Goal: Task Accomplishment & Management: Manage account settings

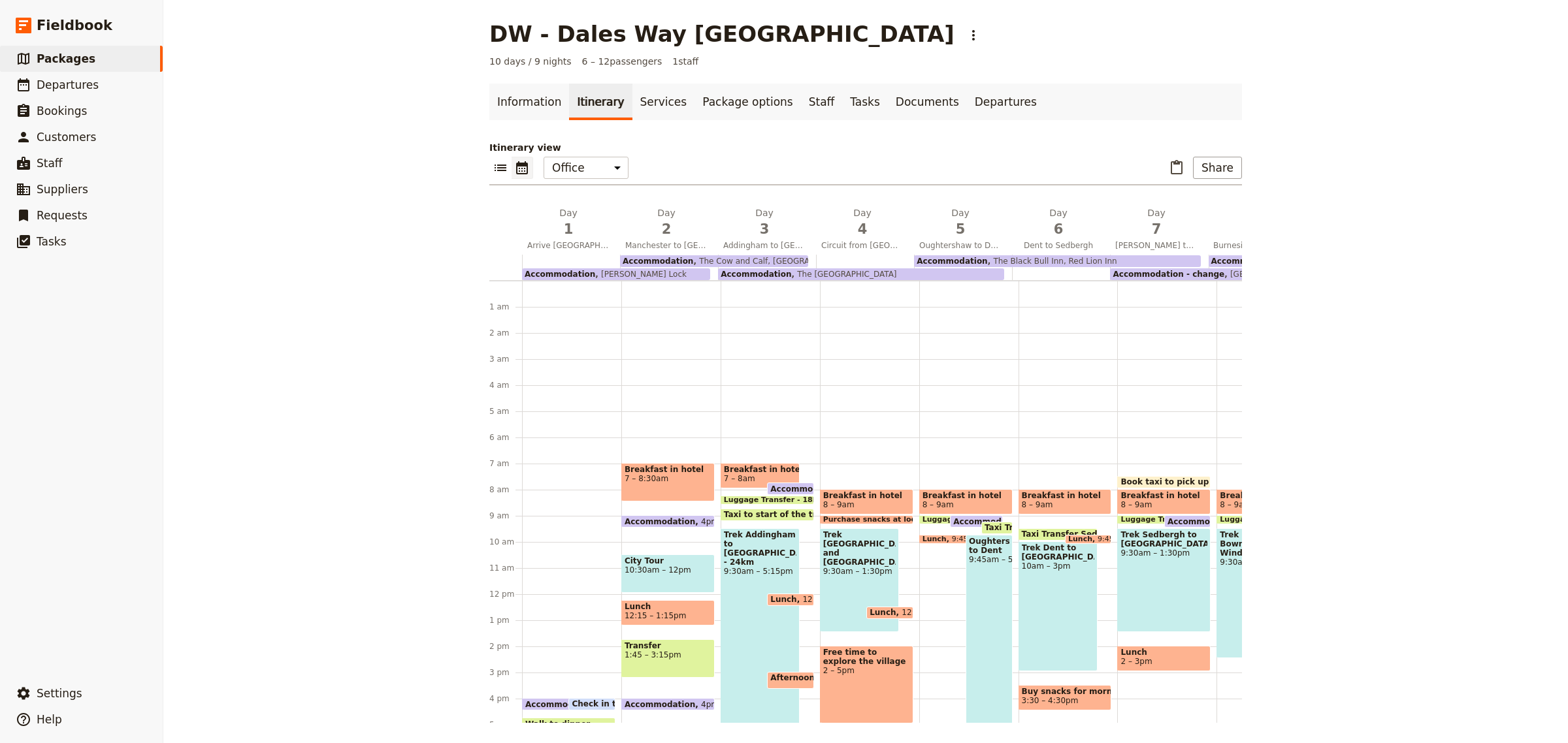
click at [50, 87] on span "Departures" at bounding box center [68, 85] width 62 height 13
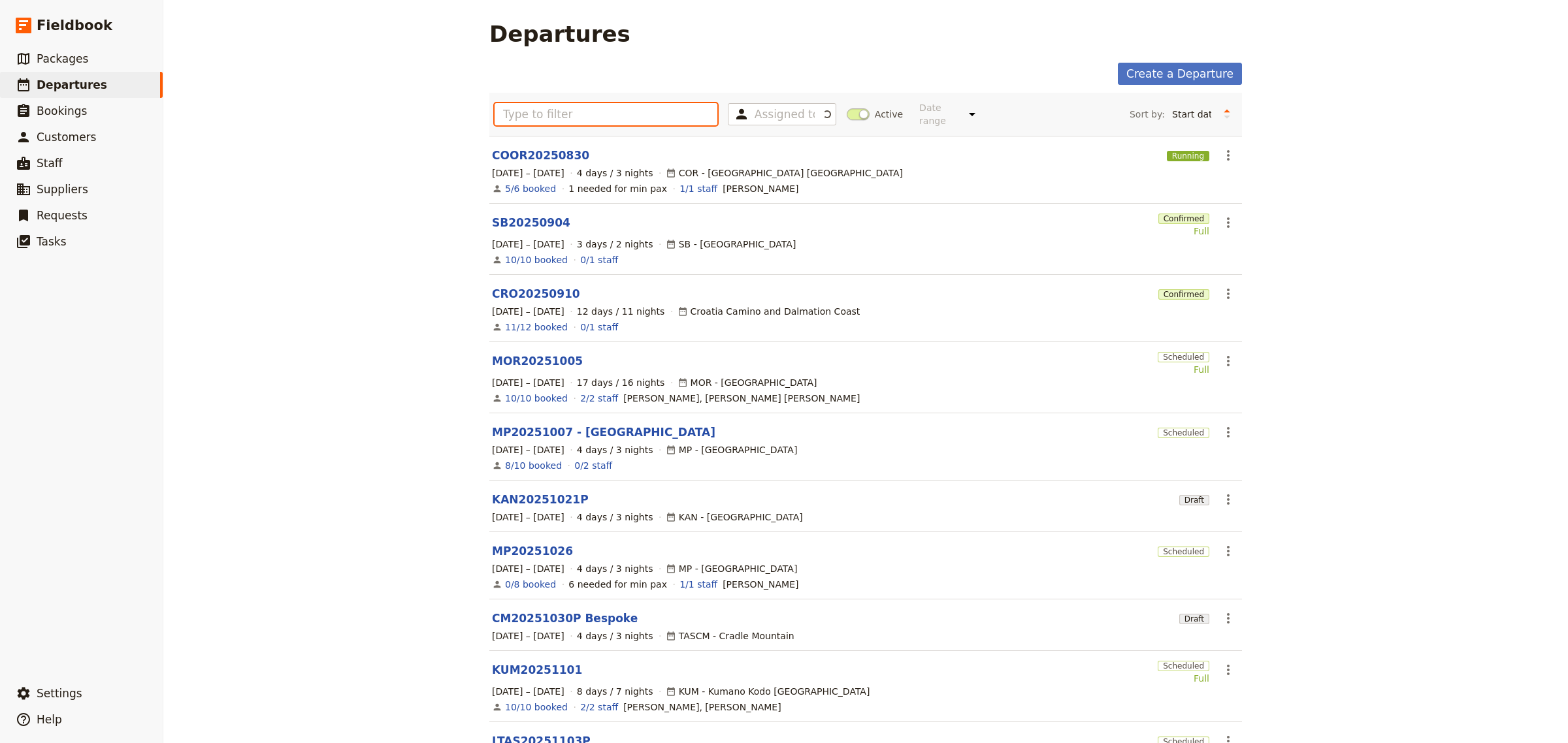
click at [535, 115] on input "text" at bounding box center [606, 114] width 223 height 22
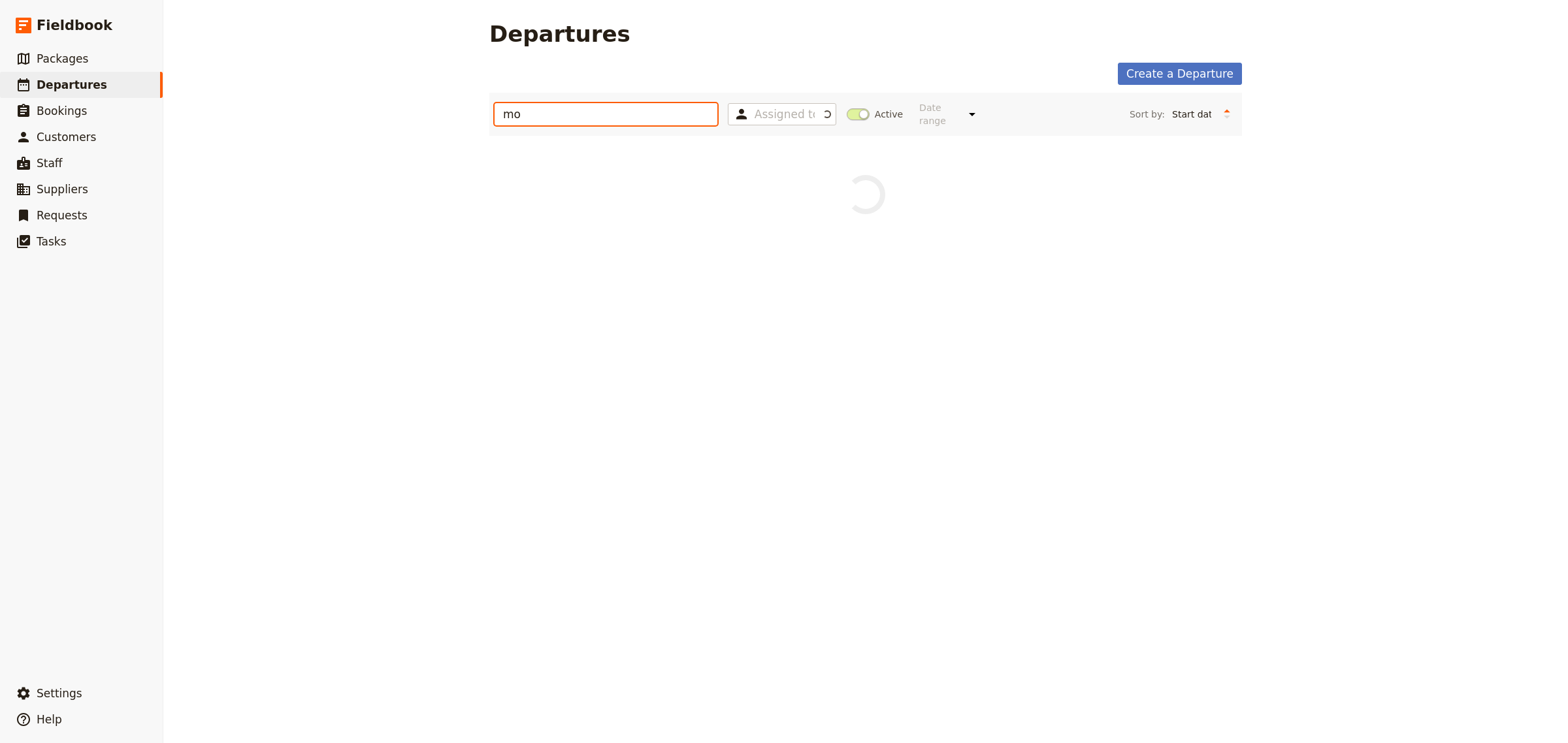
type input "mor"
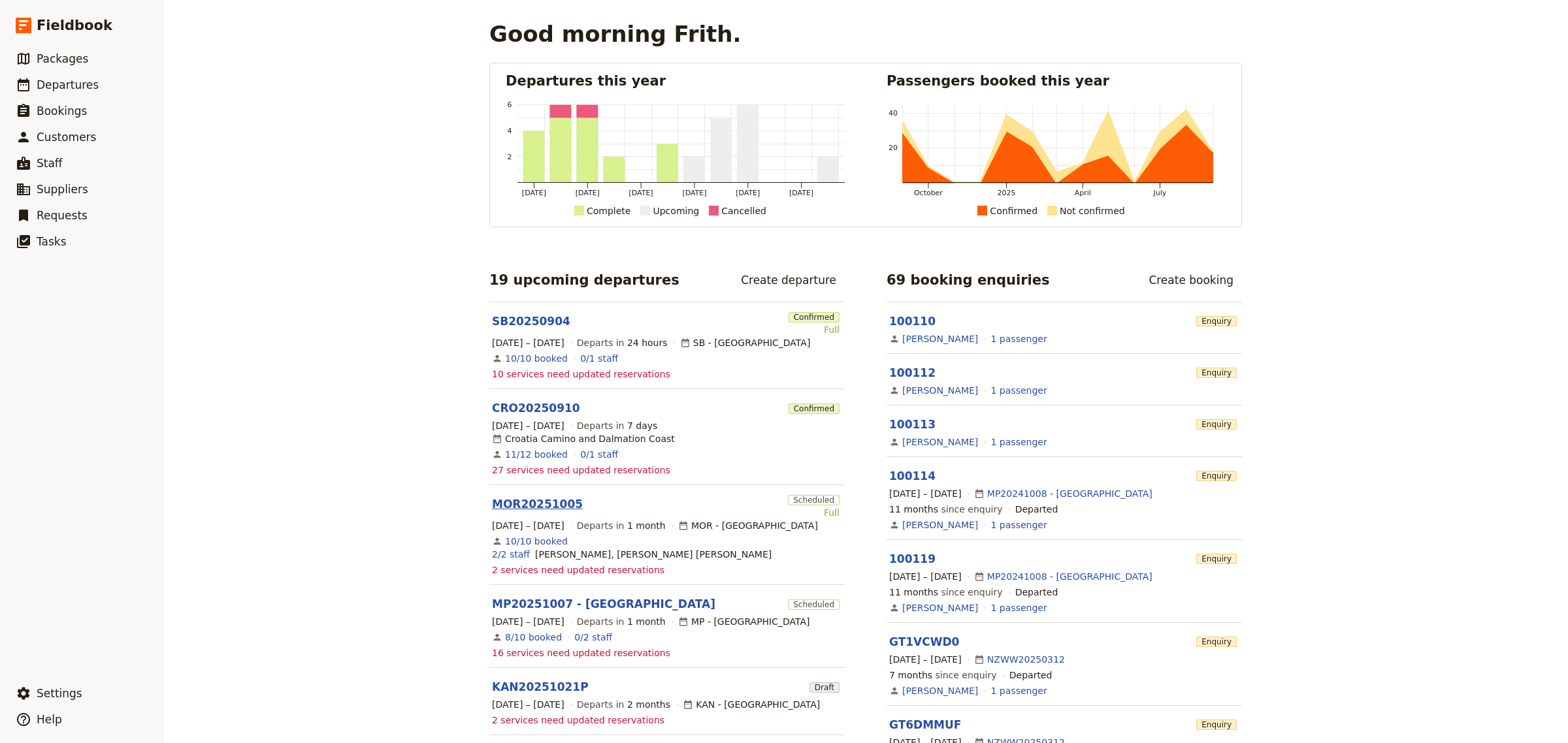
click at [500, 497] on link "MOR20251005" at bounding box center [537, 504] width 91 height 16
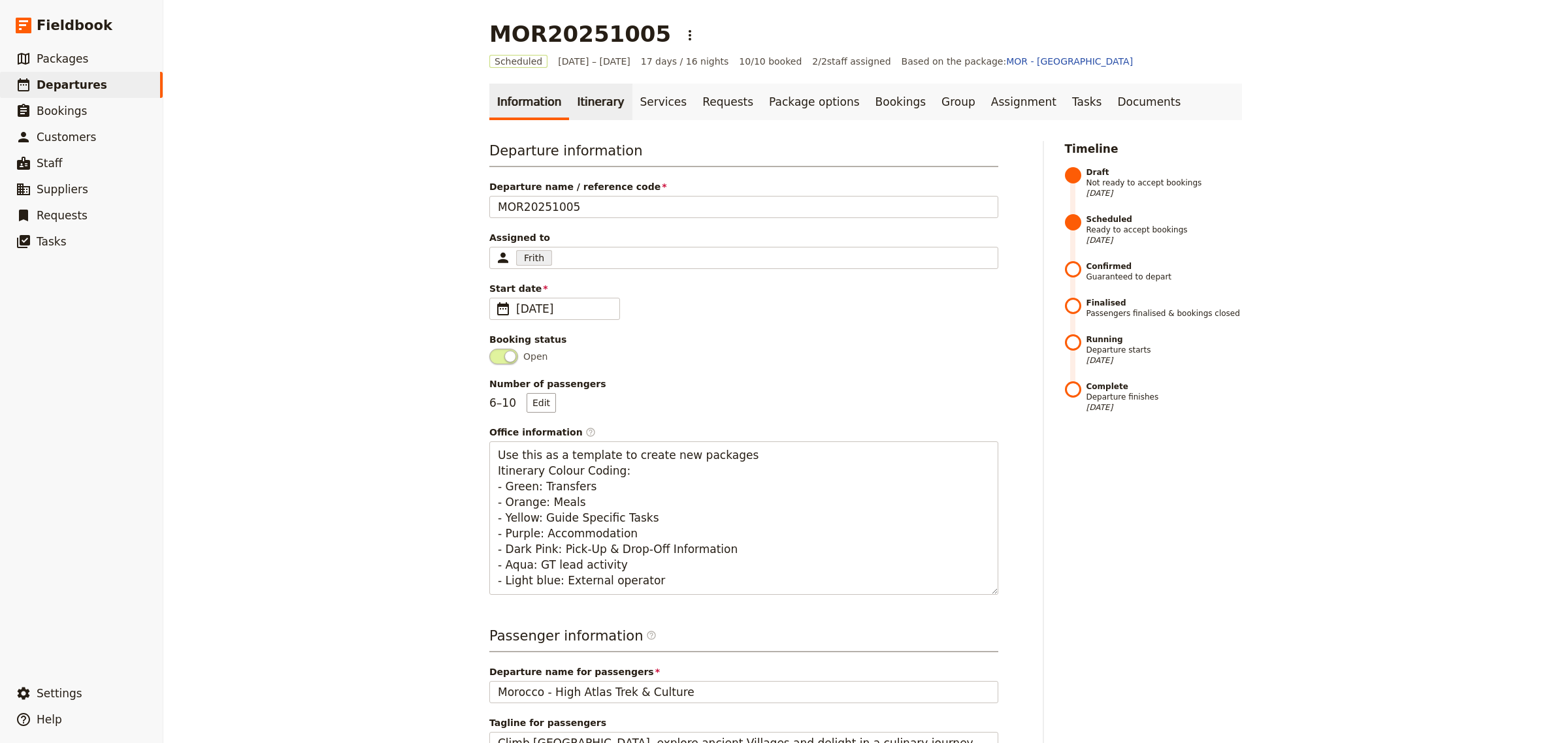
click at [583, 106] on link "Itinerary" at bounding box center [600, 101] width 63 height 37
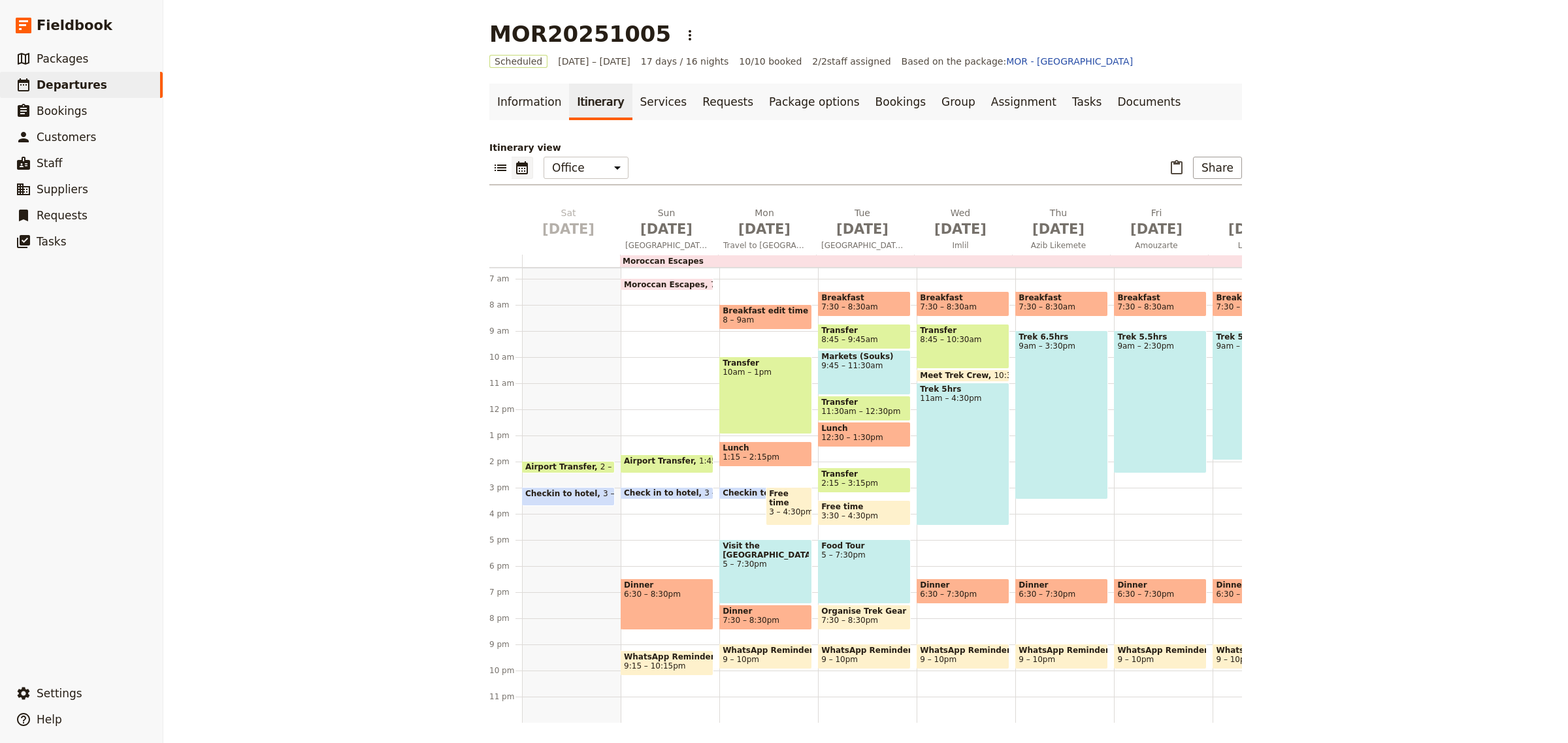
scroll to position [196, 0]
click at [603, 489] on span "3 – 3:45pm" at bounding box center [625, 497] width 45 height 15
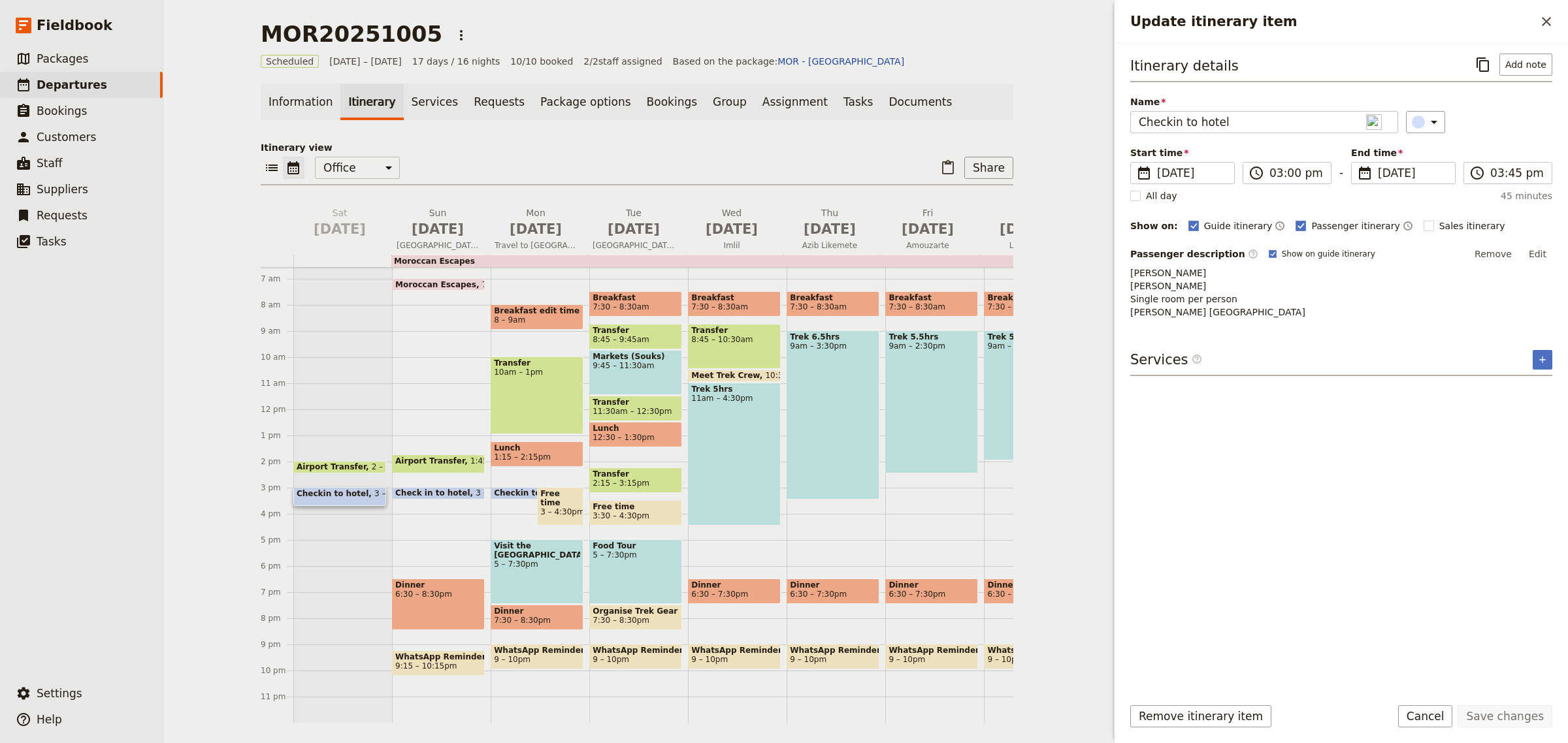
click at [428, 489] on span "Check in to hotel" at bounding box center [436, 493] width 81 height 9
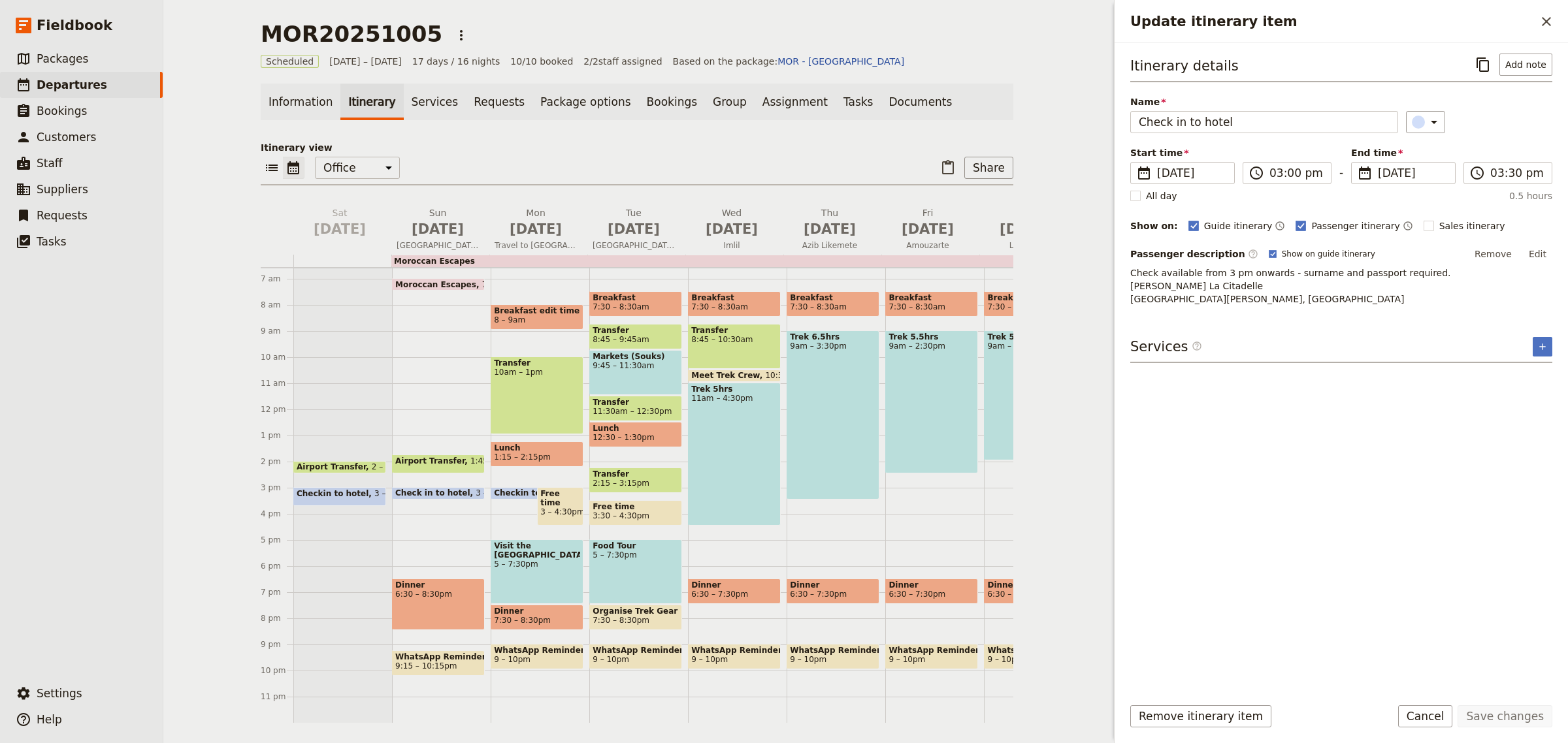
click at [430, 489] on span "Check in to hotel" at bounding box center [436, 493] width 81 height 9
click at [1546, 259] on button "Edit" at bounding box center [1538, 254] width 29 height 19
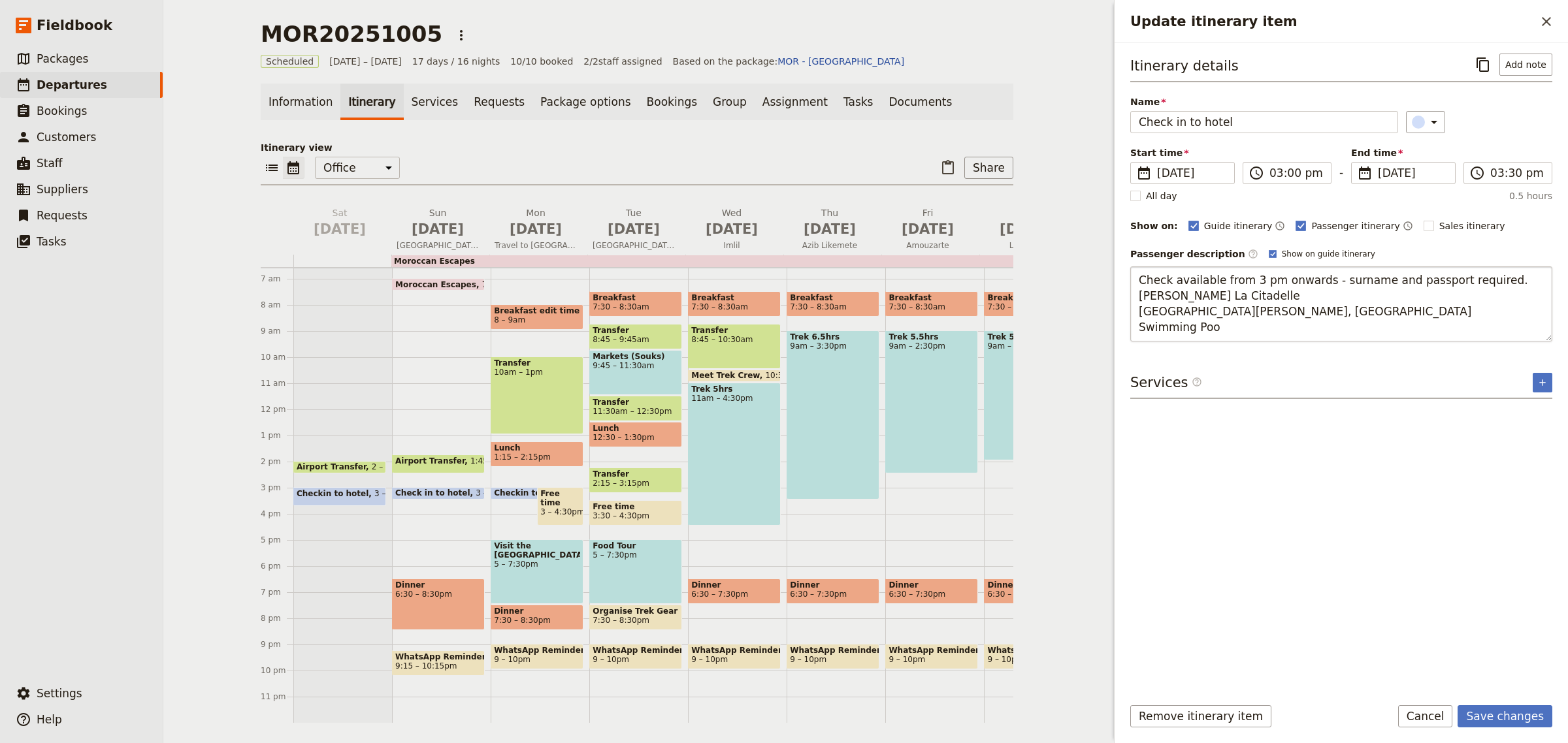
type textarea "Check available from 3 pm onwards - surname and passport required. [PERSON_NAME…"
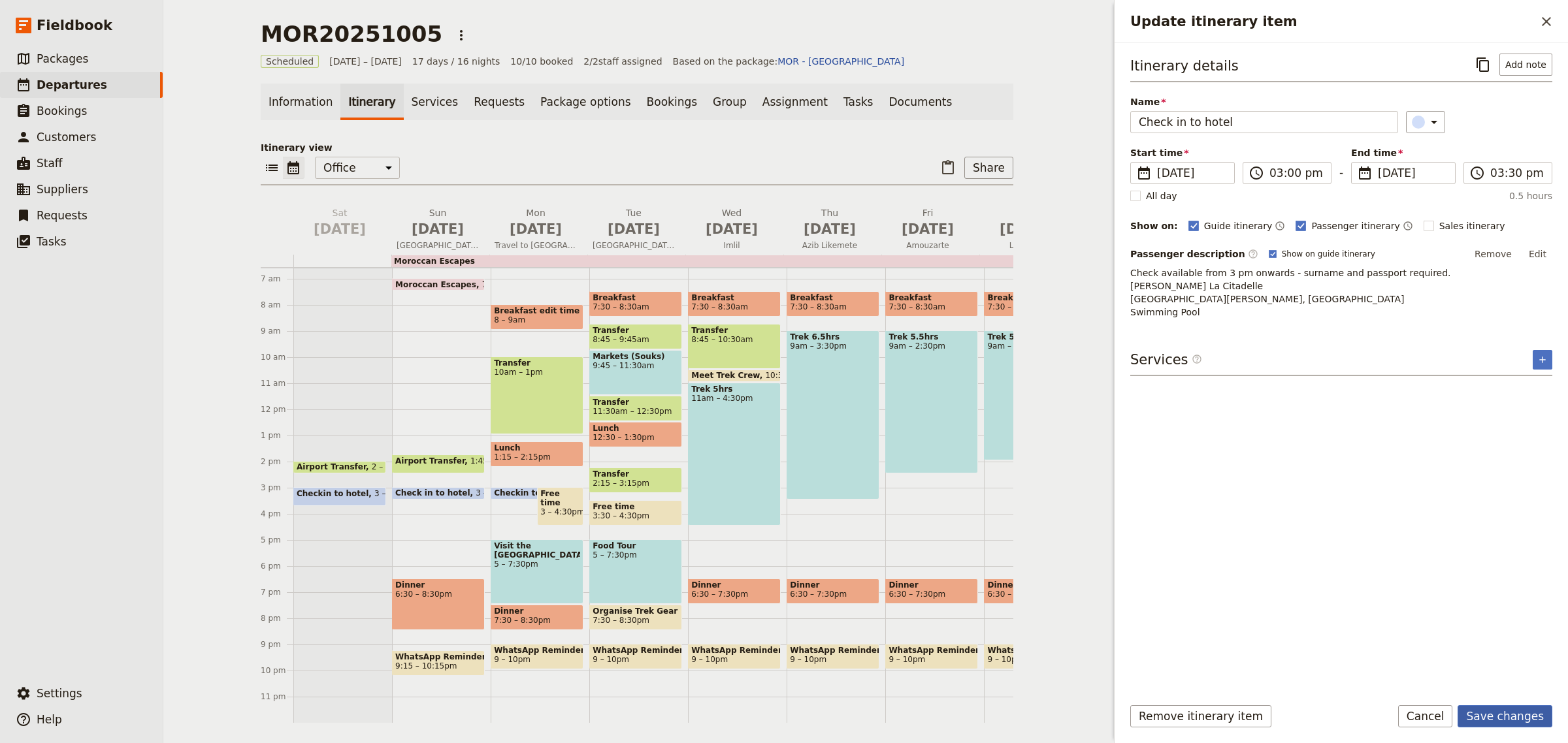
click at [1491, 717] on button "Save changes" at bounding box center [1505, 716] width 95 height 22
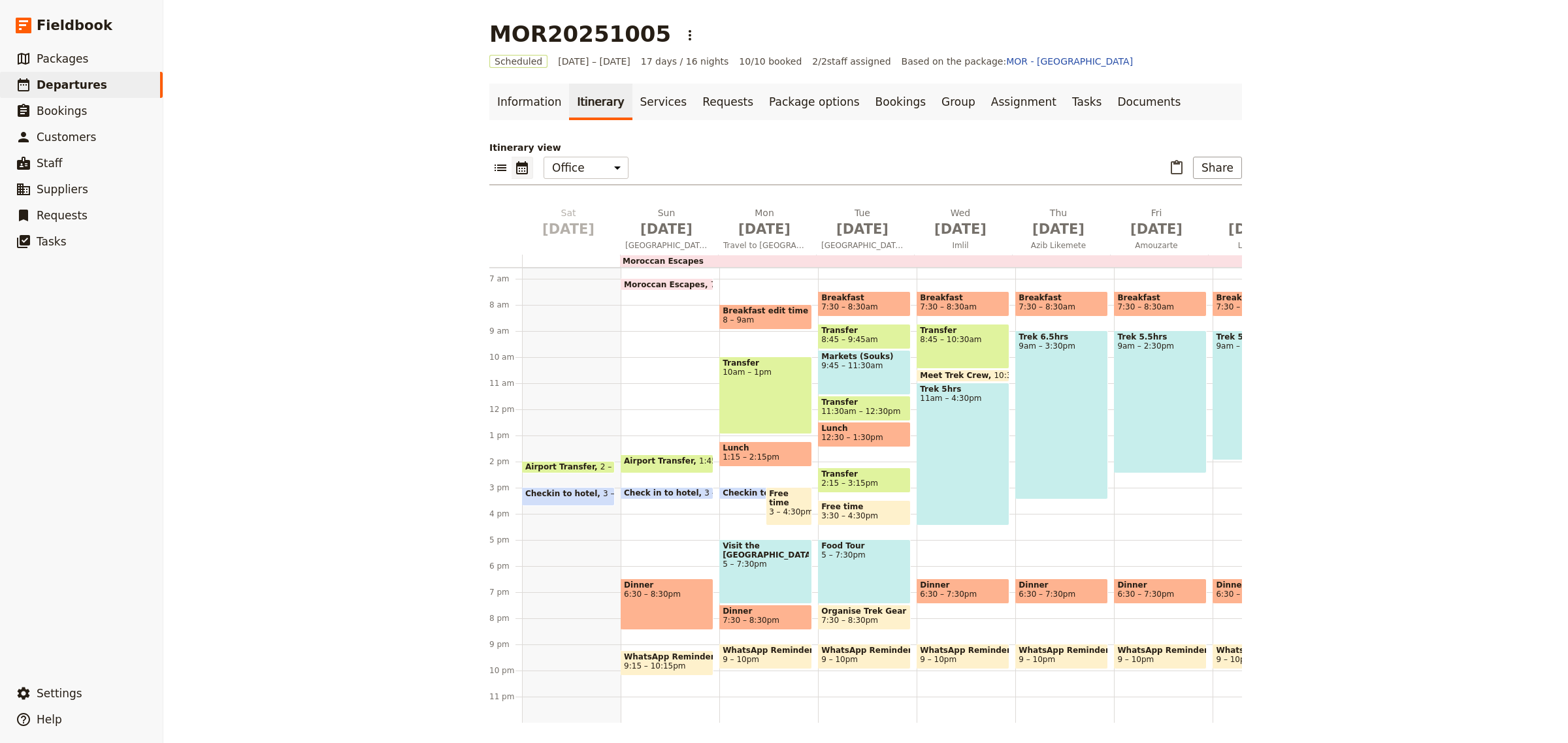
click at [742, 494] on span at bounding box center [759, 496] width 78 height 5
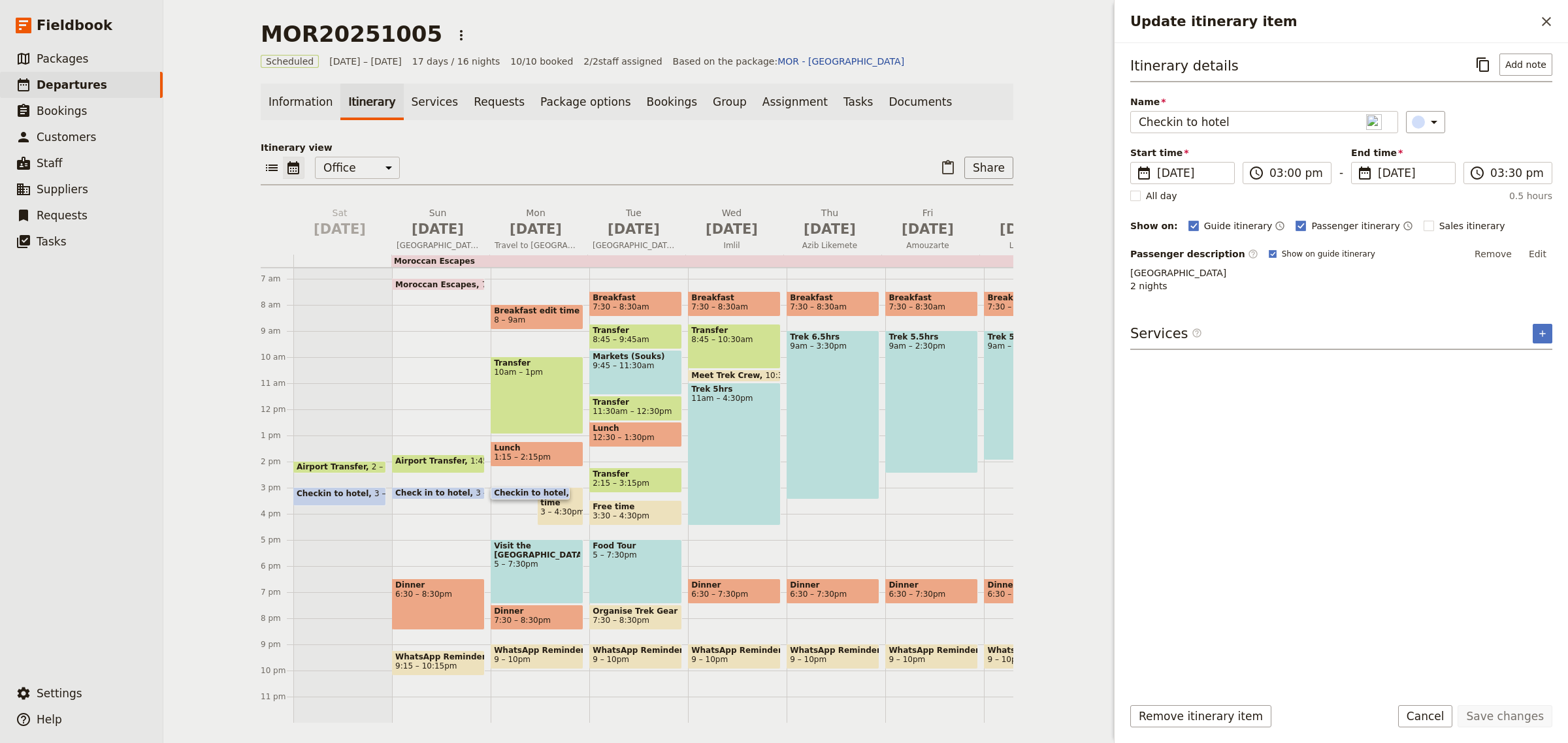
click at [528, 494] on span at bounding box center [531, 496] width 78 height 5
click at [1542, 250] on button "Edit" at bounding box center [1538, 254] width 29 height 19
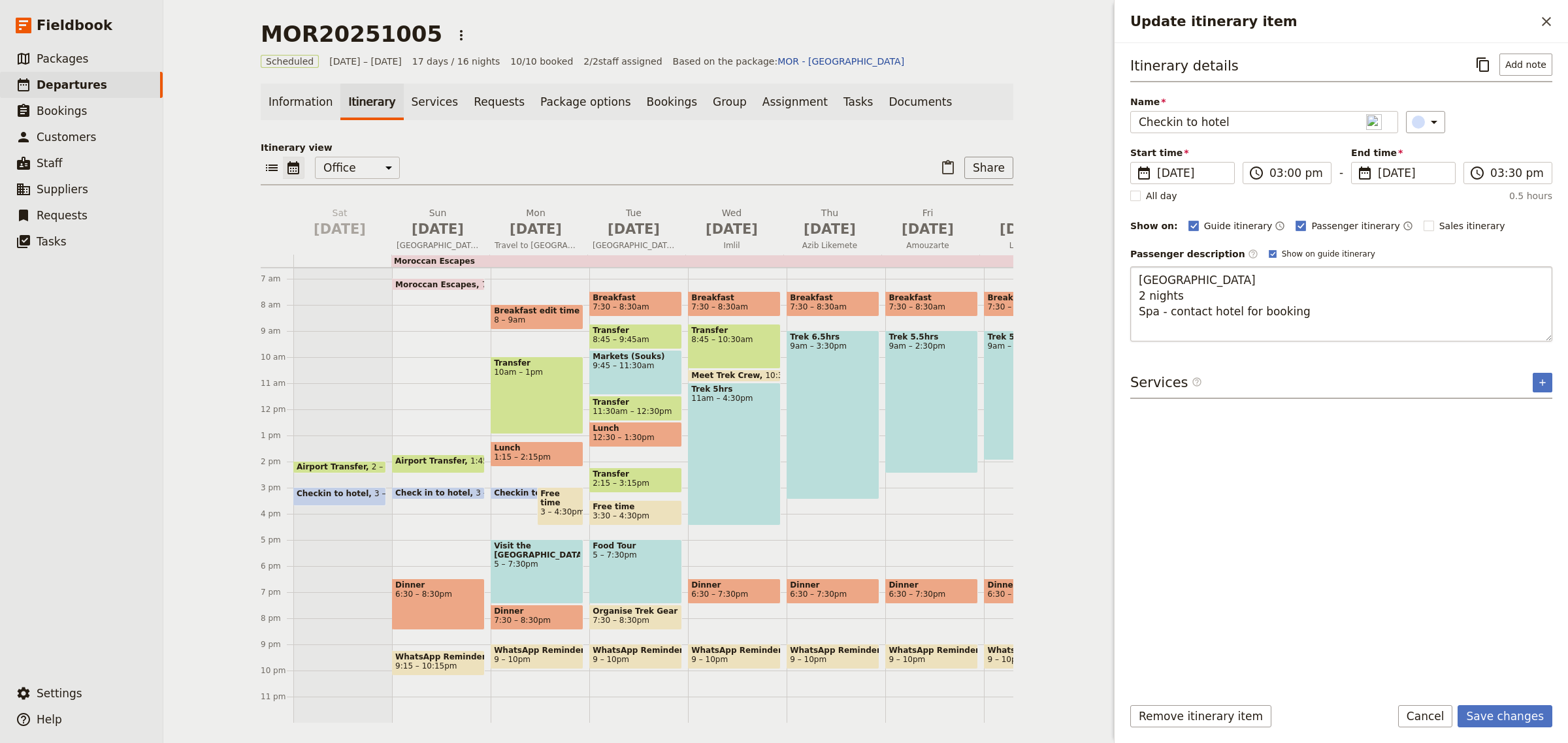
type textarea "[GEOGRAPHIC_DATA] 2 nights Spa - contact hotel for booking [URL][DOMAIN_NAME]"
click at [1518, 722] on button "Save changes" at bounding box center [1505, 716] width 95 height 22
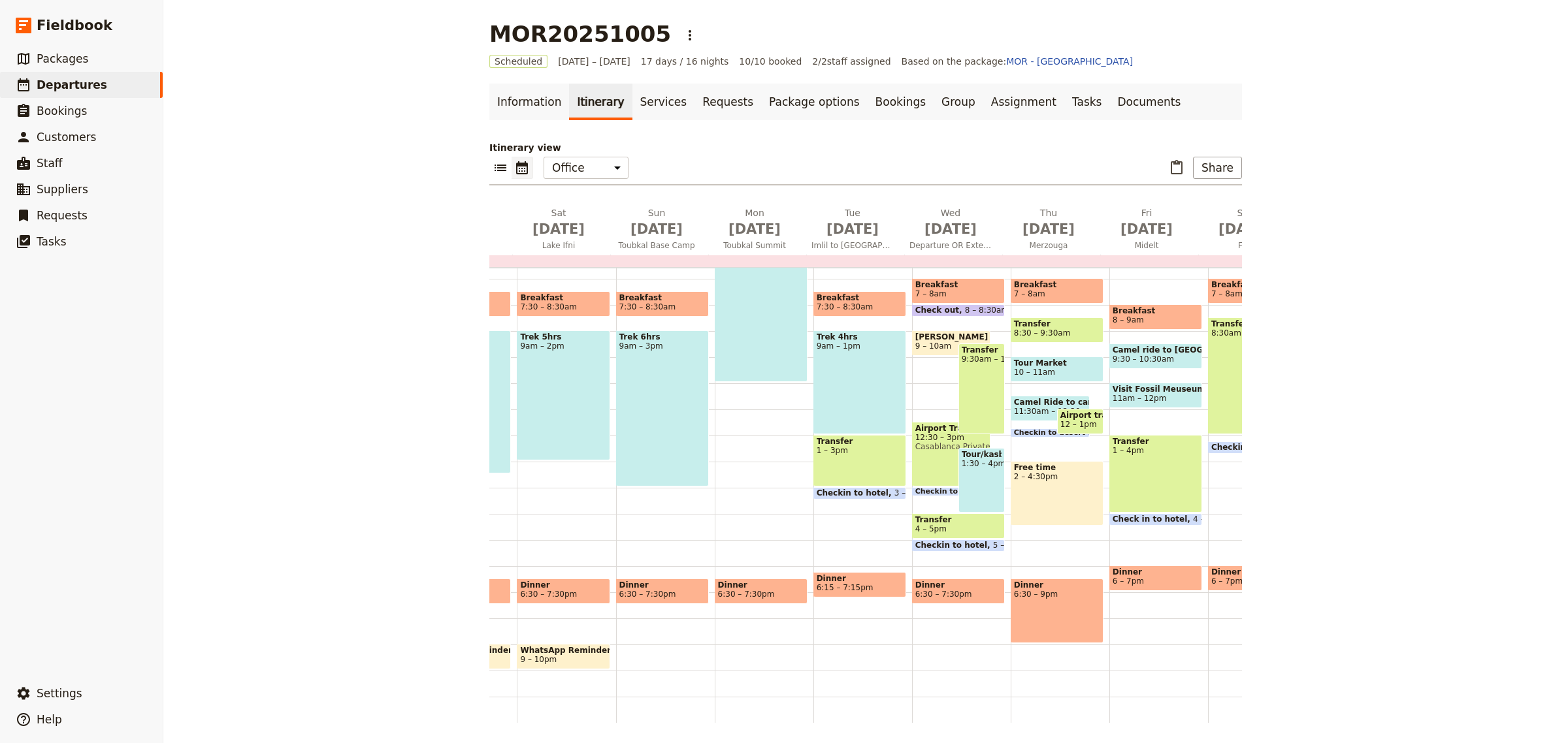
scroll to position [0, 707]
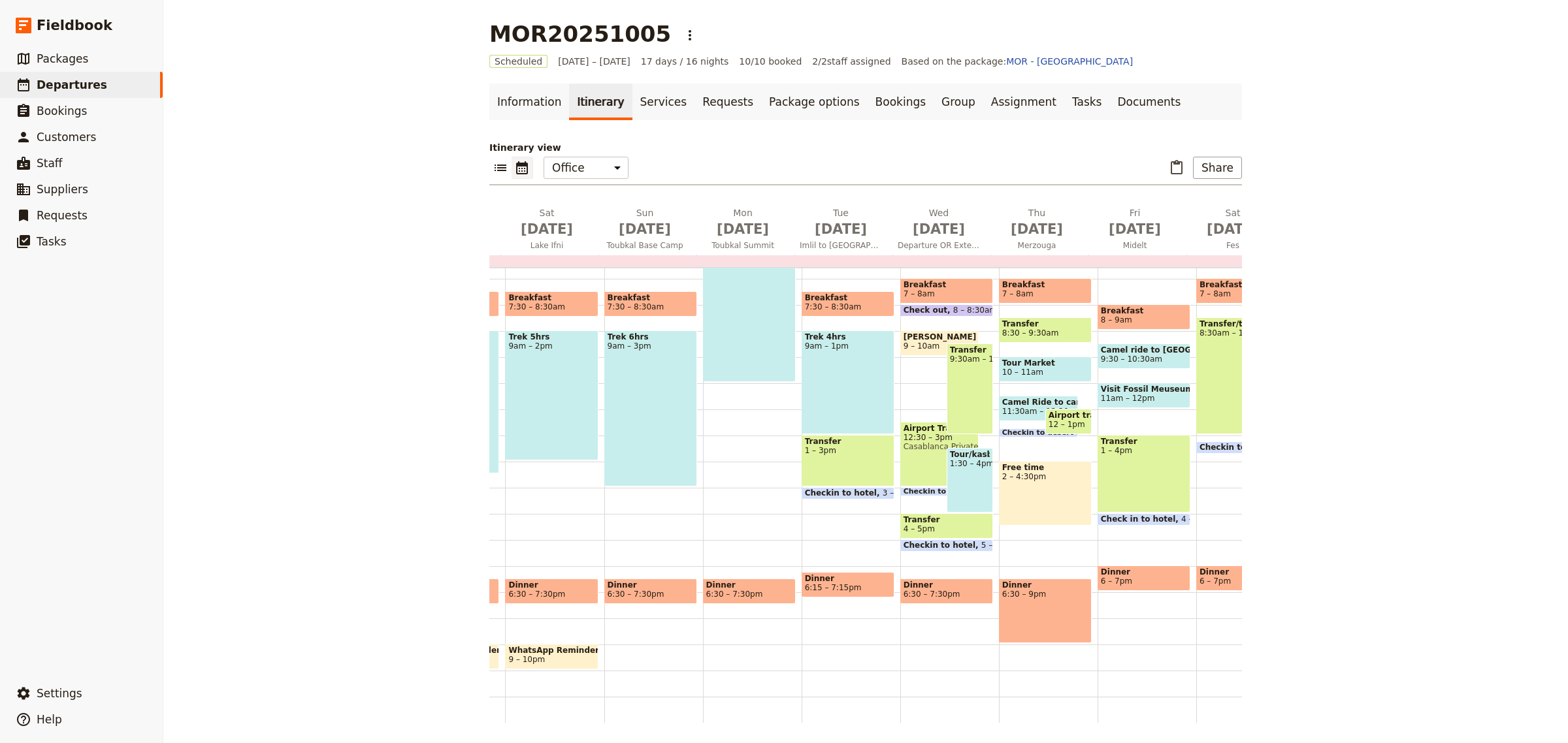
click at [950, 540] on div "Checkin to hotel 5 – 5:30pm" at bounding box center [947, 545] width 93 height 12
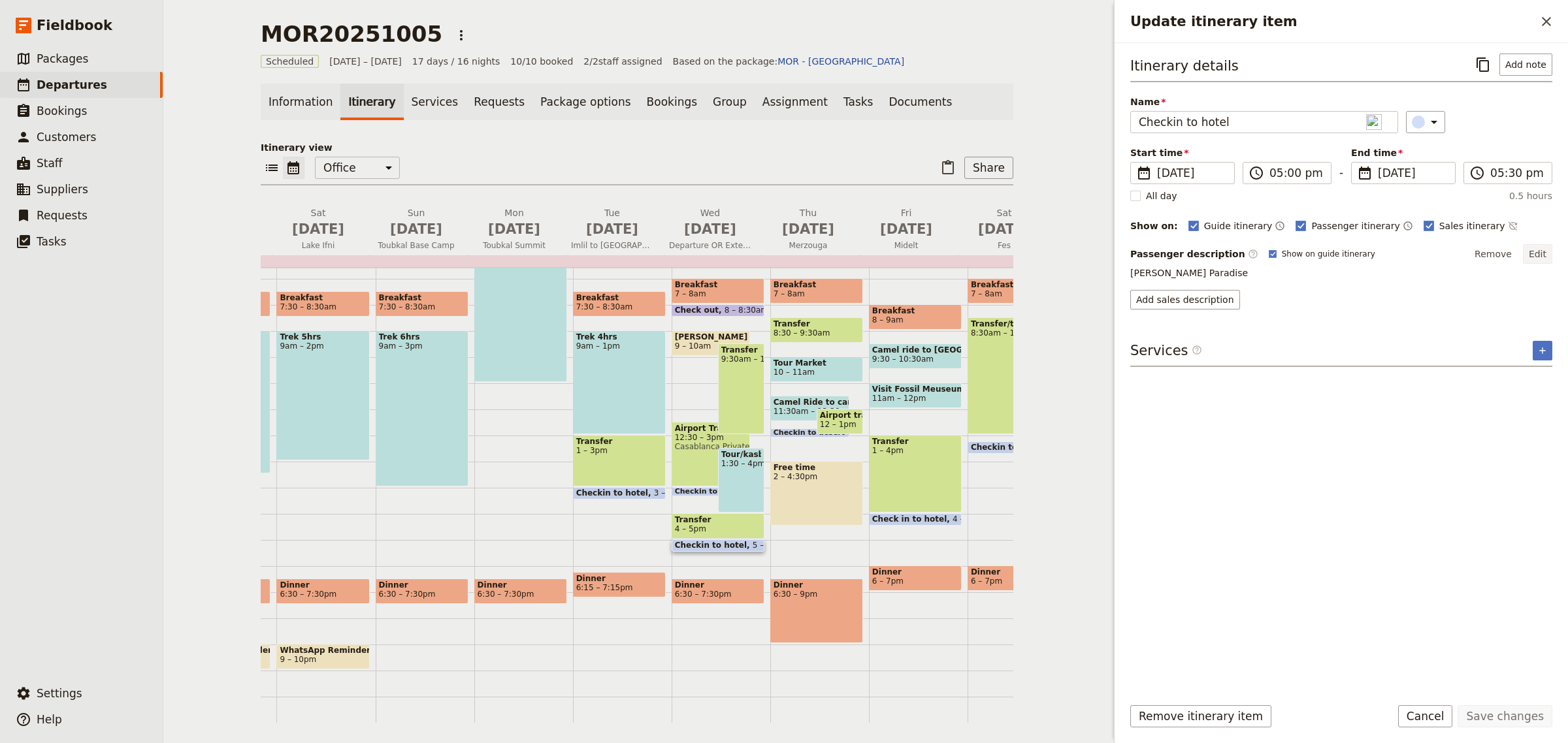
click at [1546, 259] on button "Edit" at bounding box center [1538, 254] width 29 height 19
click at [1190, 280] on textarea "[PERSON_NAME] Paradise" at bounding box center [1341, 280] width 422 height 28
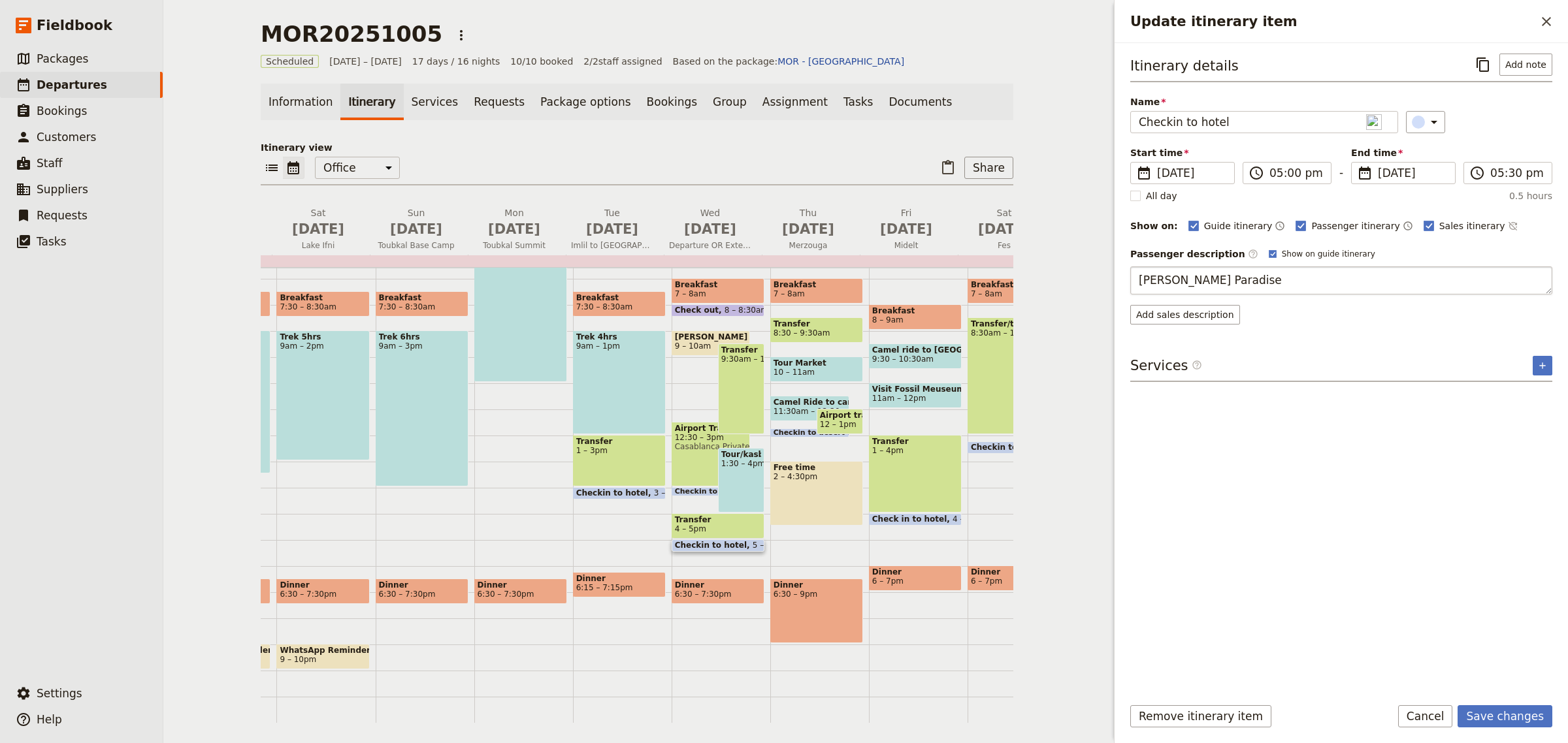
click at [1258, 276] on textarea "[PERSON_NAME] Paradise" at bounding box center [1341, 280] width 422 height 28
type textarea "[PERSON_NAME] Paradise Swimming Pool"
click at [1504, 714] on button "Save changes" at bounding box center [1505, 716] width 95 height 22
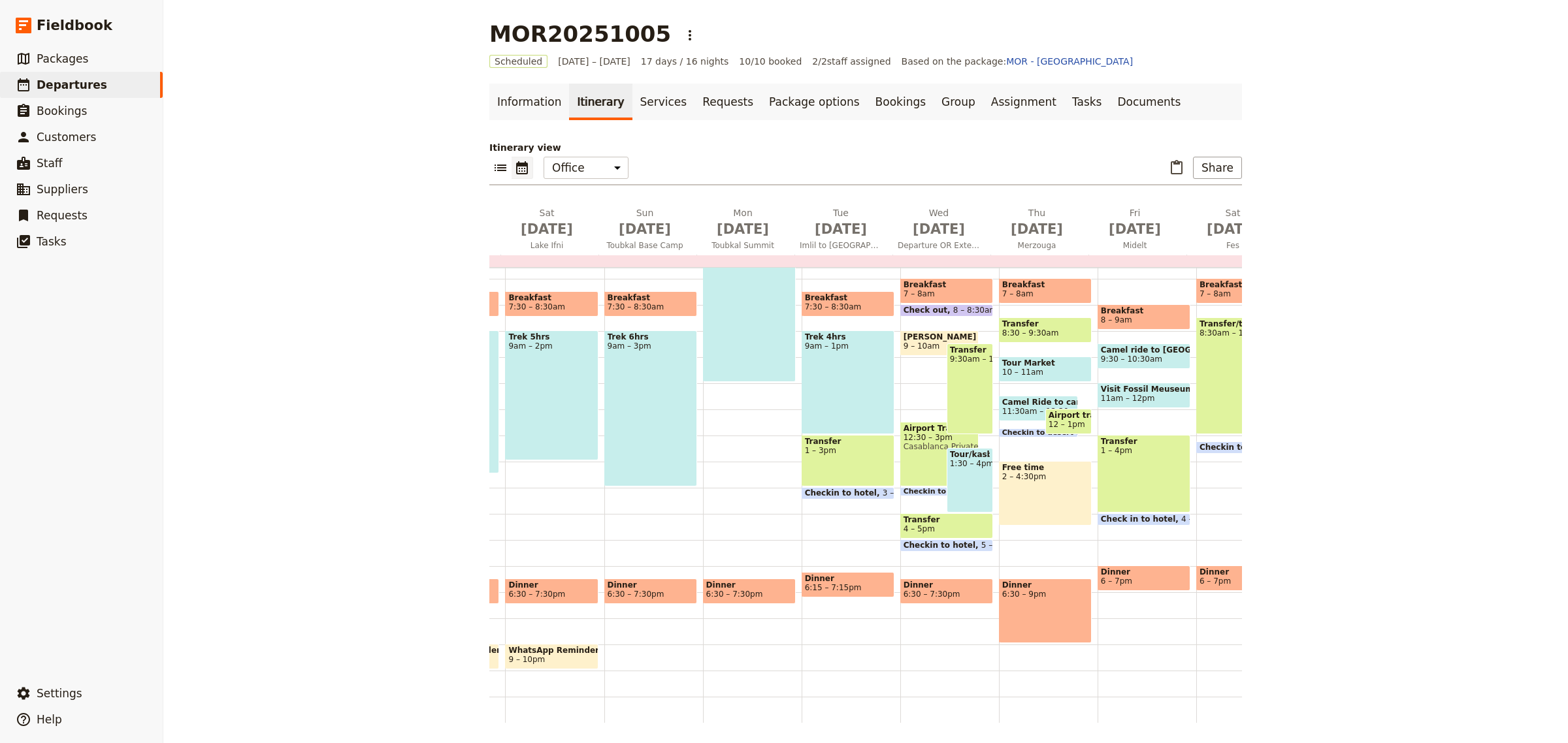
click at [848, 489] on span "Checkin to hotel" at bounding box center [844, 493] width 78 height 9
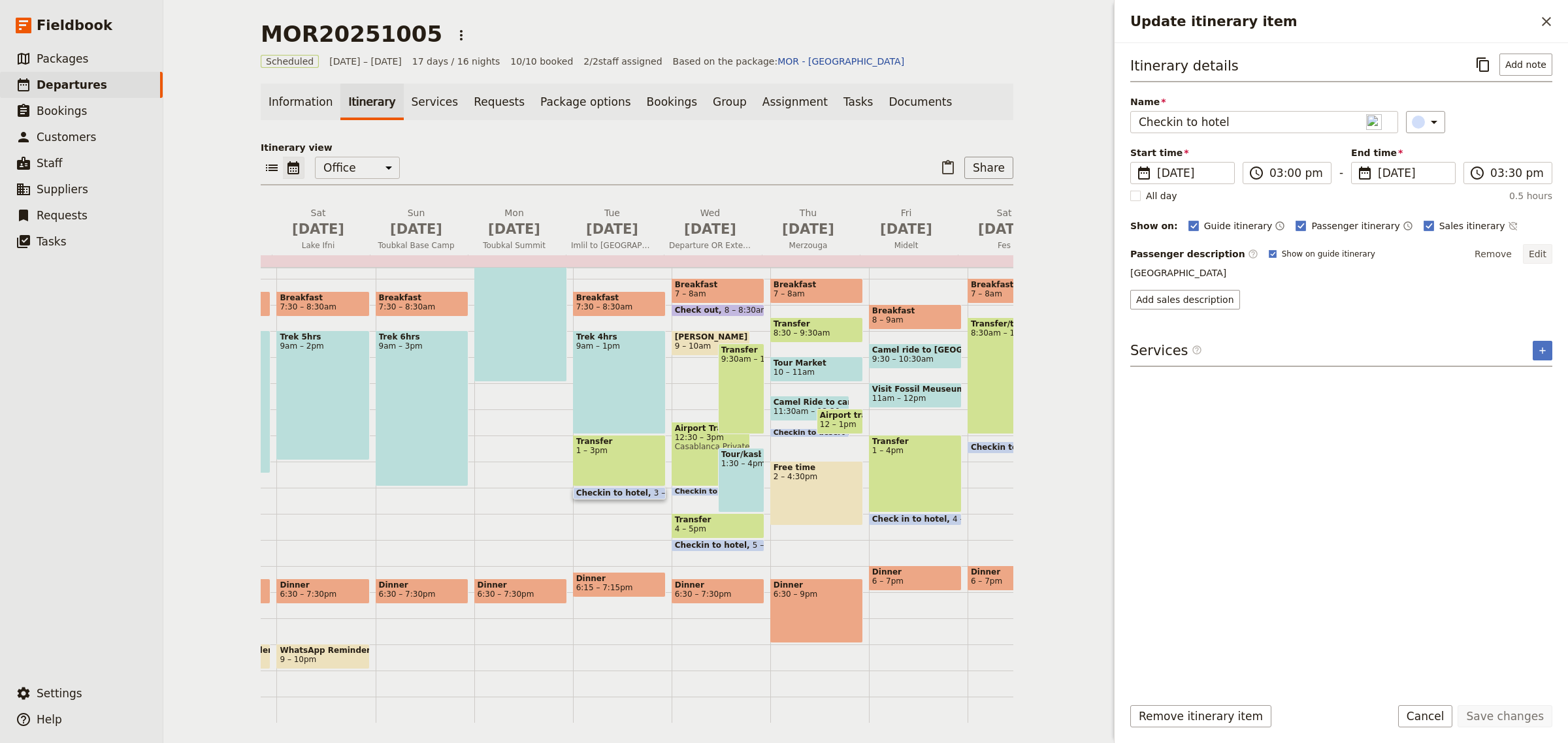
click at [1542, 258] on button "Edit" at bounding box center [1538, 254] width 29 height 19
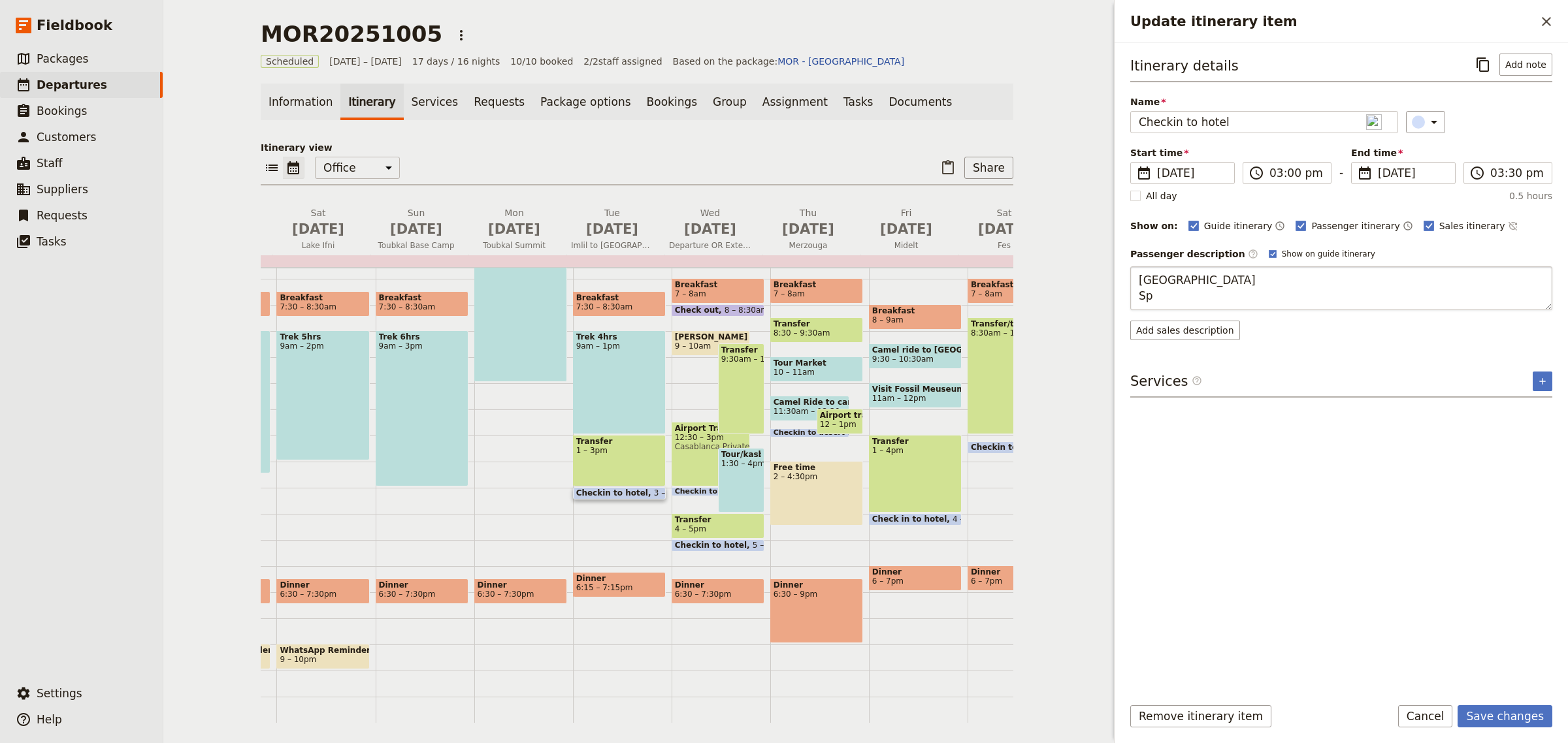
type textarea "[GEOGRAPHIC_DATA]"
click at [1504, 716] on button "Save changes" at bounding box center [1505, 716] width 95 height 22
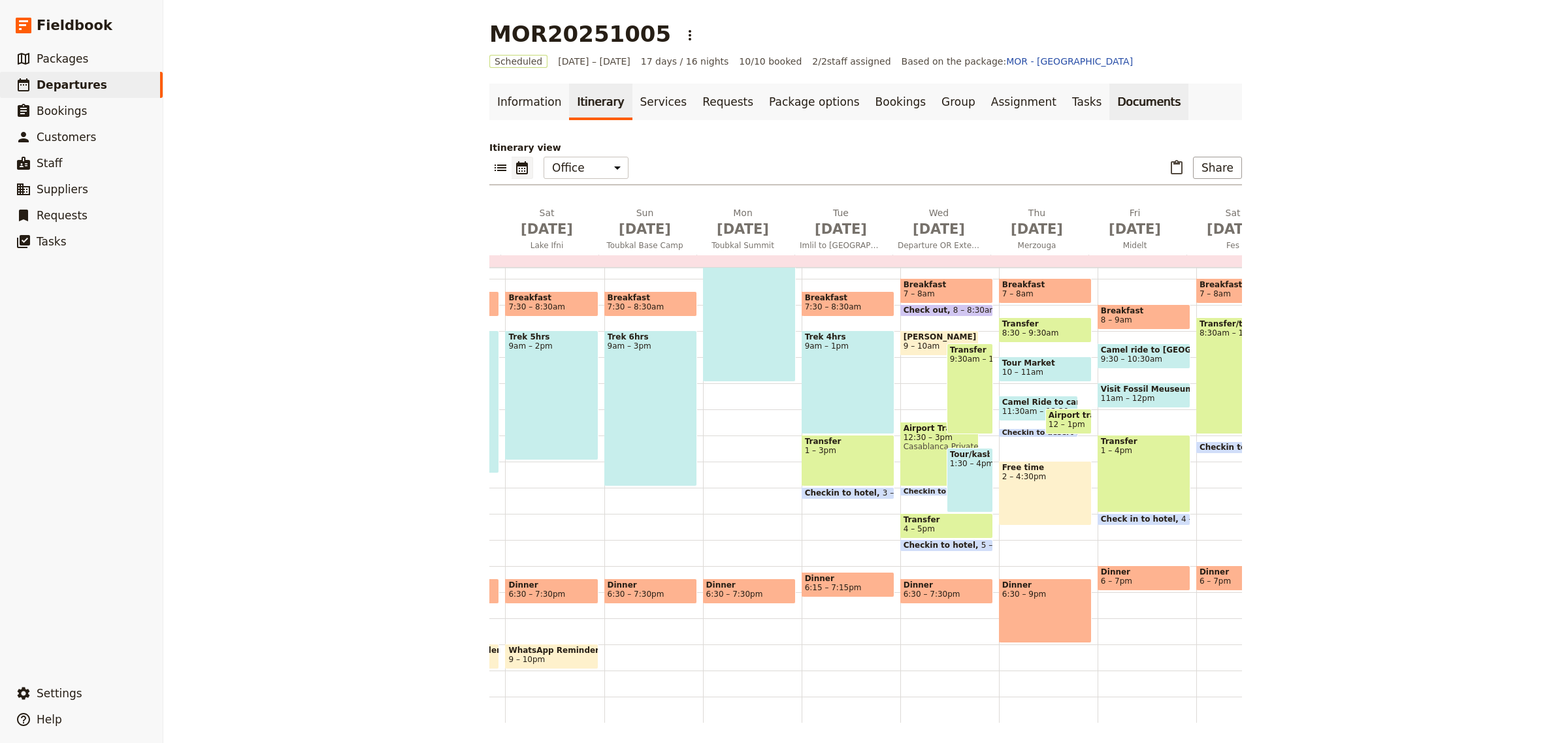
click at [1109, 96] on link "Documents" at bounding box center [1149, 101] width 79 height 37
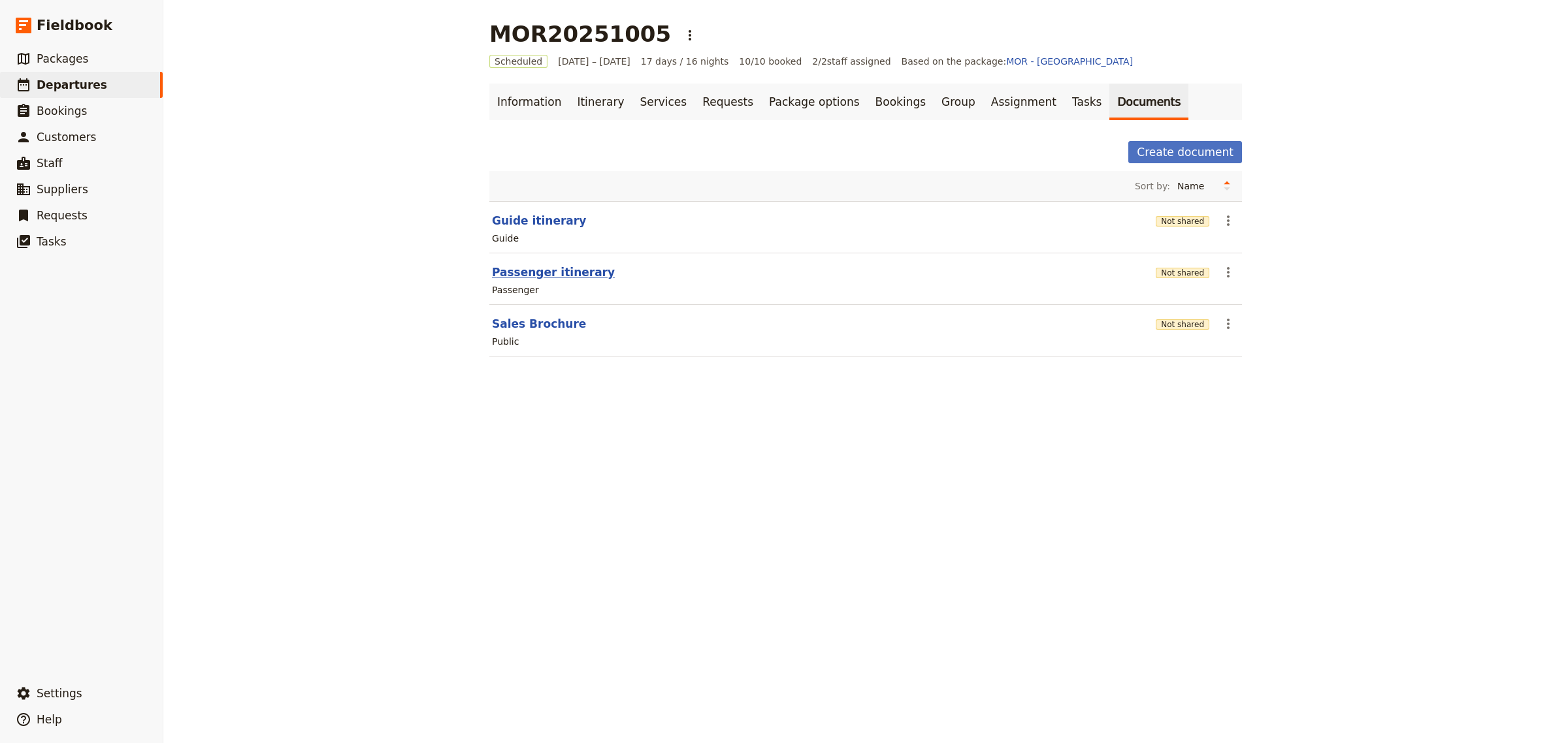
click at [551, 272] on button "Passenger itinerary" at bounding box center [553, 272] width 123 height 16
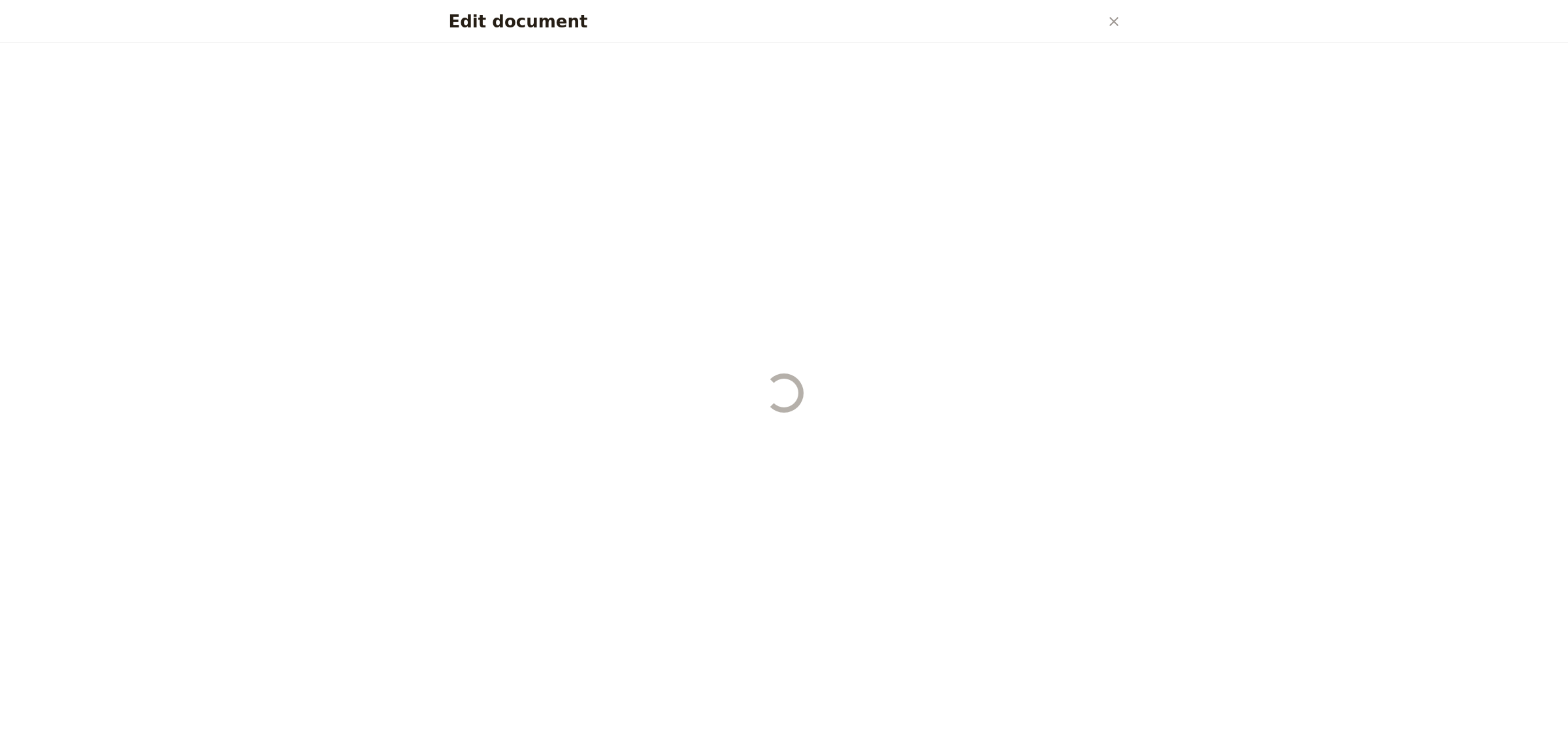
select select "PASSENGER"
select select "RUN_SHEET"
select select "DEFAULT"
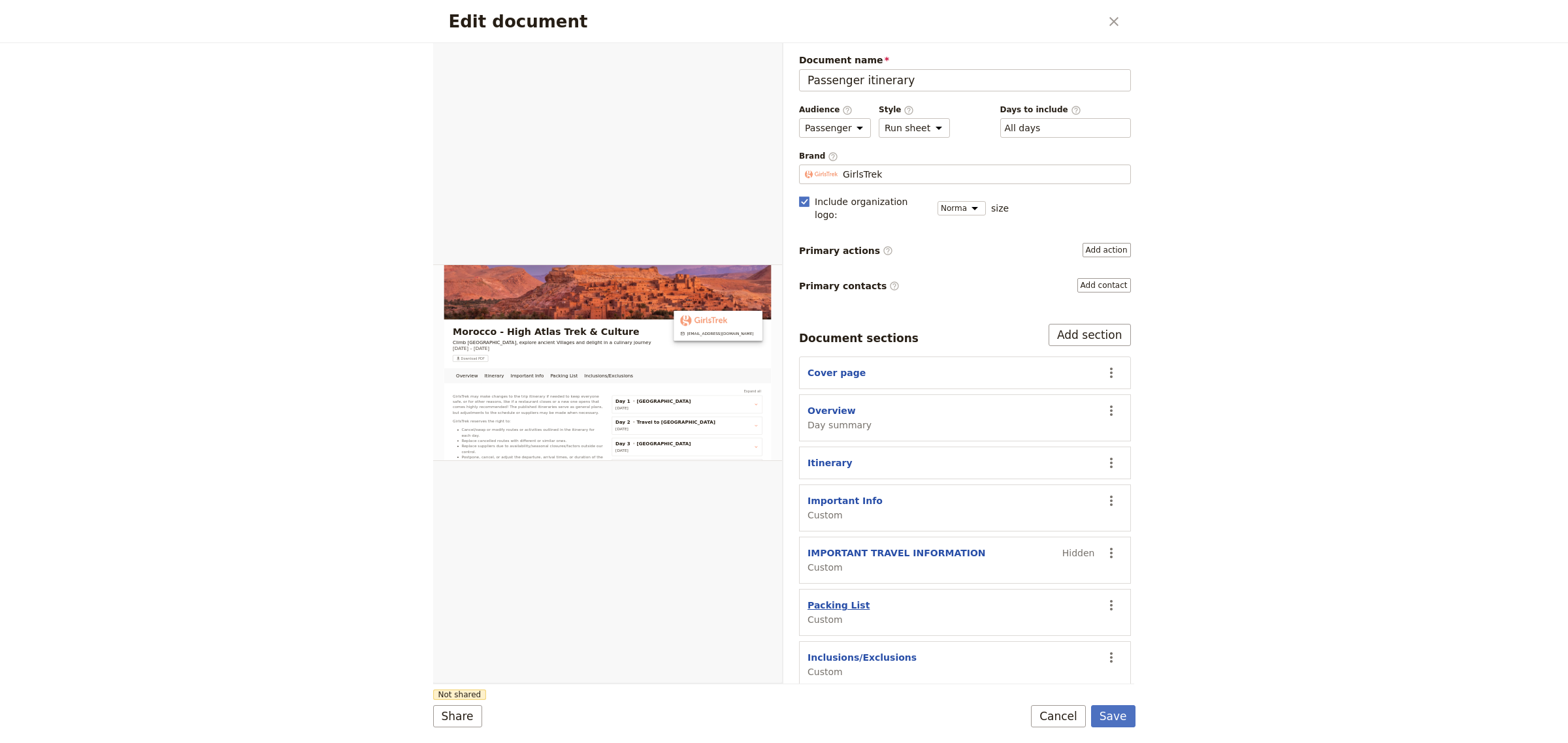
click at [848, 601] on button "Packing List" at bounding box center [838, 606] width 62 height 13
select select "CUSTOM"
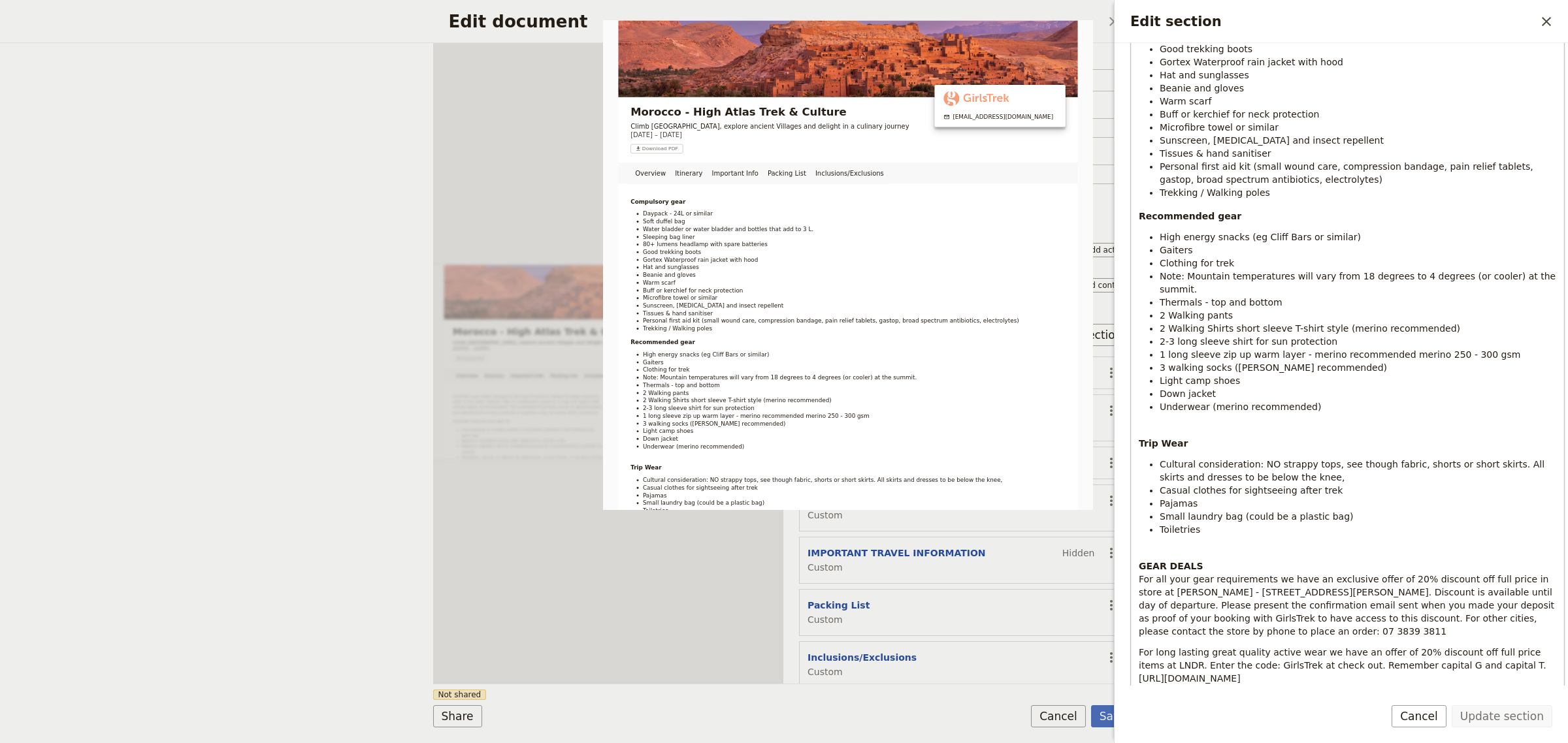
scroll to position [288, 0]
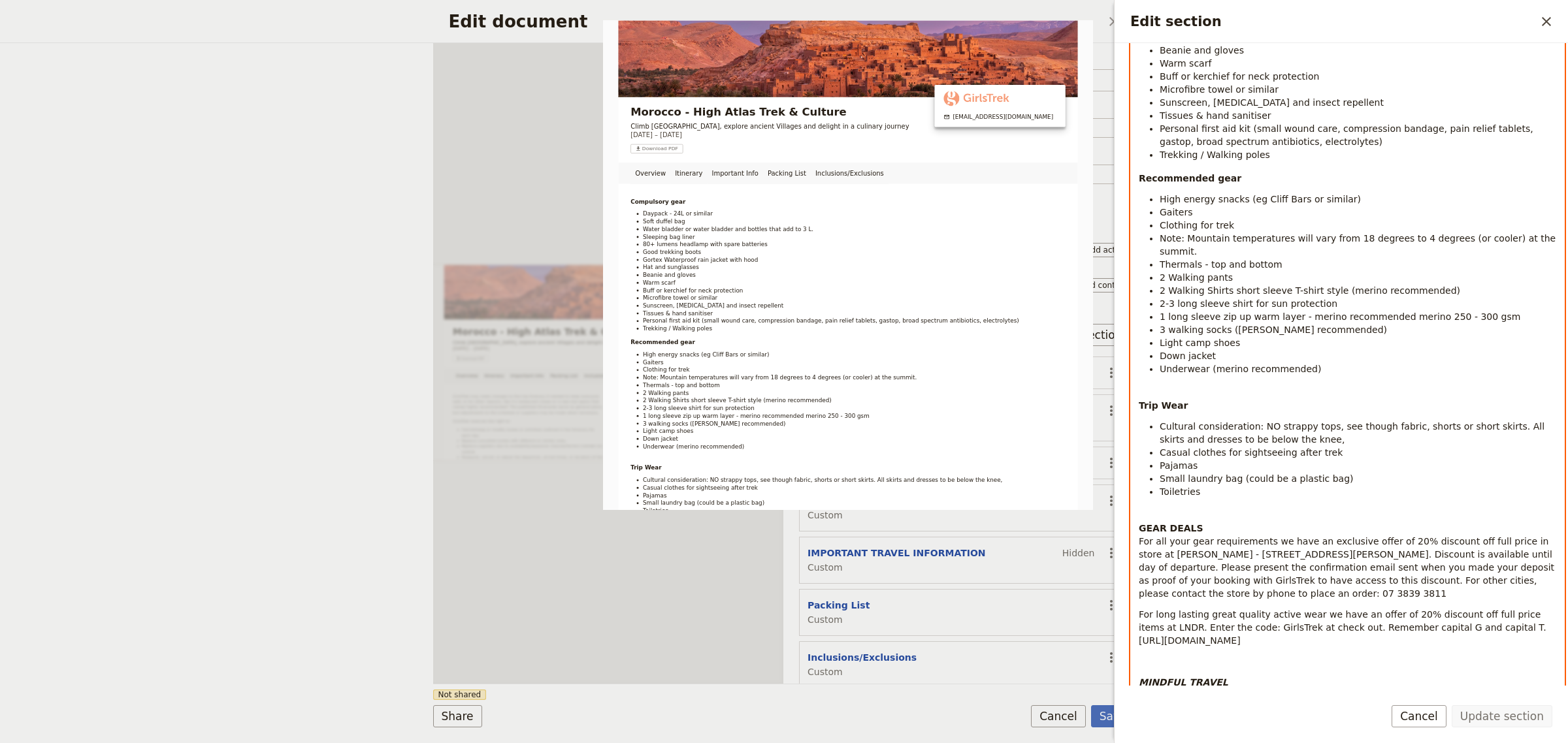
click at [1331, 472] on li "Small laundry bag (could be a plastic bag)" at bounding box center [1358, 479] width 397 height 13
click at [1367, 472] on li "Small laundry bag (could be a plastic bag)" at bounding box center [1358, 479] width 397 height 13
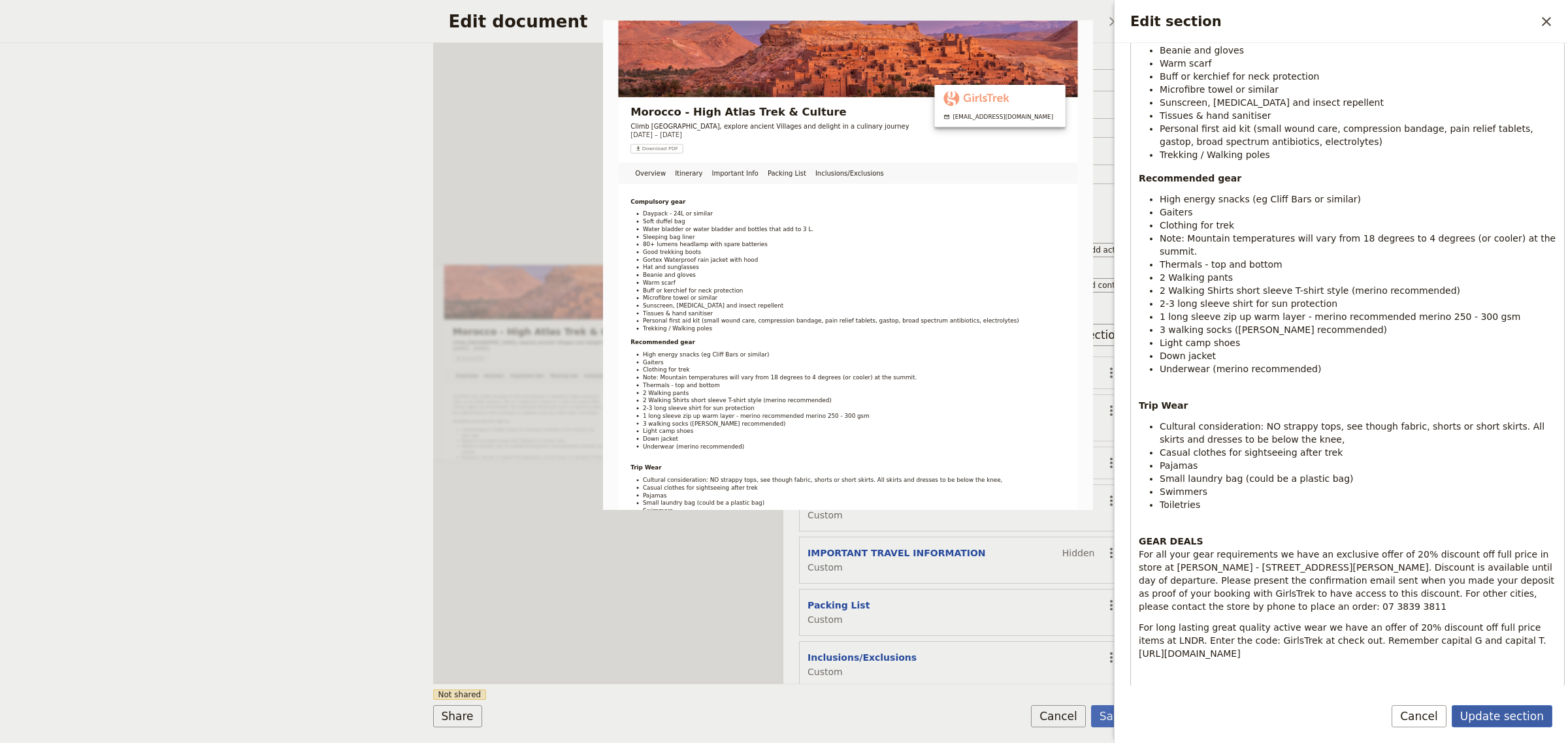
click at [1510, 721] on button "Update section" at bounding box center [1503, 716] width 101 height 22
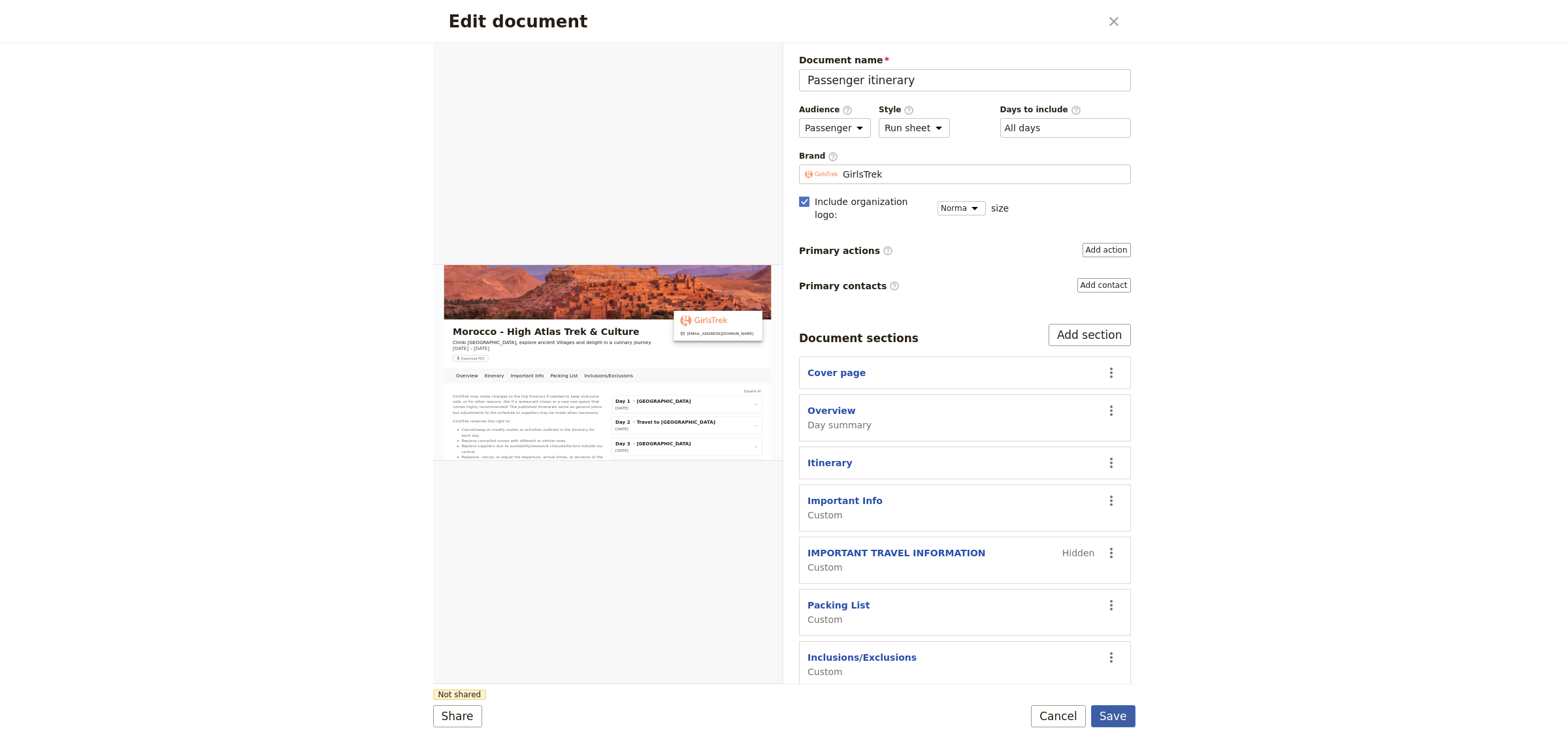
click at [1123, 717] on button "Save" at bounding box center [1114, 716] width 45 height 22
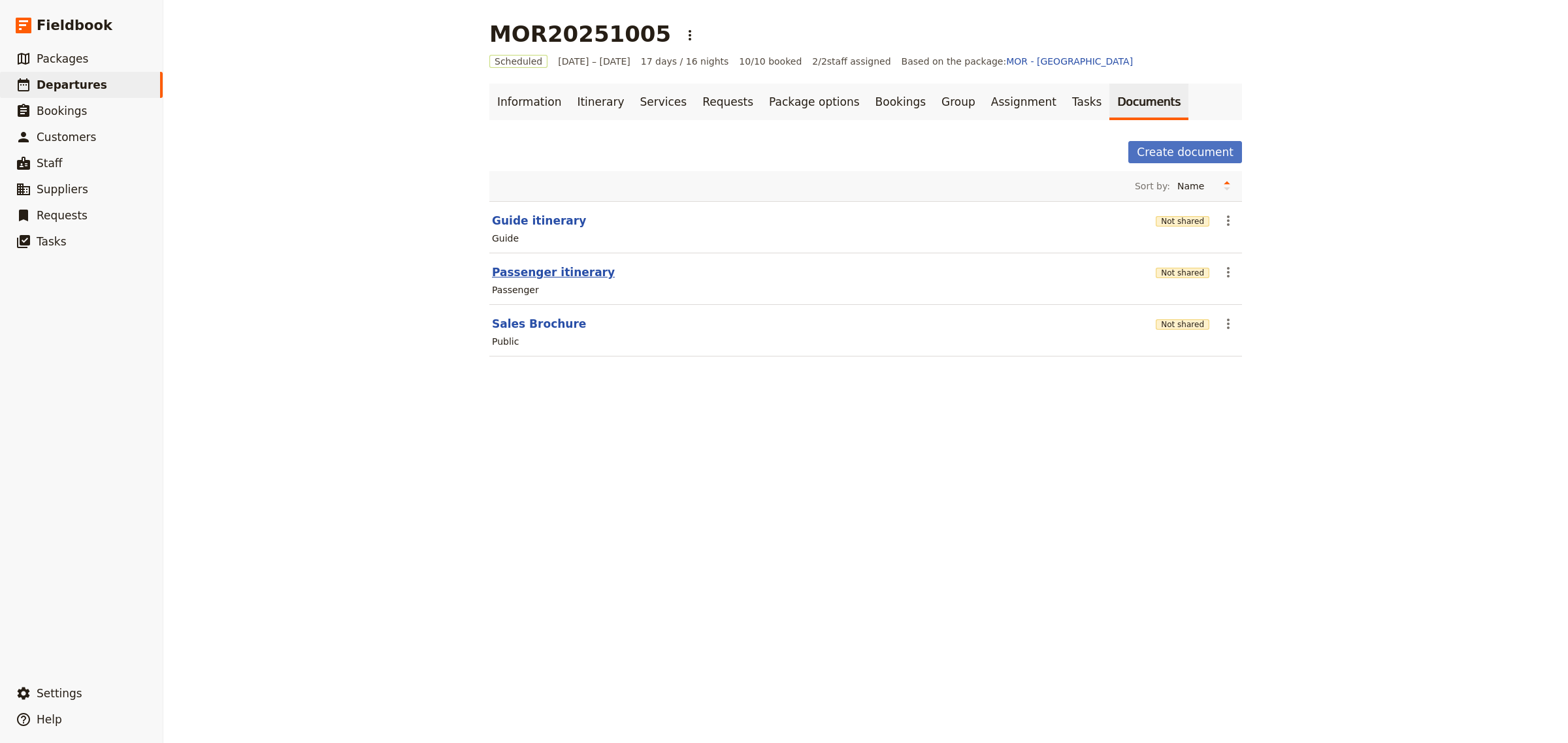
click at [554, 268] on button "Passenger itinerary" at bounding box center [553, 272] width 123 height 16
select select "PASSENGER"
select select "RUN_SHEET"
select select "DEFAULT"
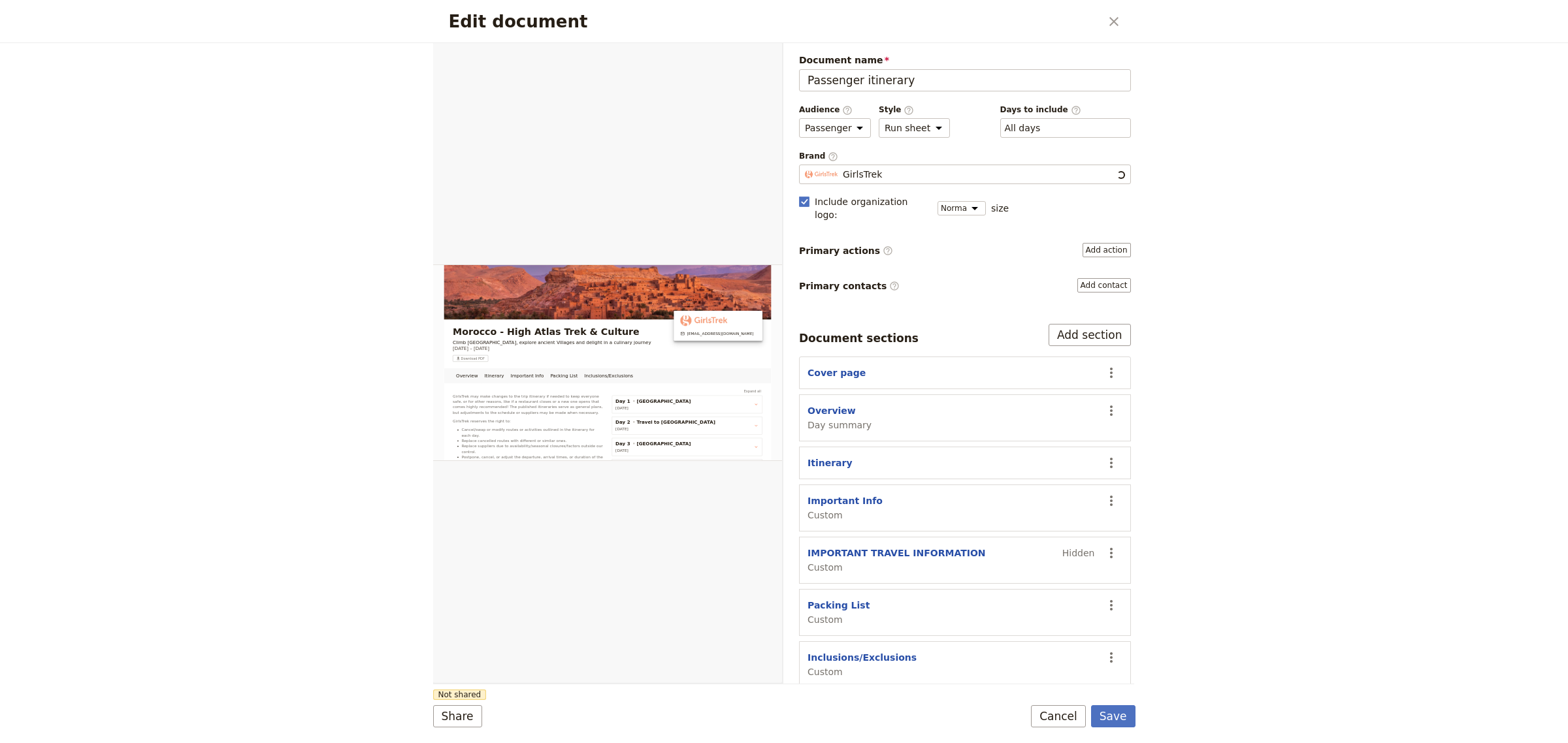
scroll to position [0, 0]
click at [840, 494] on button "Important Info" at bounding box center [845, 501] width 75 height 13
select select "CUSTOM"
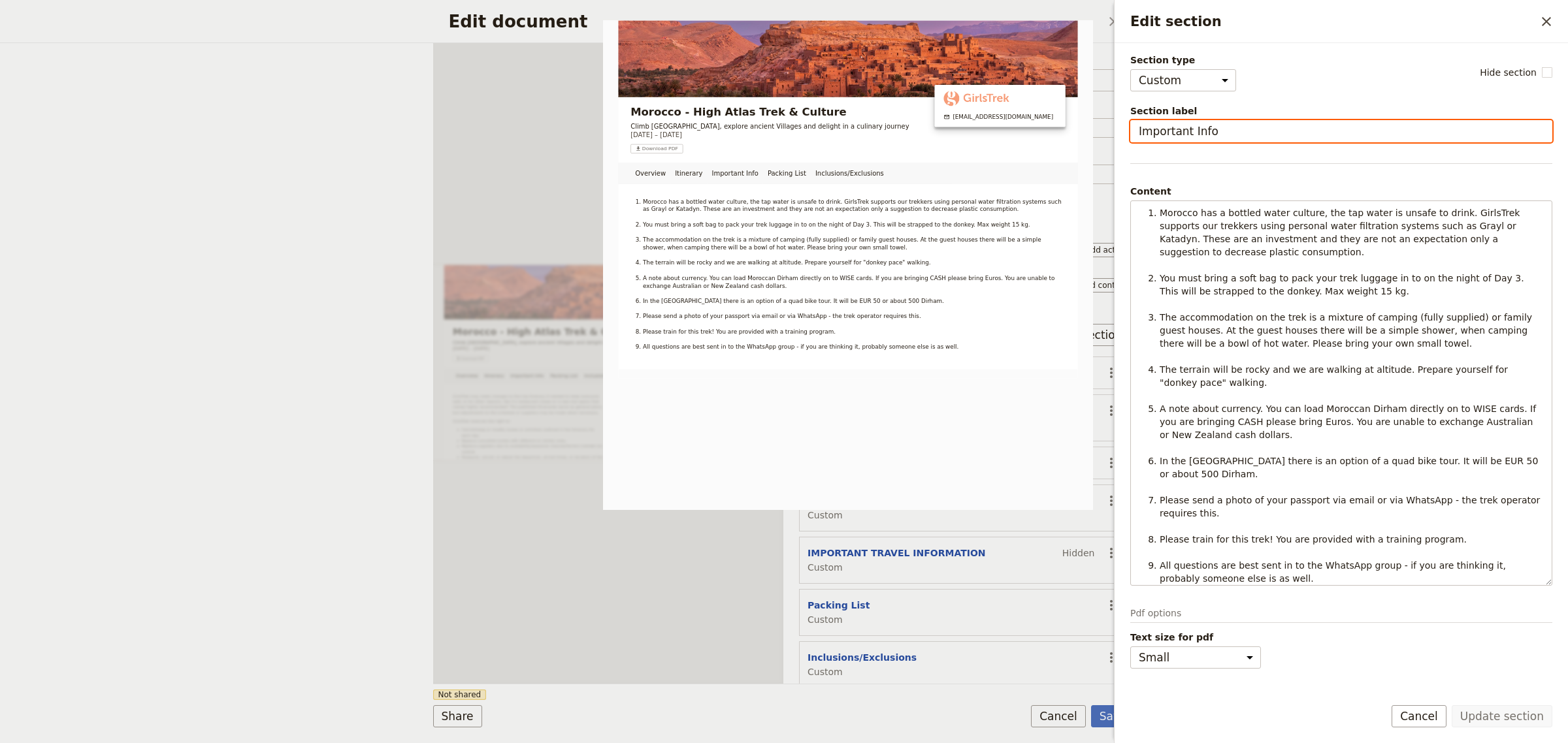
click at [1239, 138] on input "Important Info" at bounding box center [1341, 131] width 422 height 22
drag, startPoint x: 1235, startPoint y: 134, endPoint x: 1127, endPoint y: 136, distance: 108.0
click at [1127, 136] on div "Section type Cover page Day summary Itinerary Custom Hide section Section label…" at bounding box center [1342, 364] width 454 height 642
type input "Trip expectations"
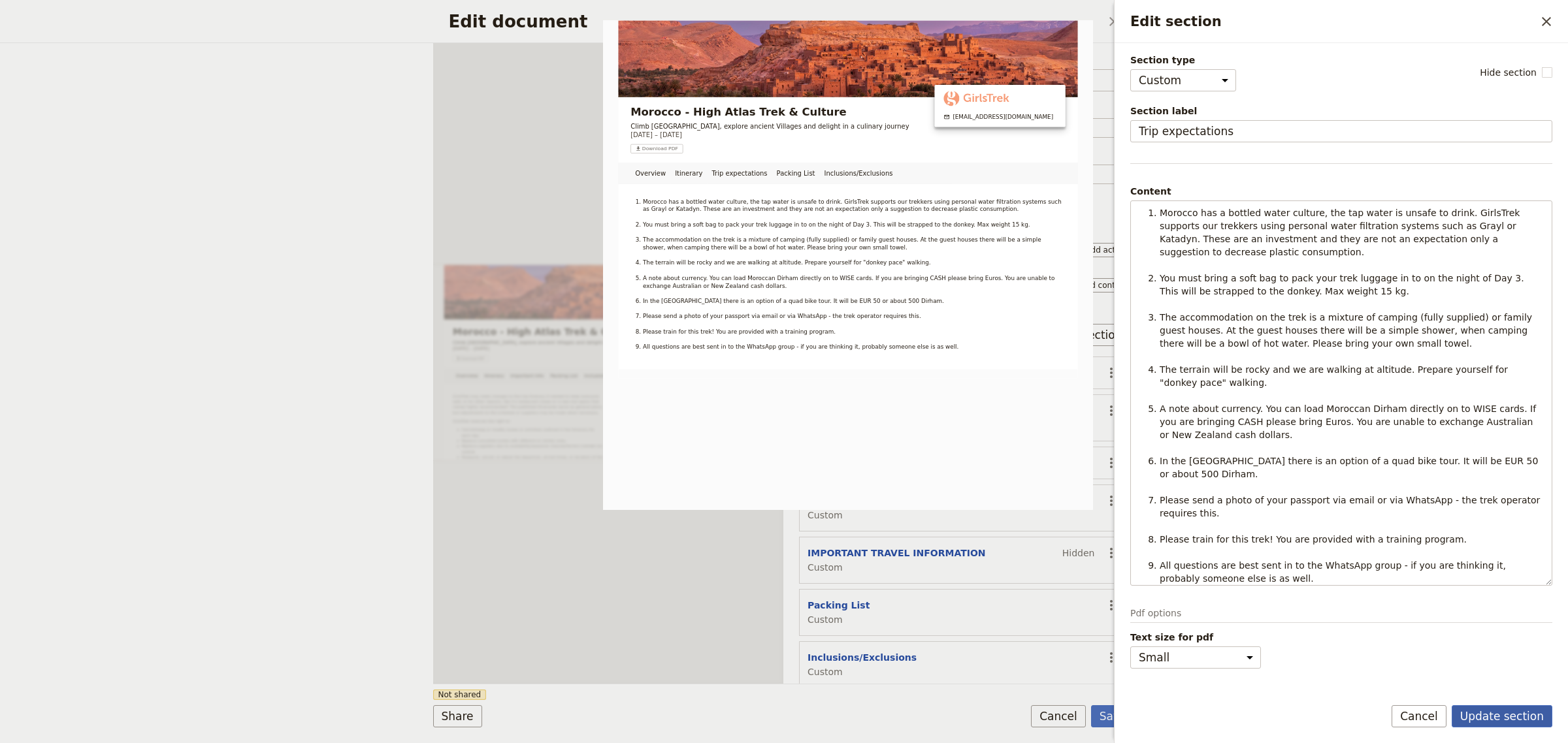
click at [1510, 719] on button "Update section" at bounding box center [1503, 716] width 101 height 22
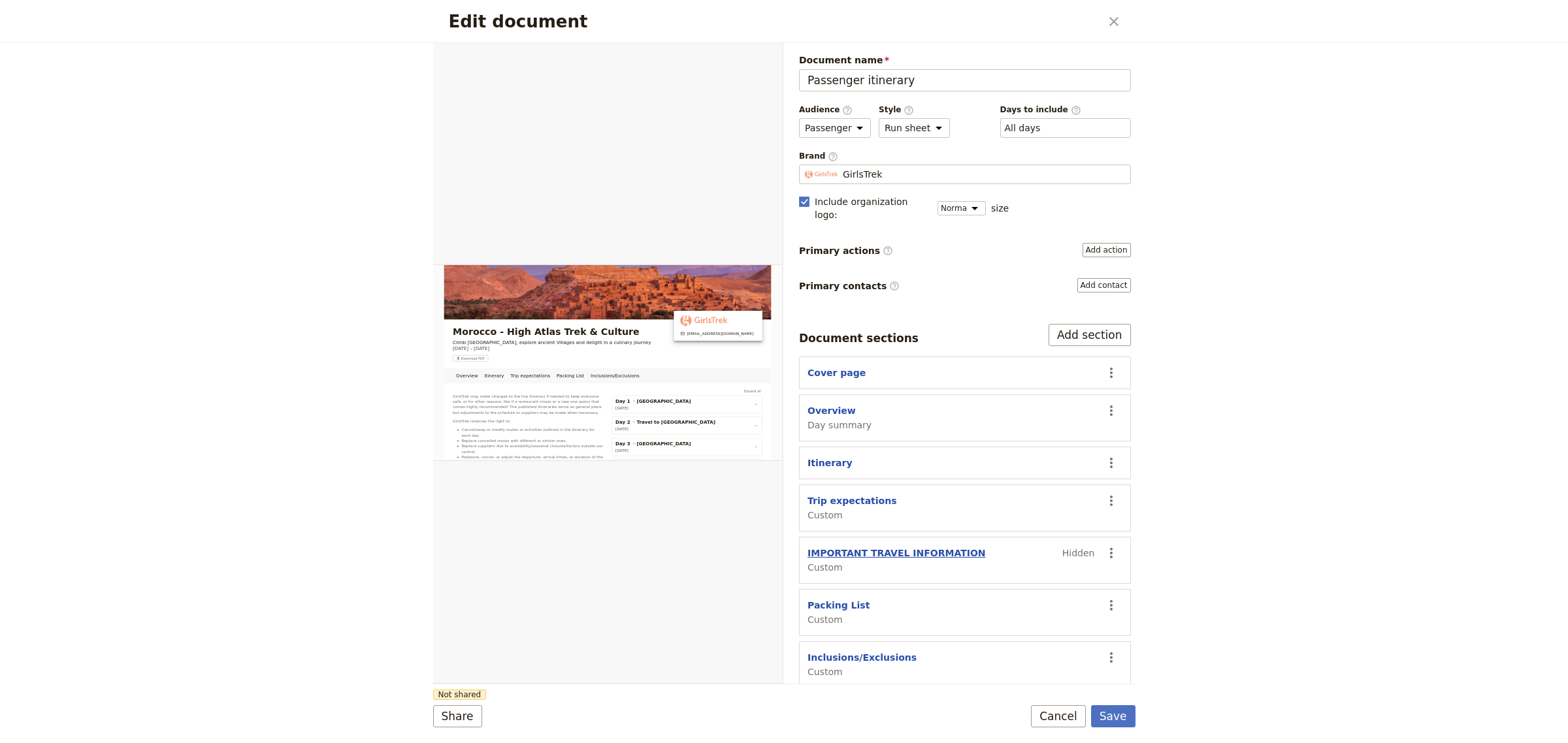
click at [933, 548] on button "IMPORTANT TRAVEL INFORMATION" at bounding box center [897, 553] width 178 height 13
select select "CUSTOM"
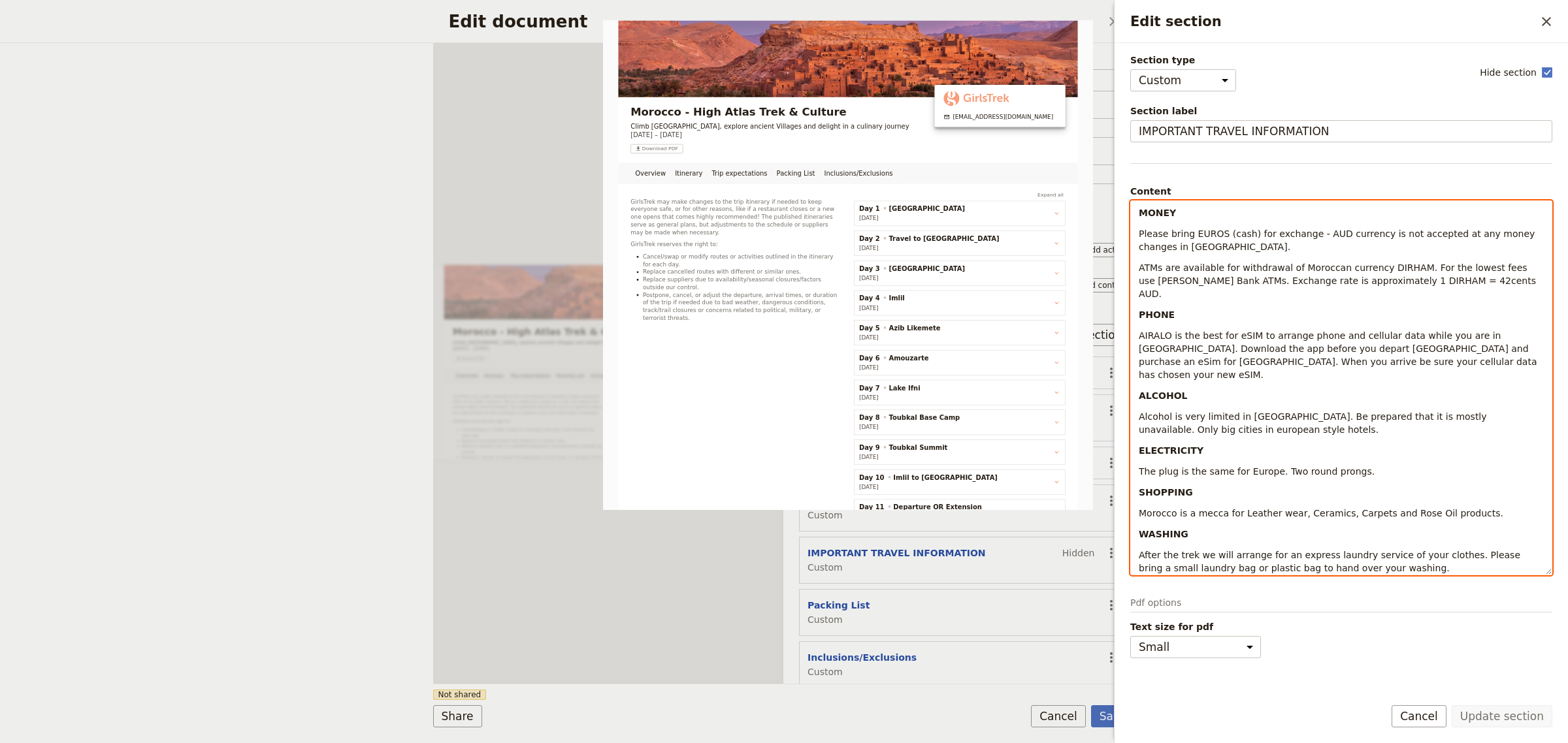
click at [1367, 550] on div "MONEY Please bring EUROS (cash) for exchange - AUD currency is not accepted at …" at bounding box center [1341, 388] width 421 height 374
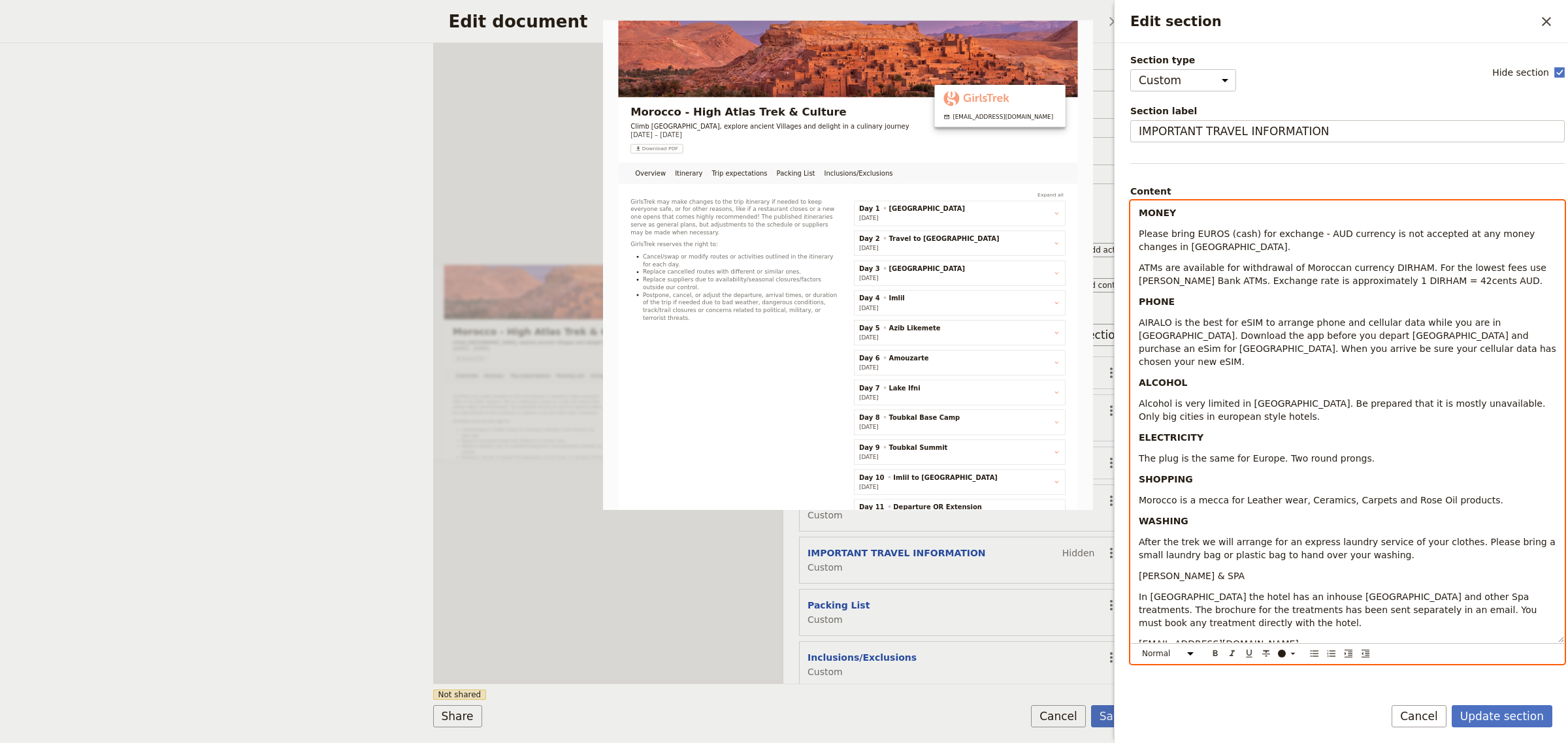
click at [1324, 639] on div "MONEY Please bring EUROS (cash) for exchange - AUD currency is not accepted at …" at bounding box center [1347, 422] width 434 height 441
drag, startPoint x: 1216, startPoint y: 562, endPoint x: 1119, endPoint y: 567, distance: 97.1
click at [1119, 567] on div "Section type Cover page Day summary Itinerary Custom Hide section Section label…" at bounding box center [1342, 364] width 454 height 642
click at [1210, 657] on icon "Format bold" at bounding box center [1215, 654] width 11 height 11
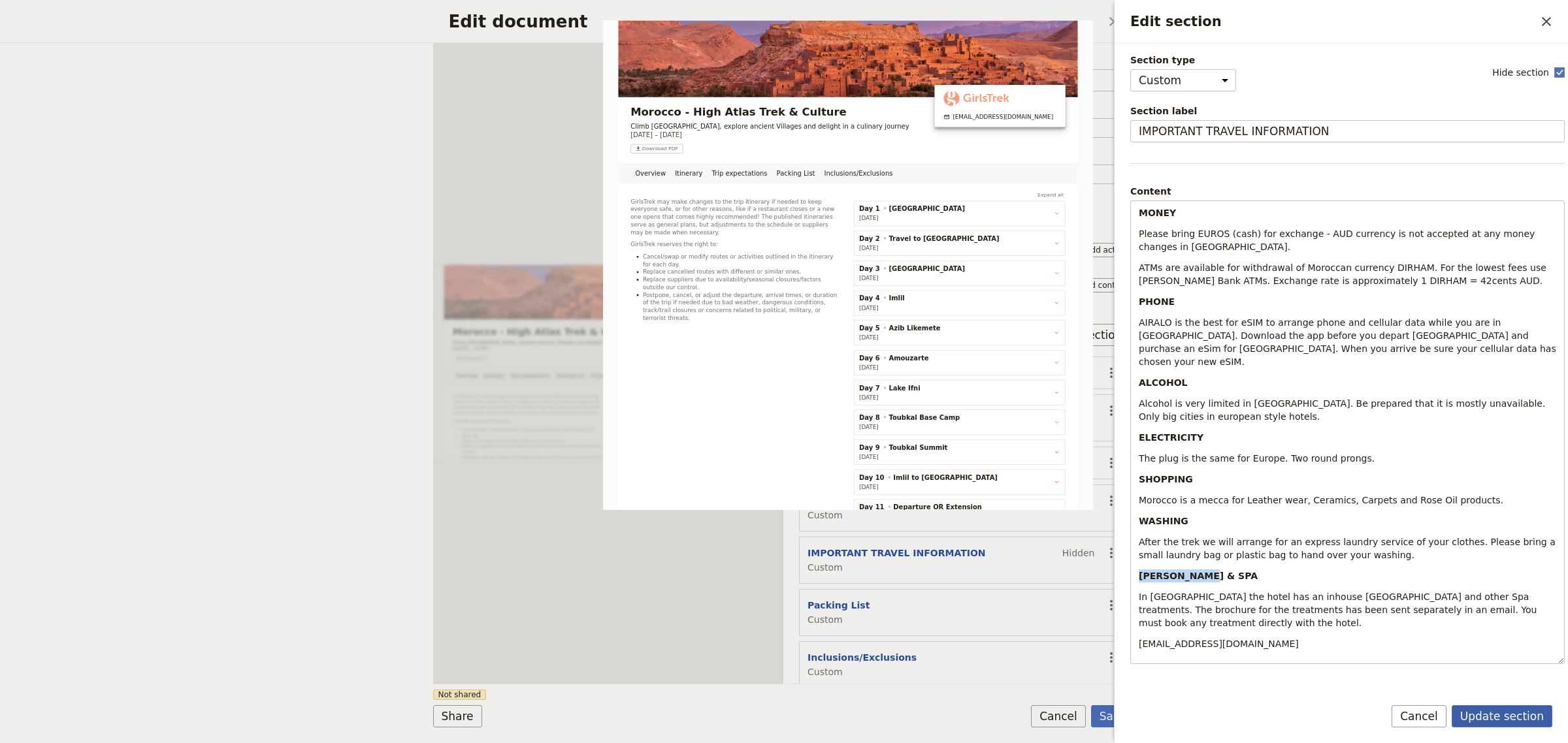
click at [1526, 715] on button "Update section" at bounding box center [1503, 716] width 101 height 22
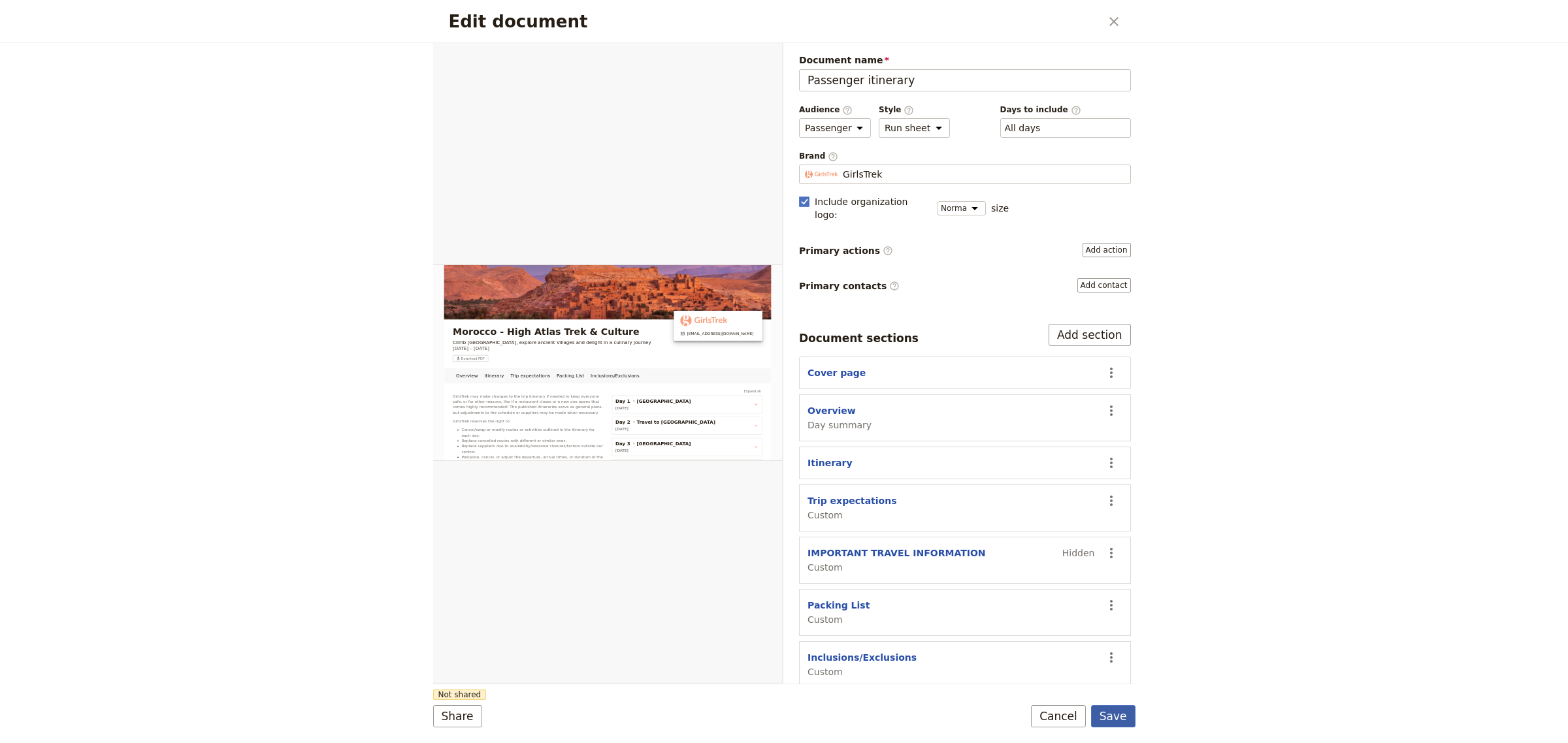
click at [1111, 716] on button "Save" at bounding box center [1114, 716] width 45 height 22
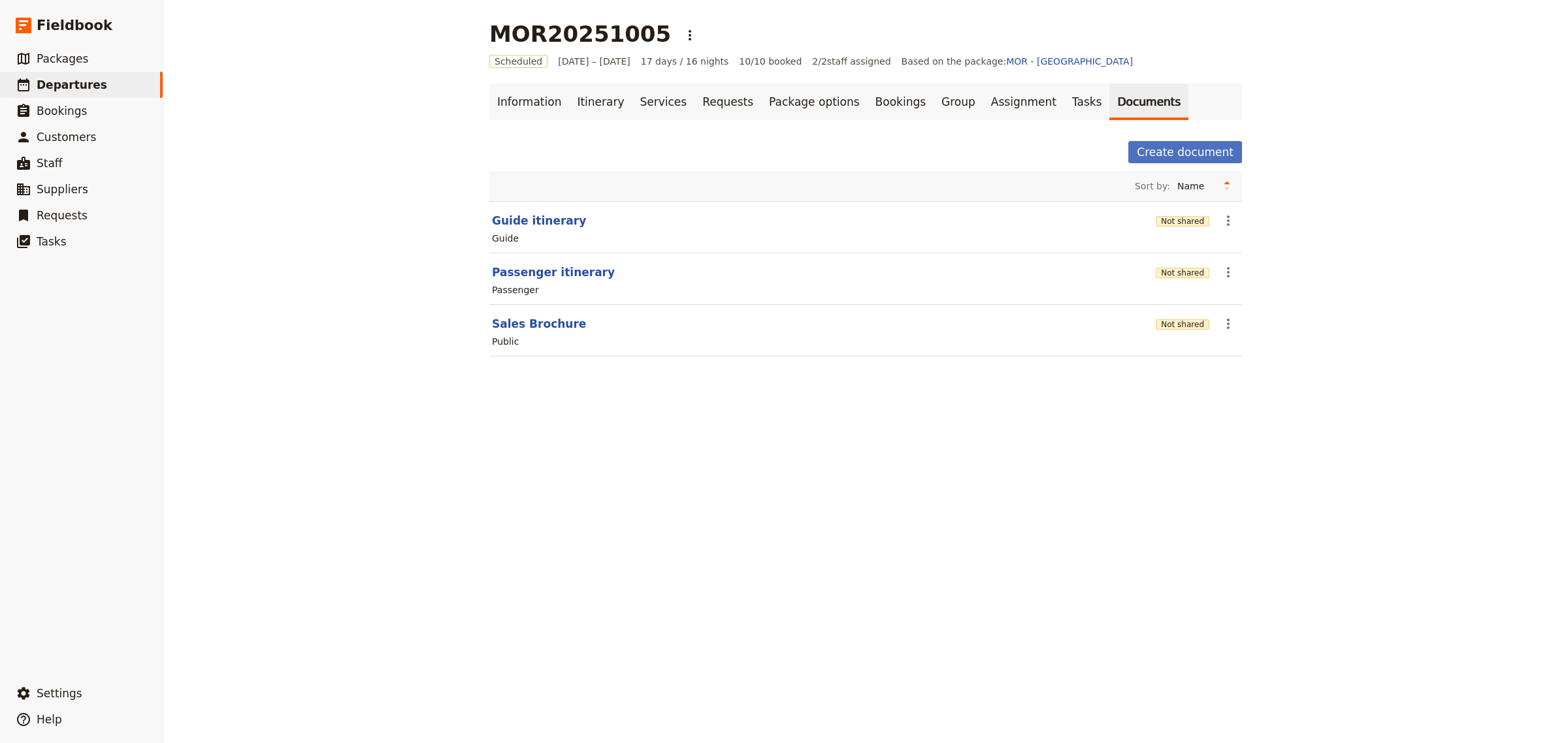
drag, startPoint x: 579, startPoint y: 252, endPoint x: 579, endPoint y: 259, distance: 7.0
click at [579, 254] on div "Sort by: Name Most recently updated Most recently created Guide itinerary Not s…" at bounding box center [866, 272] width 753 height 201
click at [556, 271] on button "Passenger itinerary" at bounding box center [553, 272] width 123 height 16
select select "PASSENGER"
select select "RUN_SHEET"
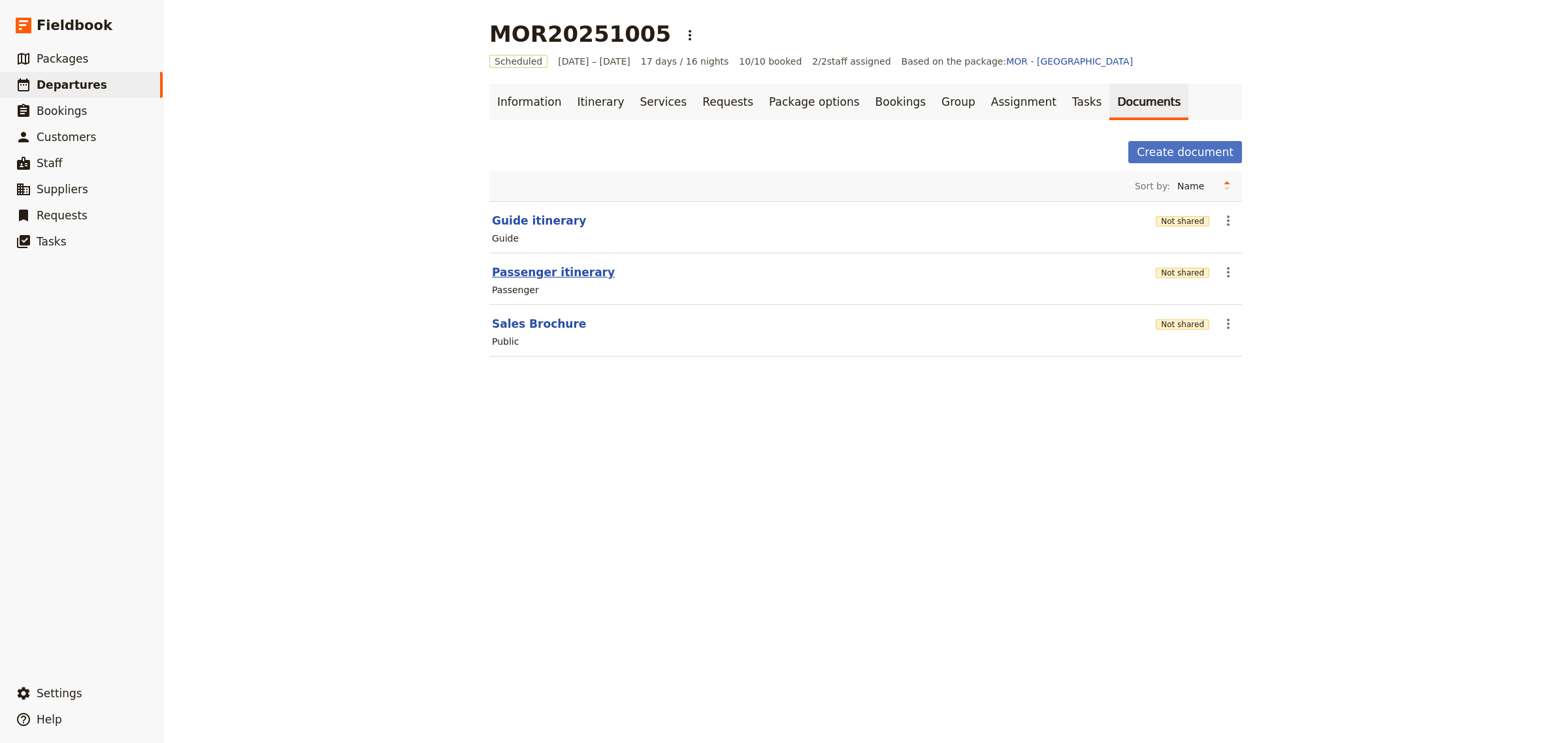
select select "DEFAULT"
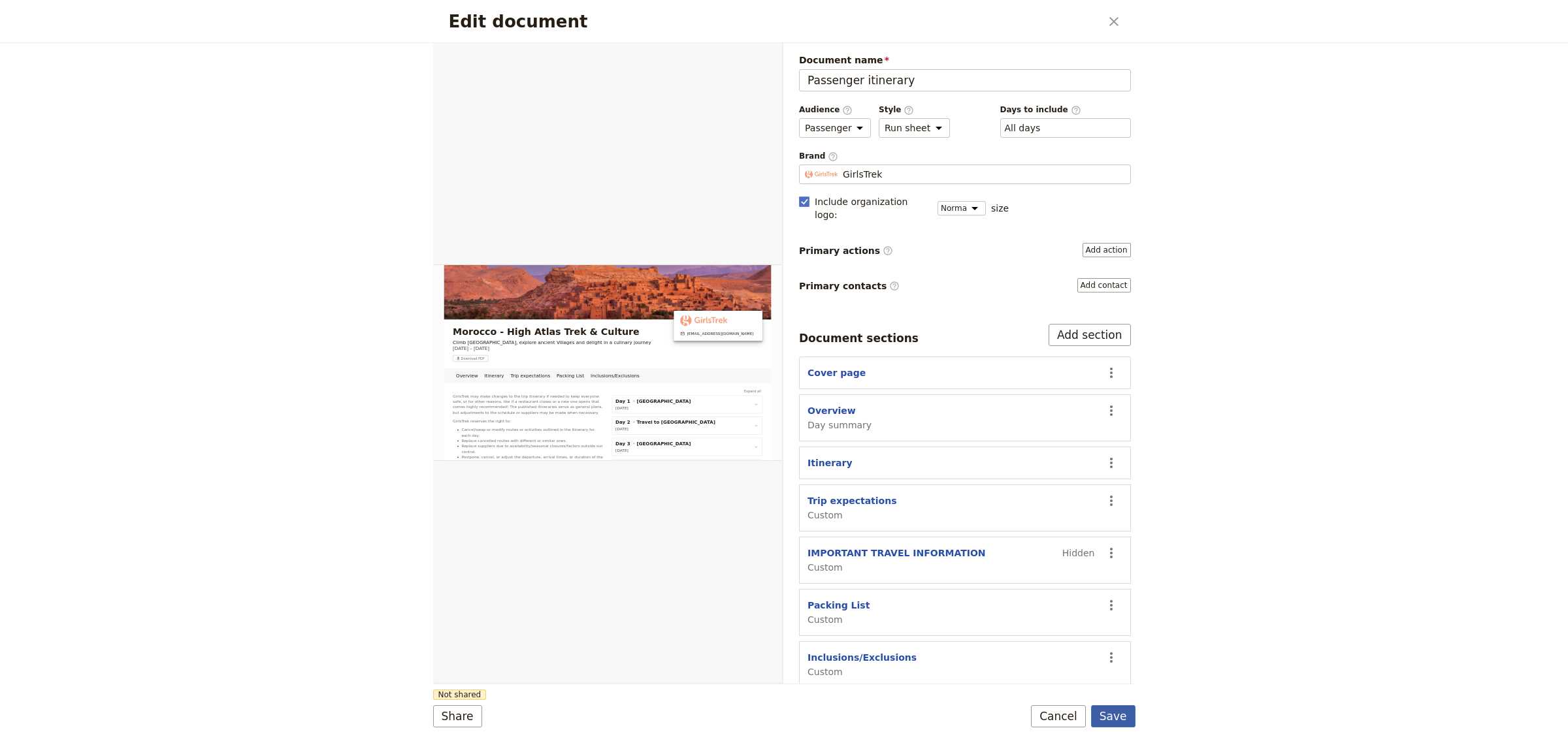
click at [1119, 713] on button "Save" at bounding box center [1114, 716] width 45 height 22
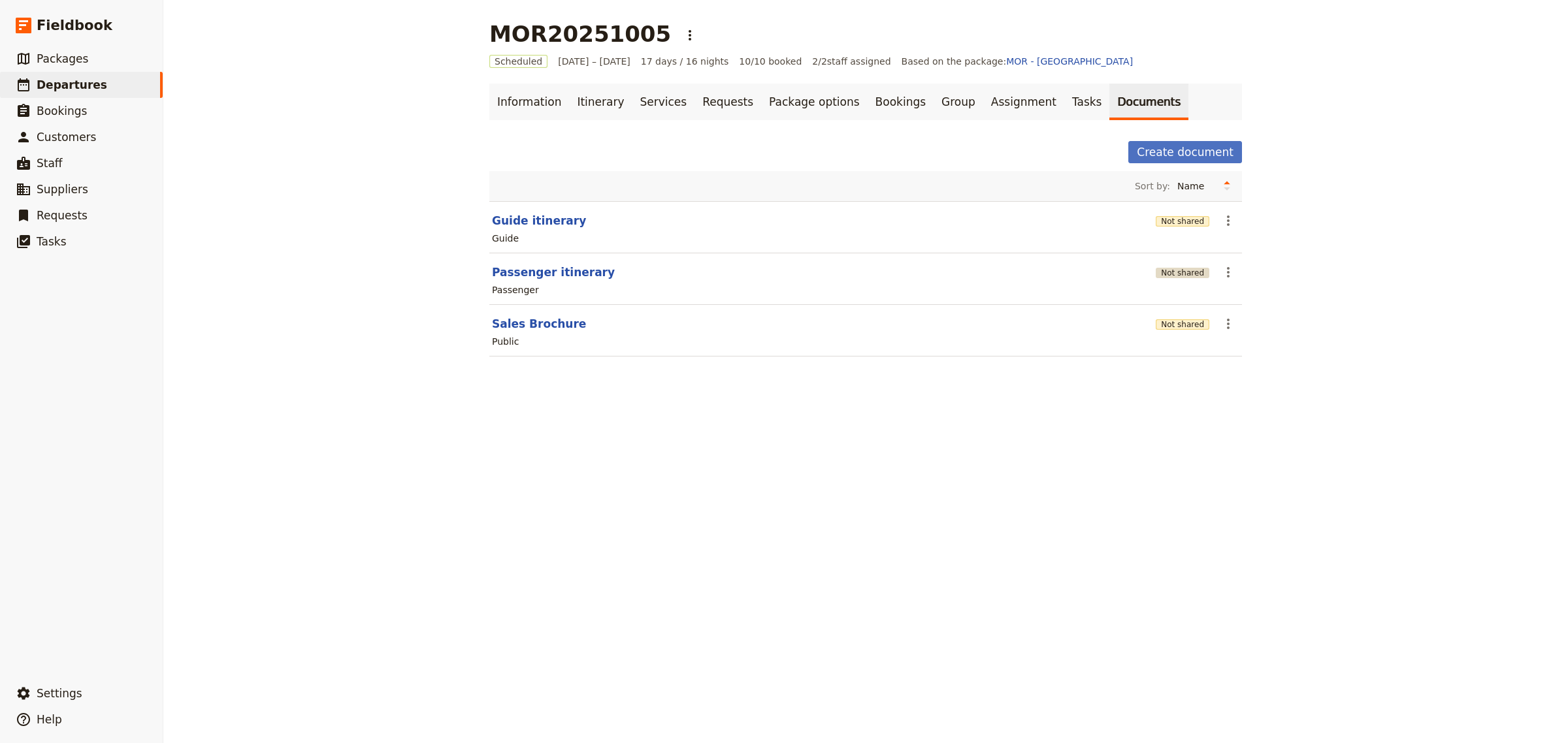
click at [1193, 272] on button "Not shared" at bounding box center [1183, 273] width 54 height 11
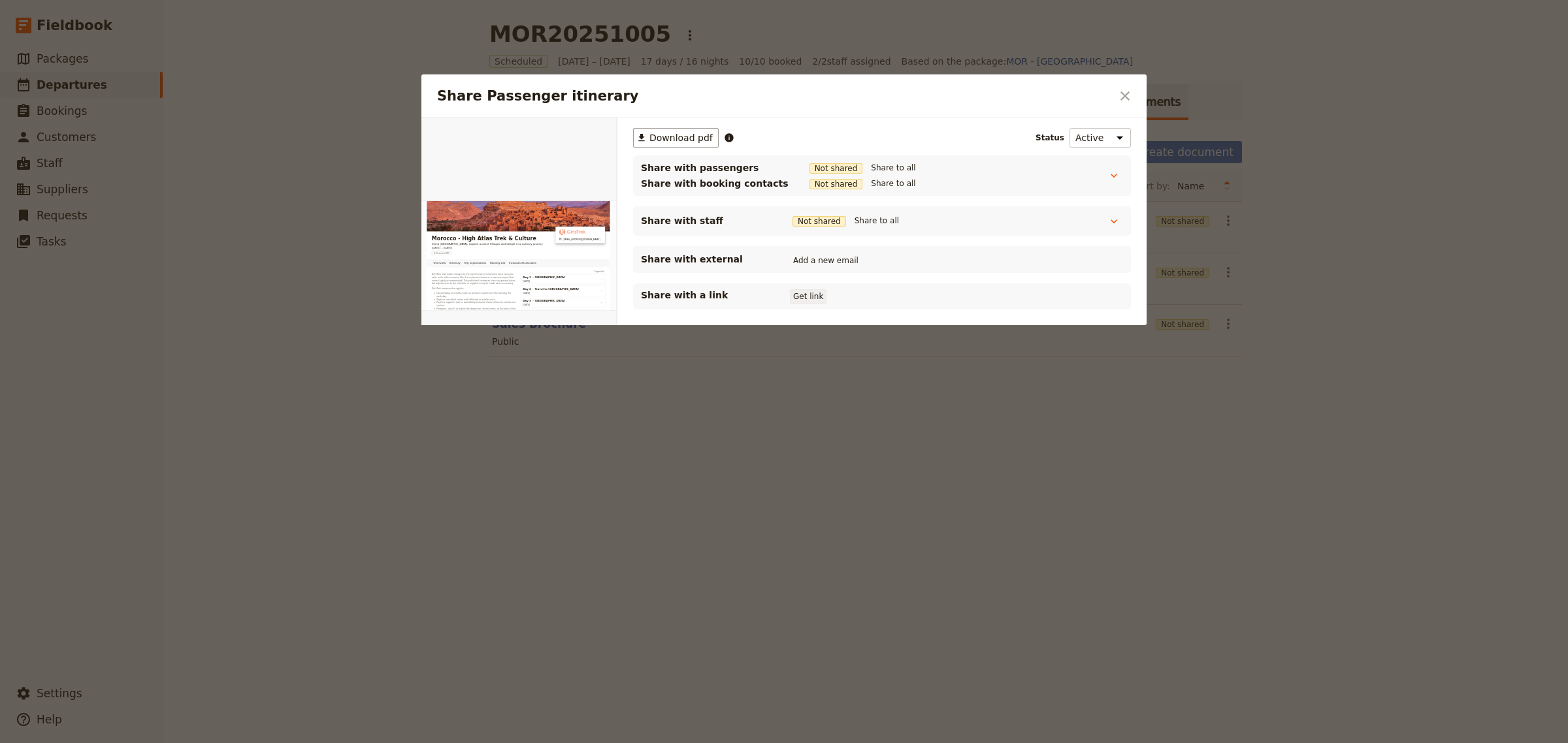
click at [812, 296] on button "Get link" at bounding box center [808, 297] width 37 height 14
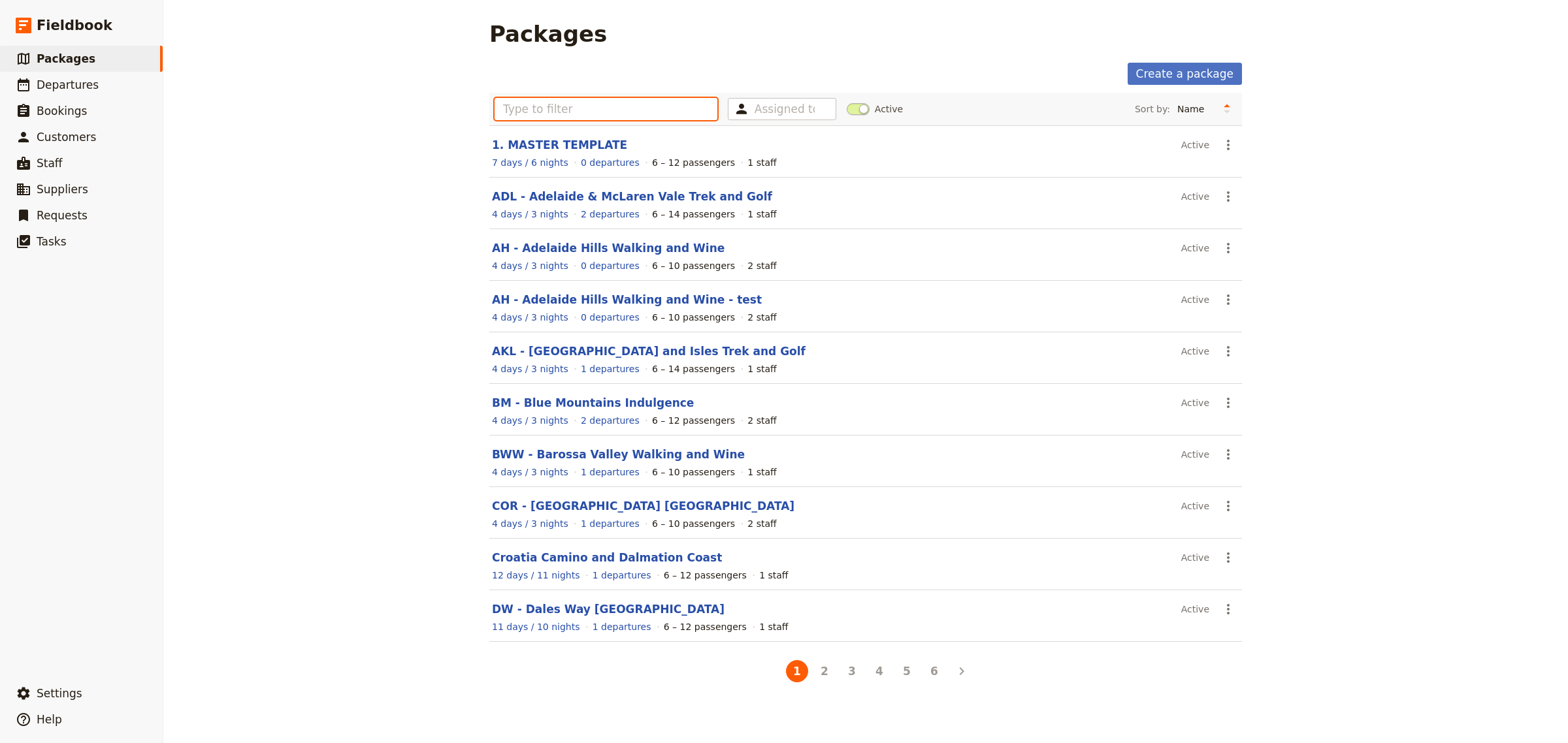
click at [528, 109] on input "text" at bounding box center [606, 109] width 223 height 22
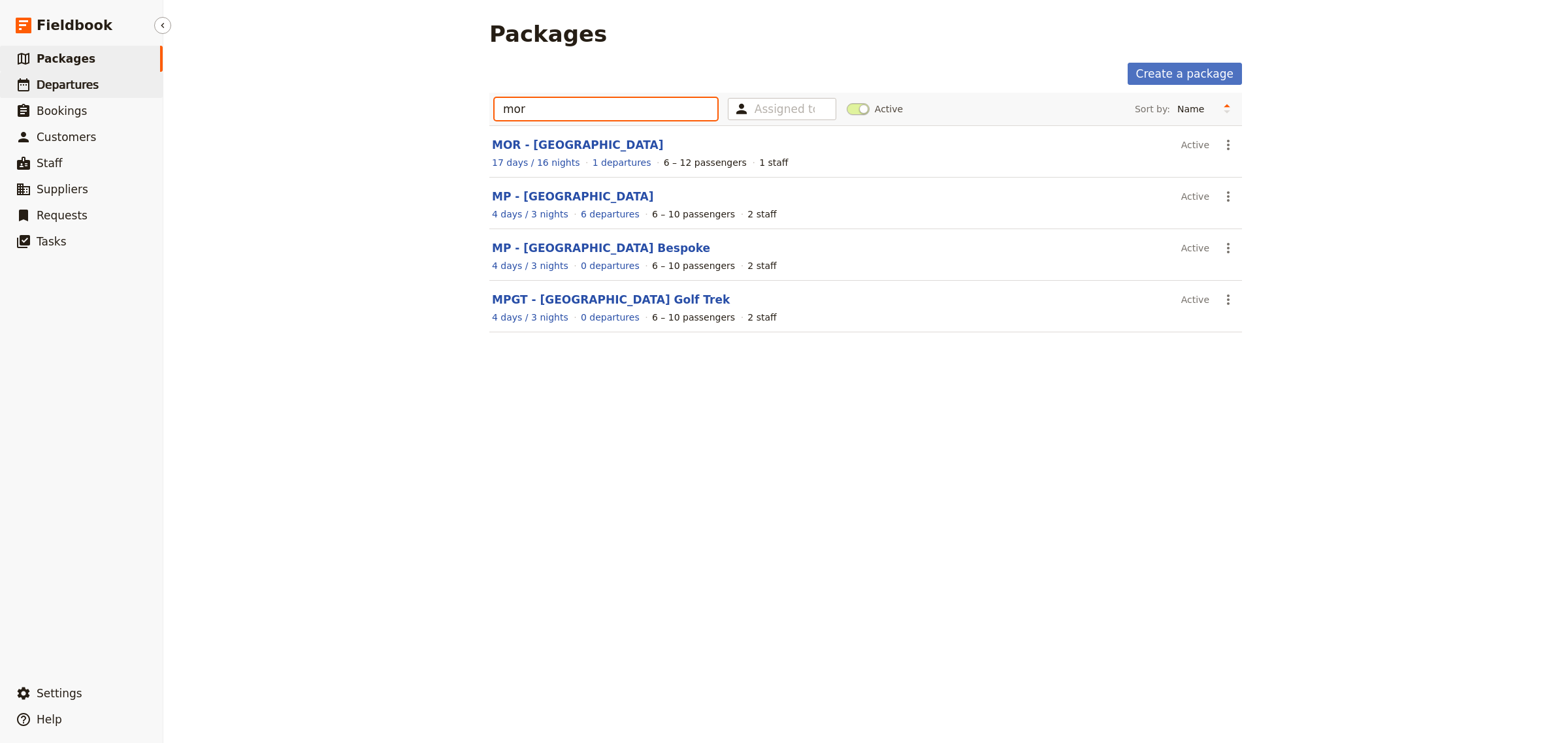
type input "mor"
click at [63, 80] on span "Departures" at bounding box center [68, 85] width 62 height 13
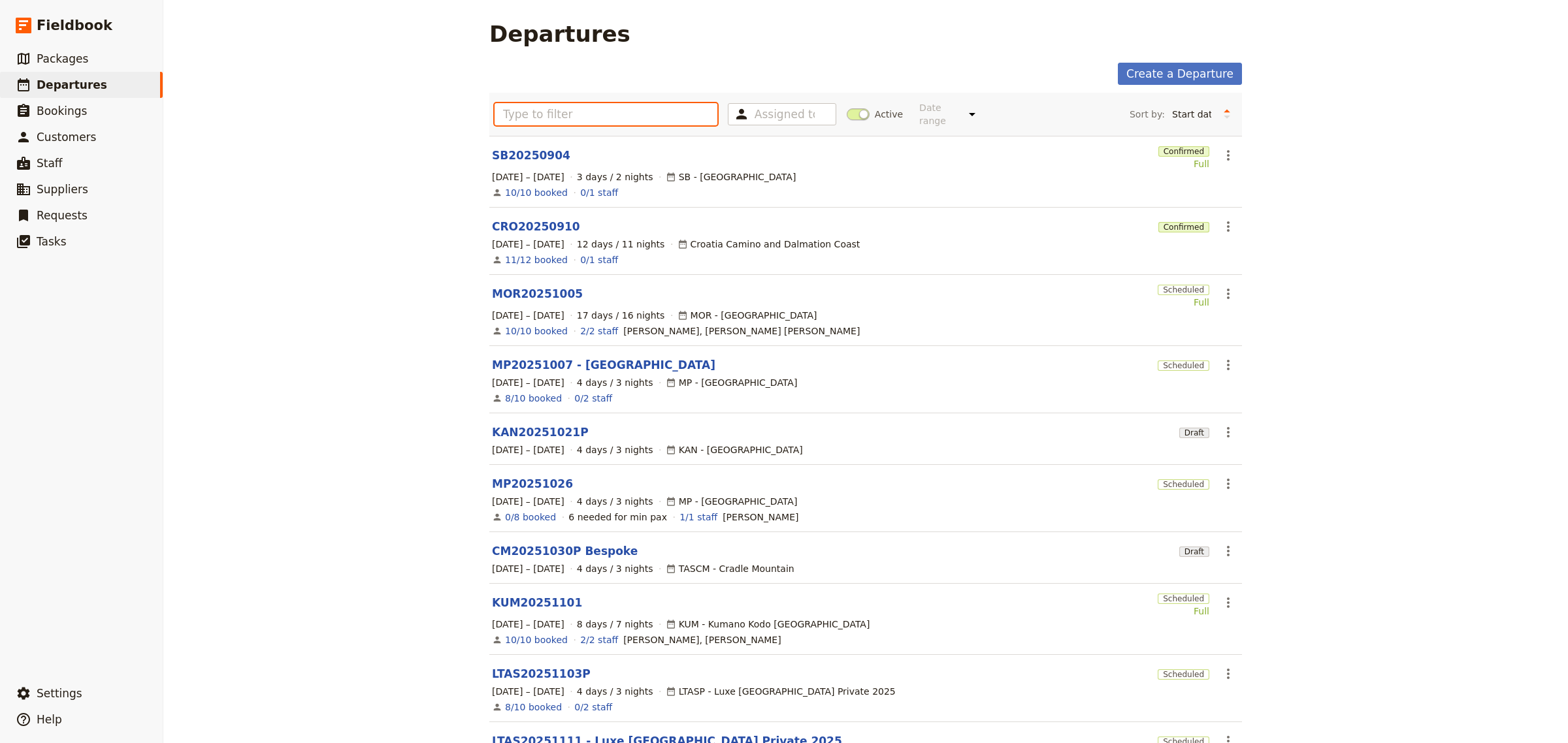
click at [500, 105] on input "text" at bounding box center [606, 114] width 223 height 22
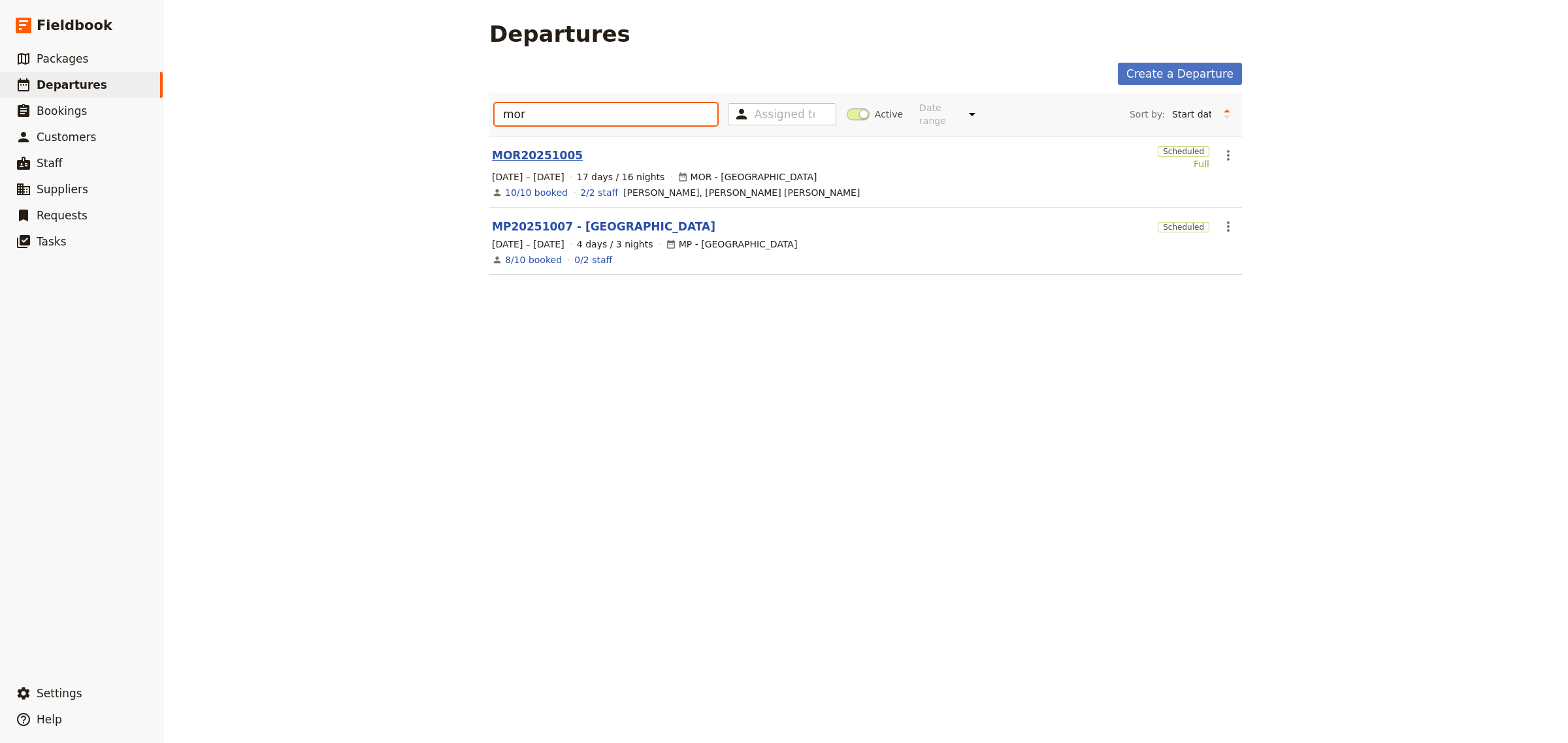
type input "mor"
click at [505, 152] on link "MOR20251005" at bounding box center [537, 155] width 91 height 16
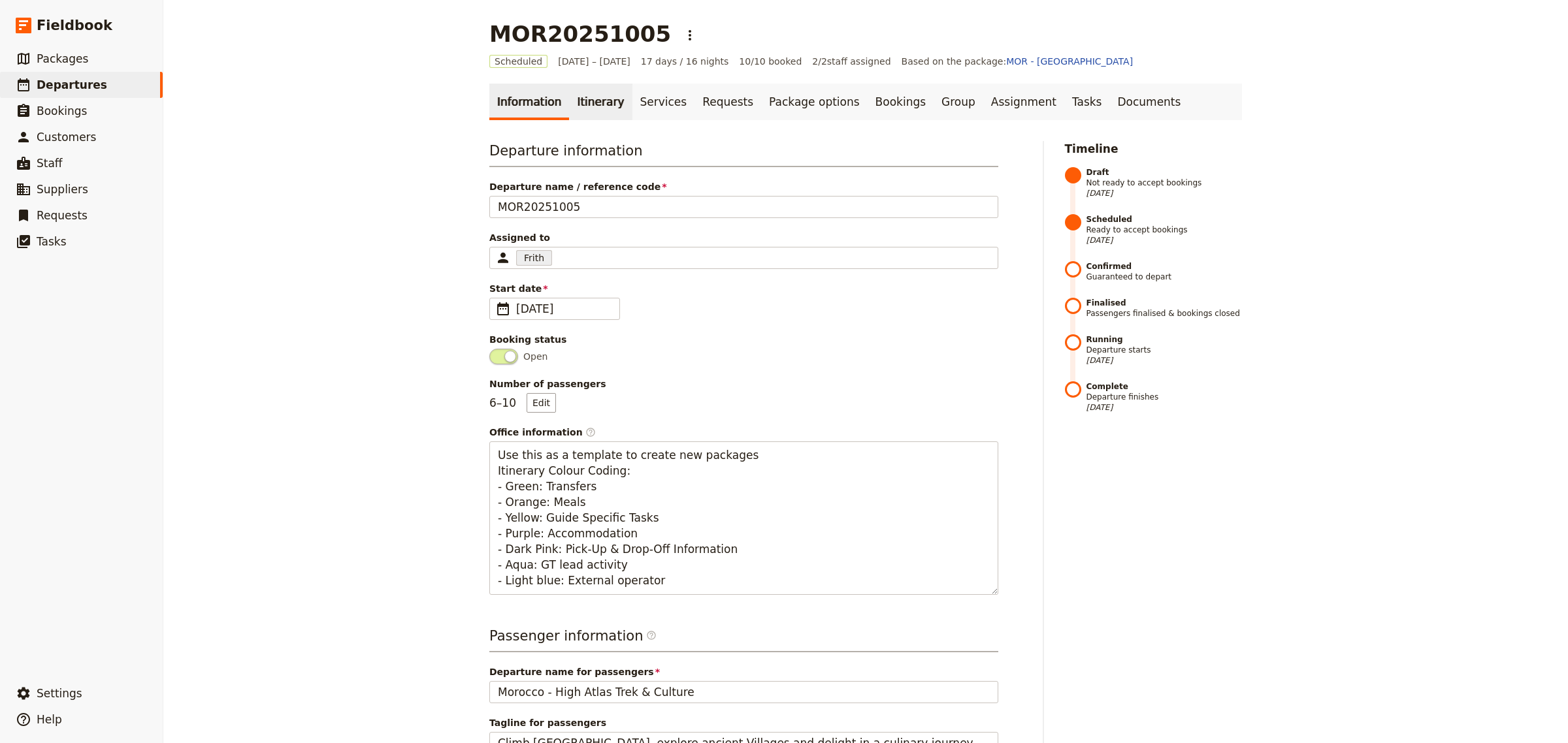
drag, startPoint x: 588, startPoint y: 105, endPoint x: 587, endPoint y: 131, distance: 26.0
click at [588, 106] on link "Itinerary" at bounding box center [600, 101] width 63 height 37
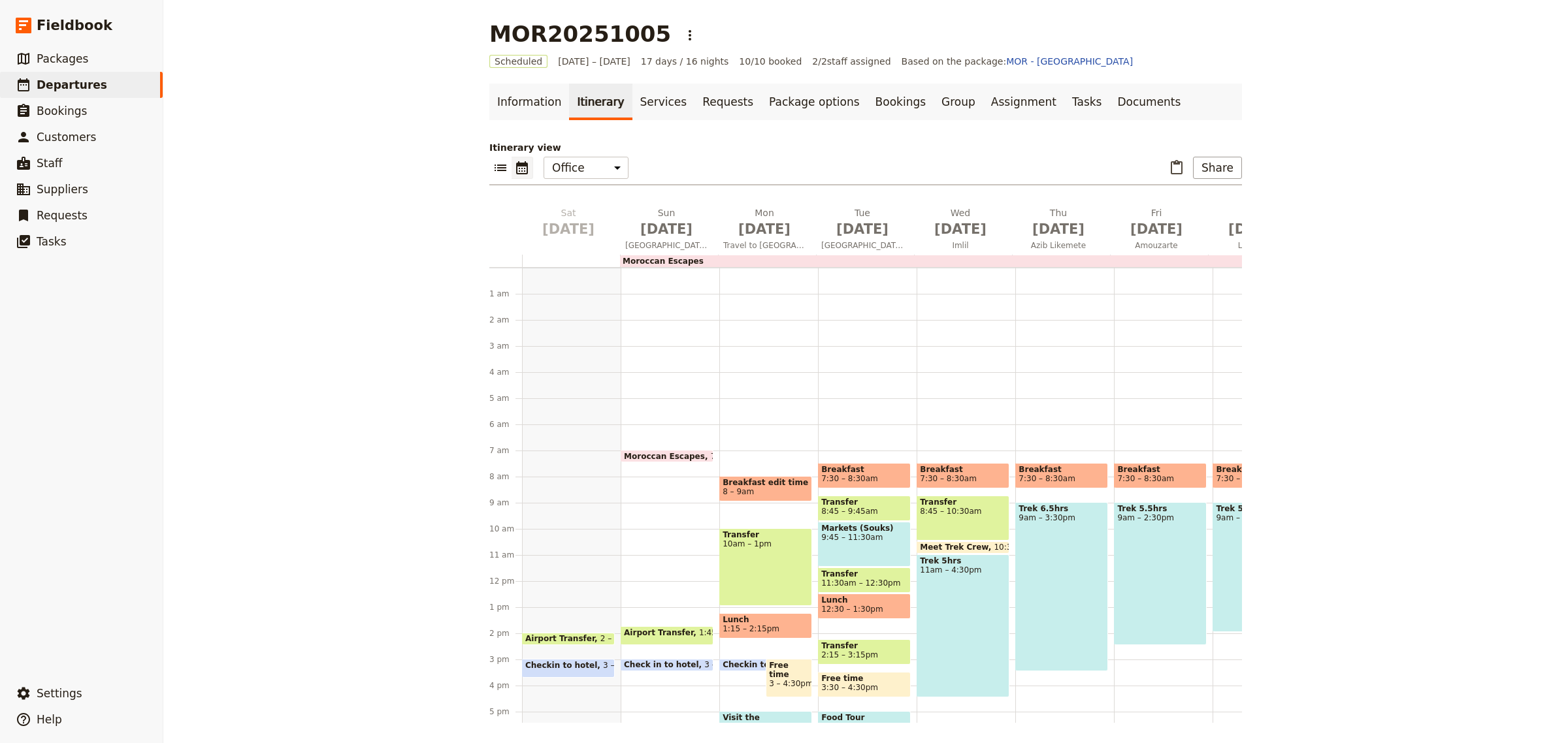
scroll to position [65, 0]
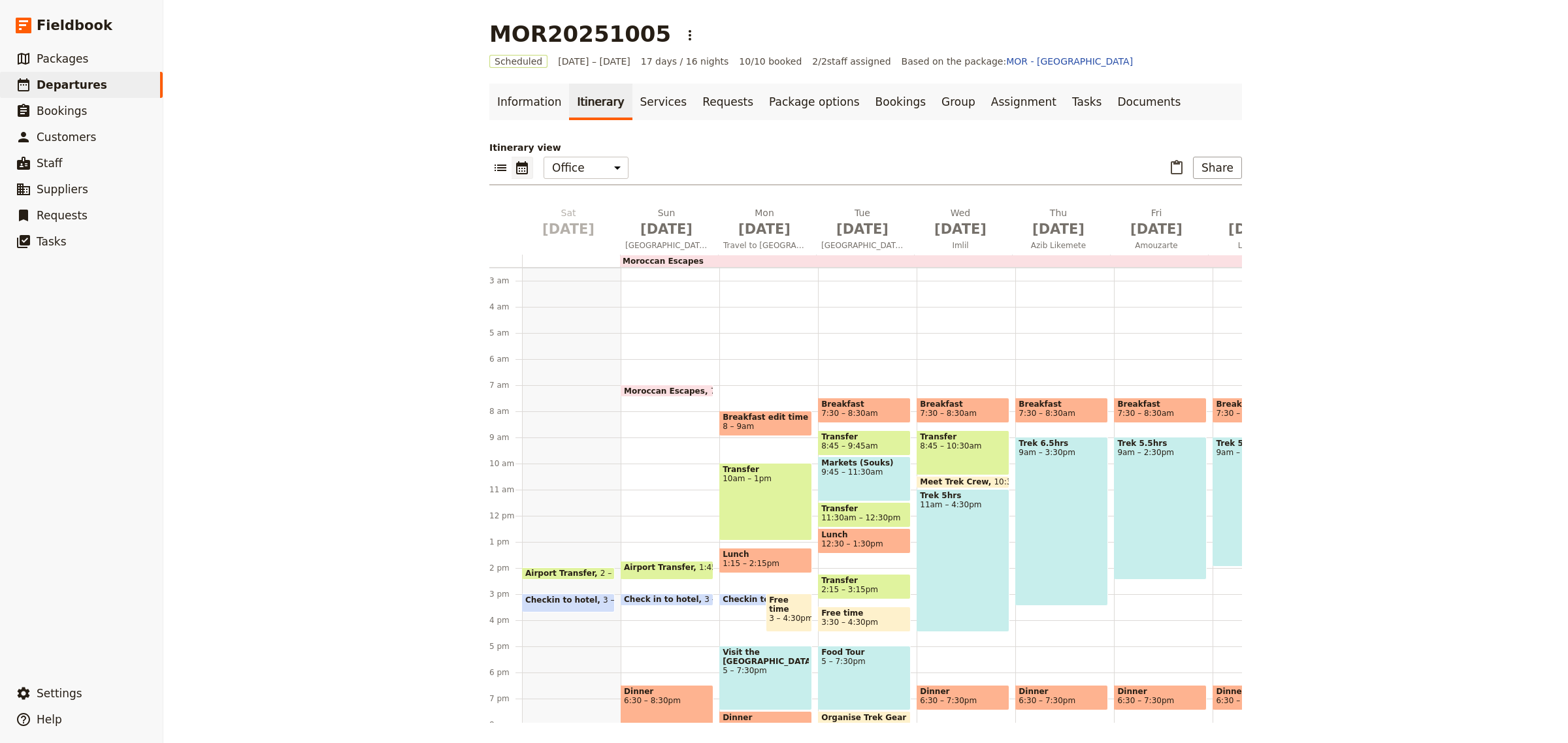
click at [728, 596] on span "Checkin to hotel" at bounding box center [761, 599] width 78 height 9
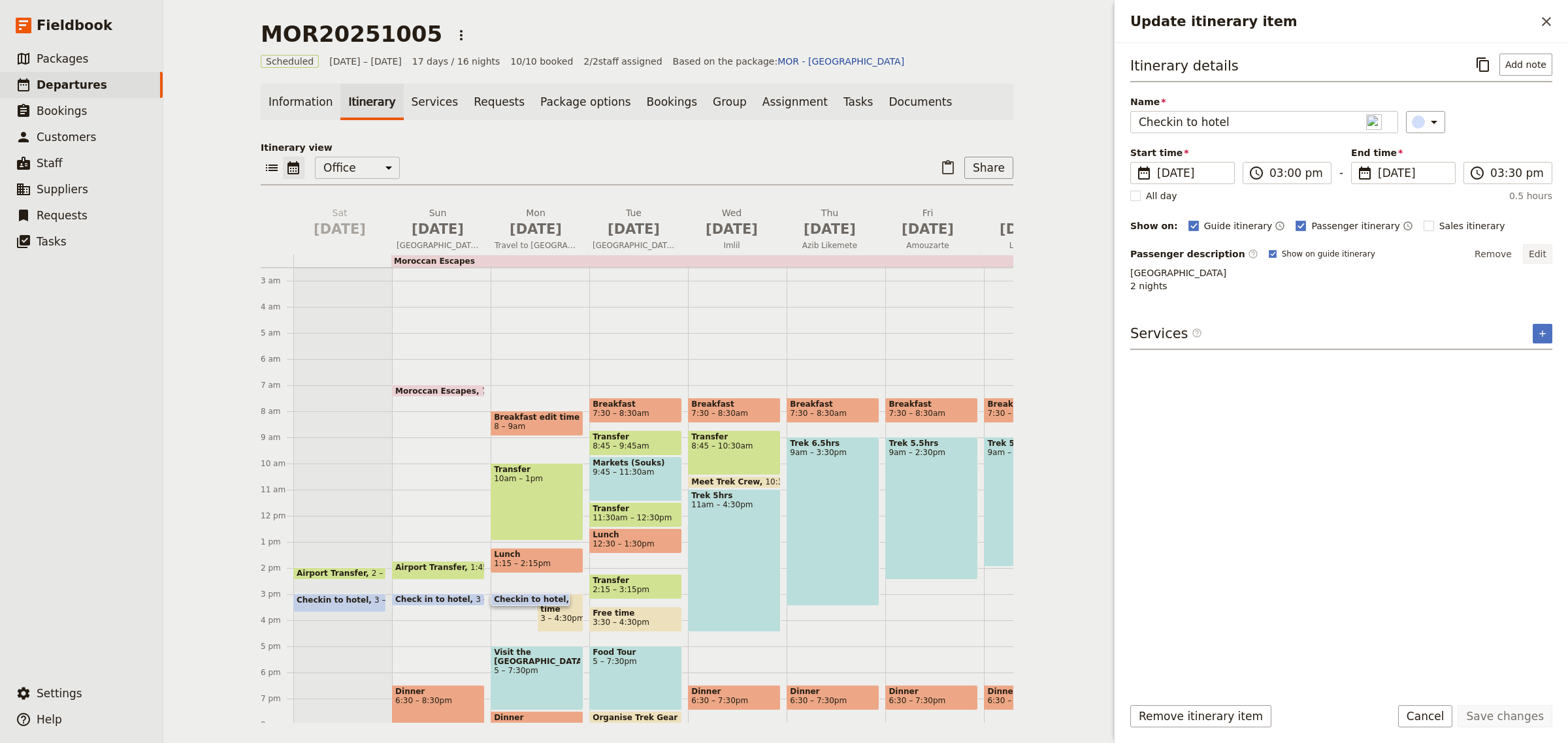
click at [1541, 259] on button "Edit" at bounding box center [1538, 254] width 29 height 19
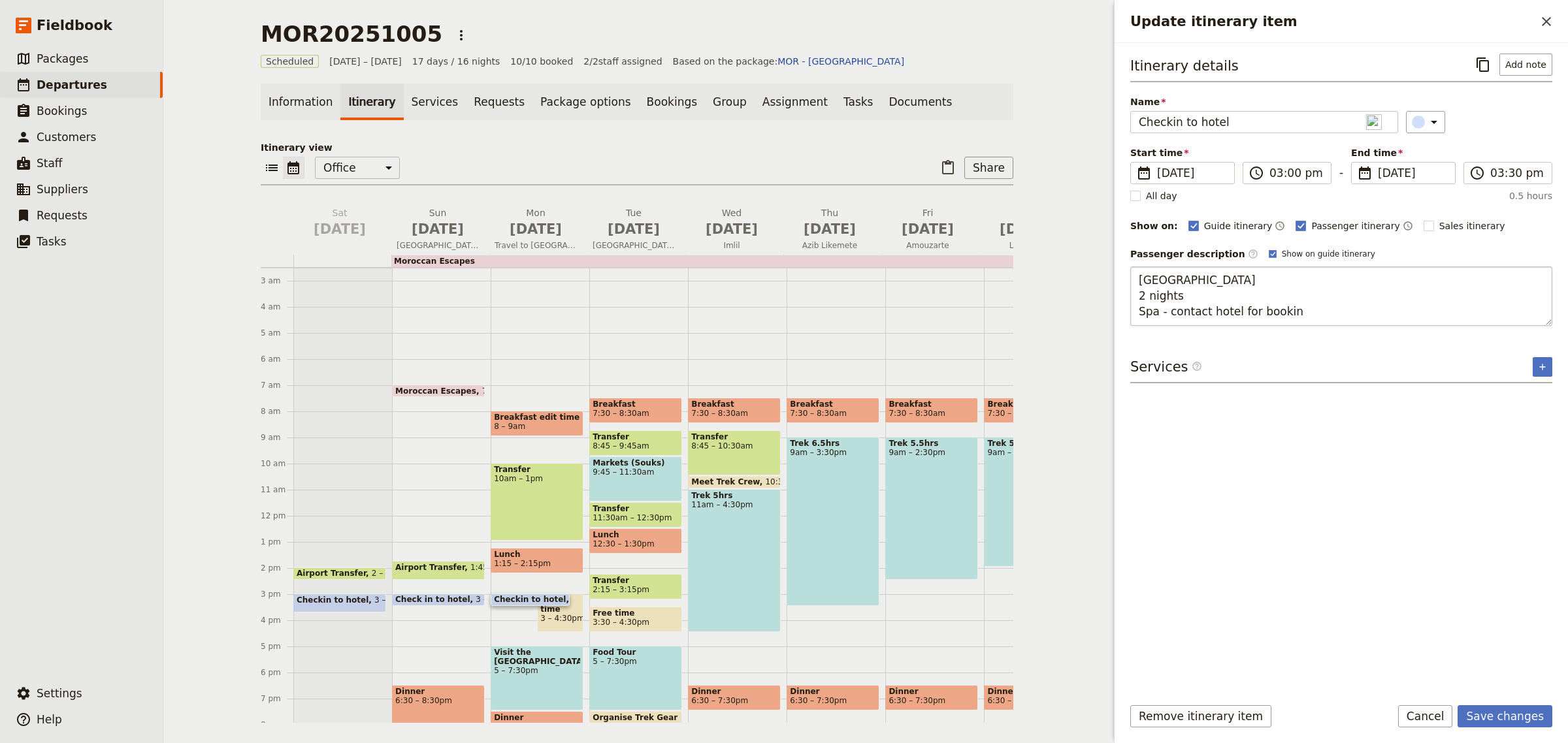
type textarea "[GEOGRAPHIC_DATA] 2 nights Spa - contact hotel for booking"
click at [1490, 713] on button "Save changes" at bounding box center [1505, 716] width 95 height 22
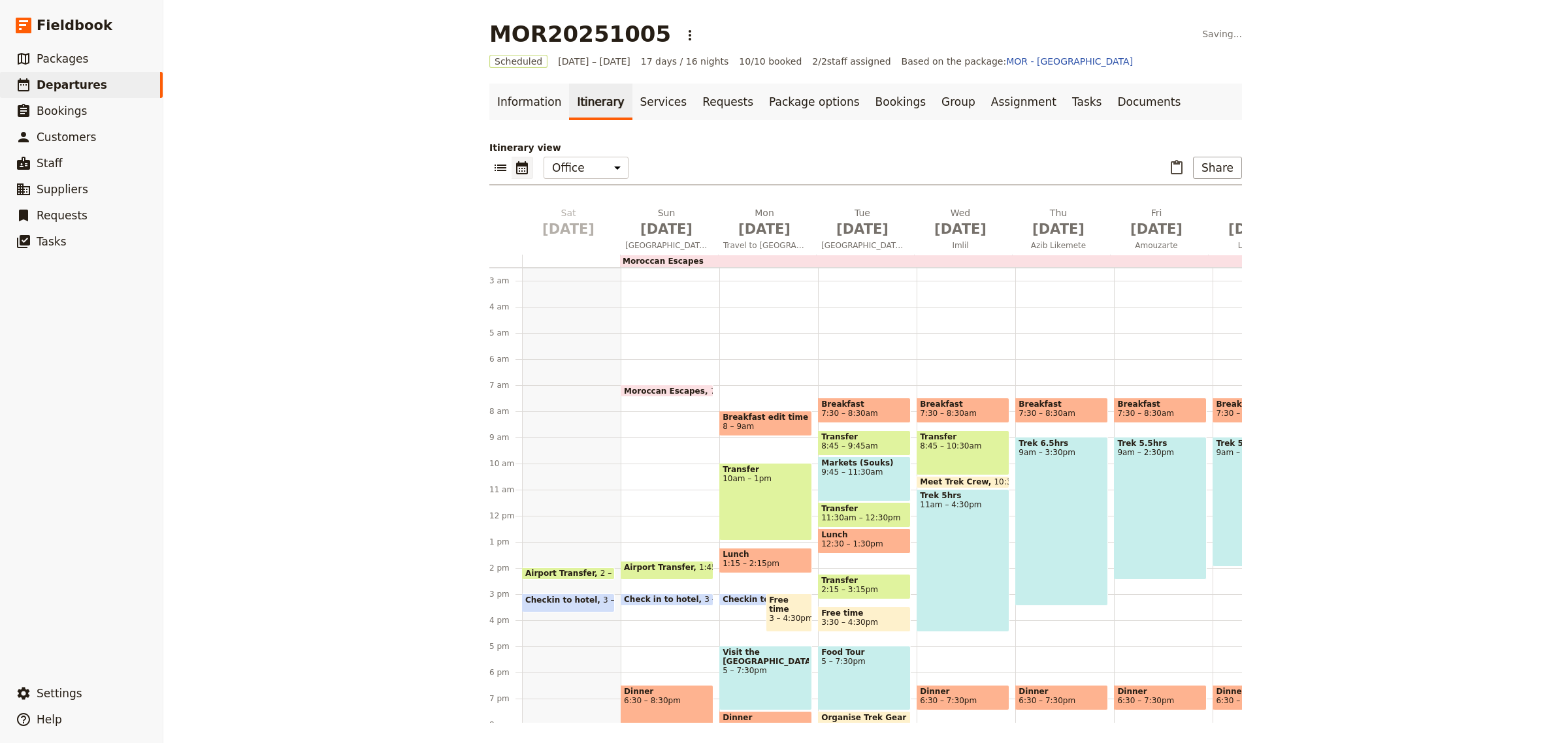
click at [664, 600] on span at bounding box center [666, 602] width 91 height 5
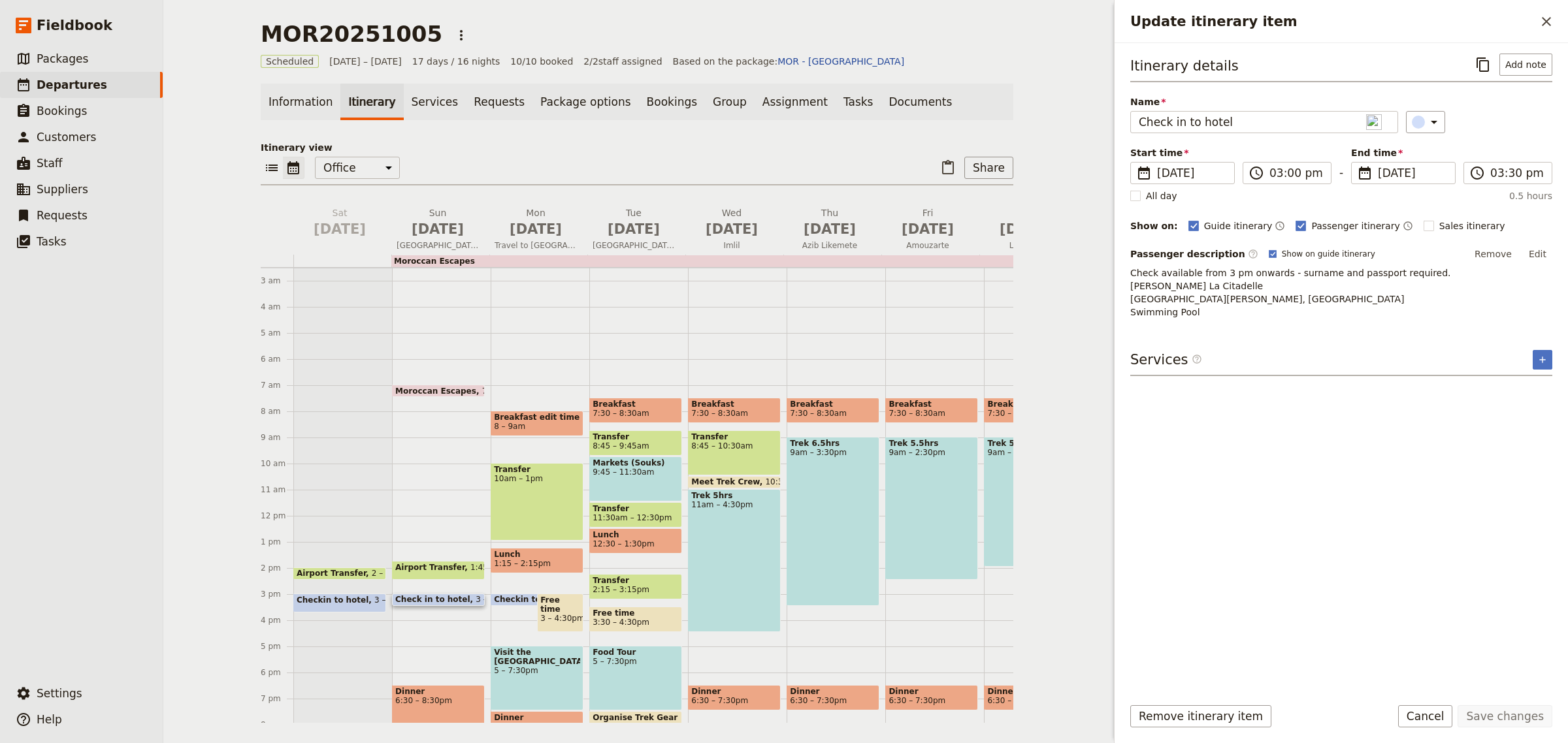
click at [523, 601] on span at bounding box center [531, 602] width 78 height 5
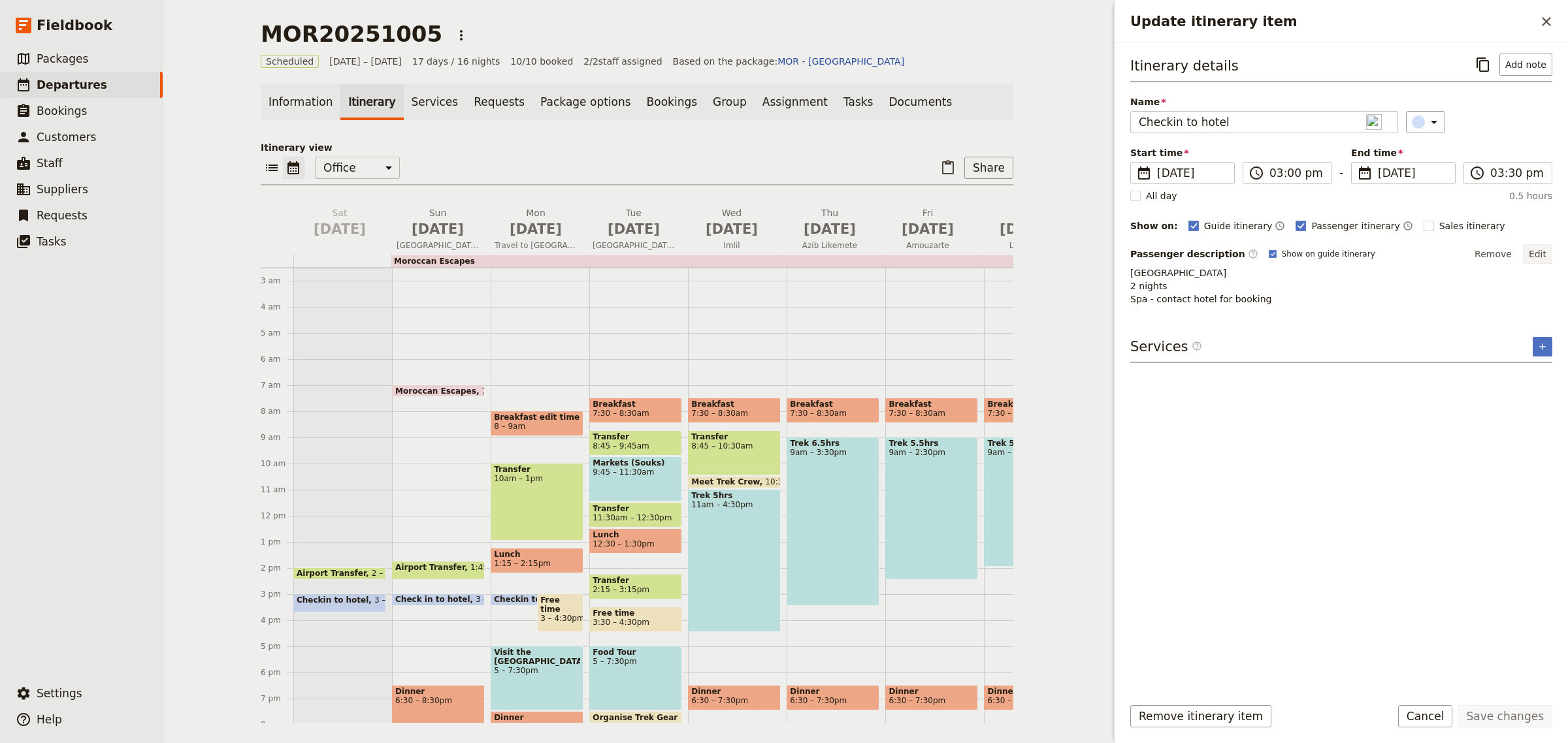
click at [1539, 253] on button "Edit" at bounding box center [1538, 254] width 29 height 19
click at [516, 596] on span "Checkin to hotel" at bounding box center [533, 599] width 78 height 9
click at [1539, 259] on button "Edit" at bounding box center [1538, 254] width 29 height 19
click at [1141, 313] on textarea "[GEOGRAPHIC_DATA] 2 nights Spa - contact hotel for booking" at bounding box center [1341, 296] width 422 height 60
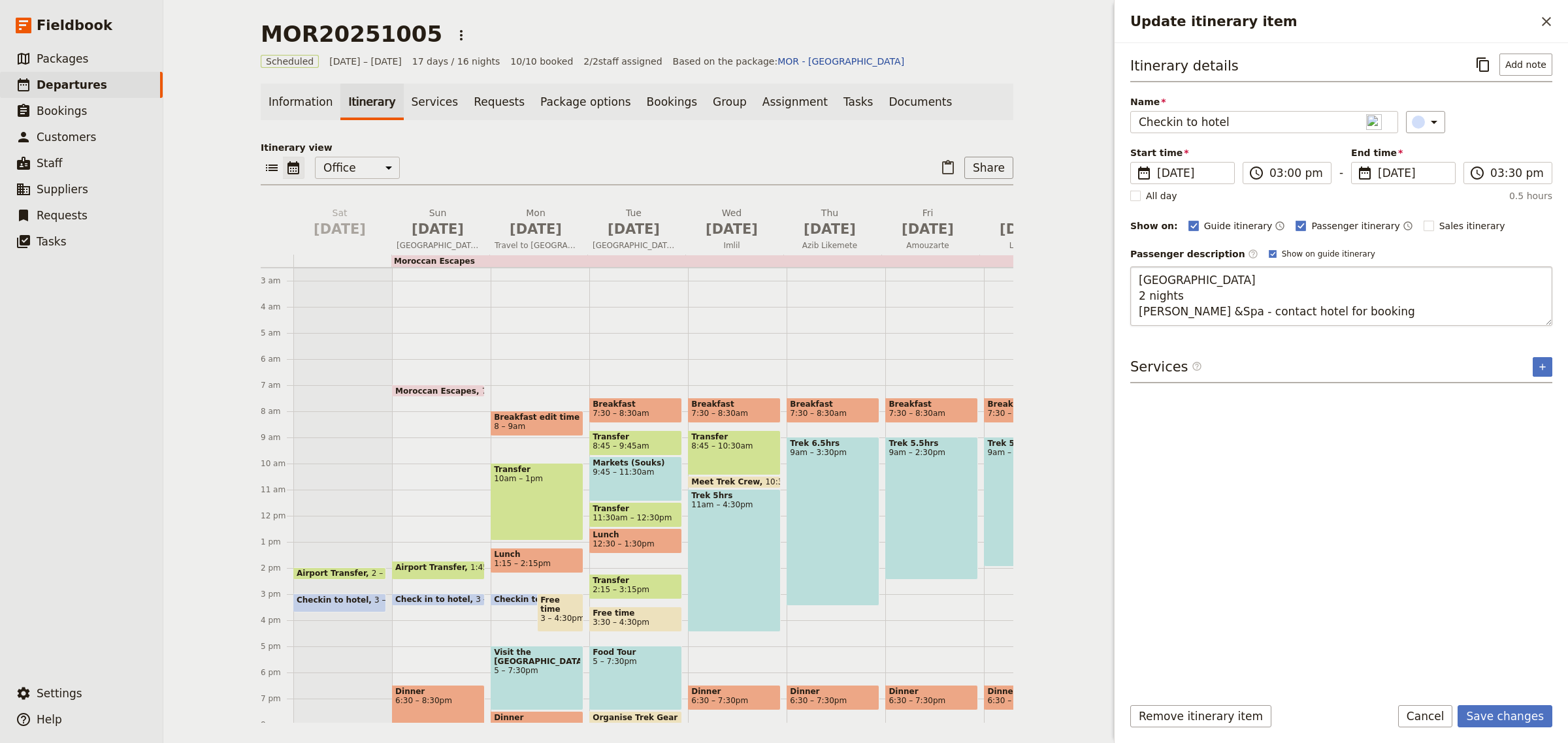
type textarea "Palais des Princesses 2 nights Hamman & Spa - contact hotel for booking"
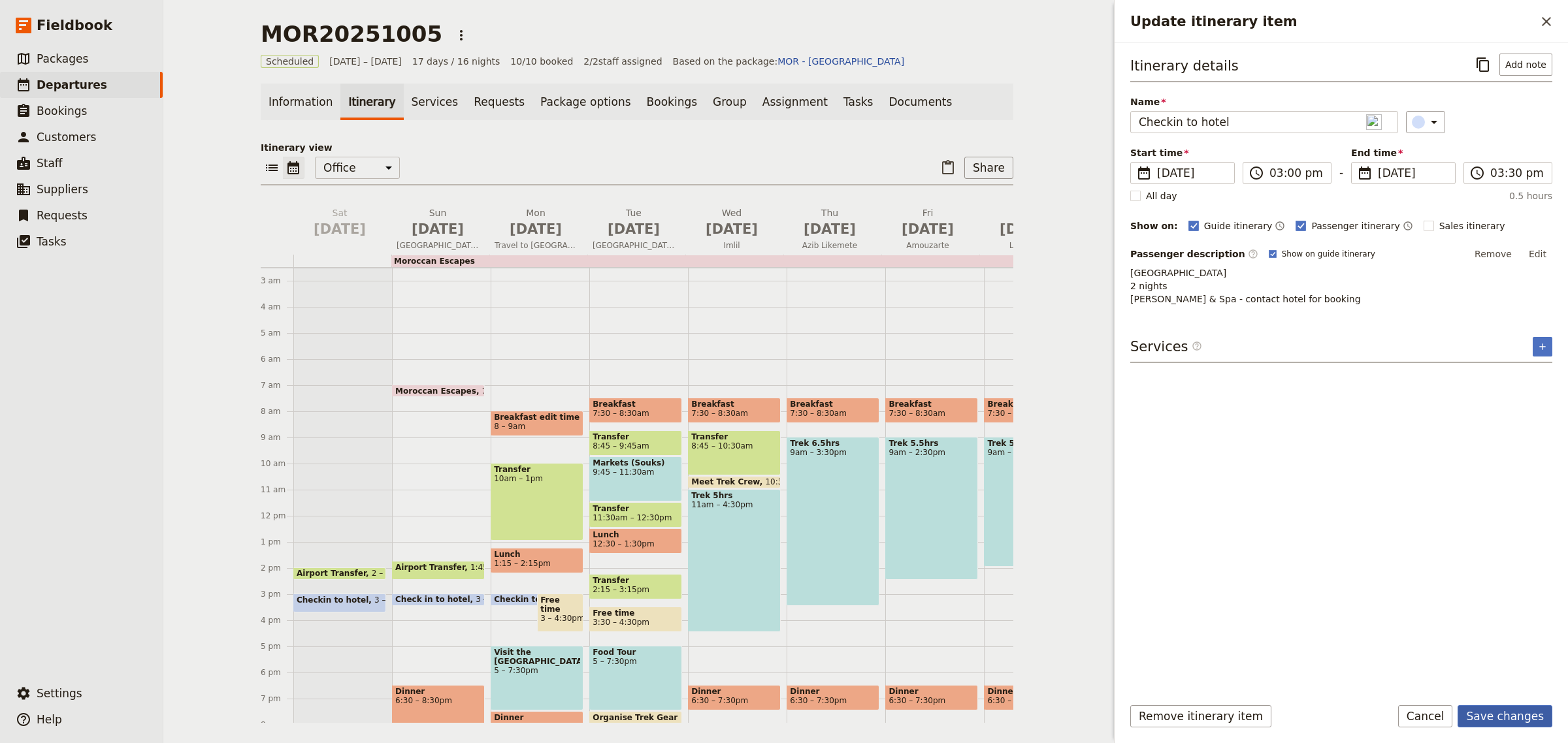
click at [1520, 723] on button "Save changes" at bounding box center [1505, 716] width 95 height 22
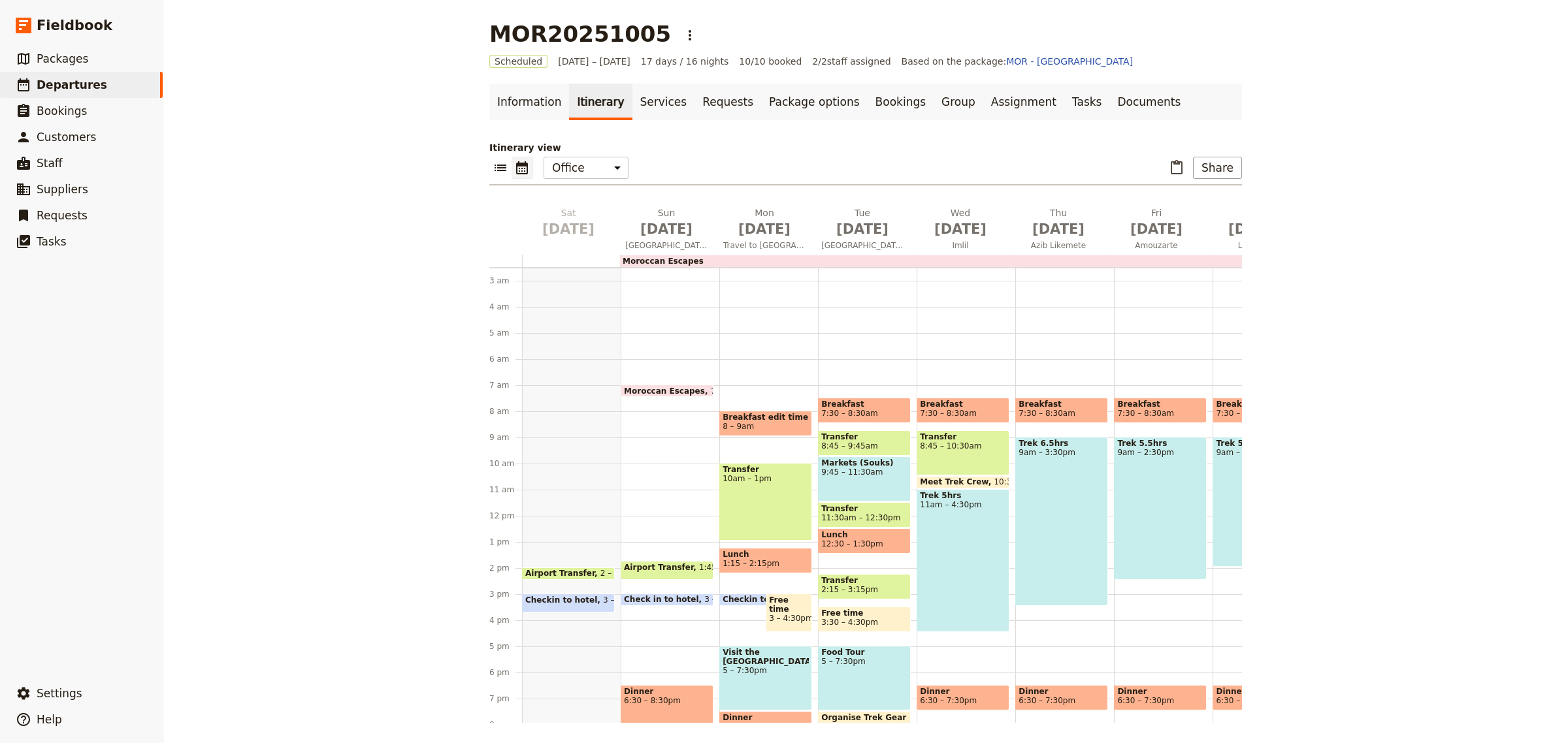
click at [739, 595] on span "Checkin to hotel" at bounding box center [761, 599] width 78 height 9
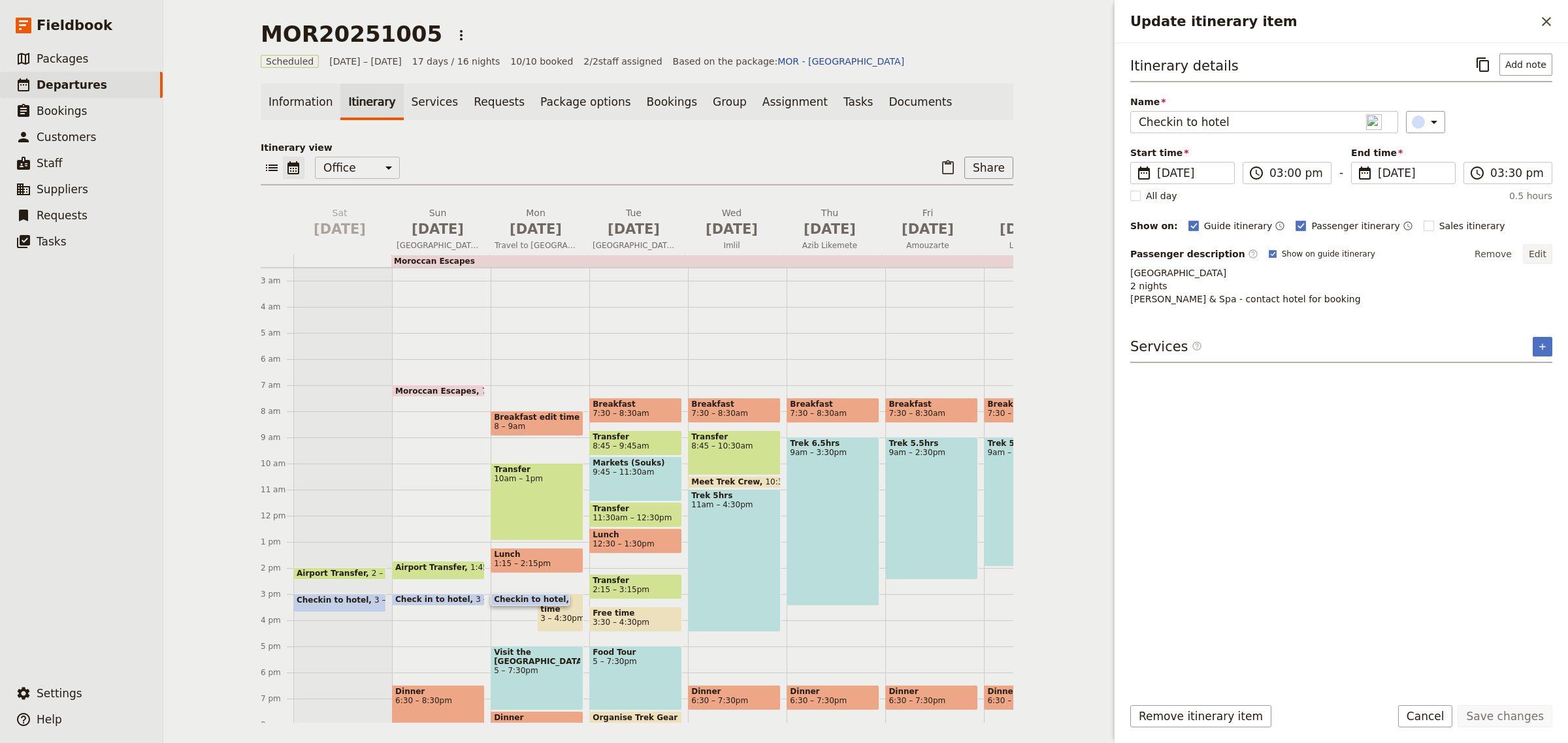
click at [1539, 258] on button "Edit" at bounding box center [1538, 254] width 29 height 19
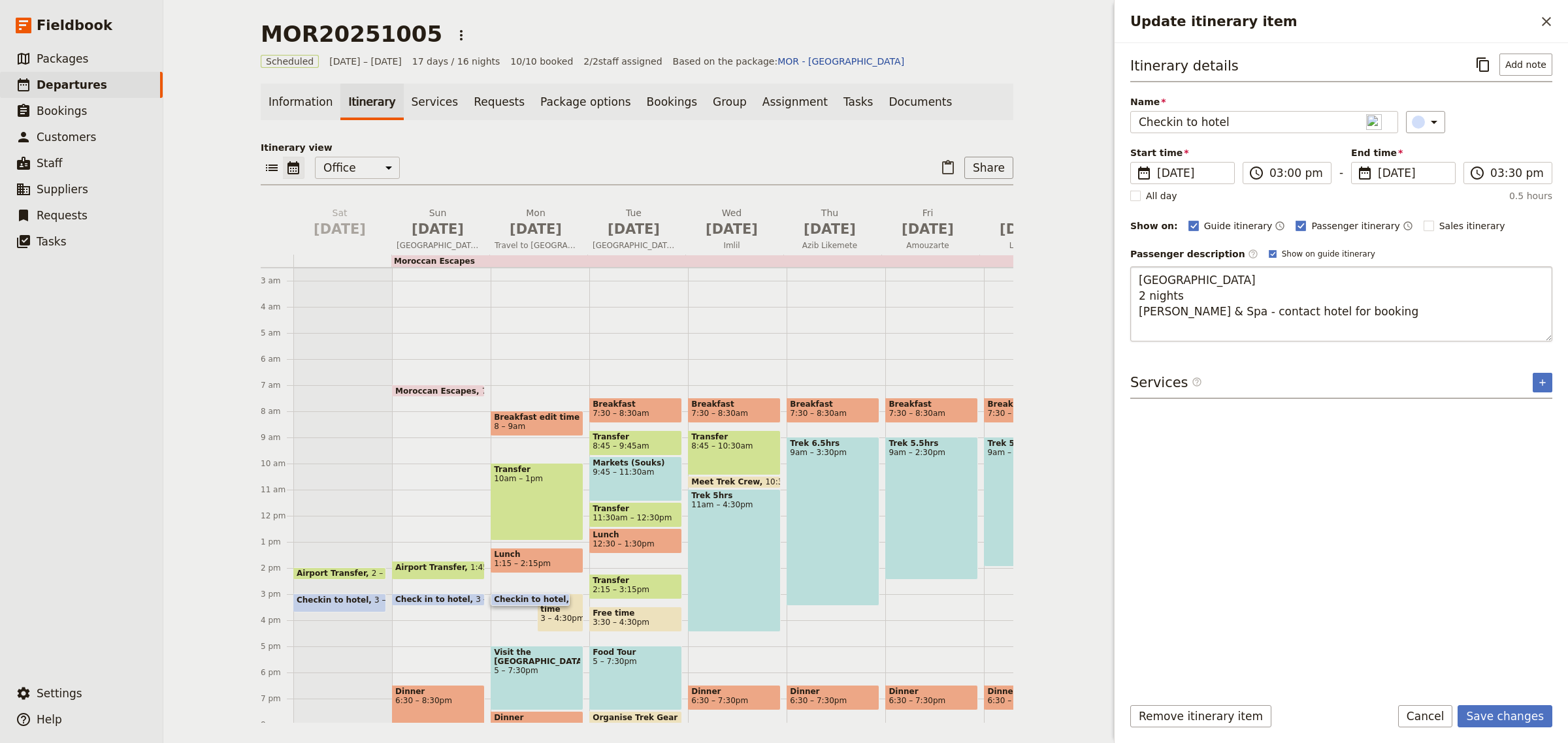
type textarea "Palais des Princesses 2 nights Hamman & Spa - contact hotel for booking https:/…"
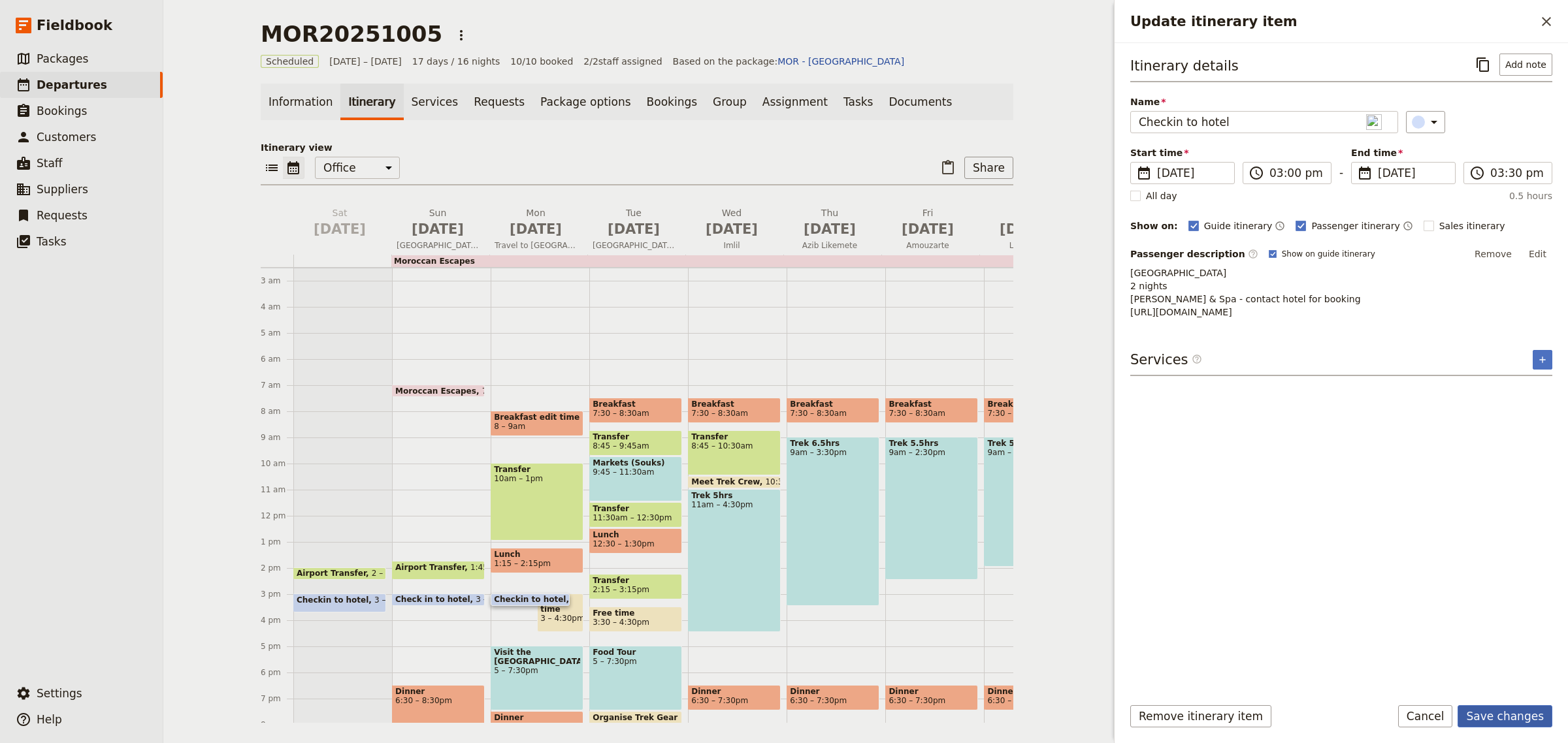
click at [1491, 720] on button "Save changes" at bounding box center [1505, 716] width 95 height 22
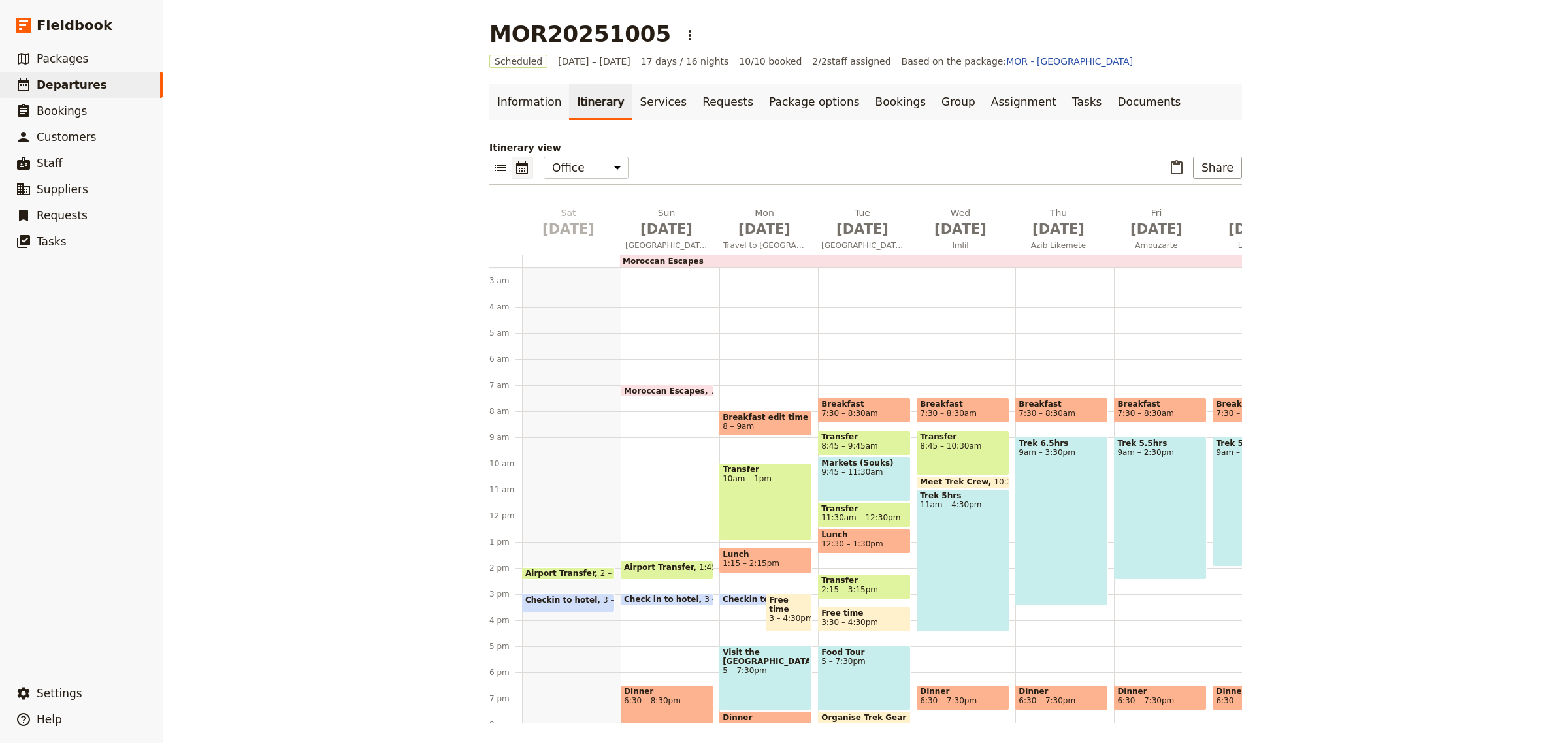
click at [756, 596] on span "Checkin to hotel" at bounding box center [761, 599] width 78 height 9
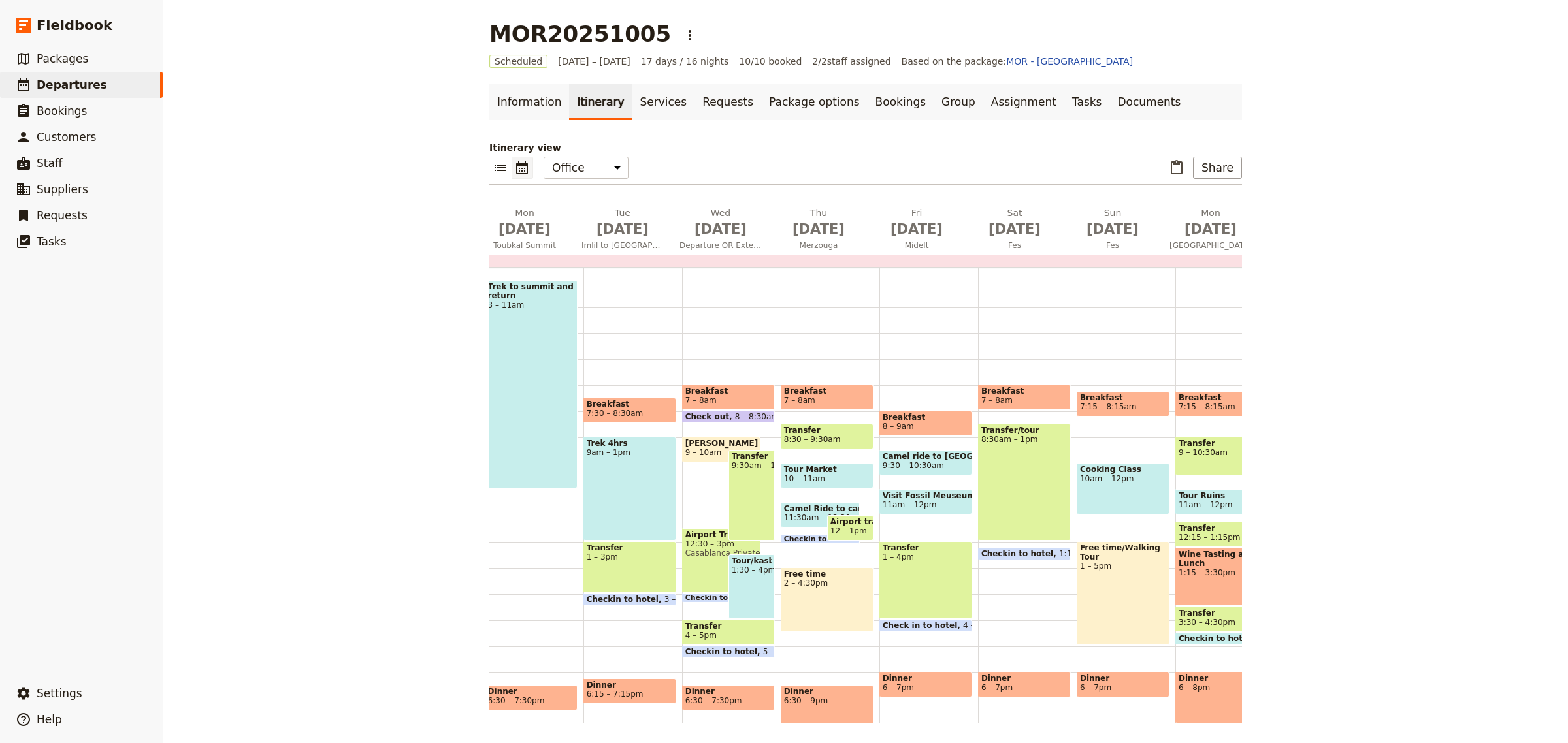
scroll to position [0, 949]
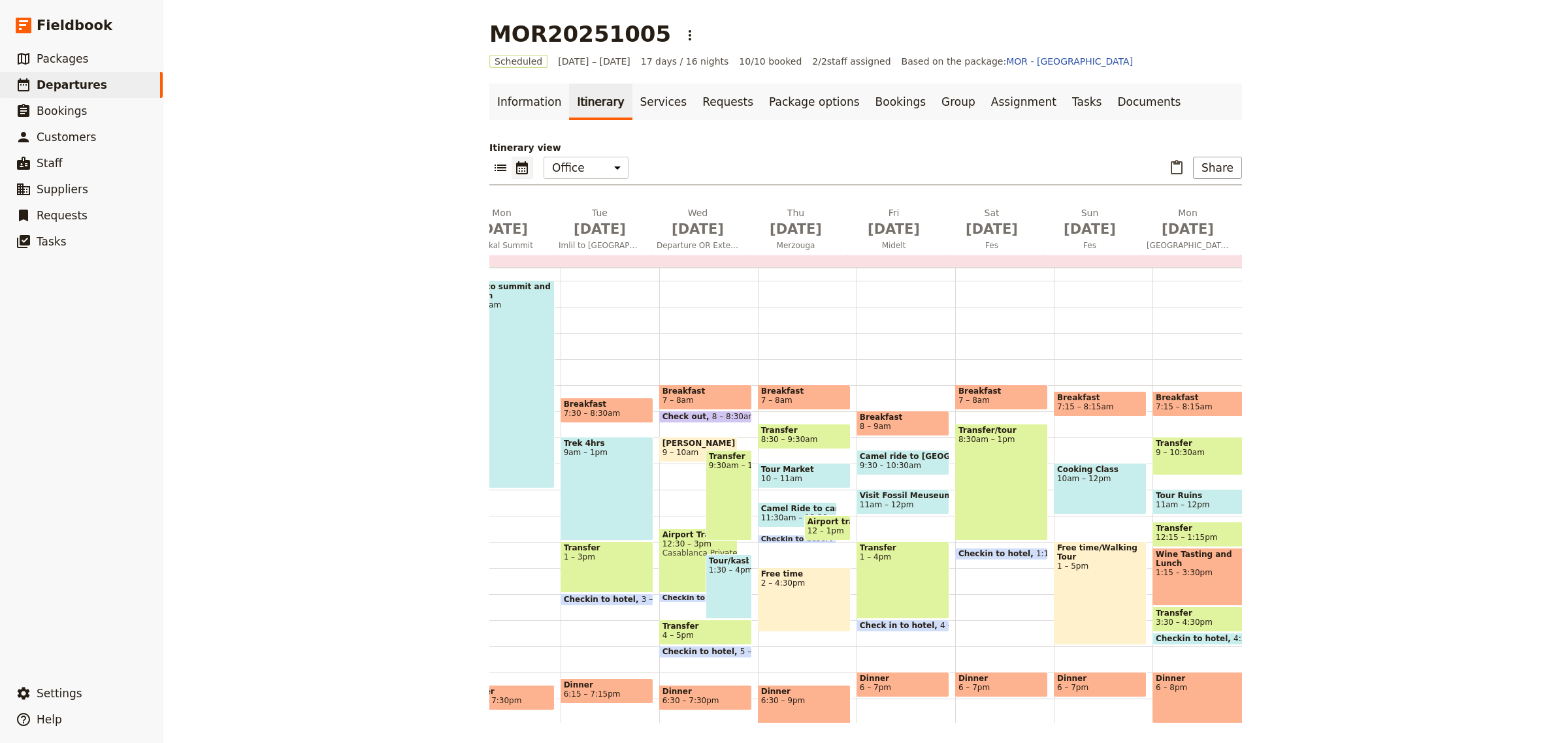
click at [707, 652] on span at bounding box center [705, 655] width 91 height 5
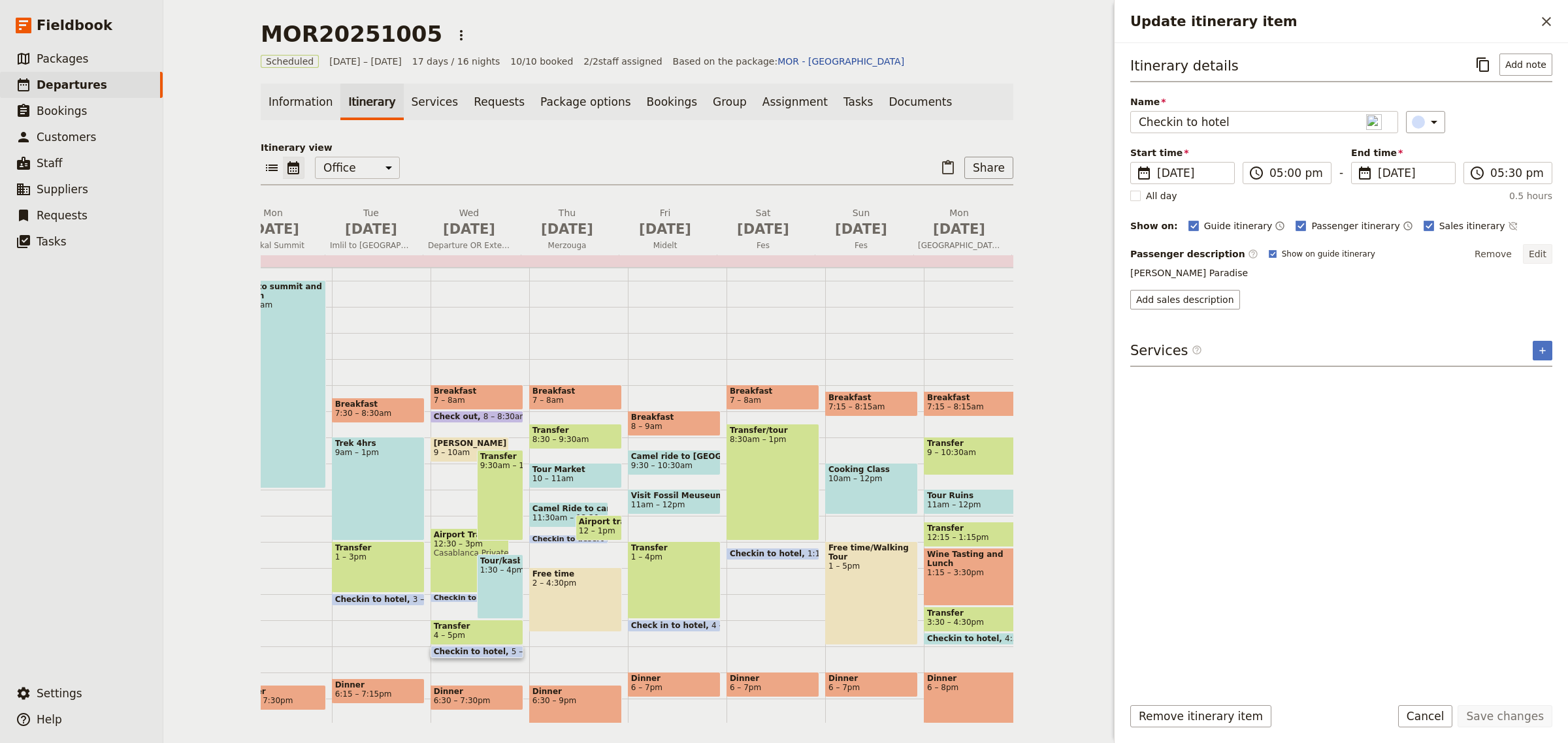
click at [1543, 253] on button "Edit" at bounding box center [1538, 254] width 29 height 19
click at [1191, 280] on textarea "[PERSON_NAME] Paradise" at bounding box center [1341, 280] width 422 height 28
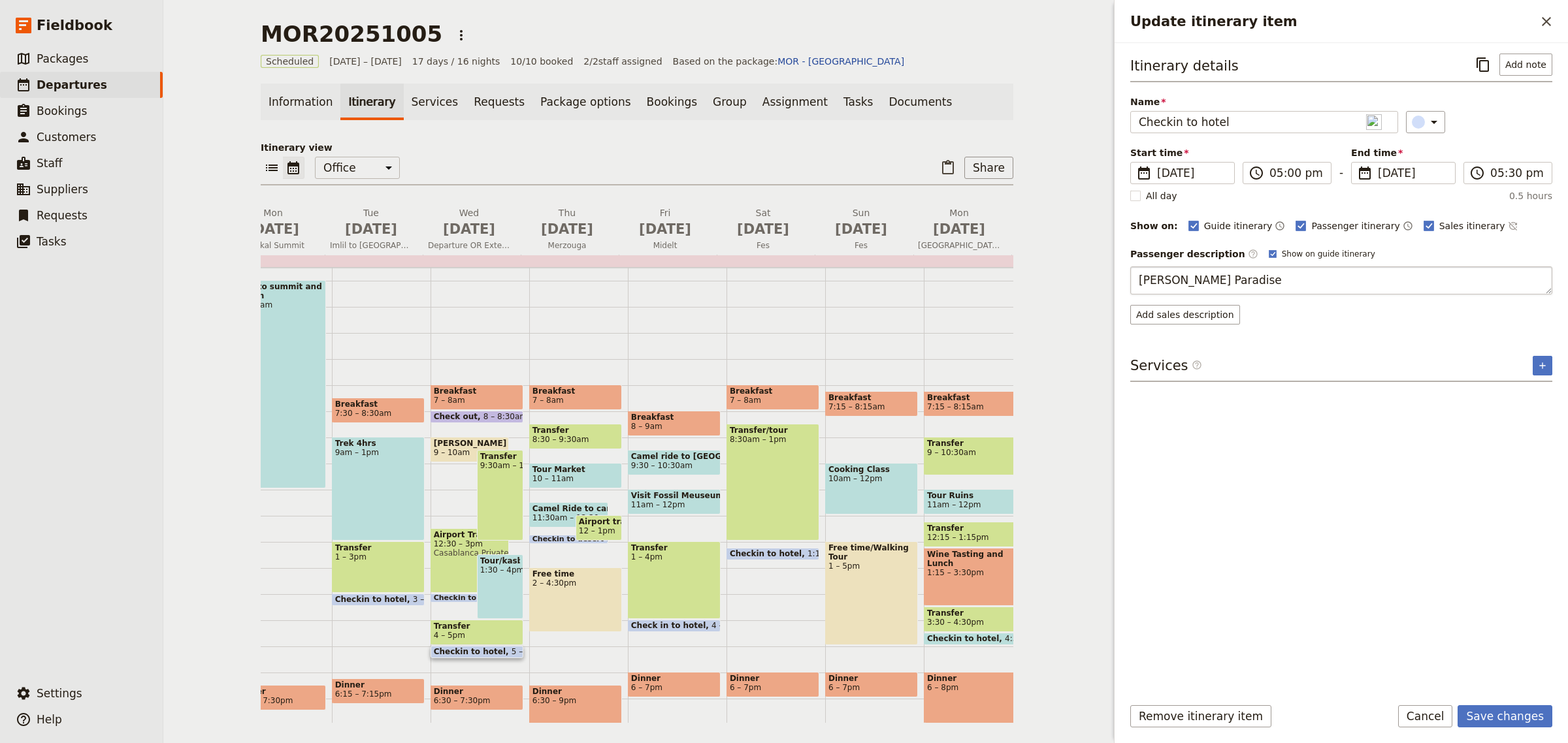
click at [1250, 276] on textarea "[PERSON_NAME] Paradise" at bounding box center [1341, 280] width 422 height 28
type textarea "[PERSON_NAME] Paradise"
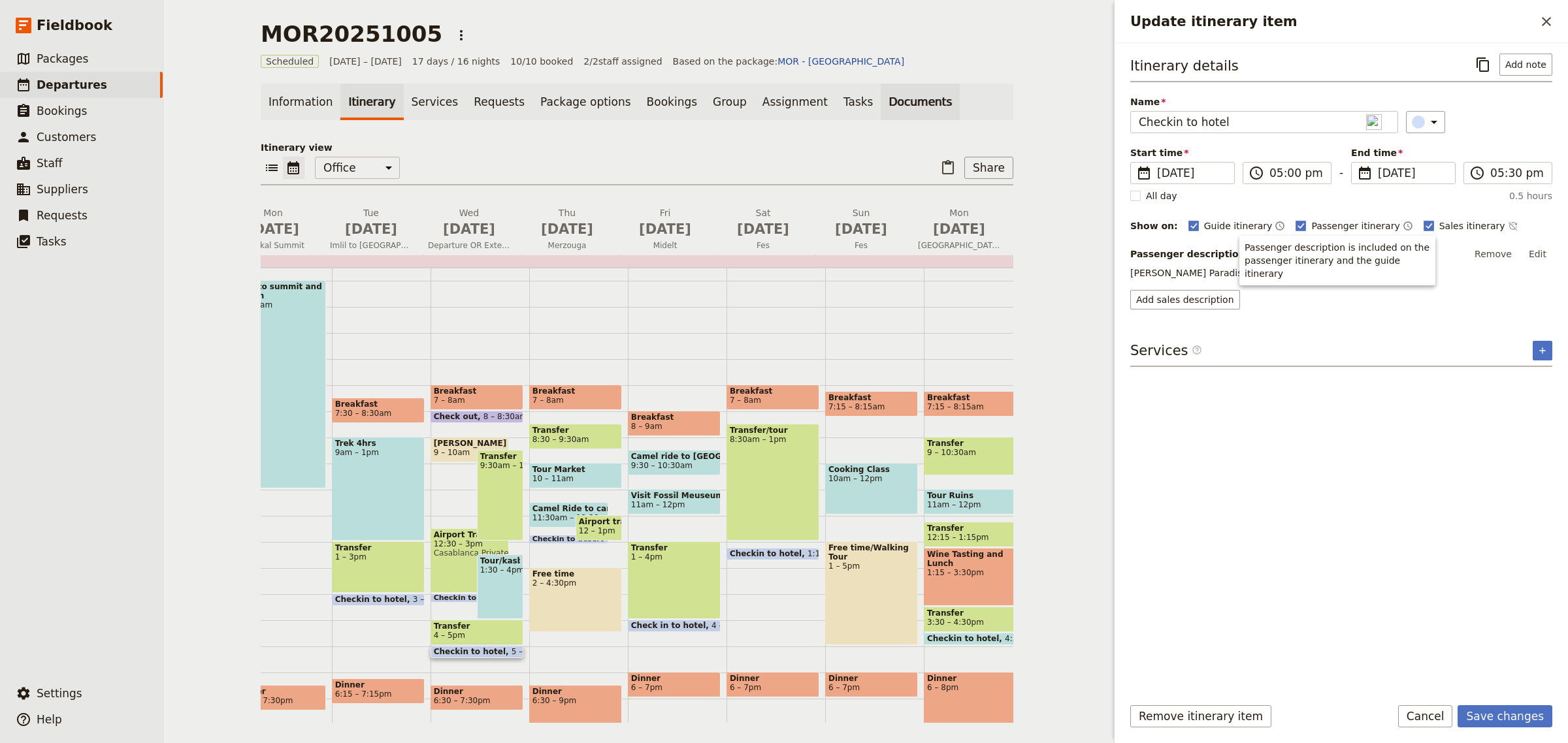
click at [881, 111] on link "Documents" at bounding box center [920, 101] width 79 height 37
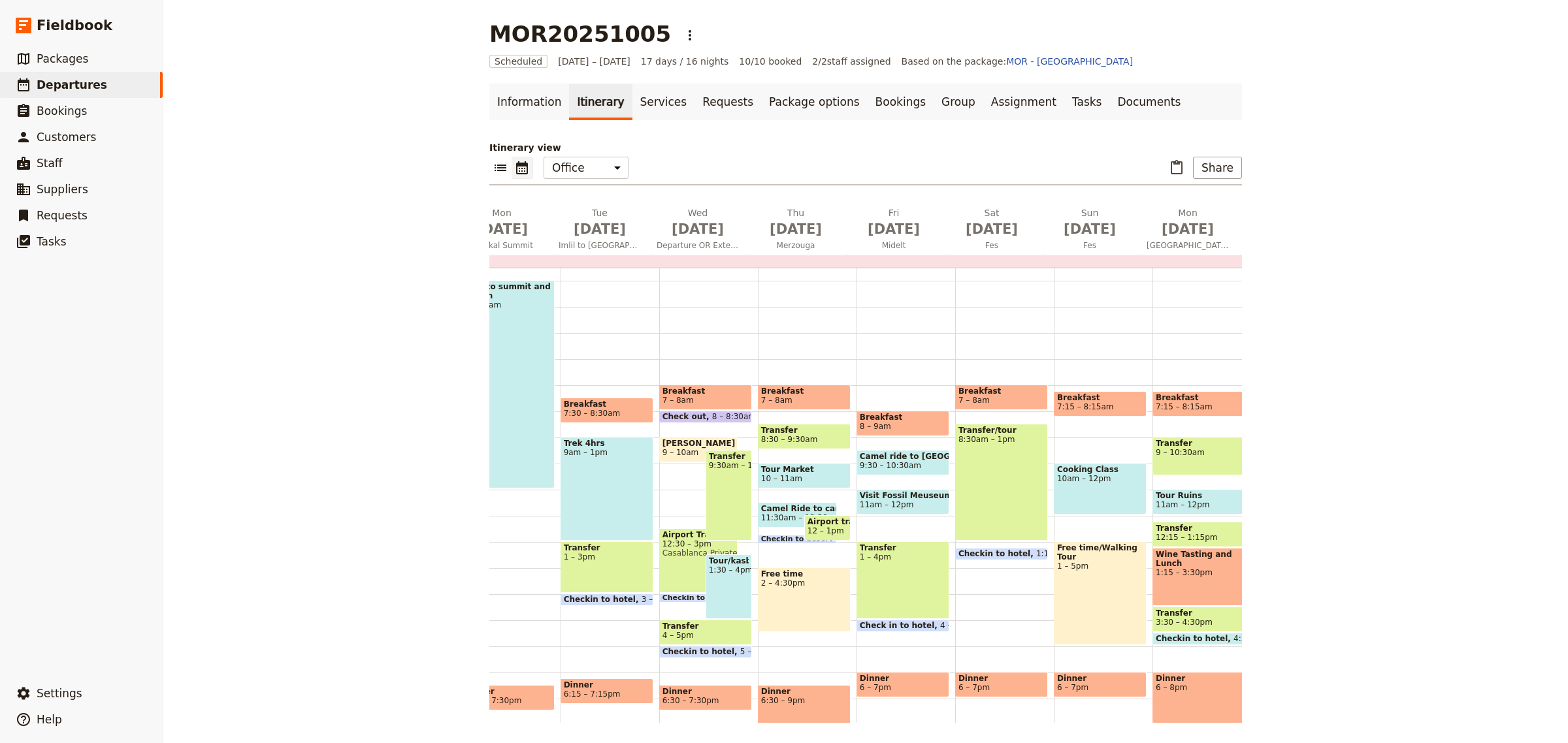
click at [1188, 640] on span at bounding box center [1198, 642] width 91 height 5
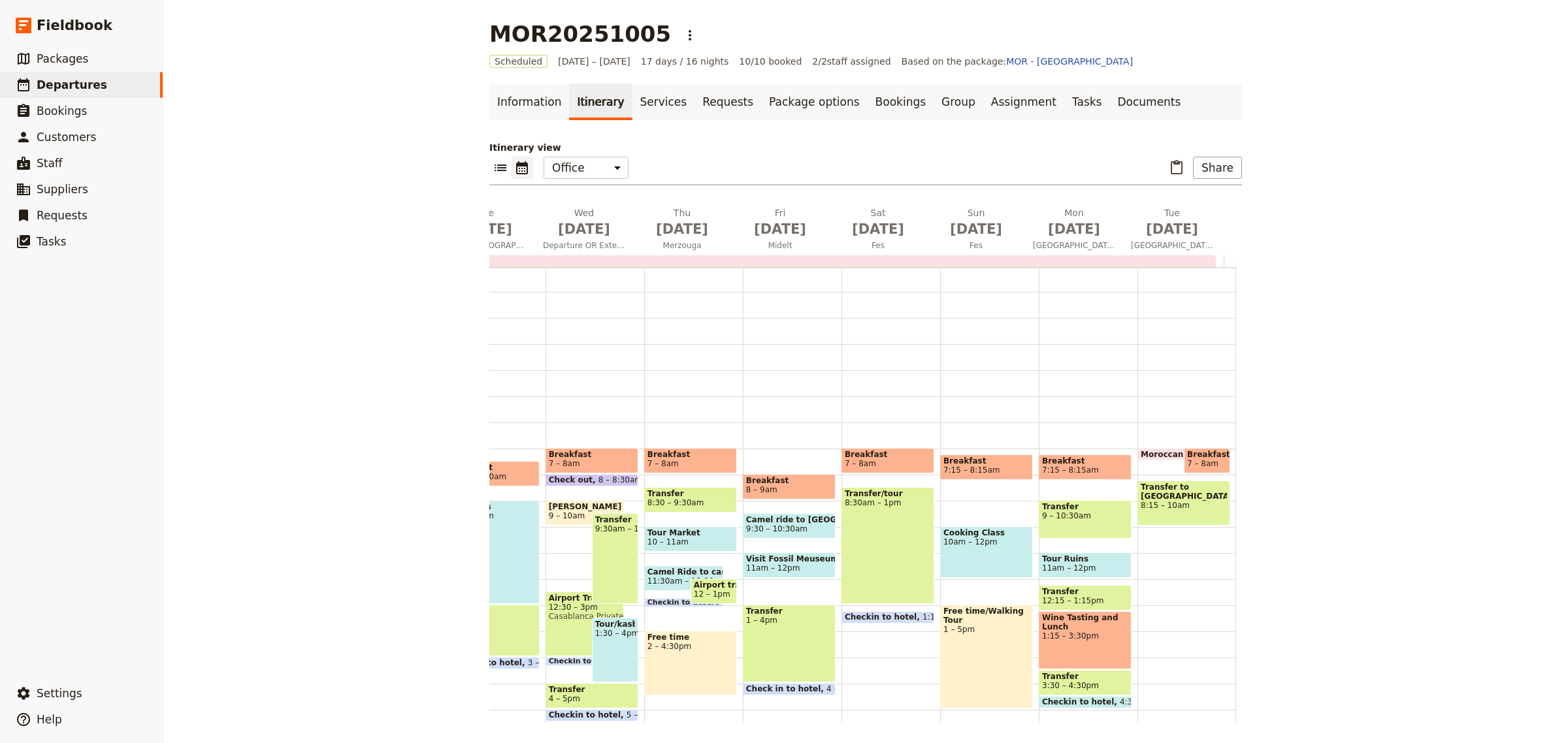
scroll to position [0, 0]
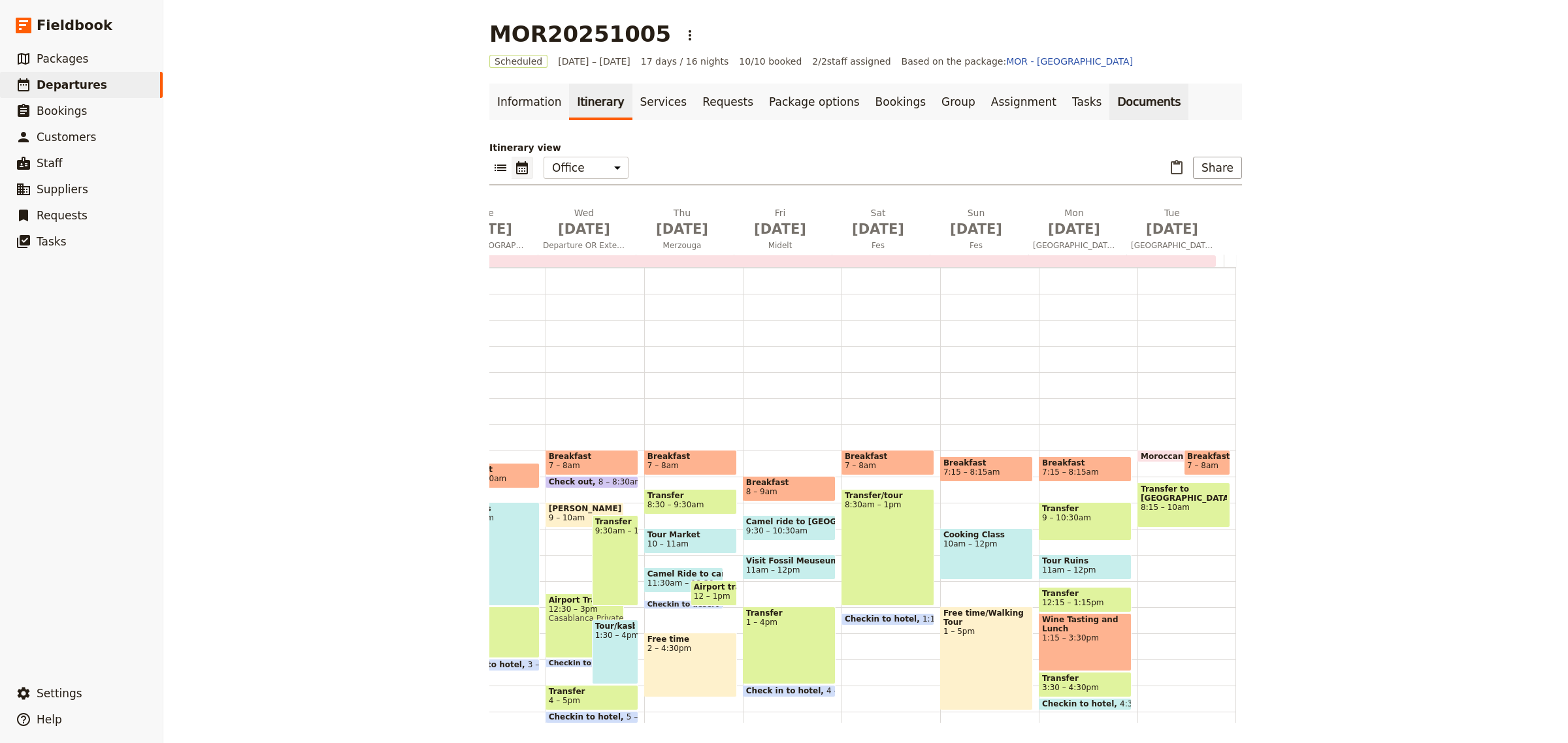
click at [1109, 111] on link "Documents" at bounding box center [1149, 101] width 79 height 37
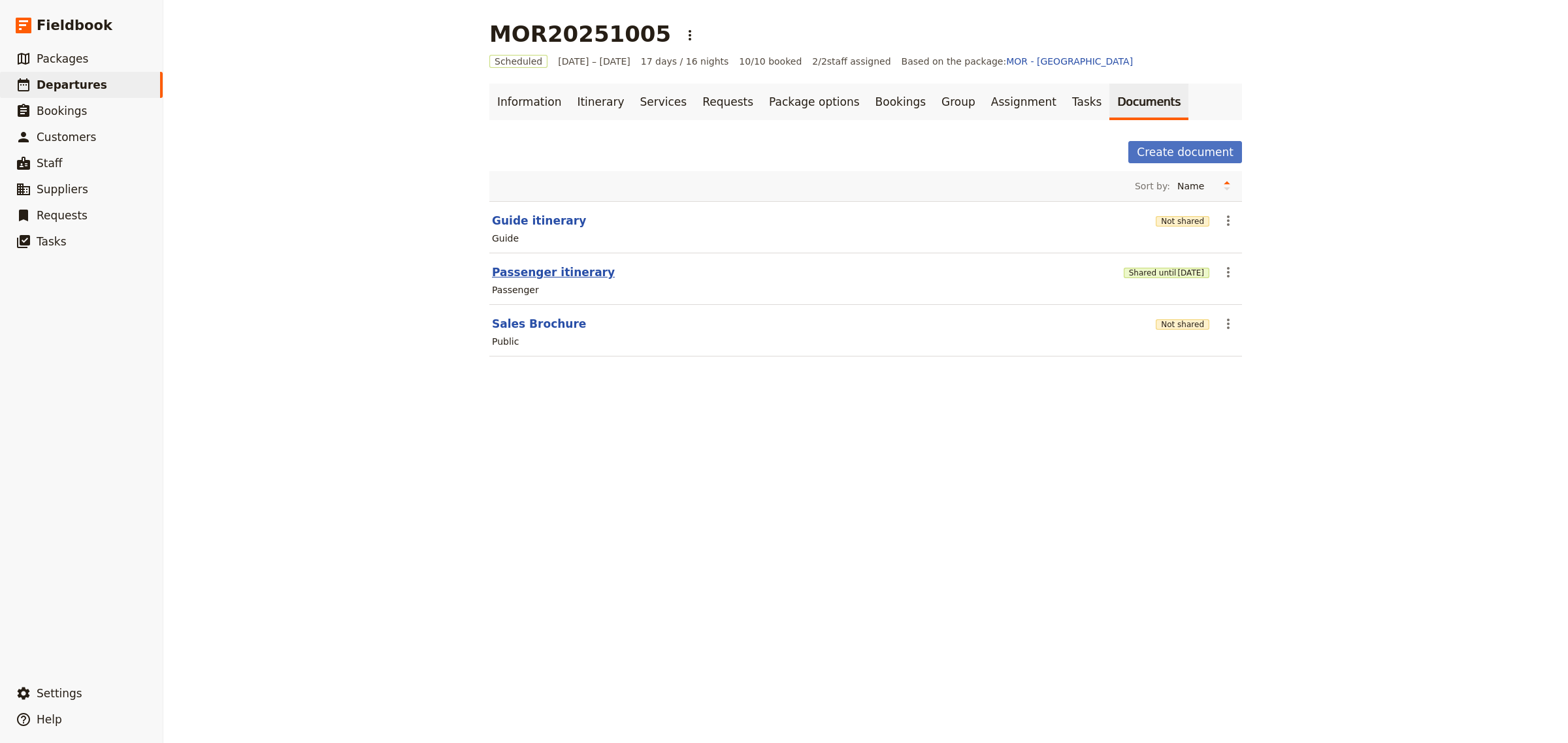
click at [541, 269] on button "Passenger itinerary" at bounding box center [553, 272] width 123 height 16
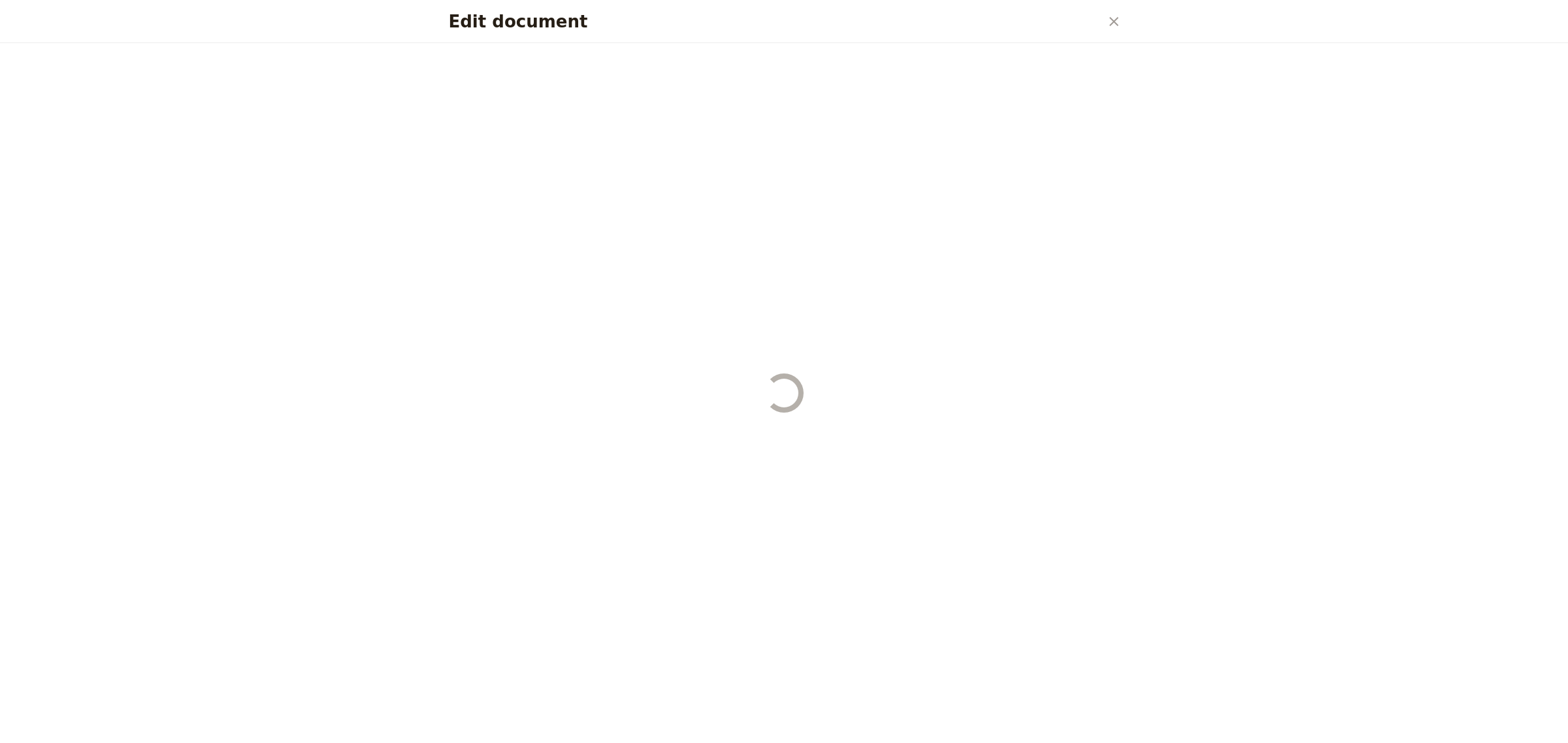
select select "PASSENGER"
select select "RUN_SHEET"
select select "DEFAULT"
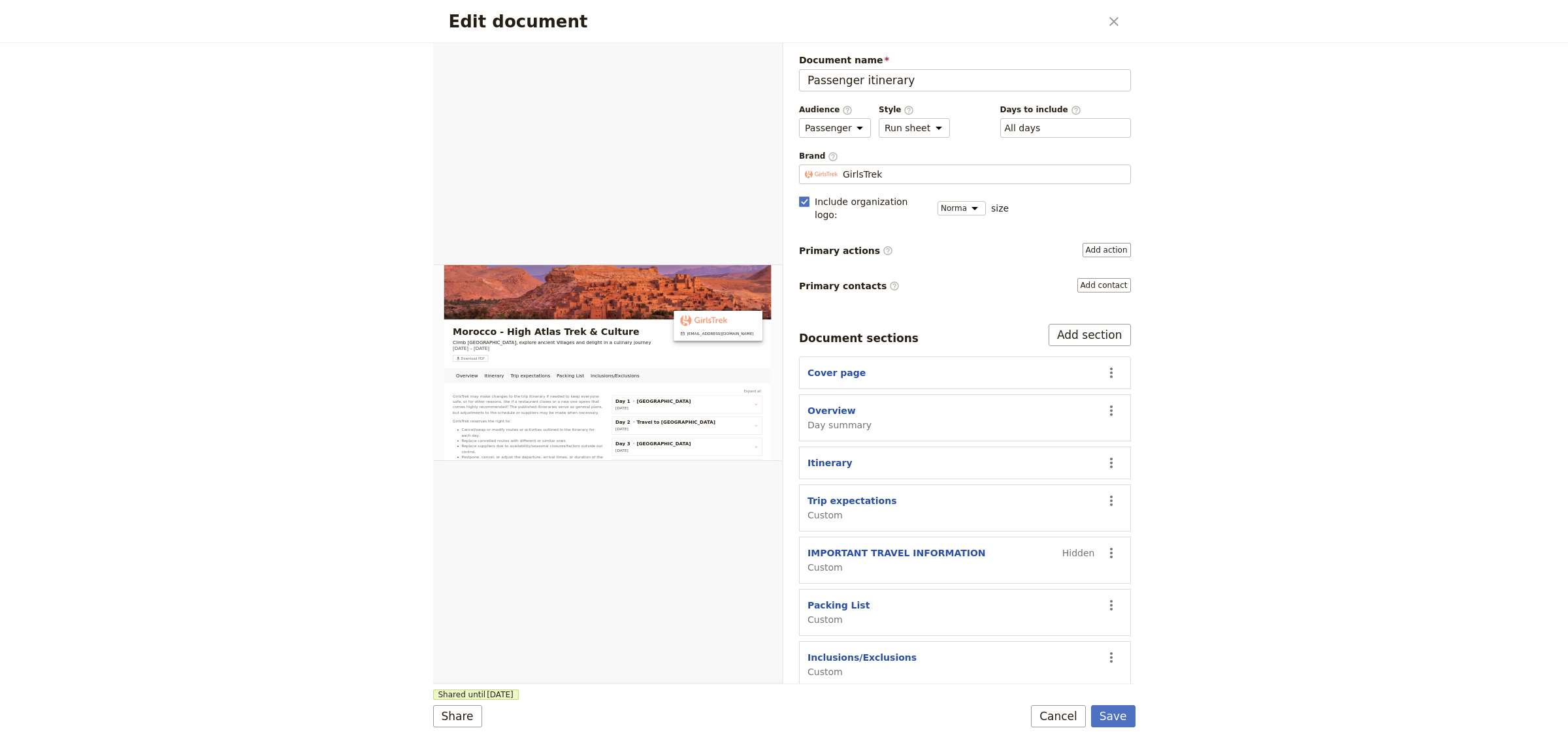
scroll to position [1, 0]
click at [1104, 545] on icon "Actions" at bounding box center [1111, 552] width 16 height 16
click at [1041, 568] on span "Edit section" at bounding box center [1022, 571] width 54 height 13
select select "CUSTOM"
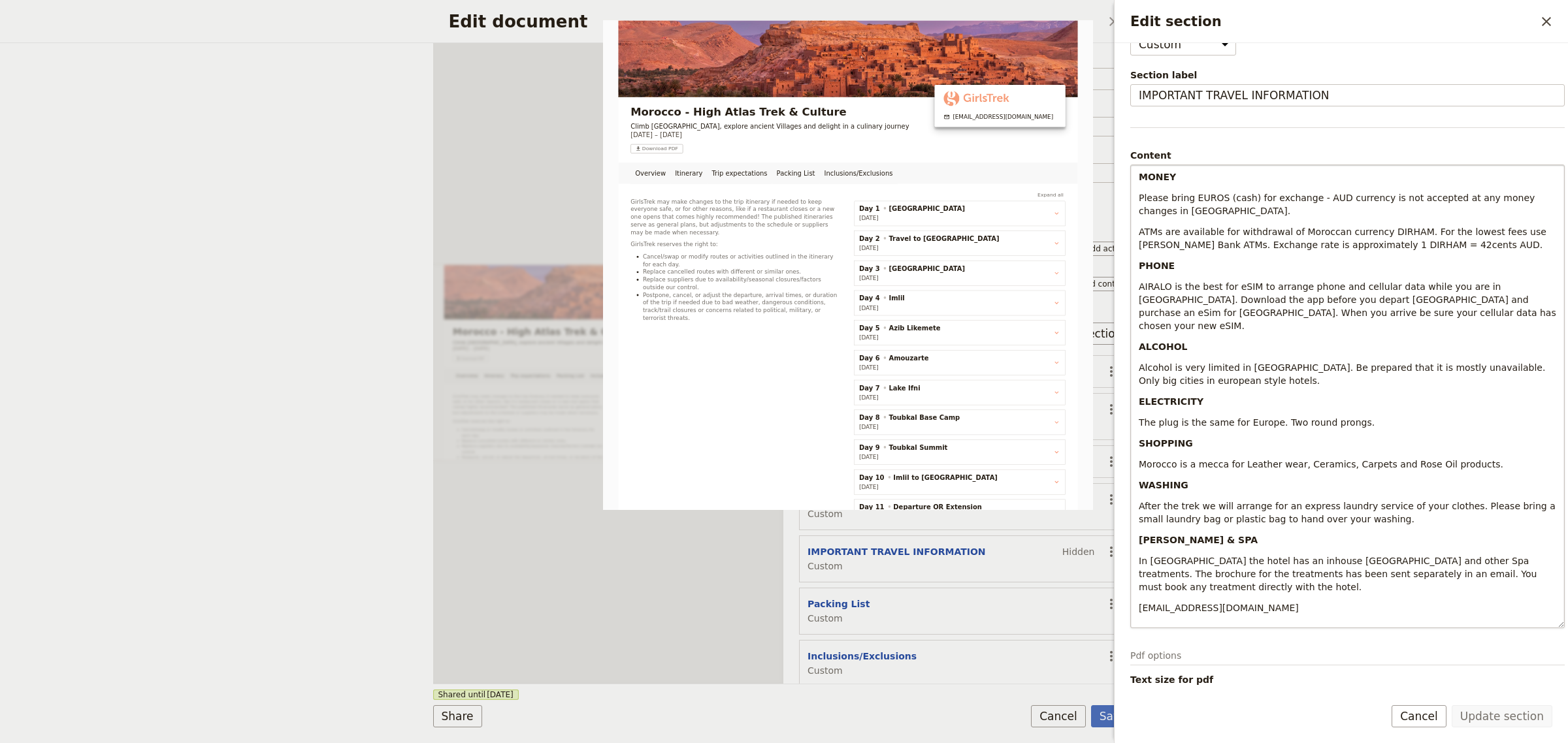
scroll to position [0, 0]
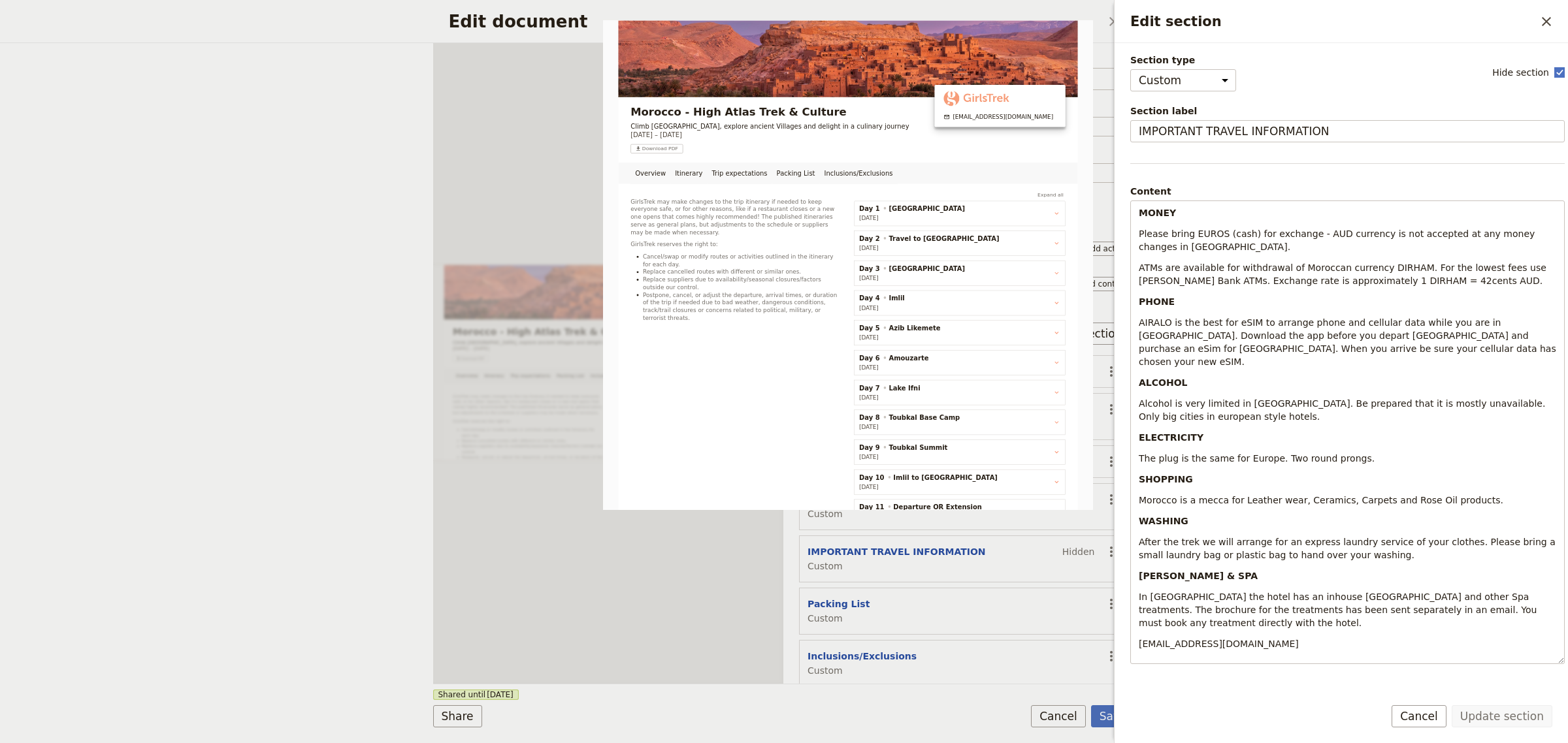
click at [1554, 73] on rect "Edit section" at bounding box center [1559, 73] width 10 height 10
click at [1565, 66] on input "Hide section" at bounding box center [1565, 65] width 1 height 1
checkbox input "false"
click at [1511, 719] on button "Update section" at bounding box center [1503, 716] width 101 height 22
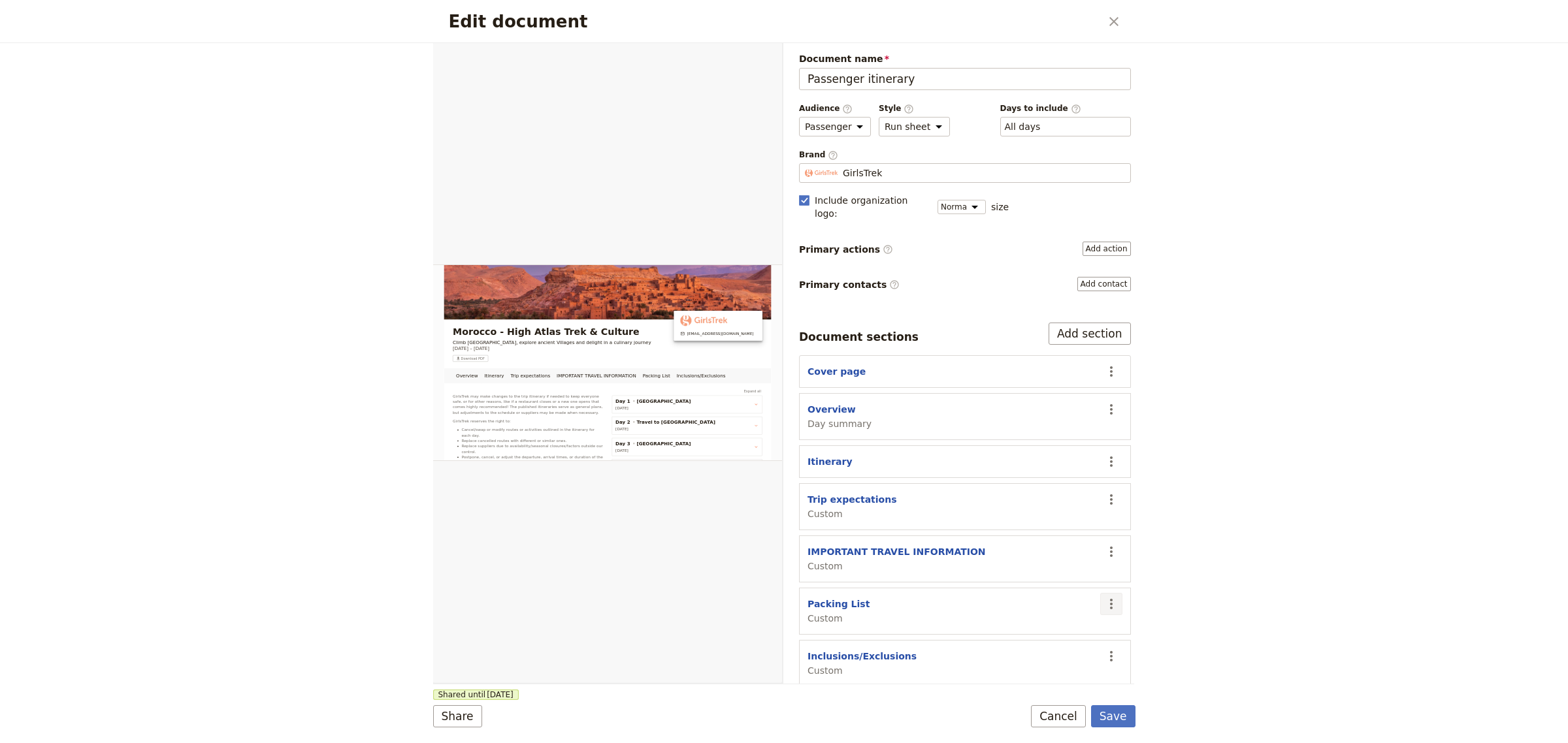
click at [1110, 599] on icon "Actions" at bounding box center [1111, 604] width 3 height 11
click at [846, 598] on button "Packing List" at bounding box center [838, 604] width 62 height 13
select select "CUSTOM"
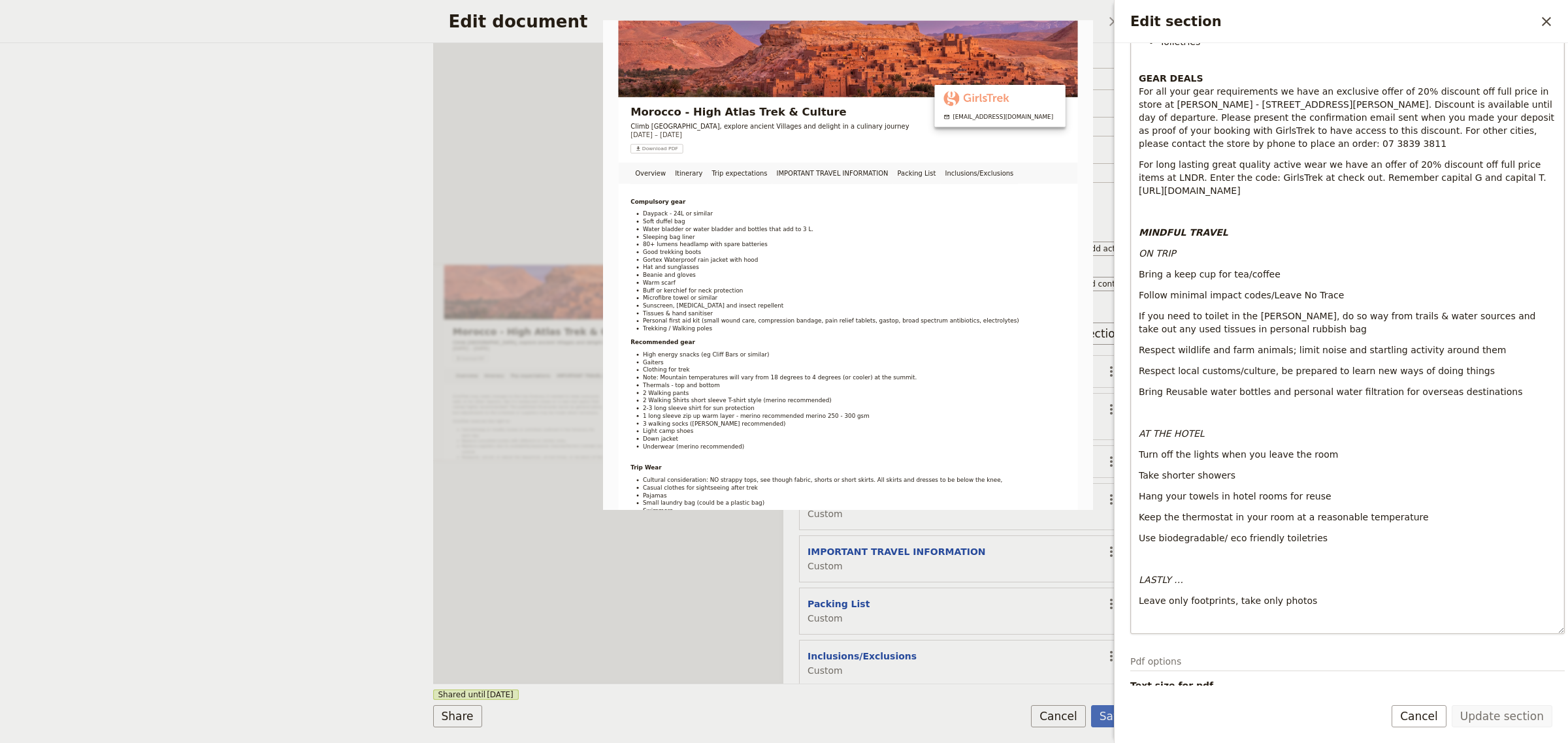
scroll to position [784, 0]
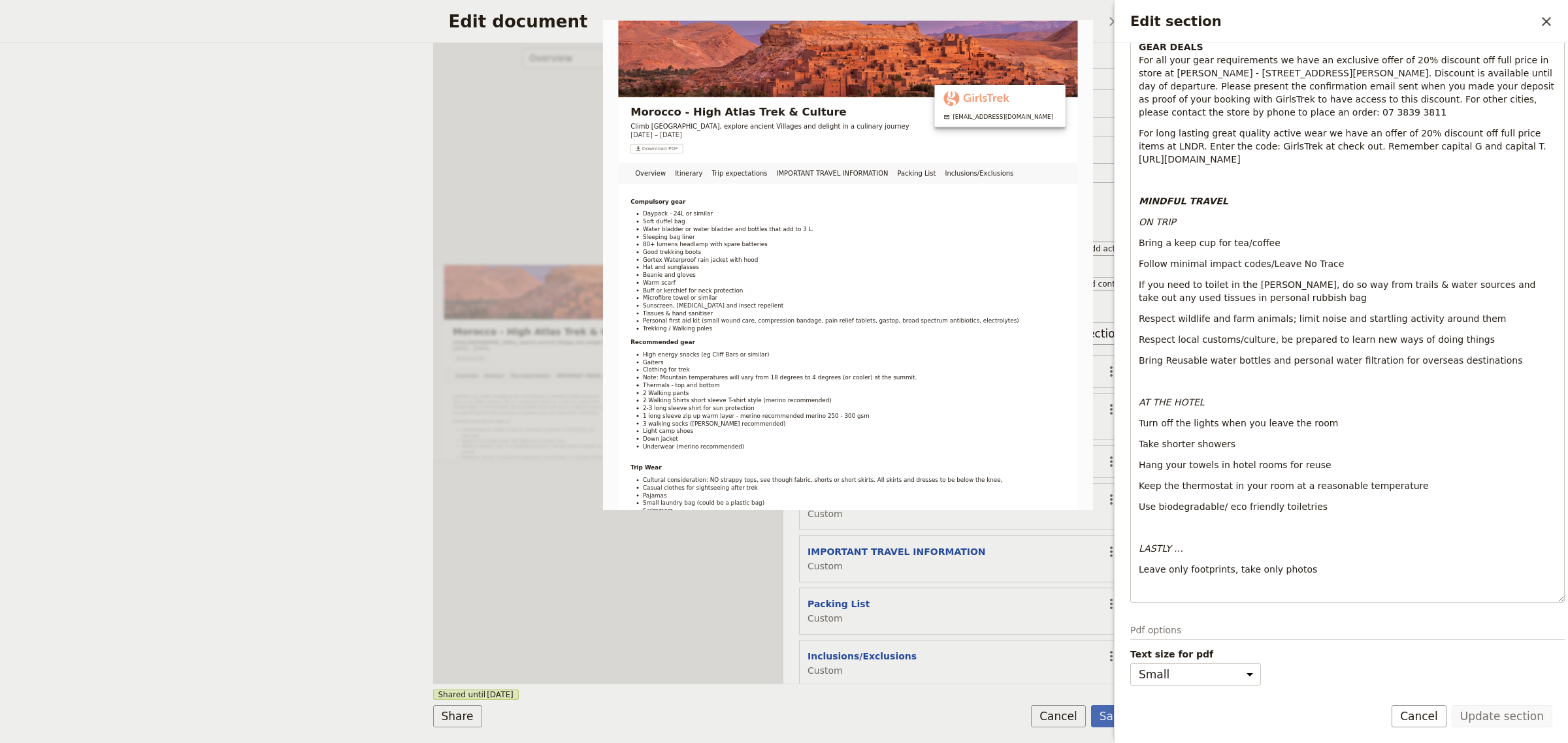
click at [664, 585] on div "Overview Itinerary Trip expectations IMPORTANT TRAVEL INFORMATION Packing List …" at bounding box center [609, 364] width 351 height 641
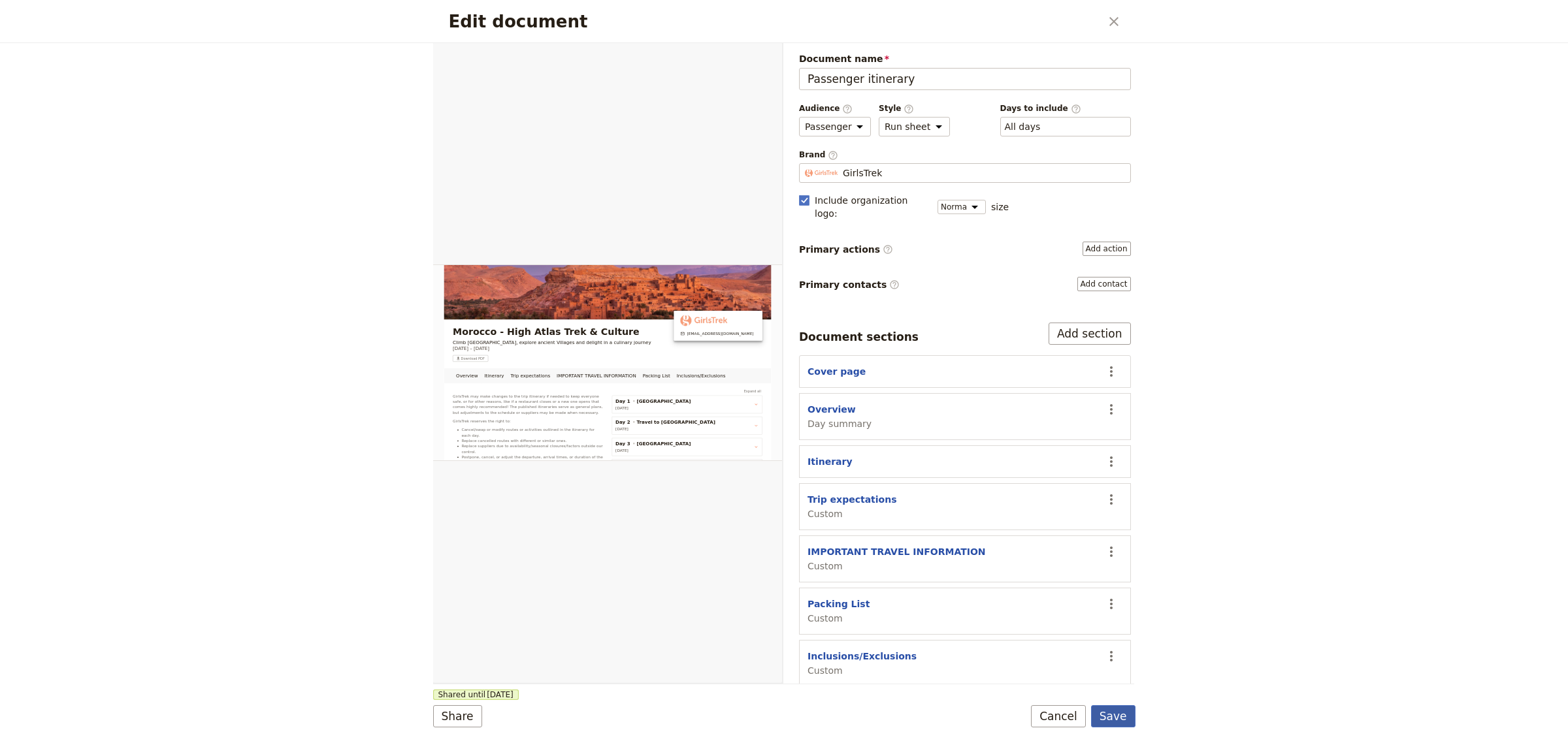
click at [1116, 714] on button "Save" at bounding box center [1114, 716] width 45 height 22
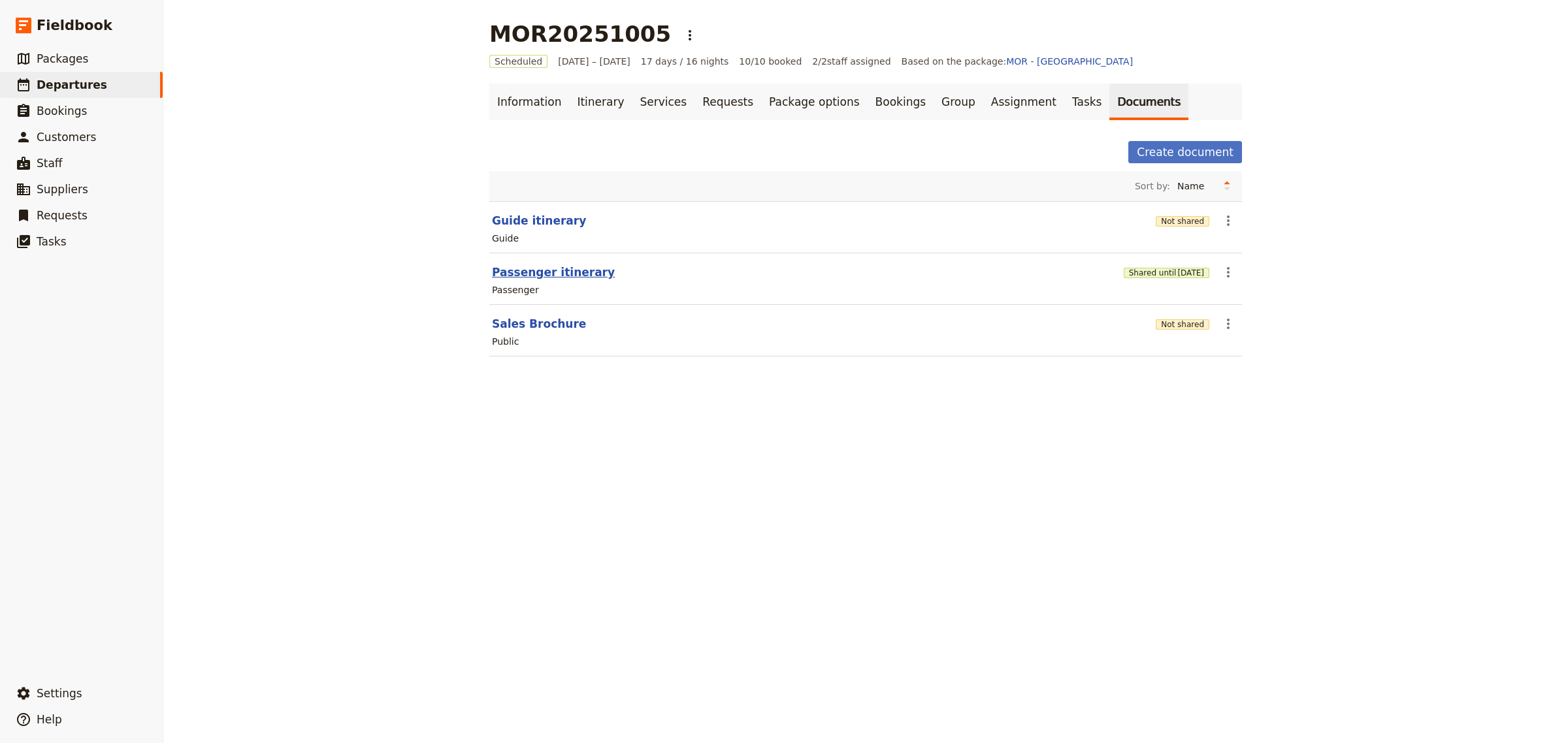
click at [554, 272] on button "Passenger itinerary" at bounding box center [553, 272] width 123 height 16
select select "PASSENGER"
select select "RUN_SHEET"
select select "DEFAULT"
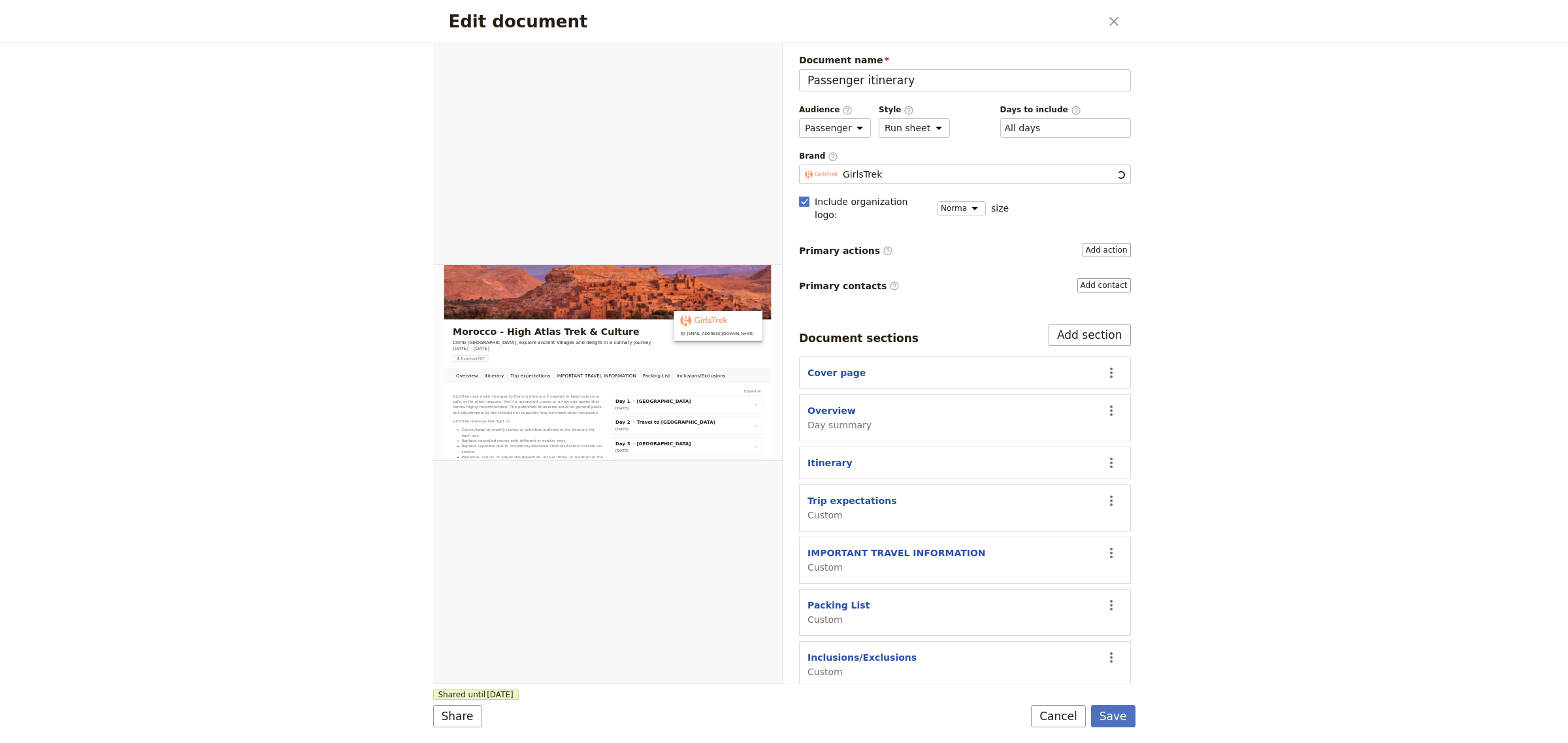
scroll to position [0, 0]
click at [844, 651] on button "Inclusions/Exclusions" at bounding box center [862, 657] width 109 height 13
select select "CUSTOM"
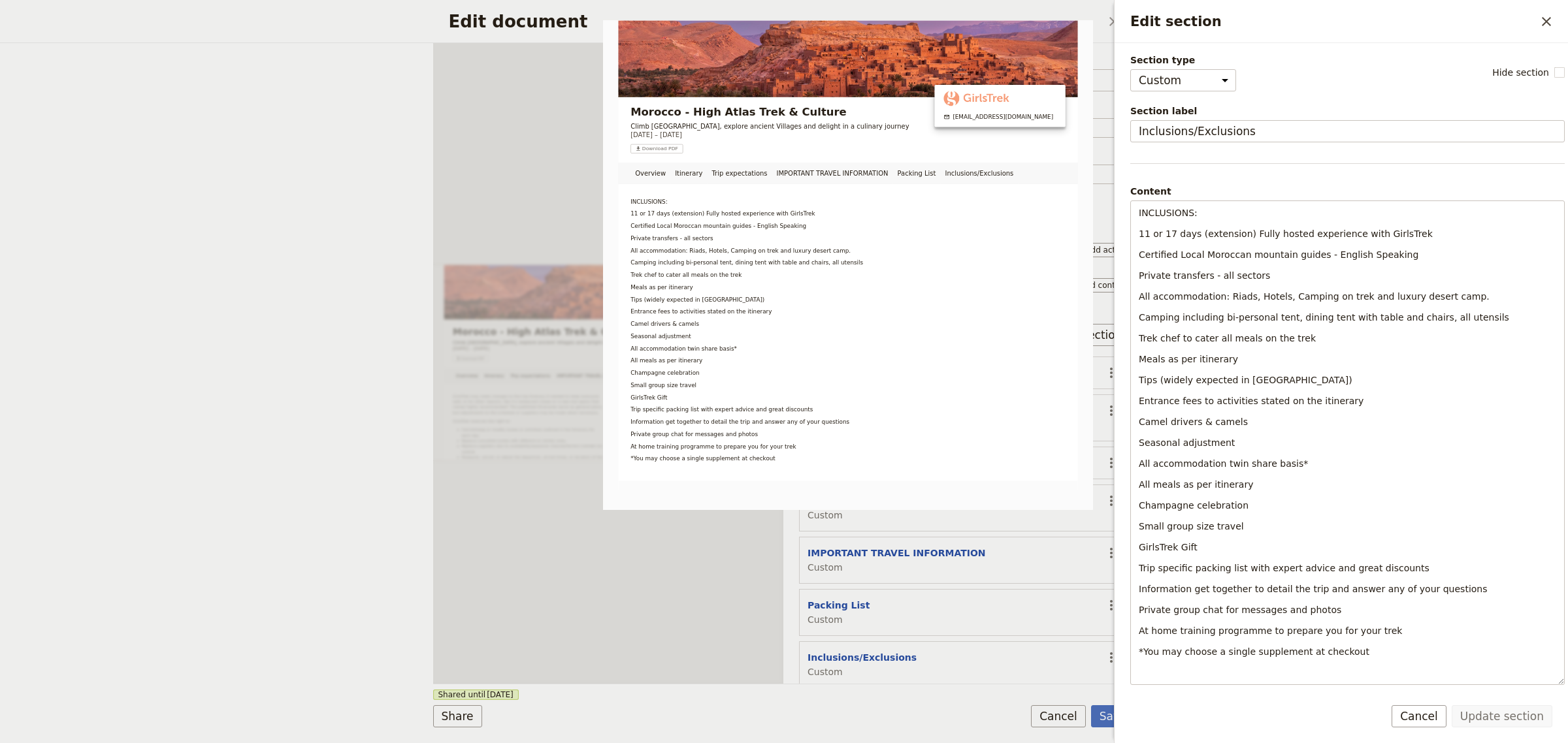
click at [1193, 692] on form "Section type Cover page Day summary Itinerary Custom Hide section Section label…" at bounding box center [1342, 393] width 454 height 700
click at [1551, 22] on icon "Close drawer" at bounding box center [1547, 22] width 16 height 16
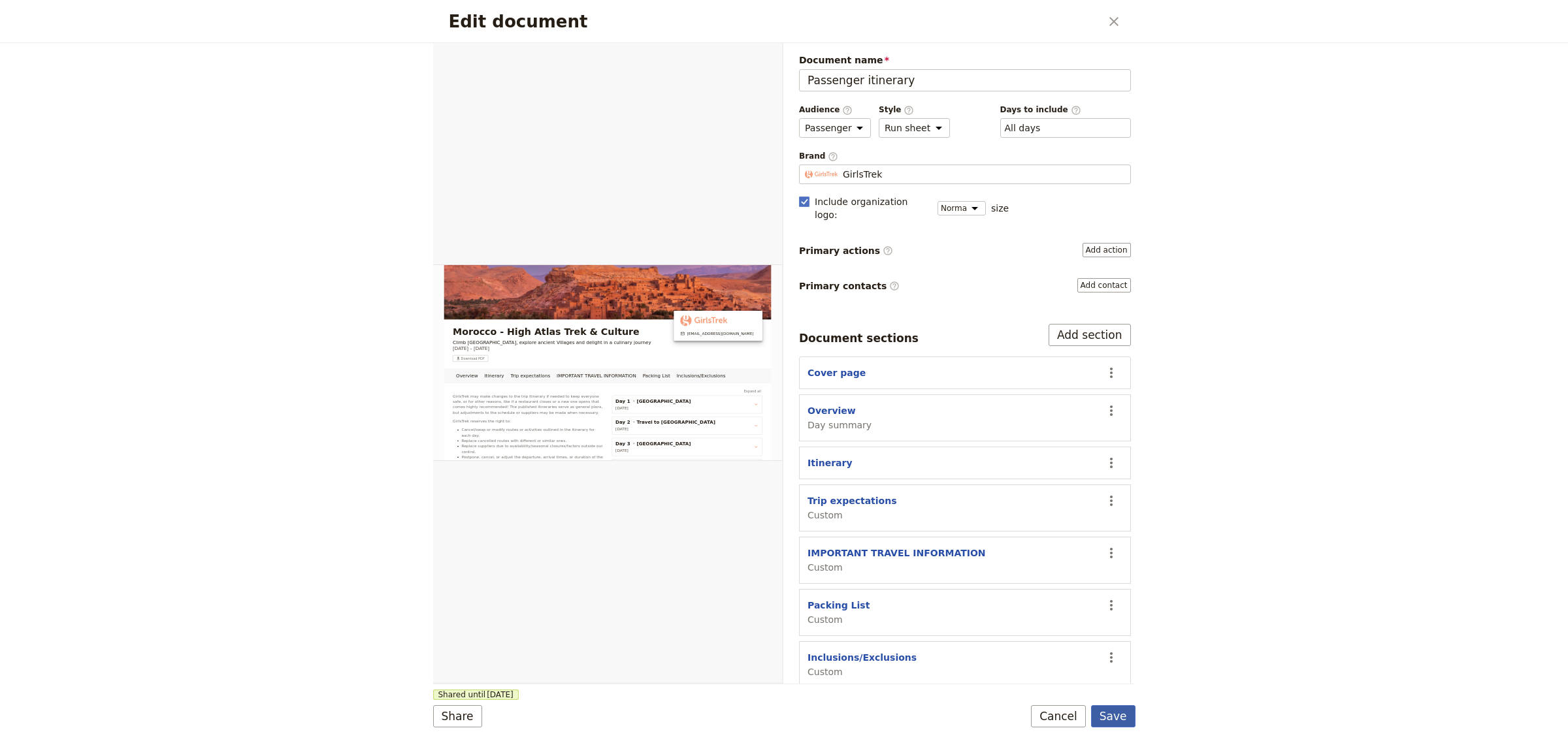
click at [1119, 721] on button "Save" at bounding box center [1114, 716] width 45 height 22
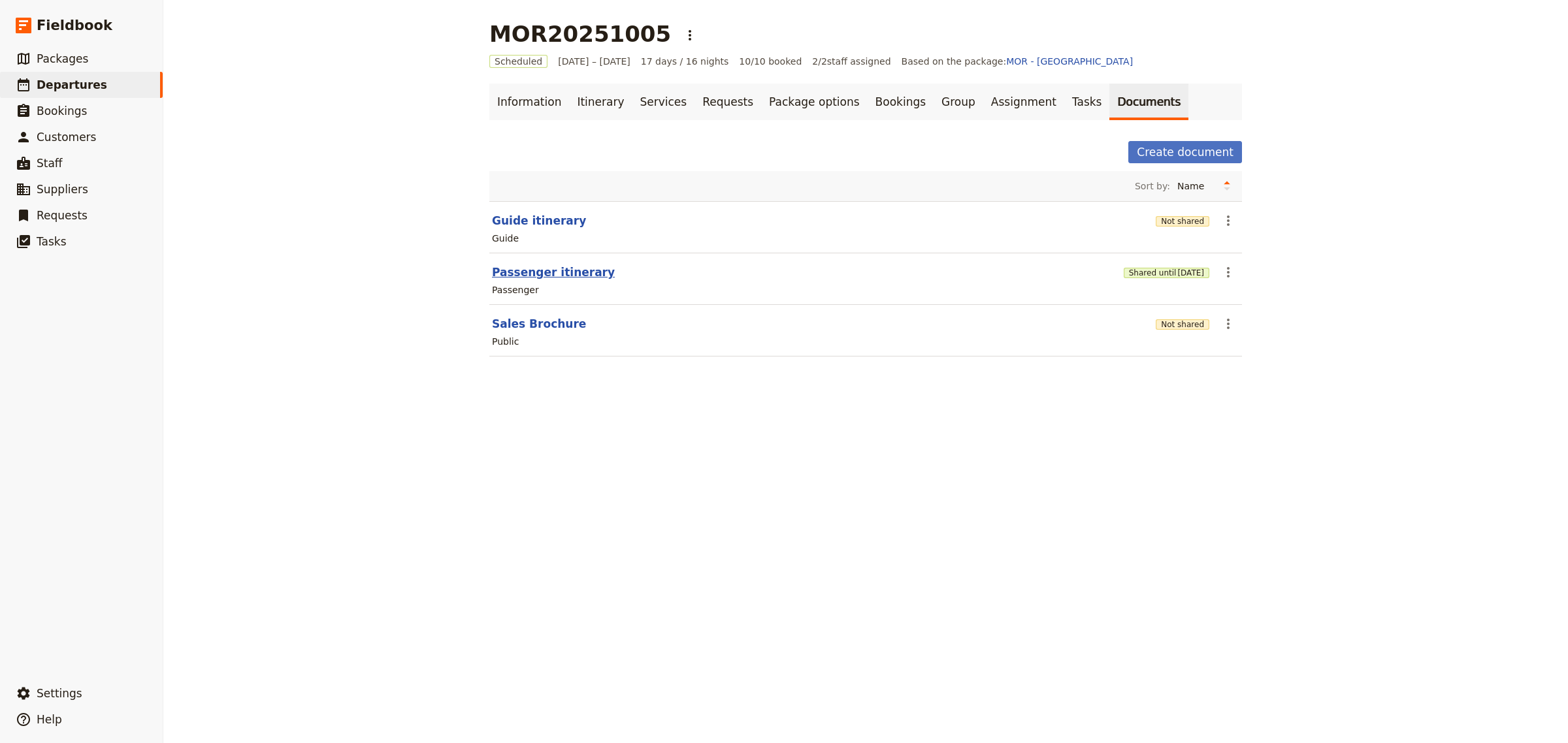
click at [557, 272] on button "Passenger itinerary" at bounding box center [553, 272] width 123 height 16
select select "PASSENGER"
select select "RUN_SHEET"
select select "DEFAULT"
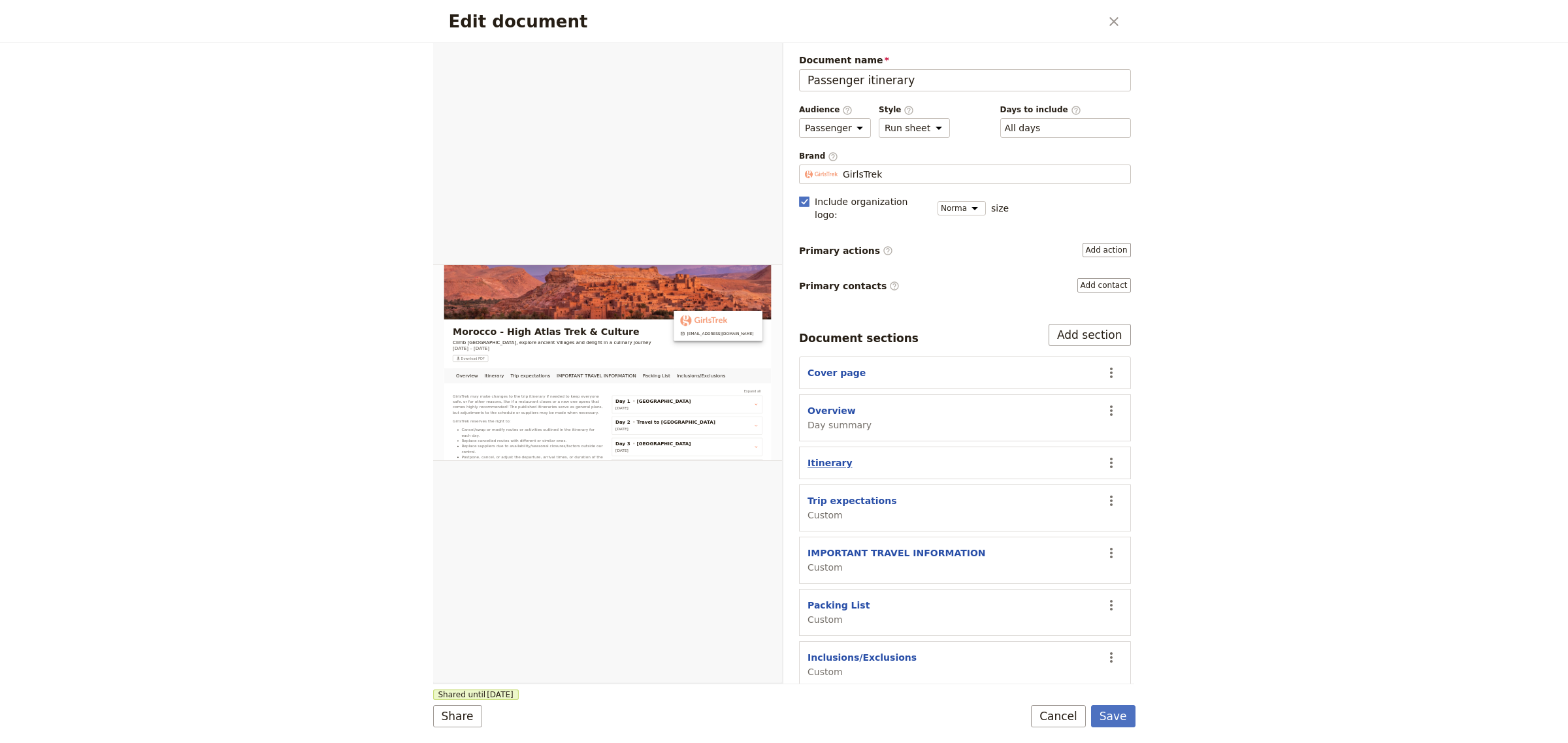
click at [825, 456] on button "Itinerary" at bounding box center [830, 463] width 45 height 13
select select "ITINERARY"
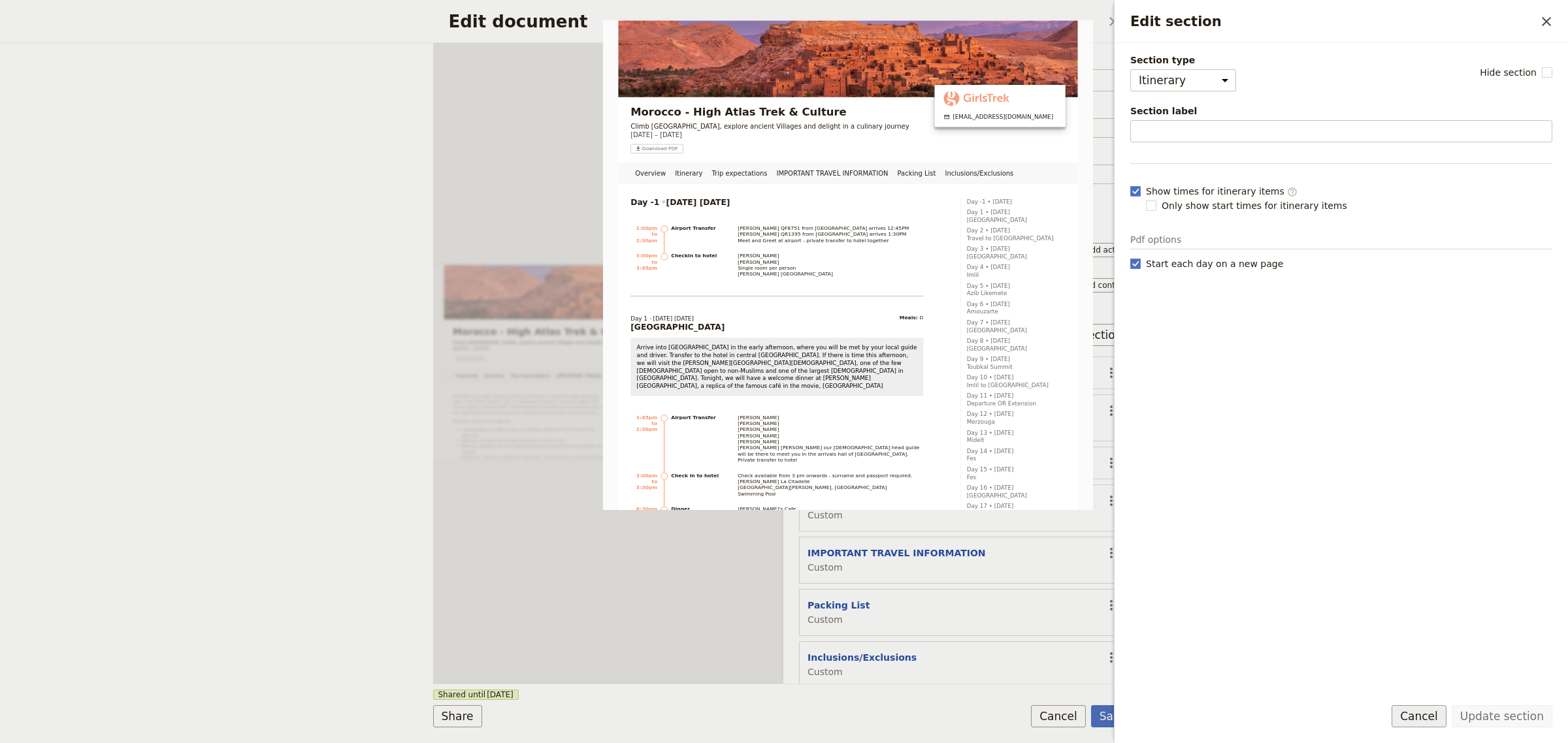
click at [1420, 714] on button "Cancel" at bounding box center [1419, 716] width 55 height 22
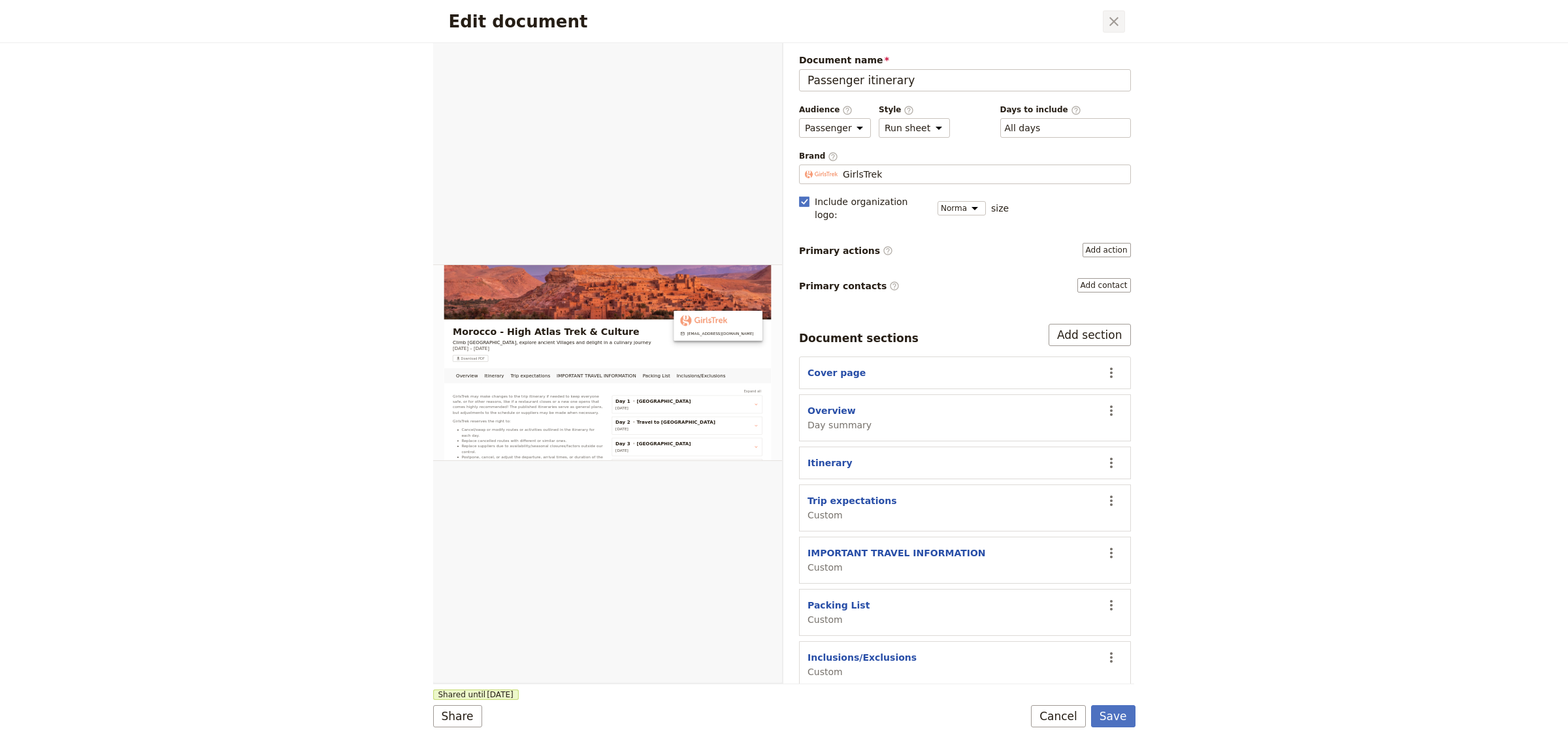
click at [1116, 20] on icon "Close dialog" at bounding box center [1114, 22] width 9 height 9
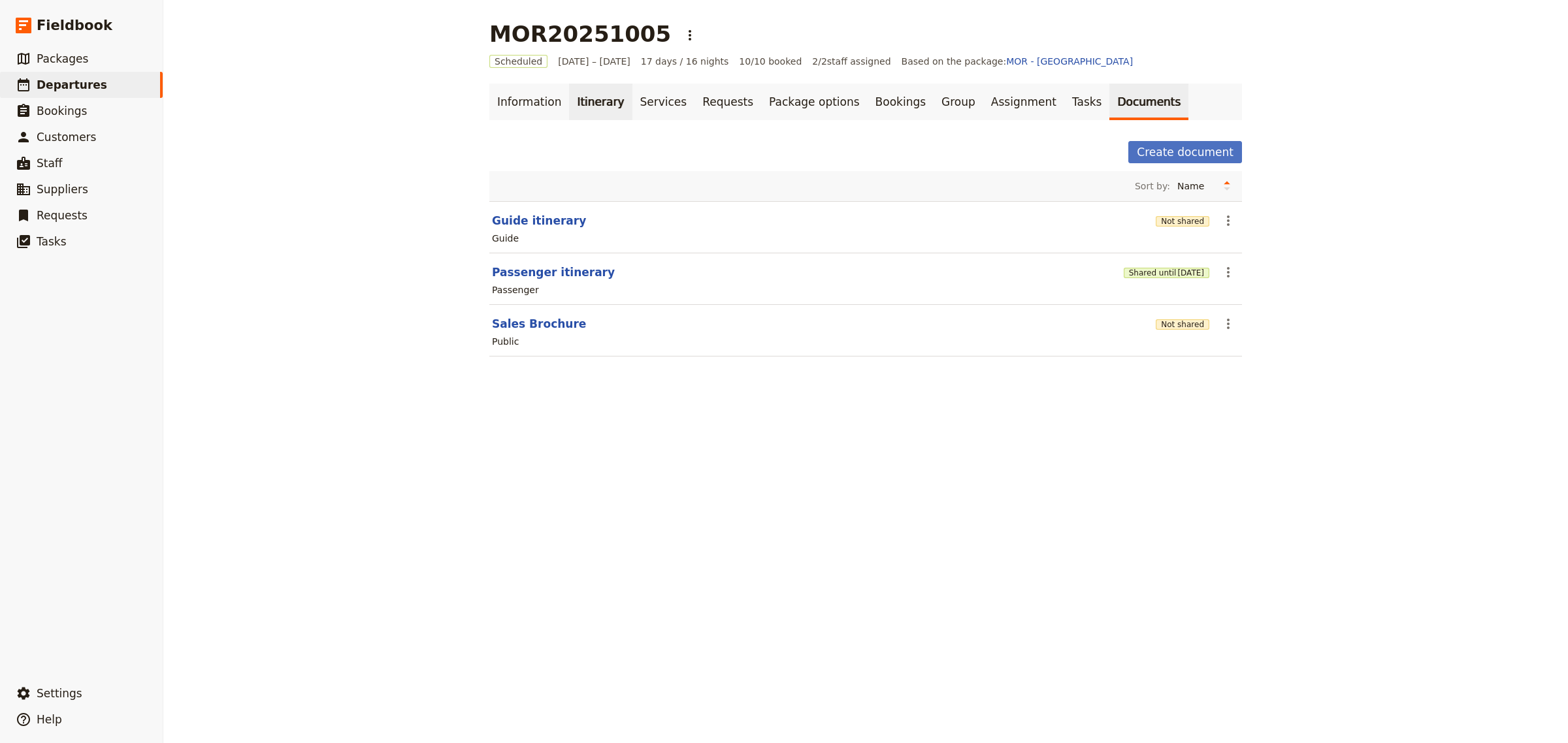
click at [579, 102] on link "Itinerary" at bounding box center [600, 101] width 63 height 37
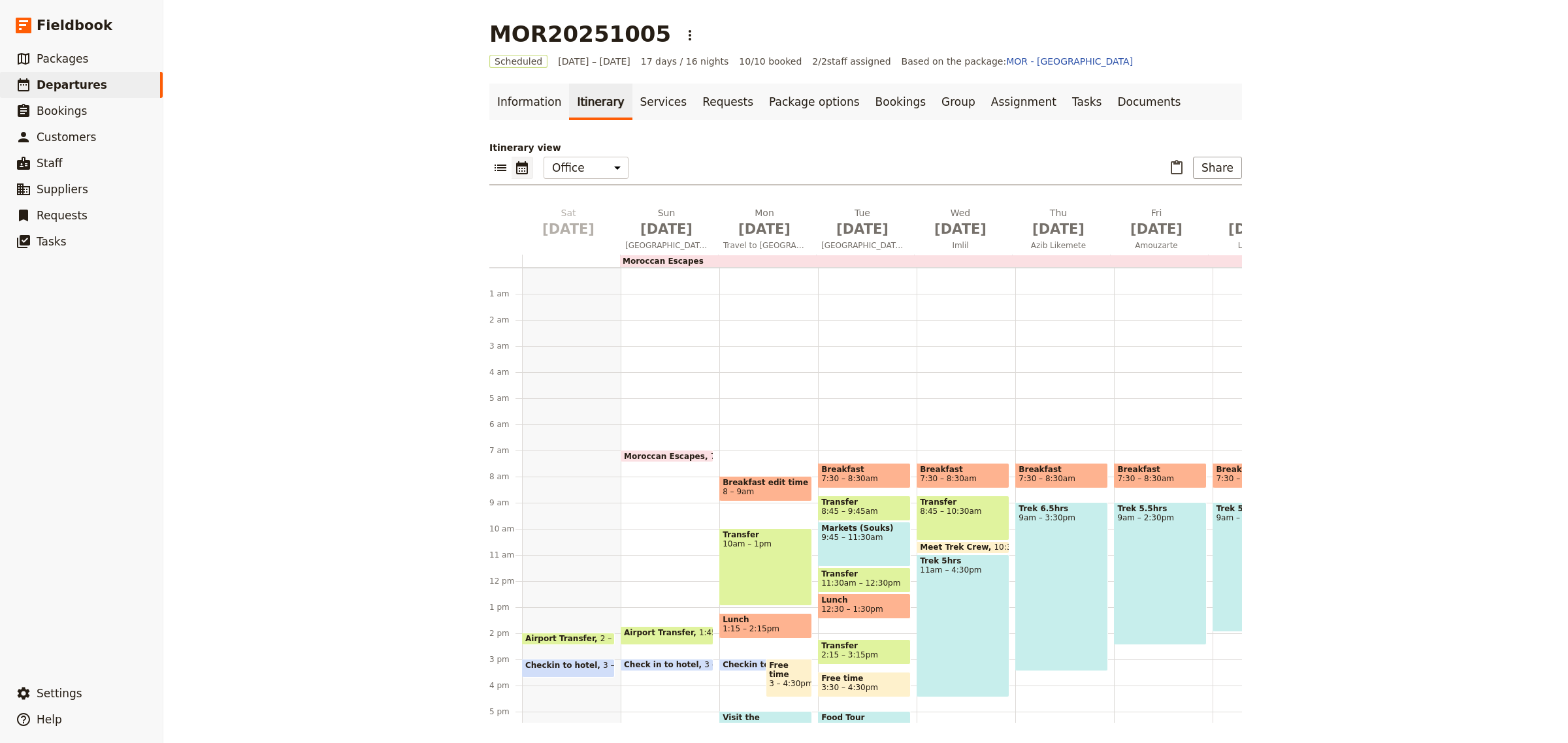
scroll to position [65, 0]
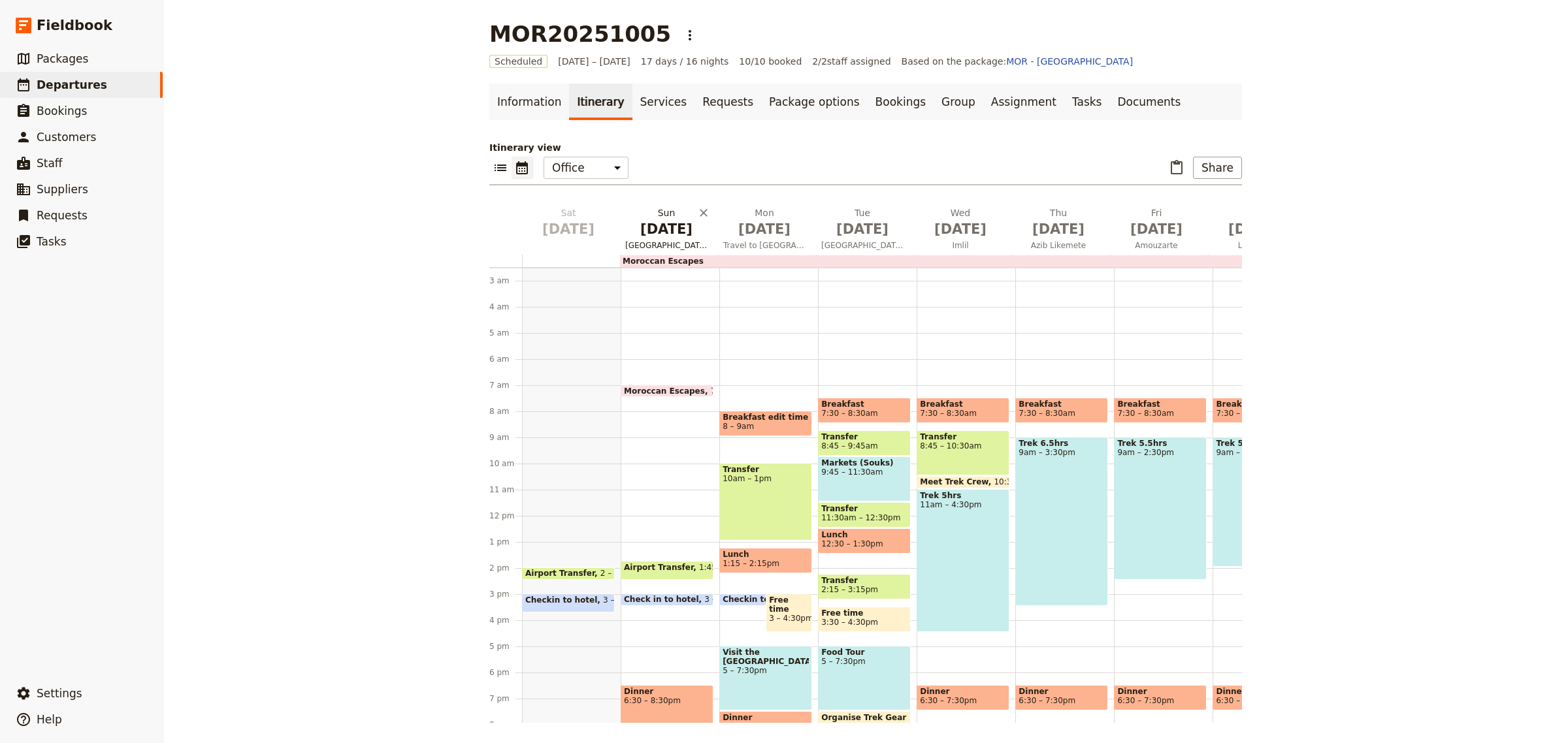
click at [664, 227] on span "[DATE]" at bounding box center [666, 229] width 83 height 19
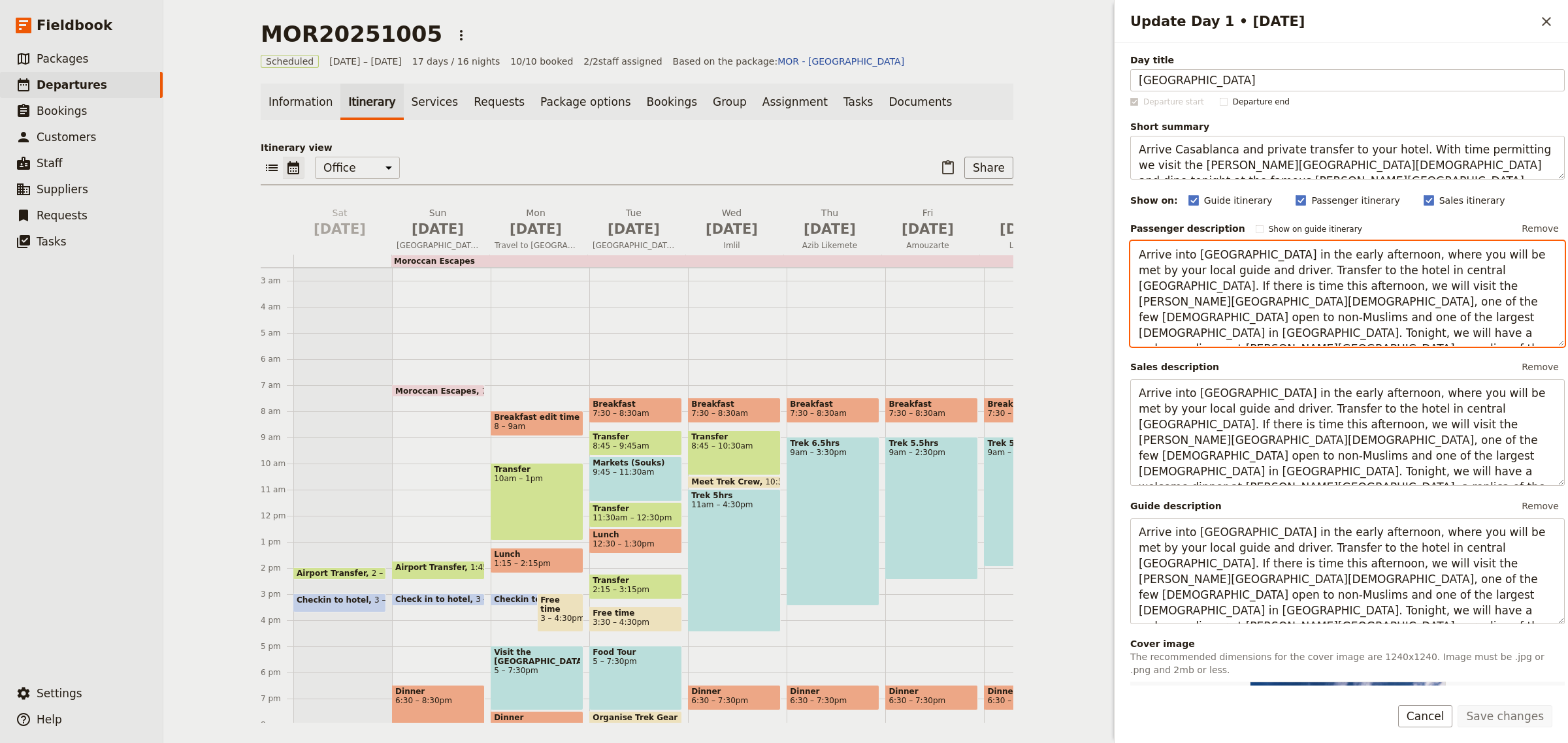
click at [1284, 327] on textarea "Arrive into Casablanca international airport in the early afternoon, where you …" at bounding box center [1347, 294] width 434 height 106
drag, startPoint x: 1286, startPoint y: 318, endPoint x: 1449, endPoint y: 343, distance: 164.9
click at [1449, 343] on textarea "Arrive into Casablanca international airport in the early afternoon, where you …" at bounding box center [1347, 294] width 434 height 106
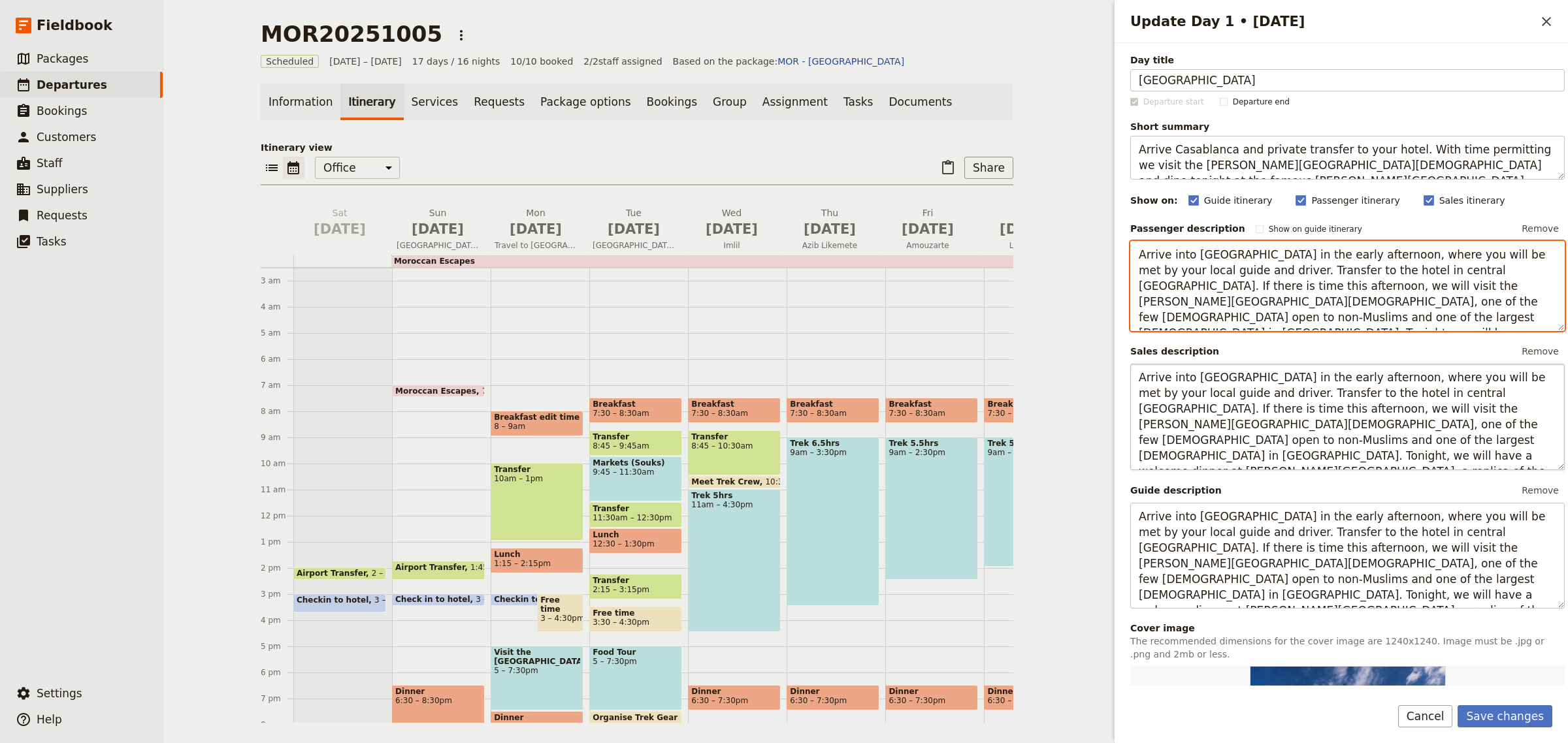
type textarea "Arrive into Casablanca international airport in the early afternoon, where you …"
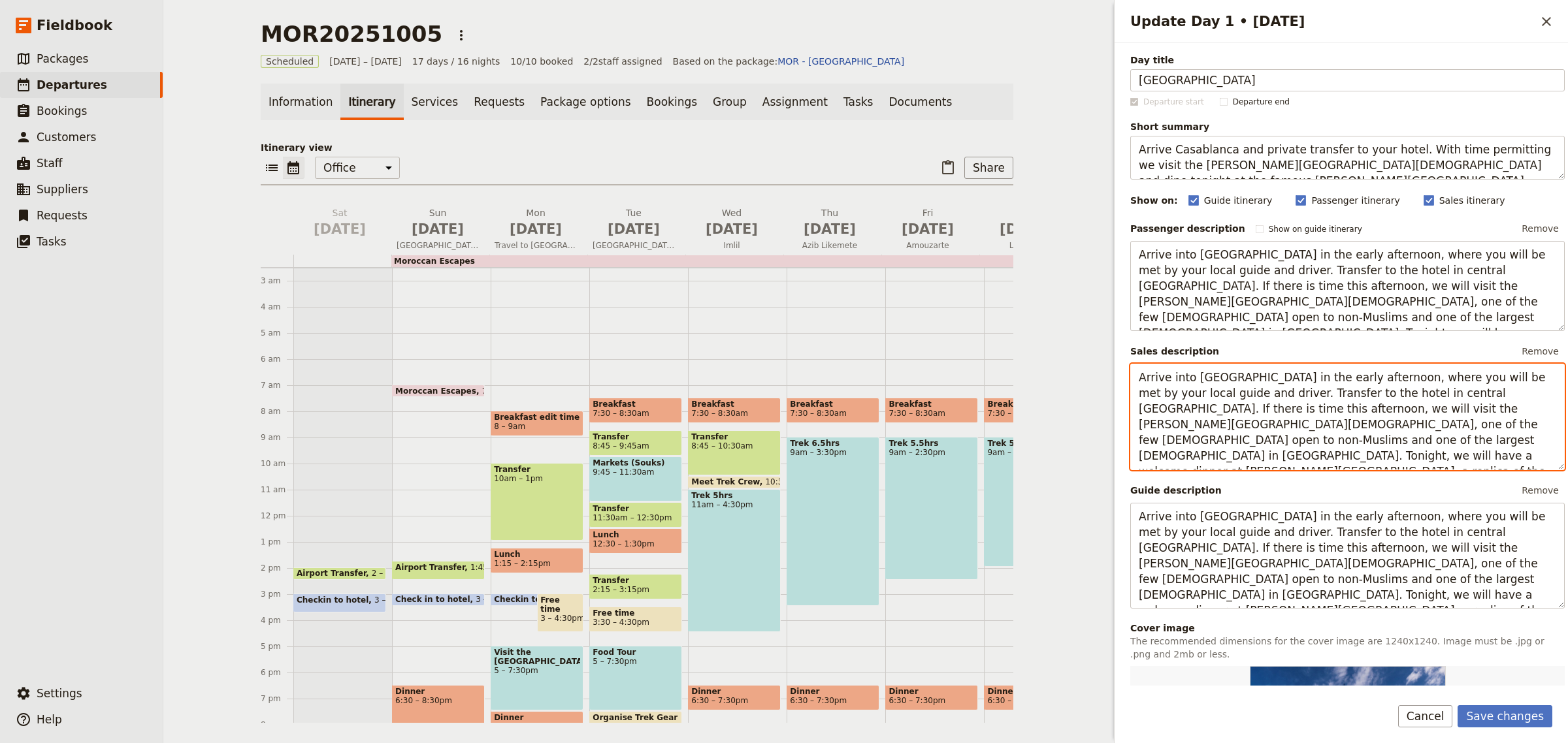
click at [1288, 441] on textarea "Arrive into Casablanca international airport in the early afternoon, where you …" at bounding box center [1347, 417] width 434 height 106
drag, startPoint x: 1289, startPoint y: 442, endPoint x: 1342, endPoint y: 453, distance: 54.1
click at [1342, 453] on textarea "Arrive into Casablanca international airport in the early afternoon, where you …" at bounding box center [1347, 417] width 434 height 106
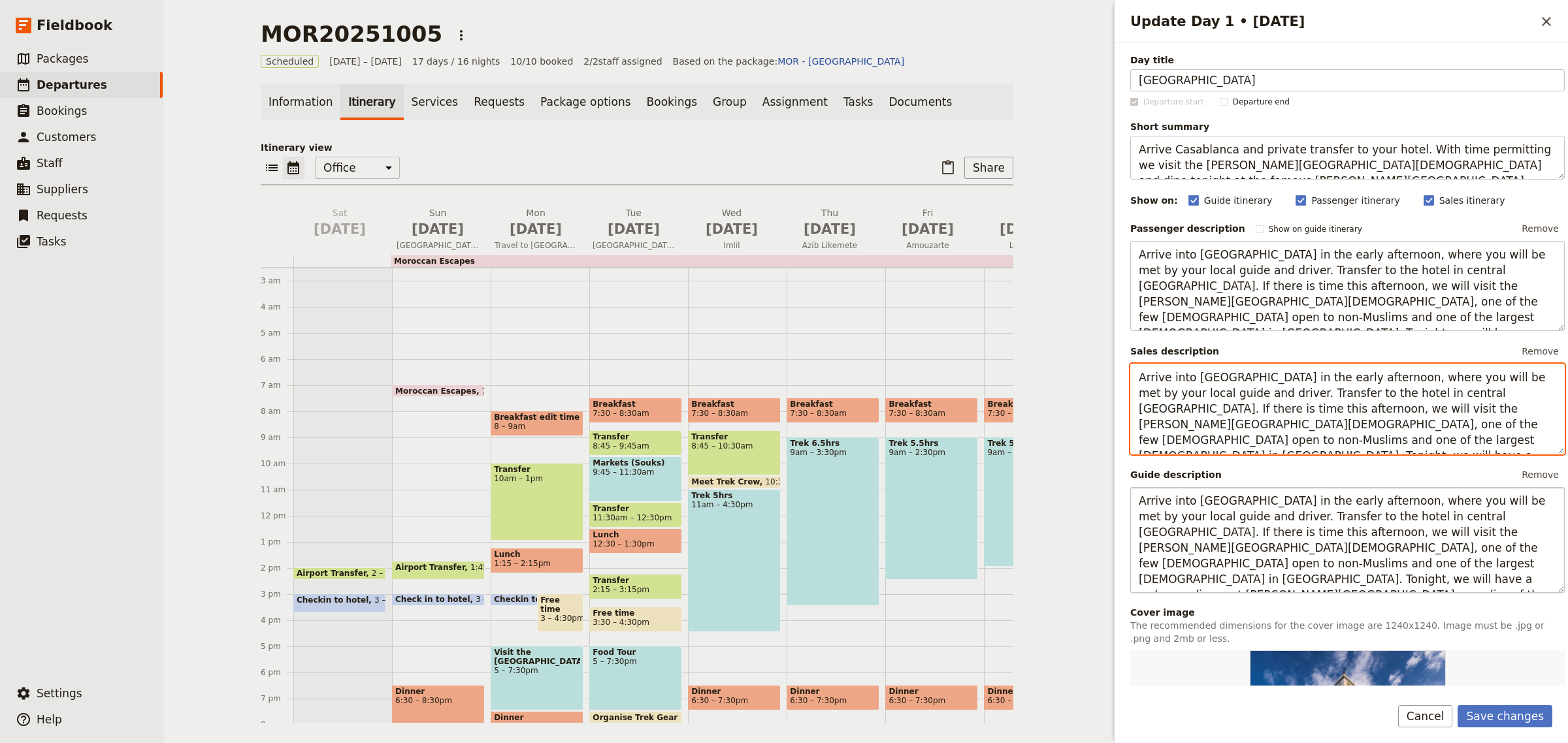
type textarea "Arrive into Casablanca international airport in the early afternoon, where you …"
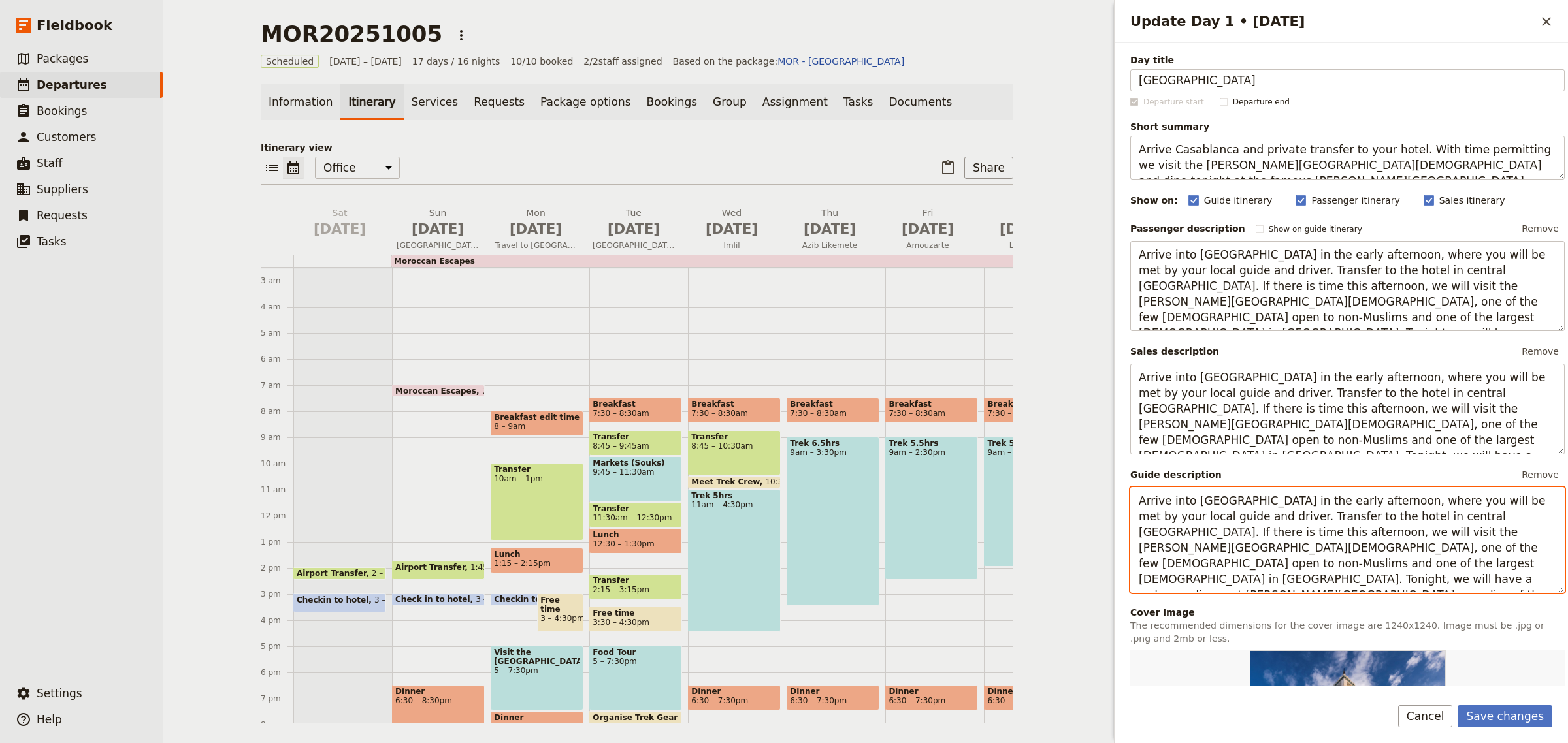
drag, startPoint x: 1288, startPoint y: 563, endPoint x: 1472, endPoint y: 589, distance: 185.8
click at [1472, 589] on textarea "Arrive into Casablanca international airport in the early afternoon, where you …" at bounding box center [1347, 540] width 434 height 106
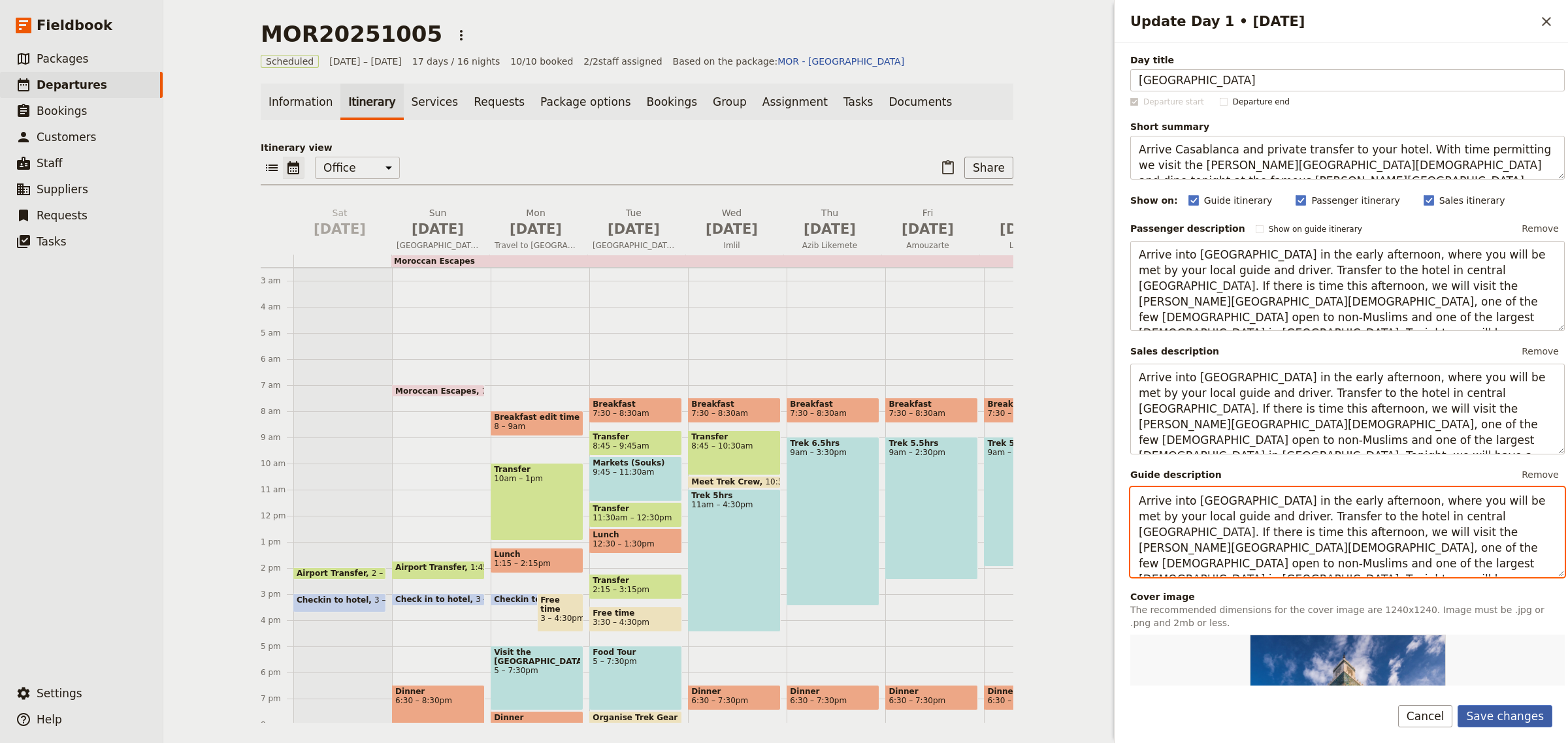
type textarea "Arrive into Casablanca international airport in the early afternoon, where you …"
click at [1503, 720] on button "Save changes" at bounding box center [1505, 716] width 95 height 22
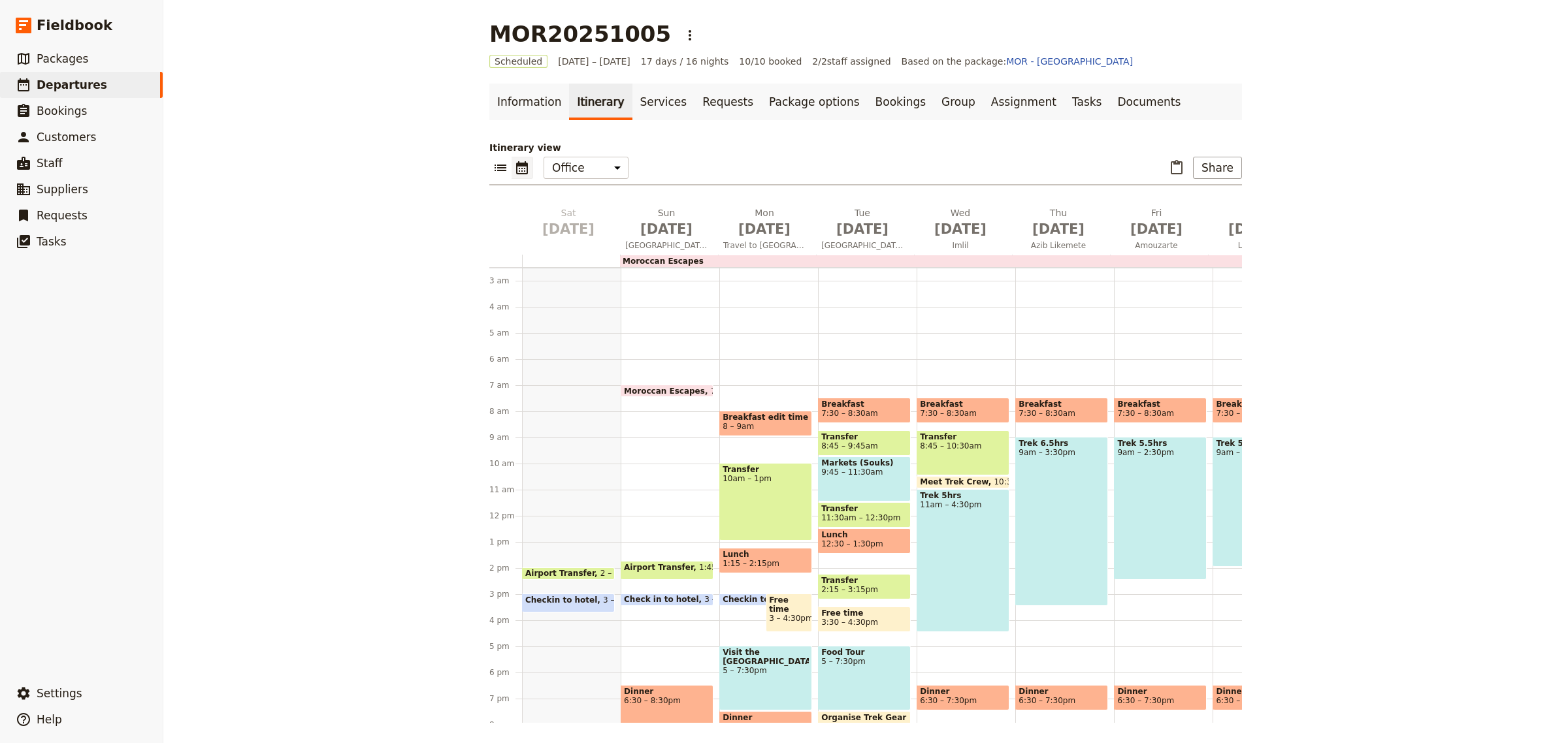
click at [638, 690] on span "Dinner" at bounding box center [667, 691] width 86 height 9
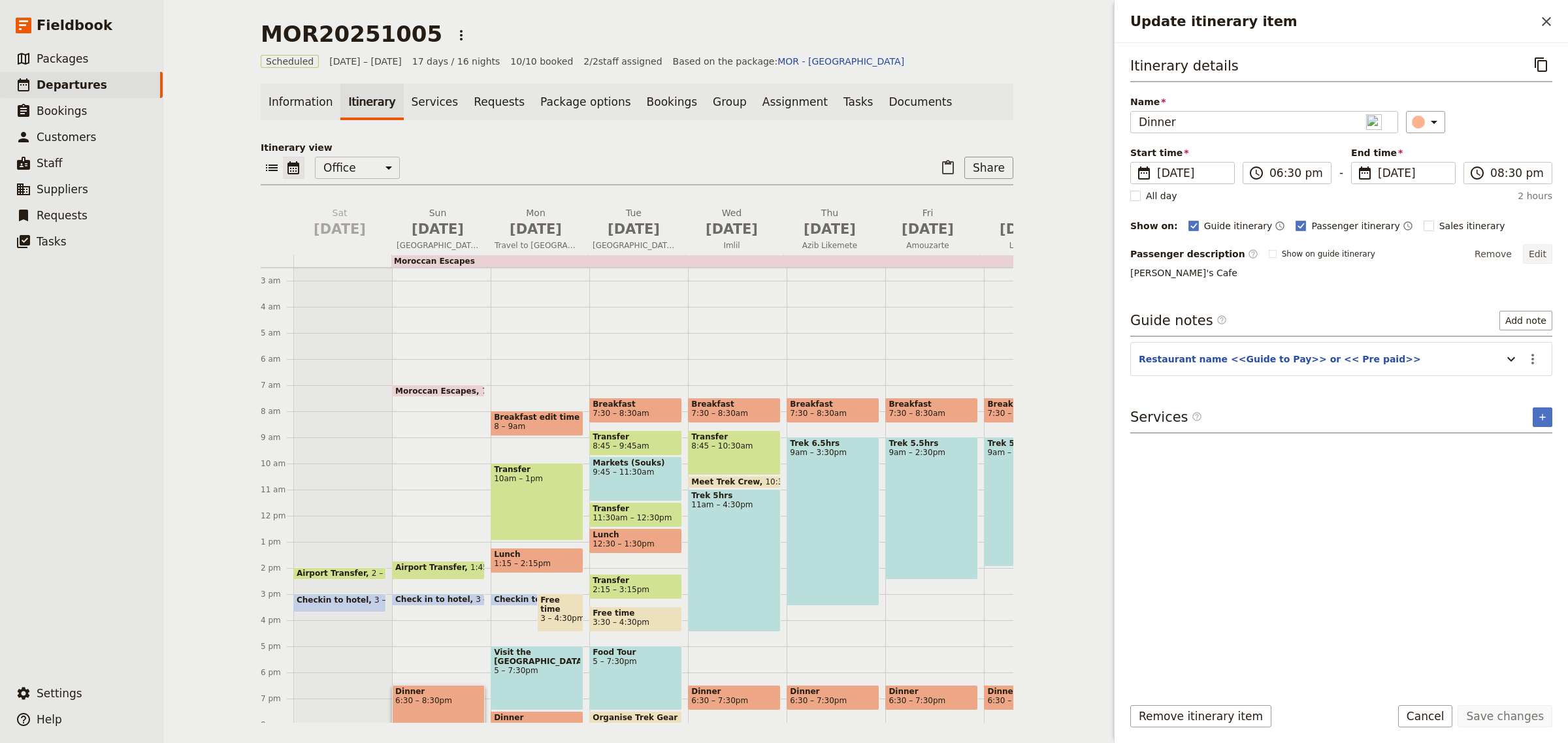
click at [1540, 256] on button "Edit" at bounding box center [1538, 254] width 29 height 19
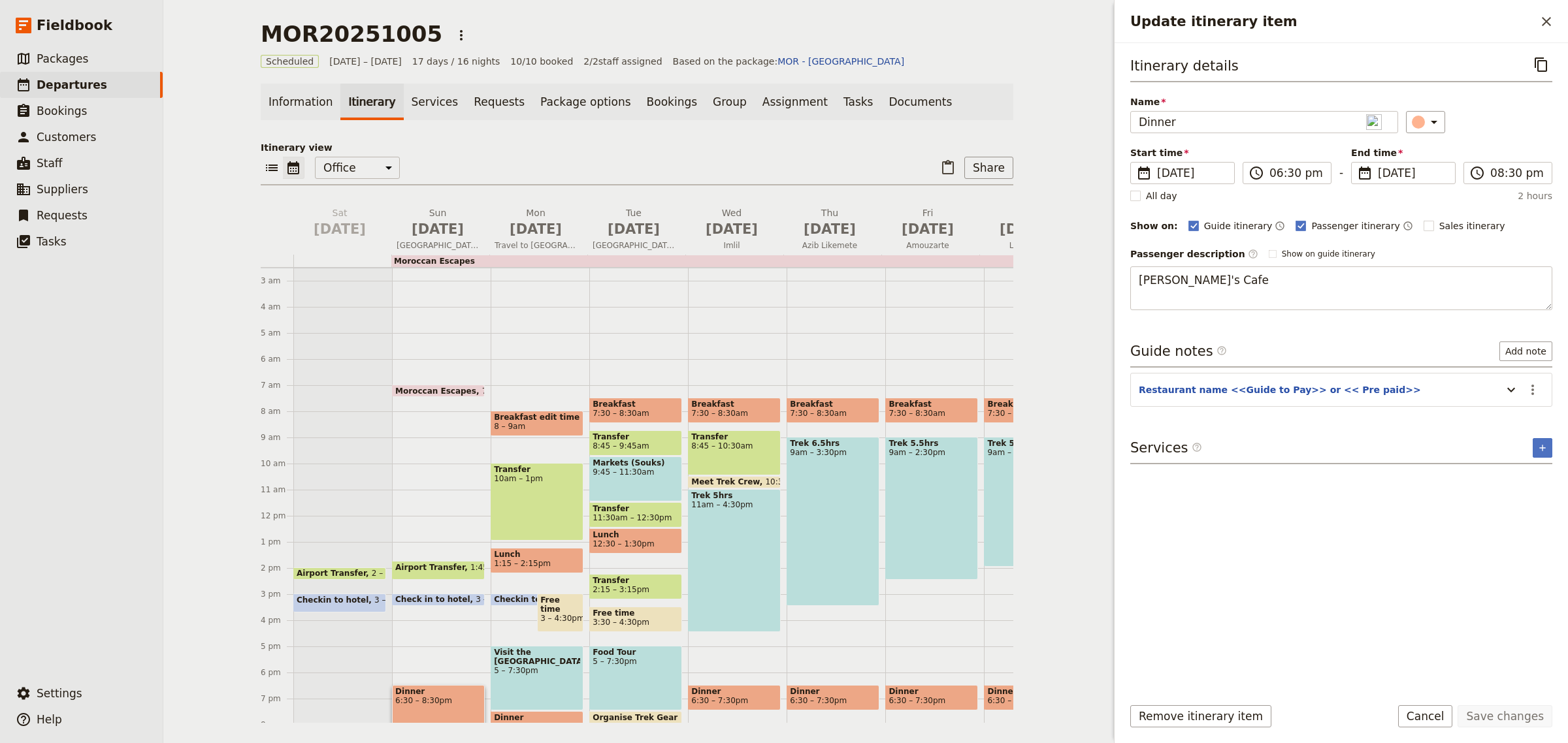
drag, startPoint x: 1239, startPoint y: 285, endPoint x: 1099, endPoint y: 282, distance: 140.0
click at [1099, 282] on div "MOR20251005 ​ Scheduled 5 – 21 Oct 2025 17 days / 16 nights 10/10 booked 2 / 2 …" at bounding box center [866, 372] width 1405 height 743
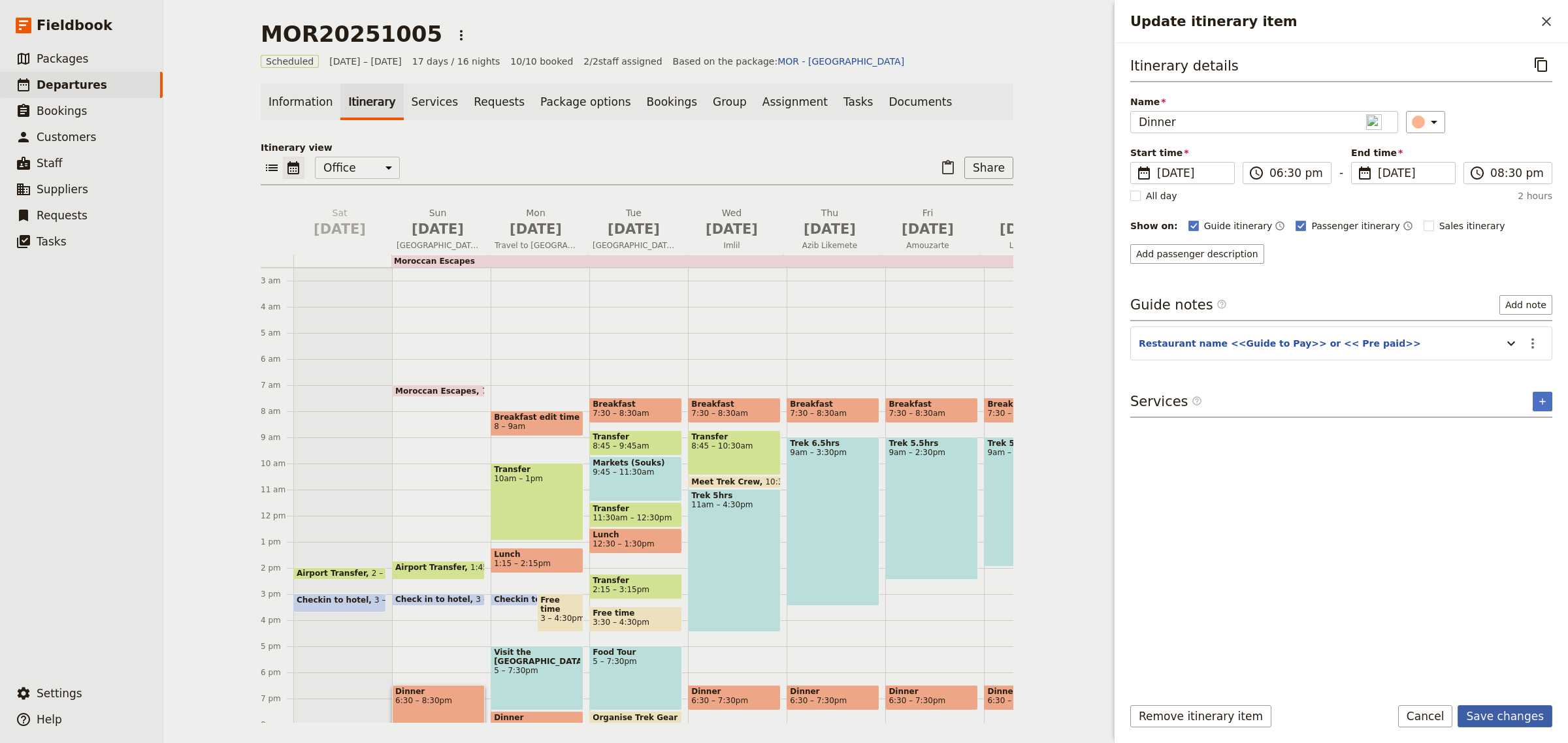
click at [1508, 713] on button "Save changes" at bounding box center [1505, 716] width 95 height 22
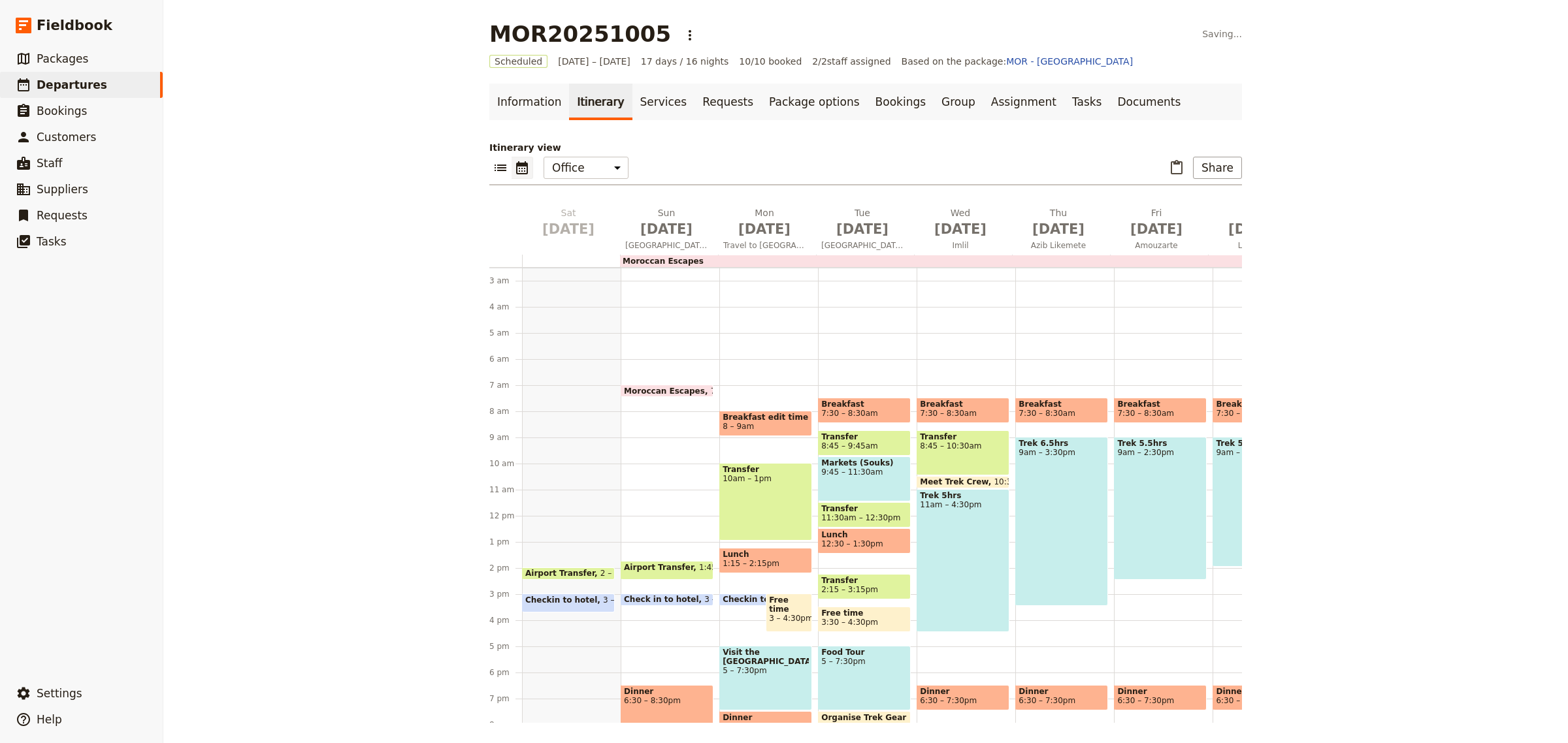
scroll to position [103, 0]
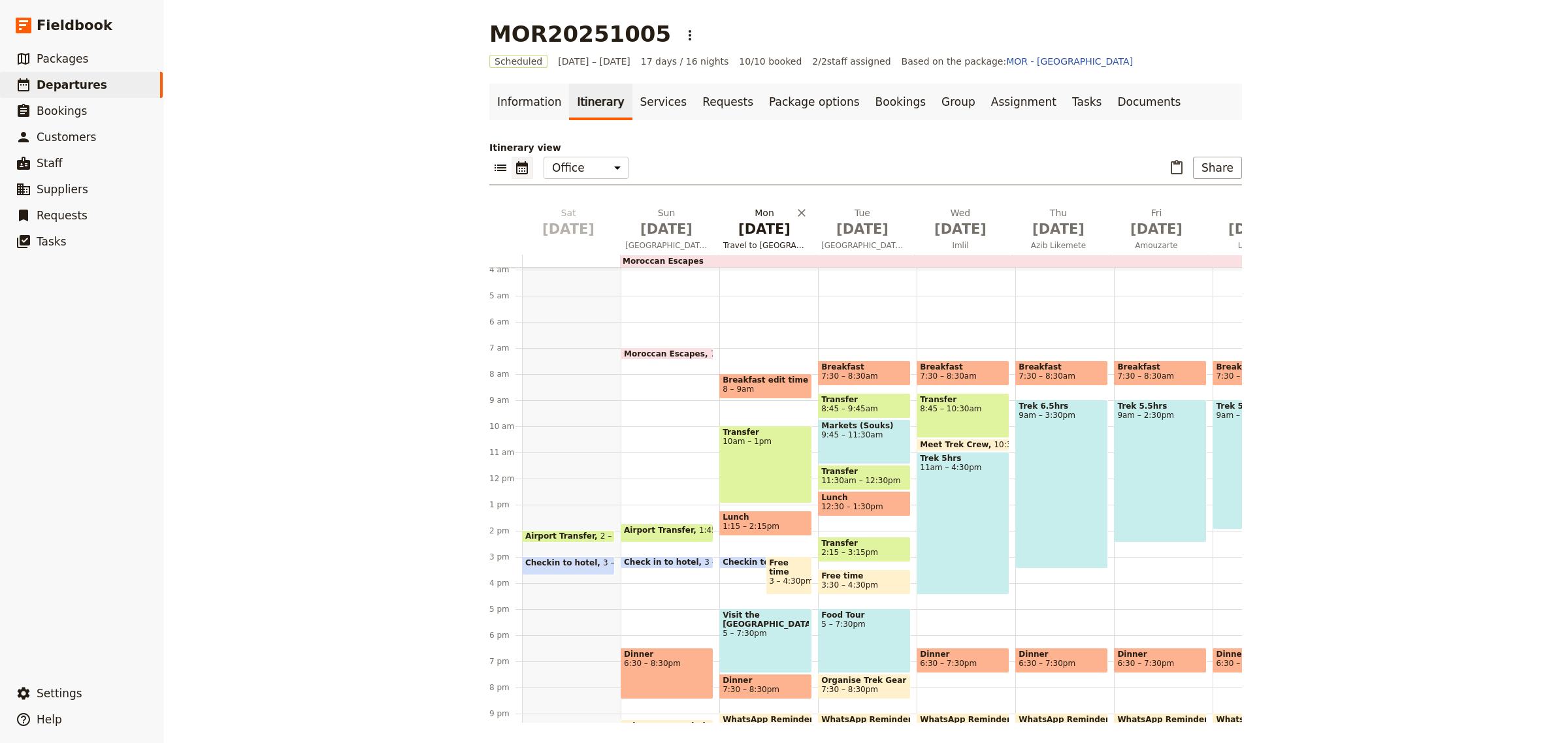
click at [747, 236] on span "[DATE]" at bounding box center [764, 229] width 83 height 19
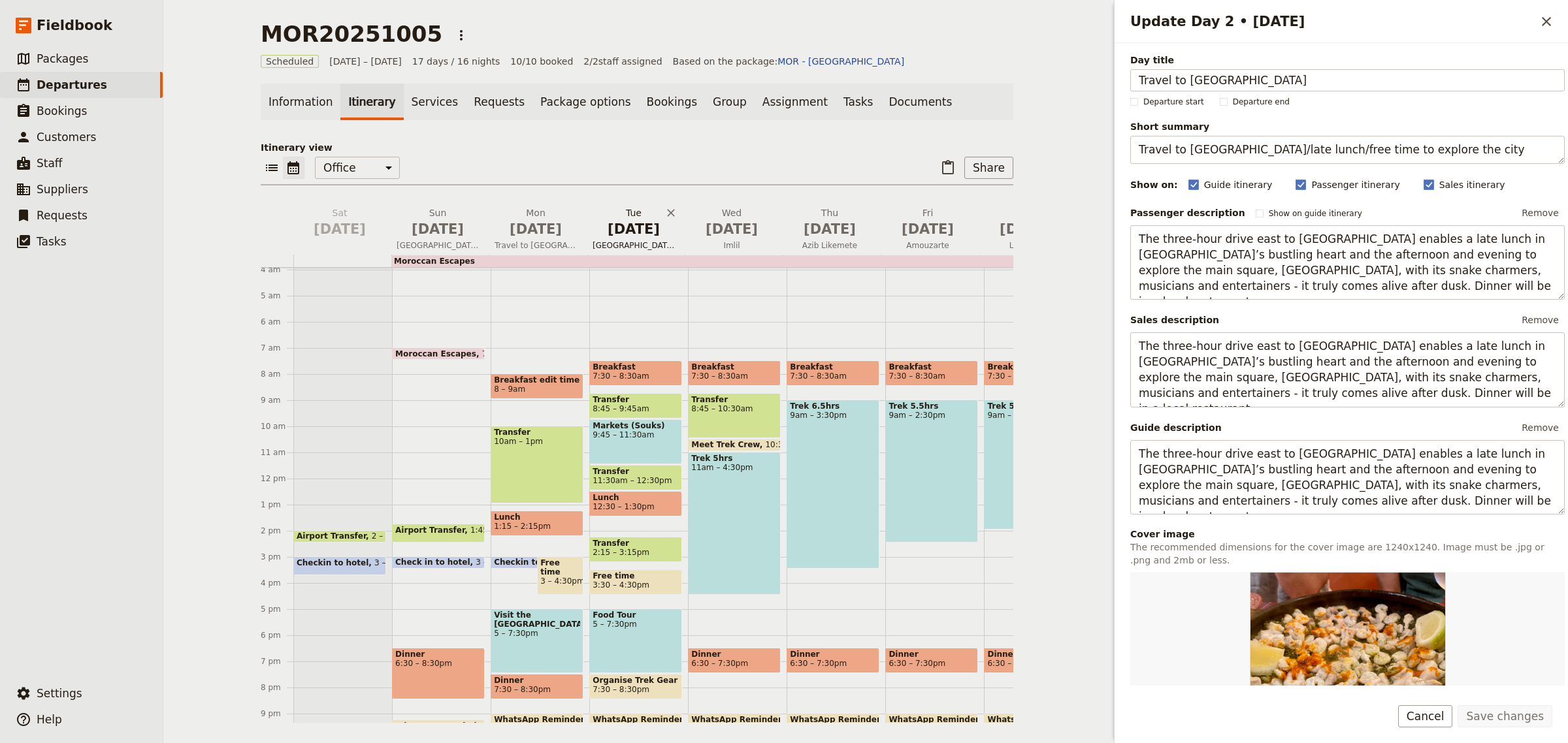
click at [638, 237] on span "[DATE]" at bounding box center [633, 229] width 83 height 19
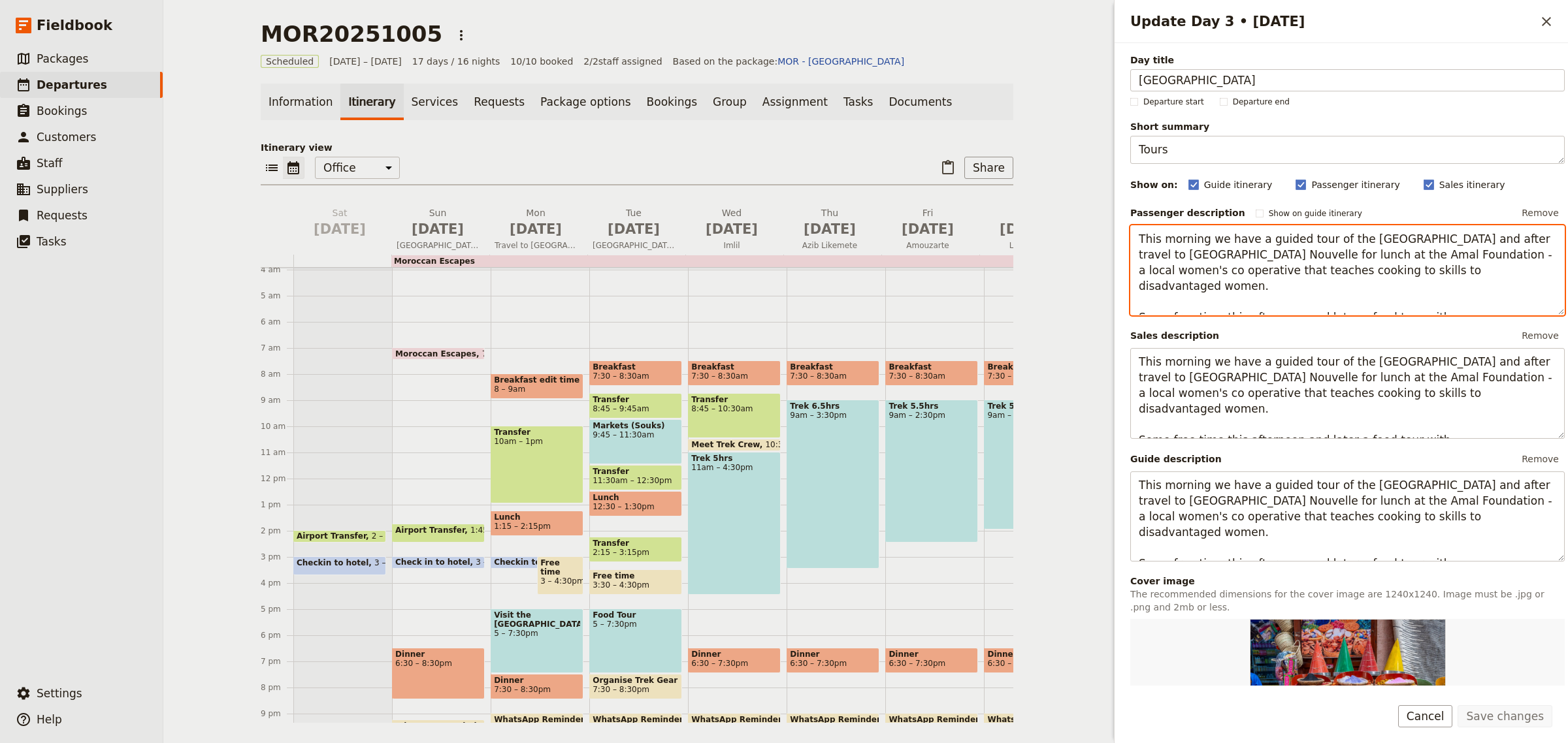
click at [1393, 237] on textarea "This morning we have a guided tour of the Medina and after travel to La Ville N…" at bounding box center [1347, 271] width 434 height 91
paste textarea "The Marrakech Medina is the historic, walled old city of Marrakech, a UNESCO Wo…"
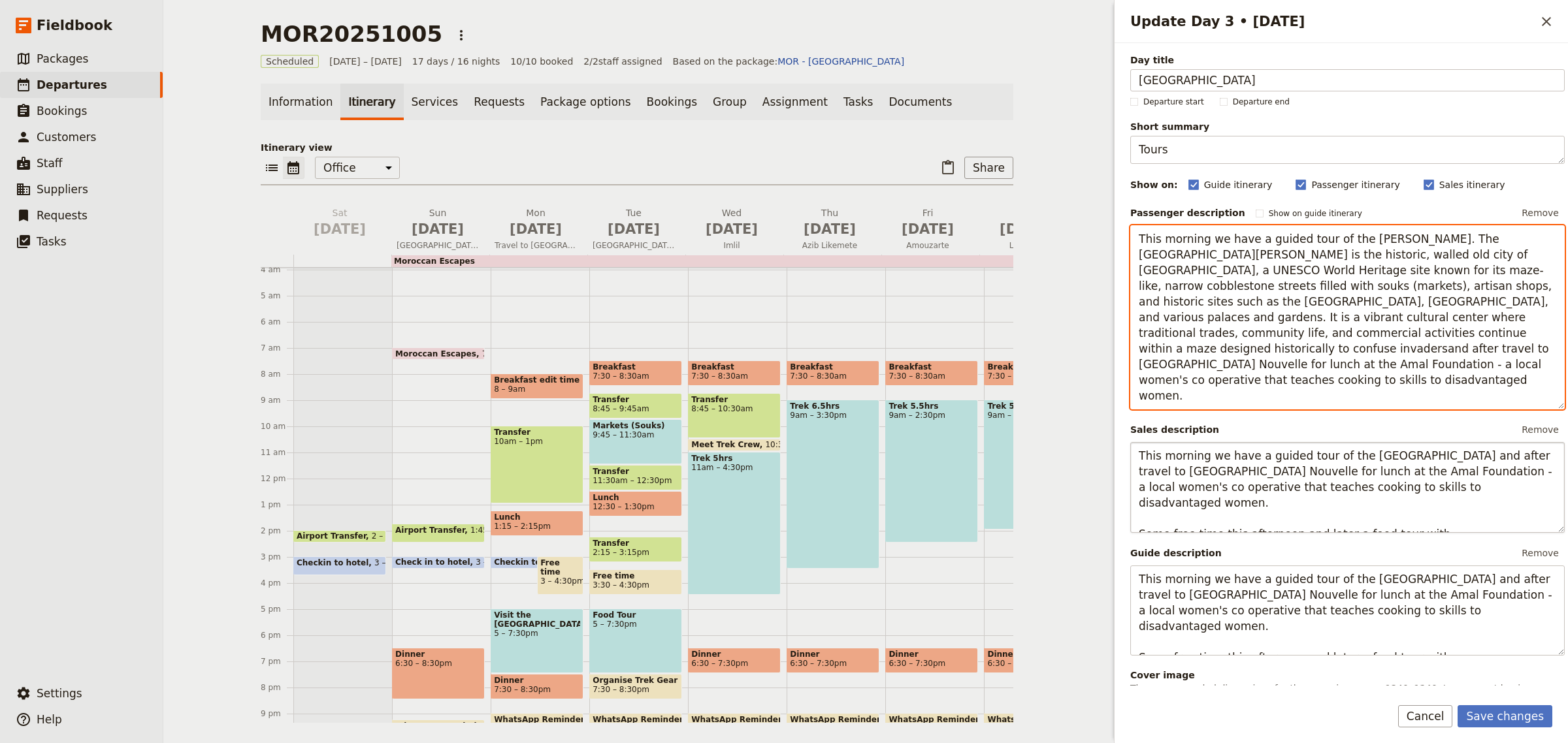
type textarea "This morning we have a guided tour of the Medina. The Marrakech Medina is the h…"
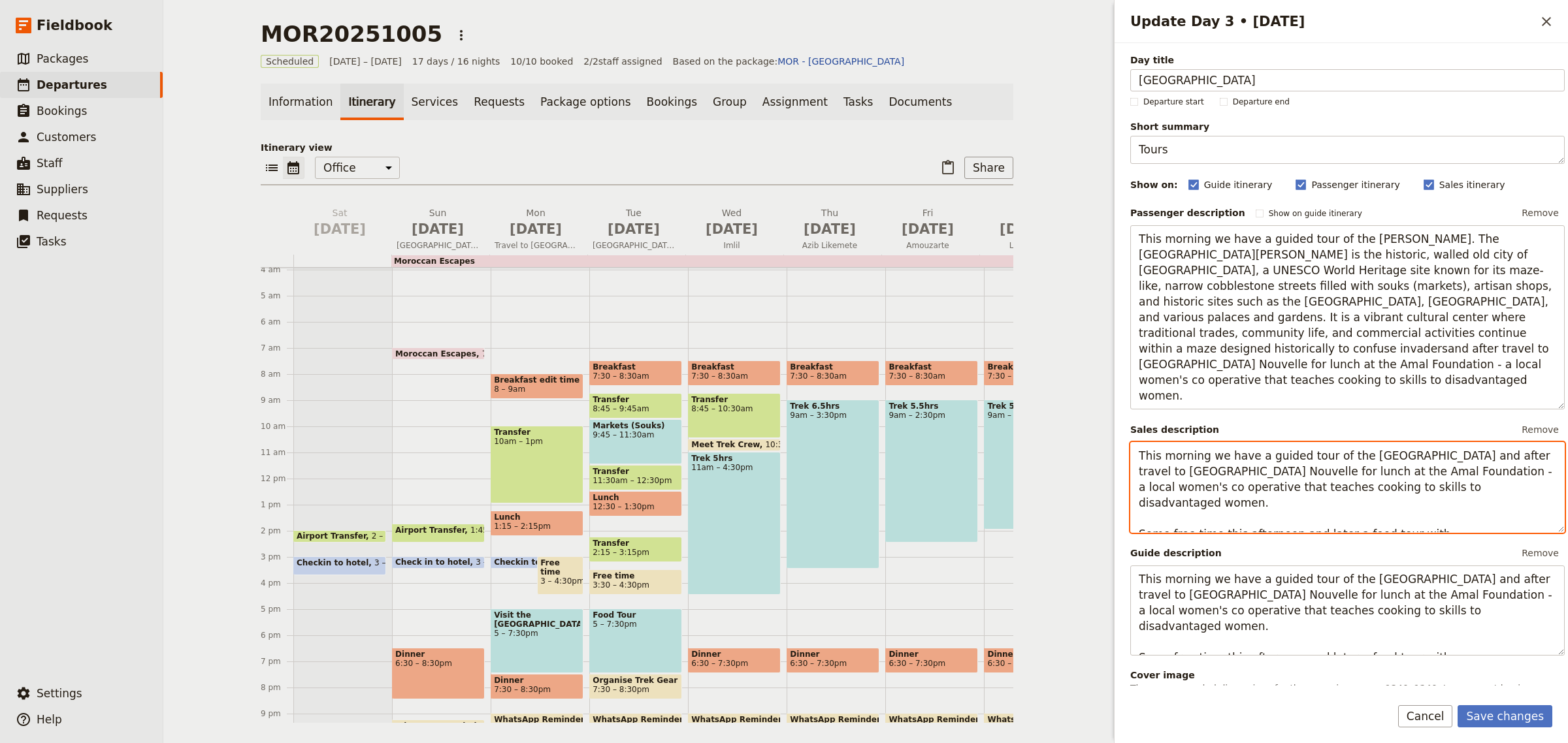
click at [1387, 461] on textarea "This morning we have a guided tour of the Medina and after travel to La Ville N…" at bounding box center [1347, 487] width 434 height 91
paste textarea "The Marrakech Medina is the historic, walled old city of Marrakech, a UNESCO Wo…"
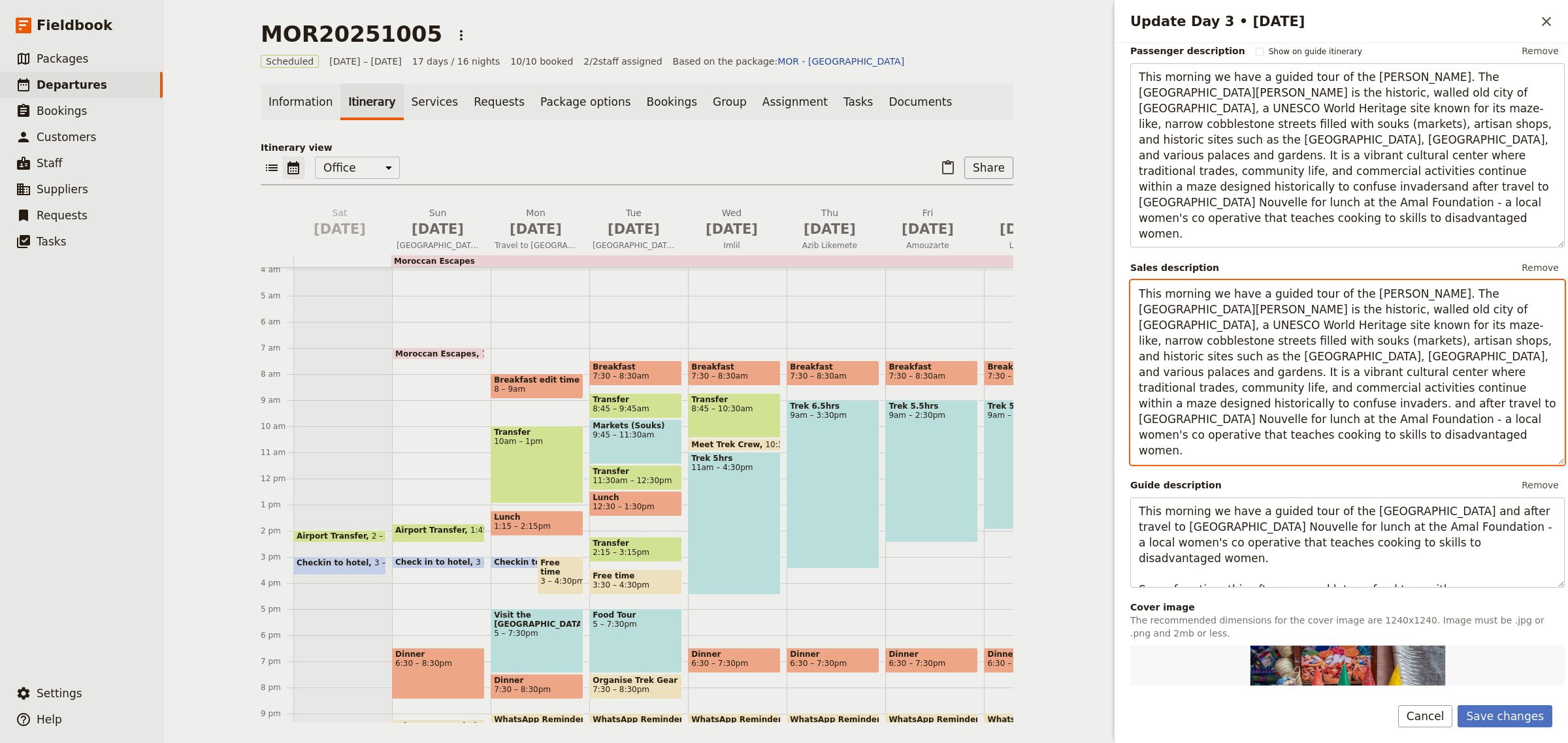
scroll to position [220, 0]
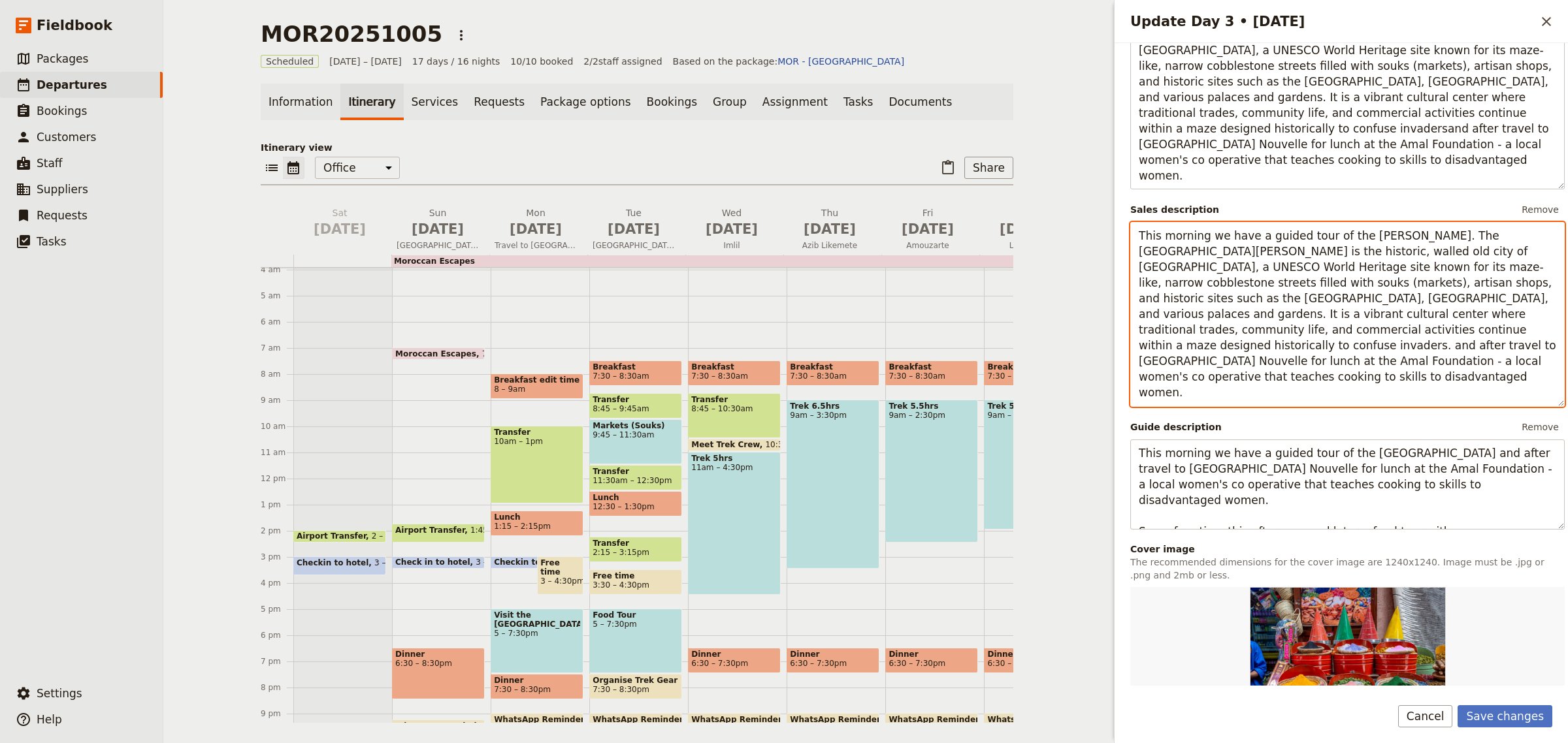
drag, startPoint x: 1340, startPoint y: 327, endPoint x: 1297, endPoint y: 334, distance: 43.6
click at [1297, 334] on textarea "This morning we have a guided tour of the Medina. The Marrakech Medina is the h…" at bounding box center [1347, 314] width 434 height 185
type textarea "This morning we have a guided tour of the Medina. The Marrakech Medina is the h…"
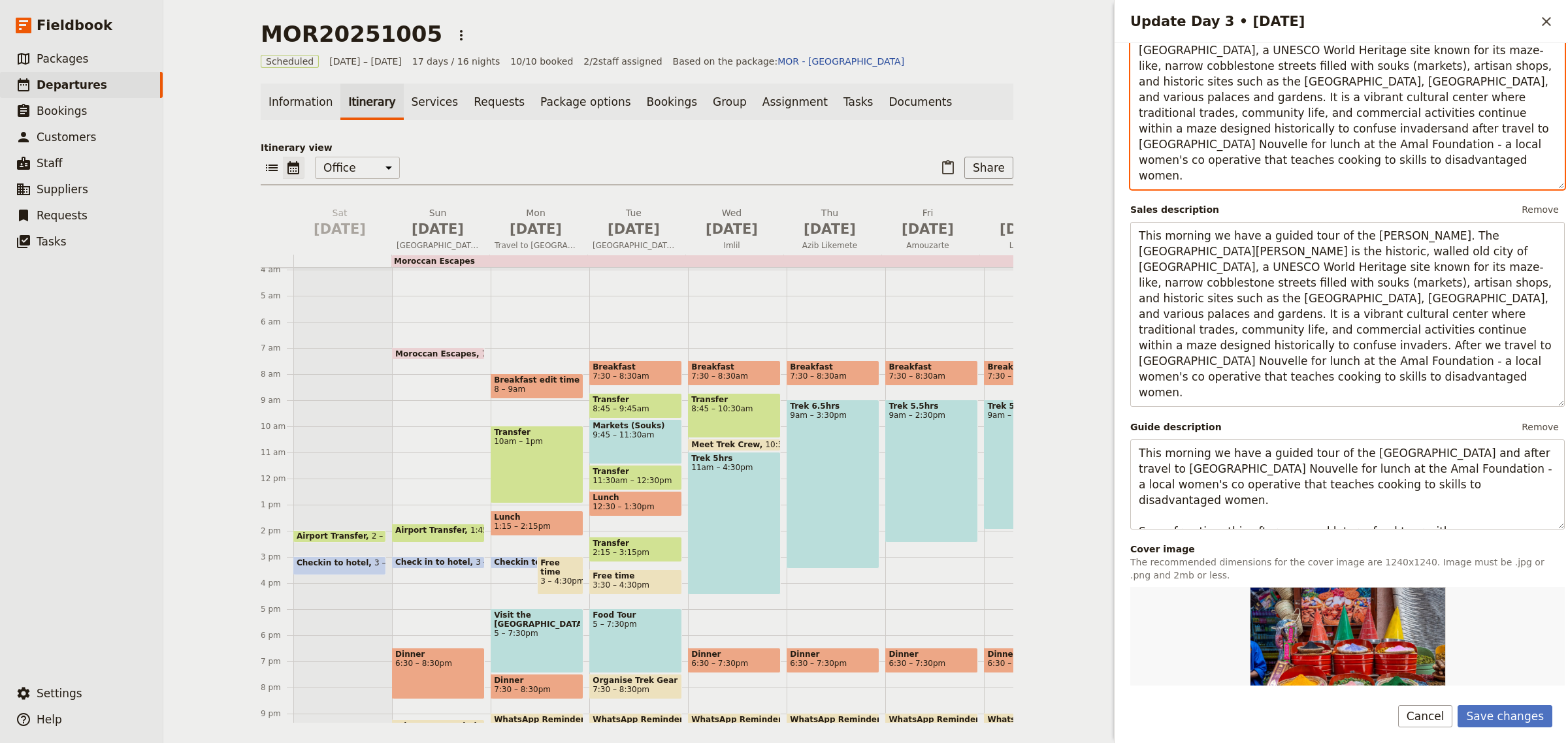
click at [1288, 113] on textarea "This morning we have a guided tour of the Medina. The Marrakech Medina is the h…" at bounding box center [1347, 97] width 434 height 185
drag, startPoint x: 1379, startPoint y: 111, endPoint x: 1338, endPoint y: 116, distance: 41.3
click at [1338, 116] on textarea "This morning we have a guided tour of the Medina. The Marrakech Medina is the h…" at bounding box center [1347, 97] width 434 height 185
type textarea "This morning we have a guided tour of the Medina. The Marrakech Medina is the h…"
click at [1502, 719] on button "Save changes" at bounding box center [1505, 716] width 95 height 22
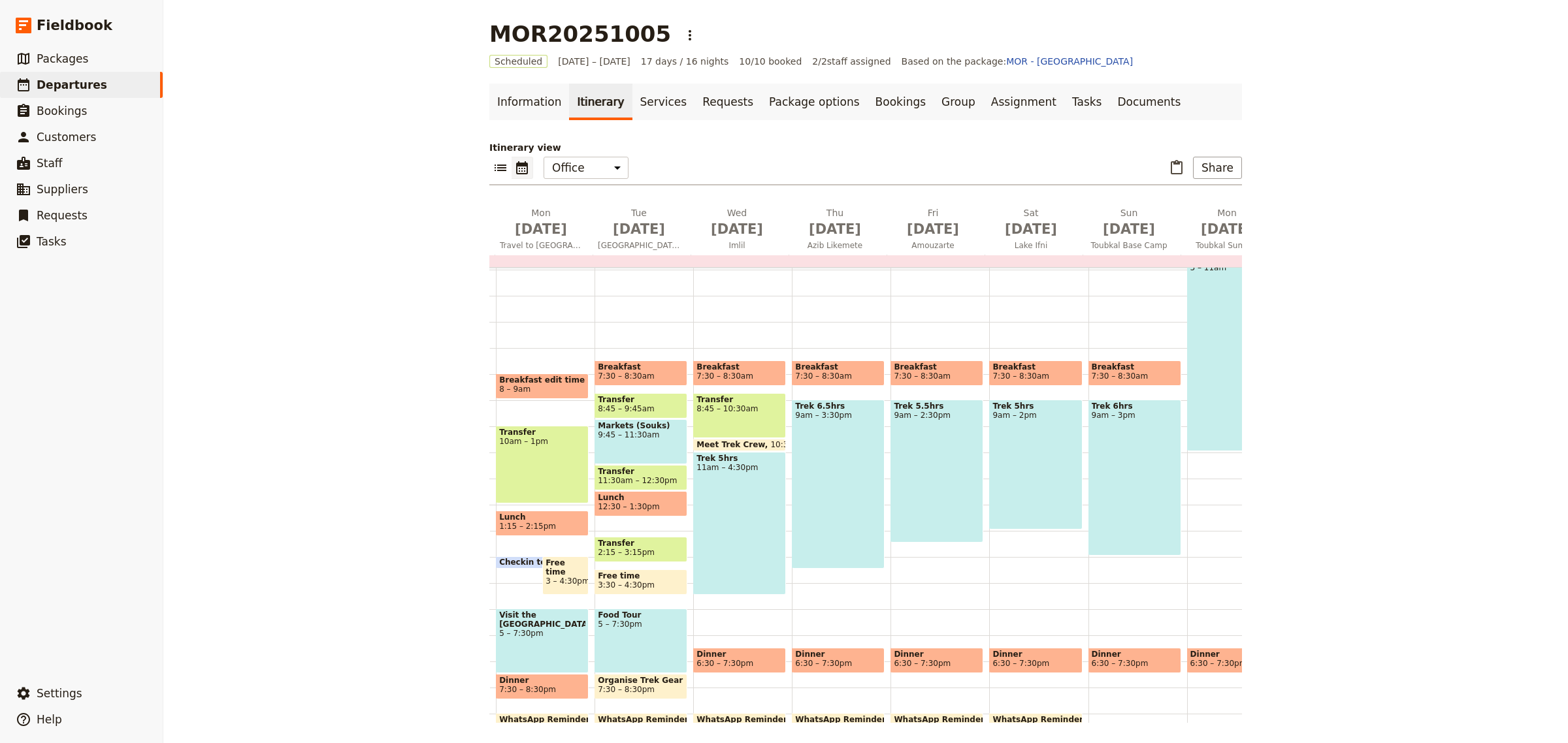
scroll to position [0, 227]
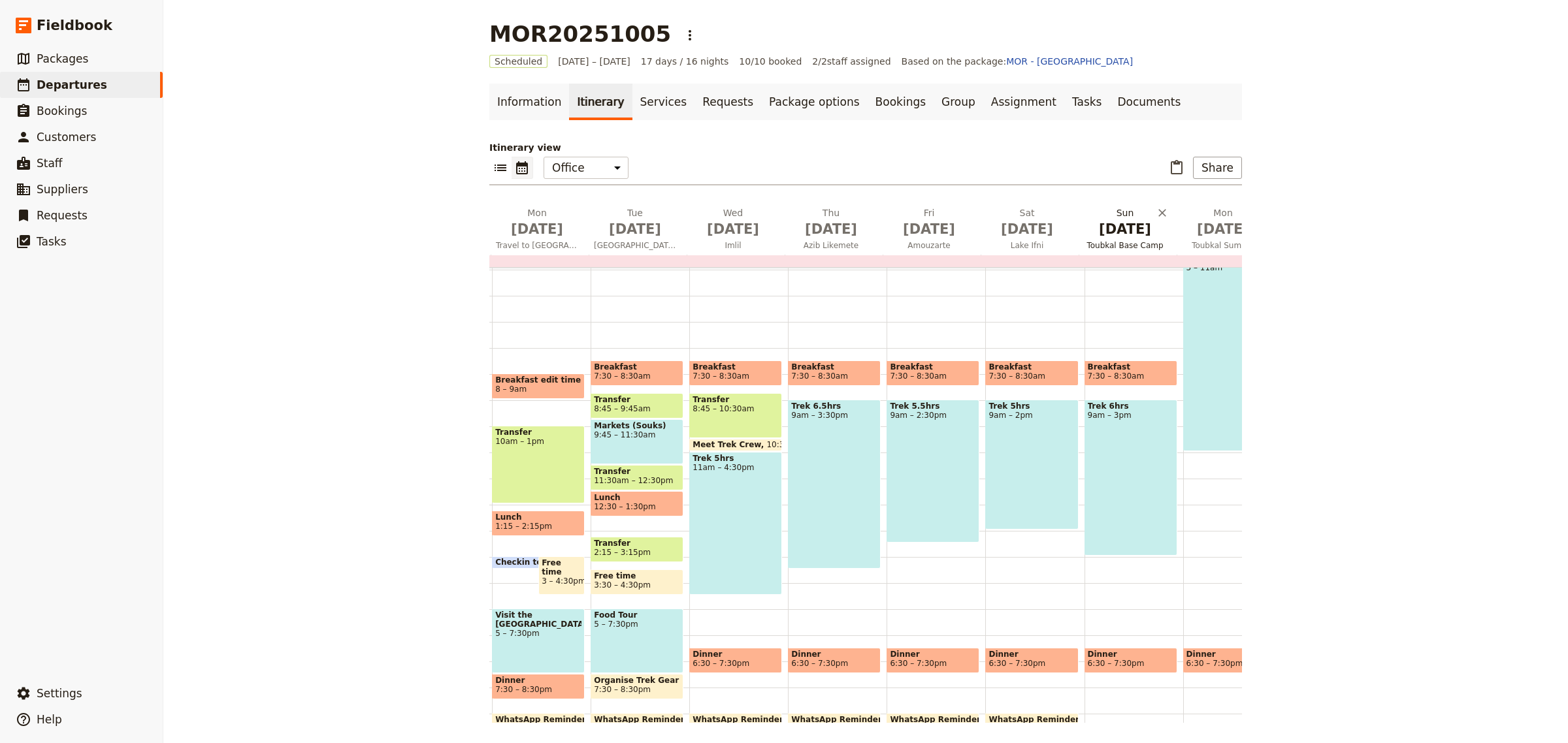
click at [1124, 232] on span "[DATE]" at bounding box center [1125, 229] width 83 height 19
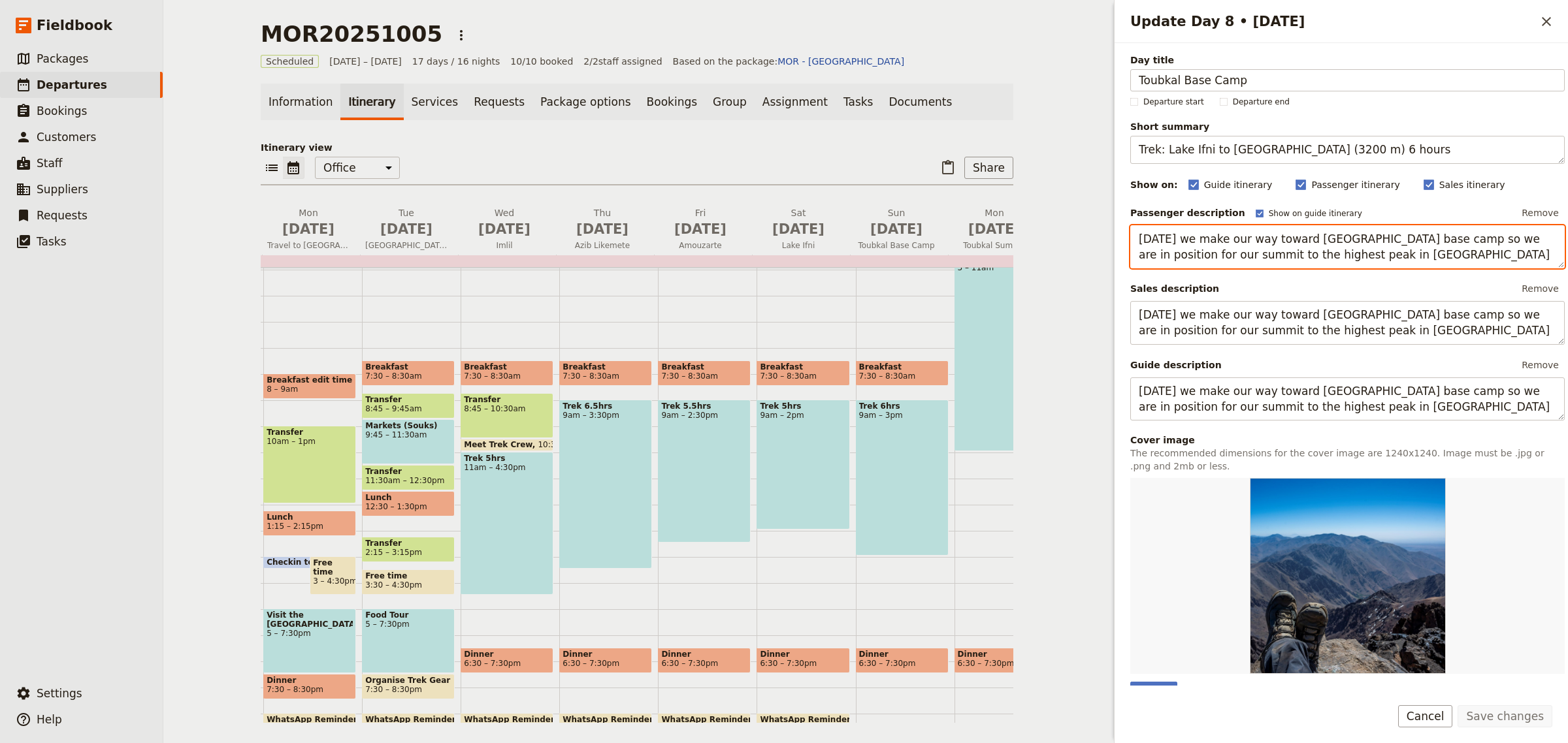
click at [1377, 258] on textarea "Today we make our way toward Toubkal base camp so we are in position for our su…" at bounding box center [1347, 247] width 434 height 44
paste textarea "The Marrakech Medina is the historic, walled old city of Marrakech, a UNESCO Wo…"
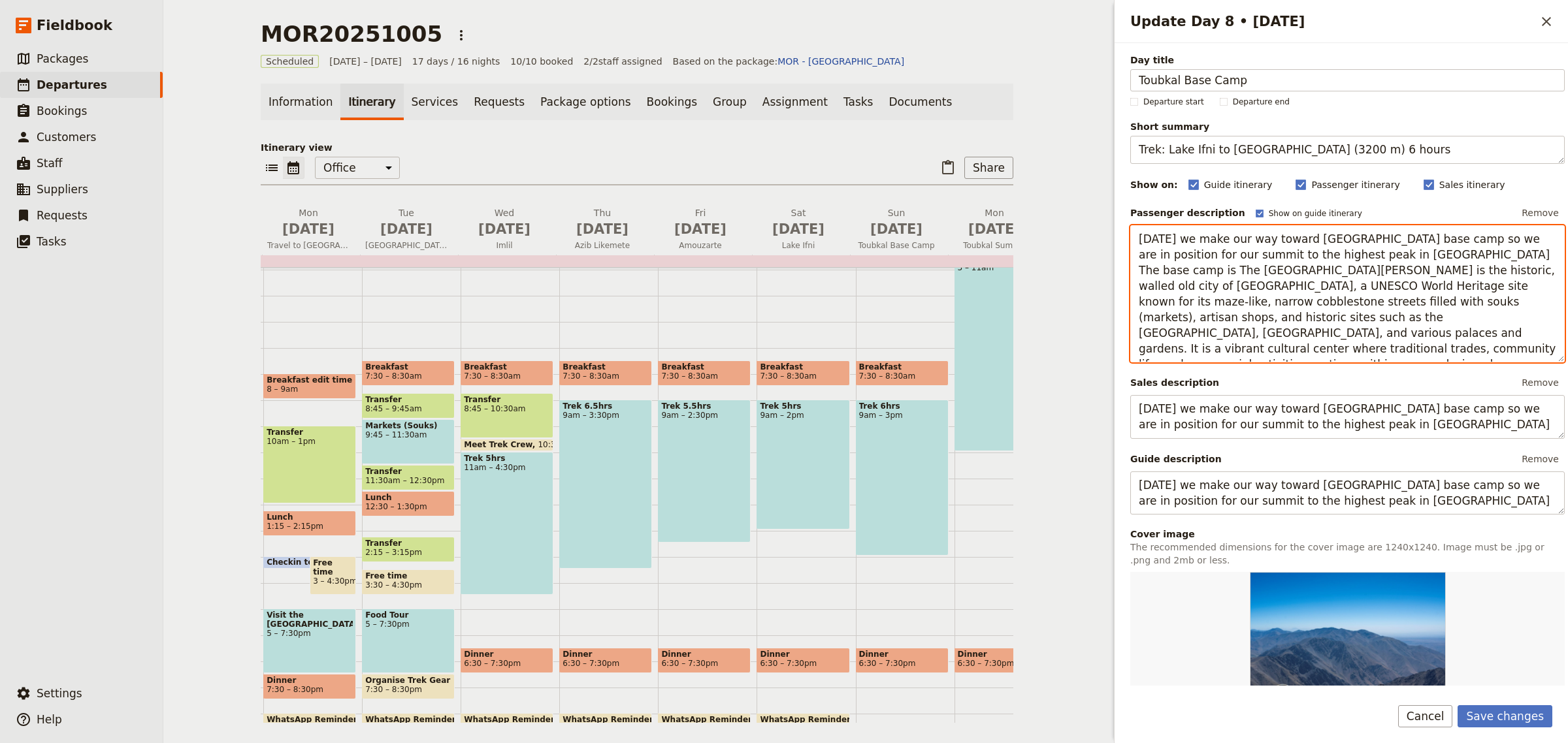
drag, startPoint x: 1383, startPoint y: 350, endPoint x: 1428, endPoint y: 259, distance: 101.5
click at [1428, 259] on textarea "Today we make our way toward Toubkal base camp so we are in position for our su…" at bounding box center [1347, 295] width 434 height 138
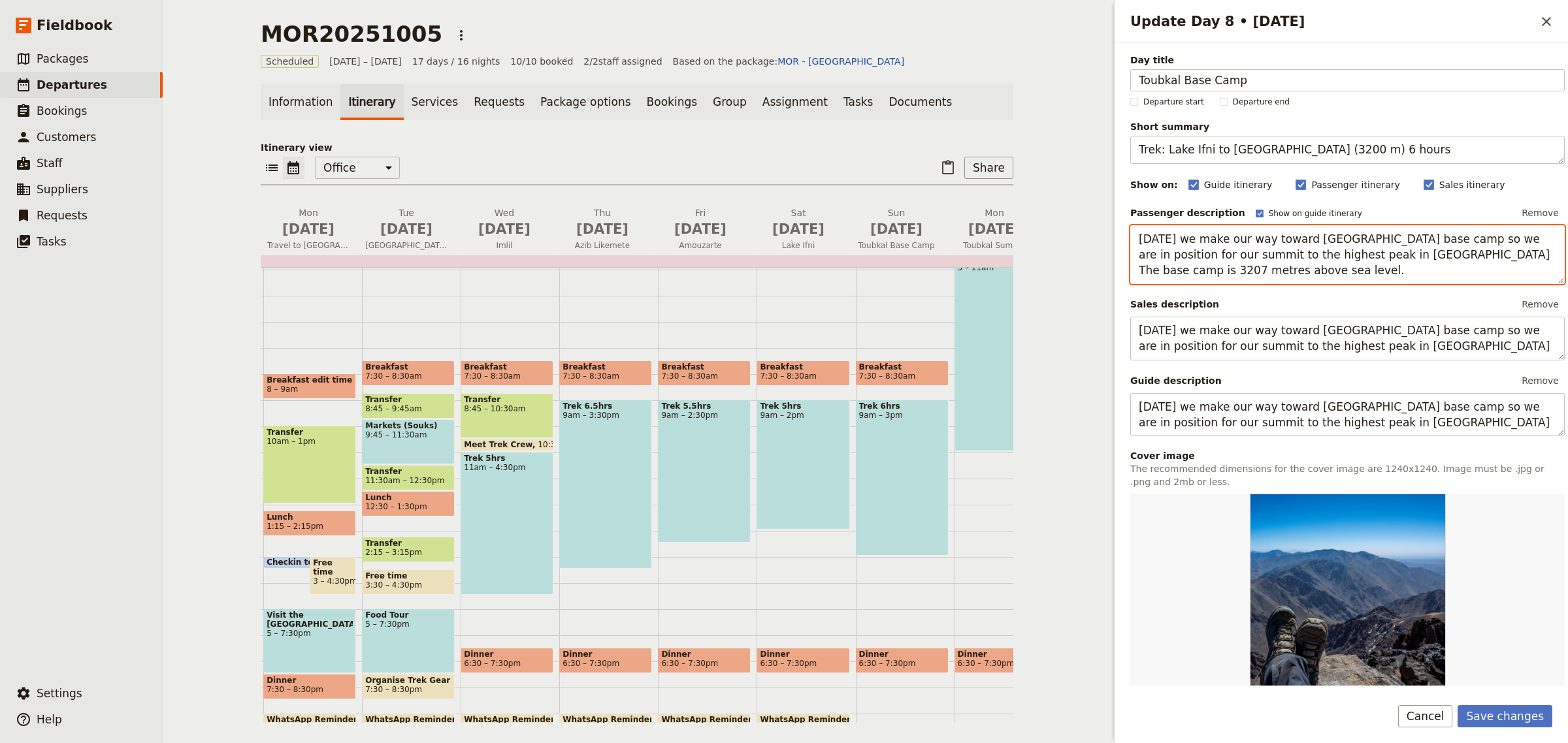
drag, startPoint x: 1222, startPoint y: 269, endPoint x: 1116, endPoint y: 236, distance: 111.0
click at [1116, 236] on div "Day title Toubkal Base Camp Departure start Departure end Short summary Trek: L…" at bounding box center [1342, 364] width 454 height 642
type textarea "Today we make our way toward Toubkal base camp so we are in position for our su…"
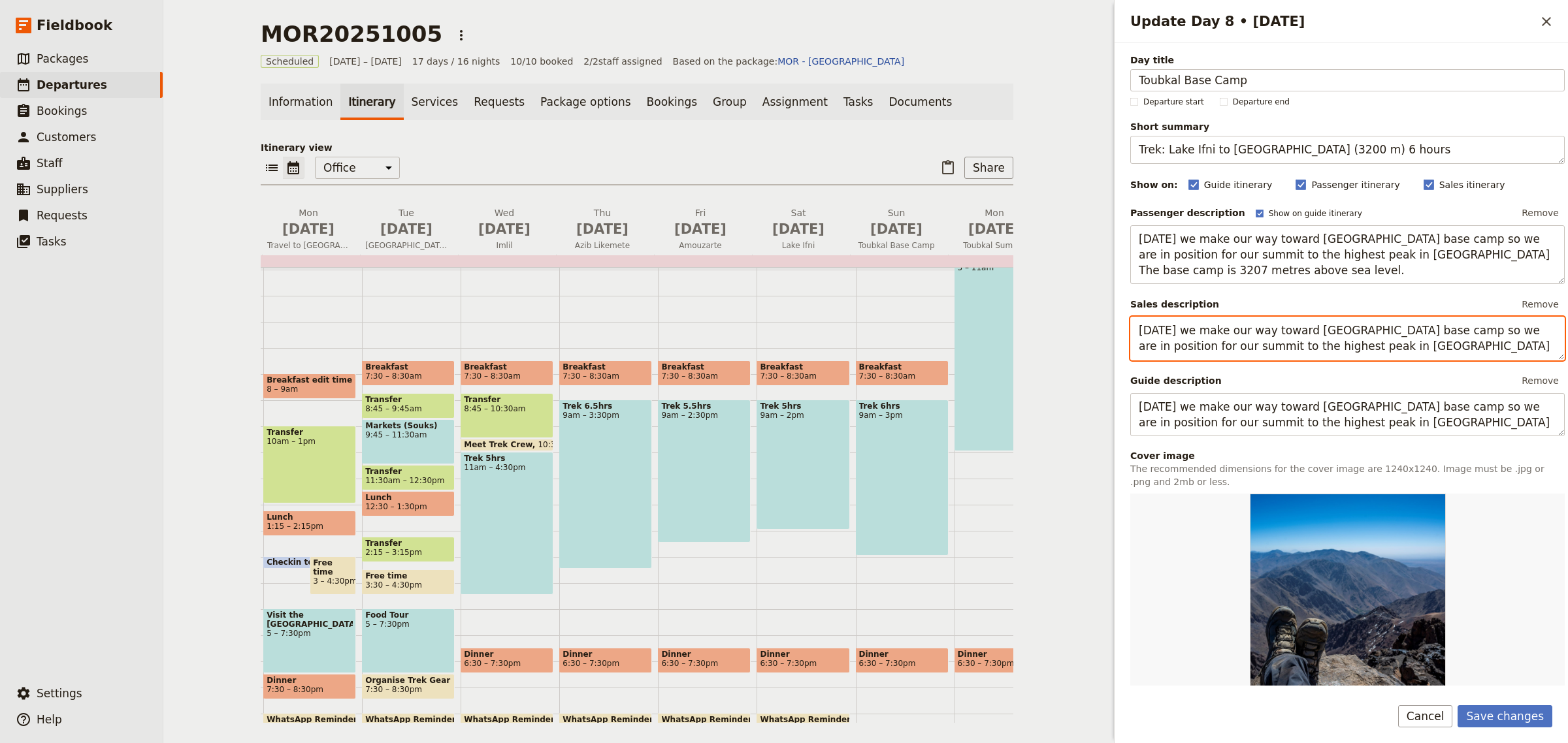
drag, startPoint x: 1364, startPoint y: 347, endPoint x: 1125, endPoint y: 328, distance: 239.8
click at [1125, 328] on div "Day title Toubkal Base Camp Departure start Departure end Short summary Trek: L…" at bounding box center [1342, 364] width 454 height 642
paste textarea "The base camp is 3207 metres above sea level."
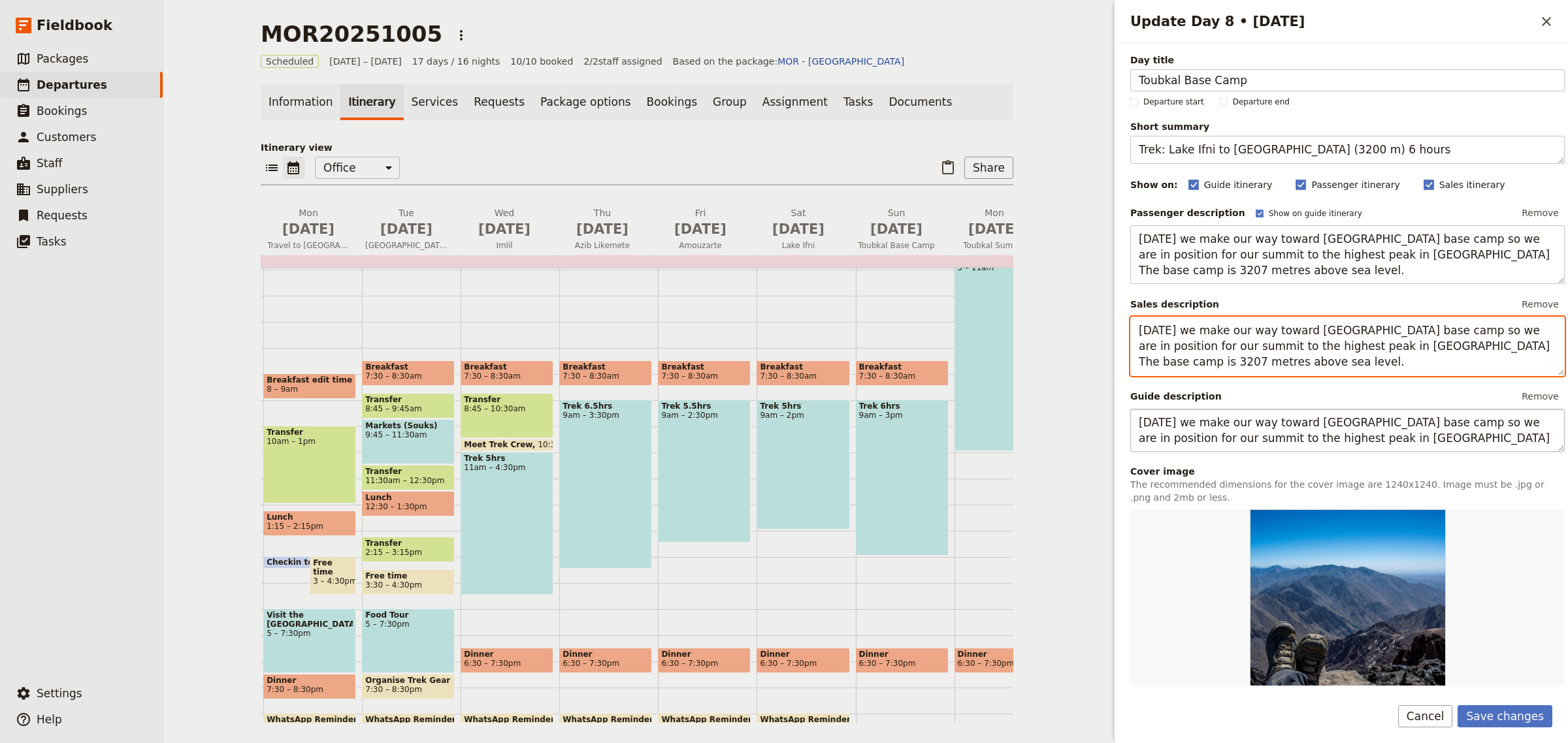
type textarea "Today we make our way toward Toubkal base camp so we are in position for our su…"
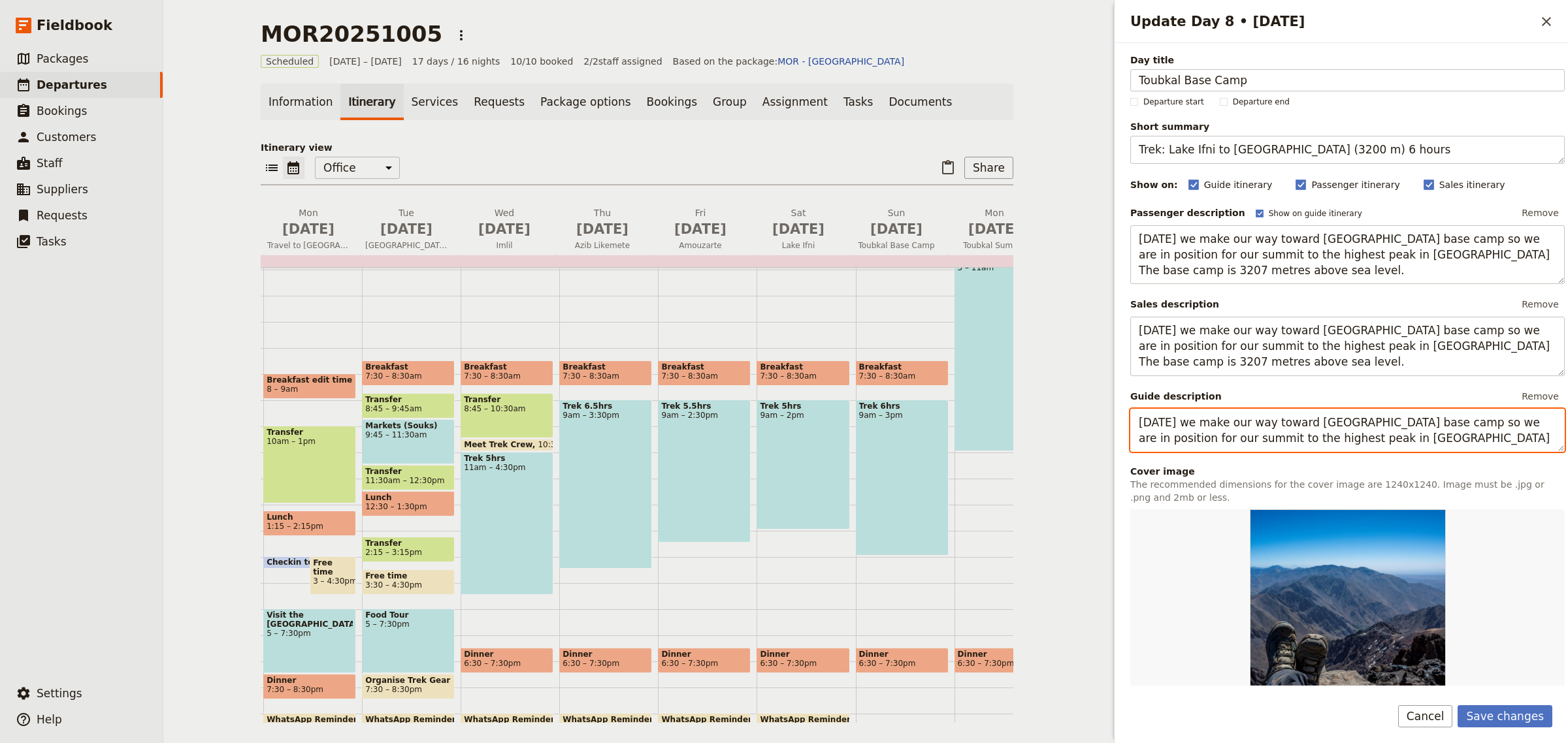
drag, startPoint x: 1297, startPoint y: 423, endPoint x: 1119, endPoint y: 410, distance: 178.5
click at [1119, 410] on div "Day title Toubkal Base Camp Departure start Departure end Short summary Trek: L…" at bounding box center [1342, 364] width 454 height 642
click at [1237, 426] on textarea "Toubkal base camp so we are in position for our summit to the highest peak in N…" at bounding box center [1347, 430] width 434 height 44
drag, startPoint x: 1293, startPoint y: 425, endPoint x: 1339, endPoint y: 441, distance: 48.7
click at [1339, 441] on textarea "Toubkal base camp (3207 mtrs) so we are in position for our summit to the highe…" at bounding box center [1347, 430] width 434 height 44
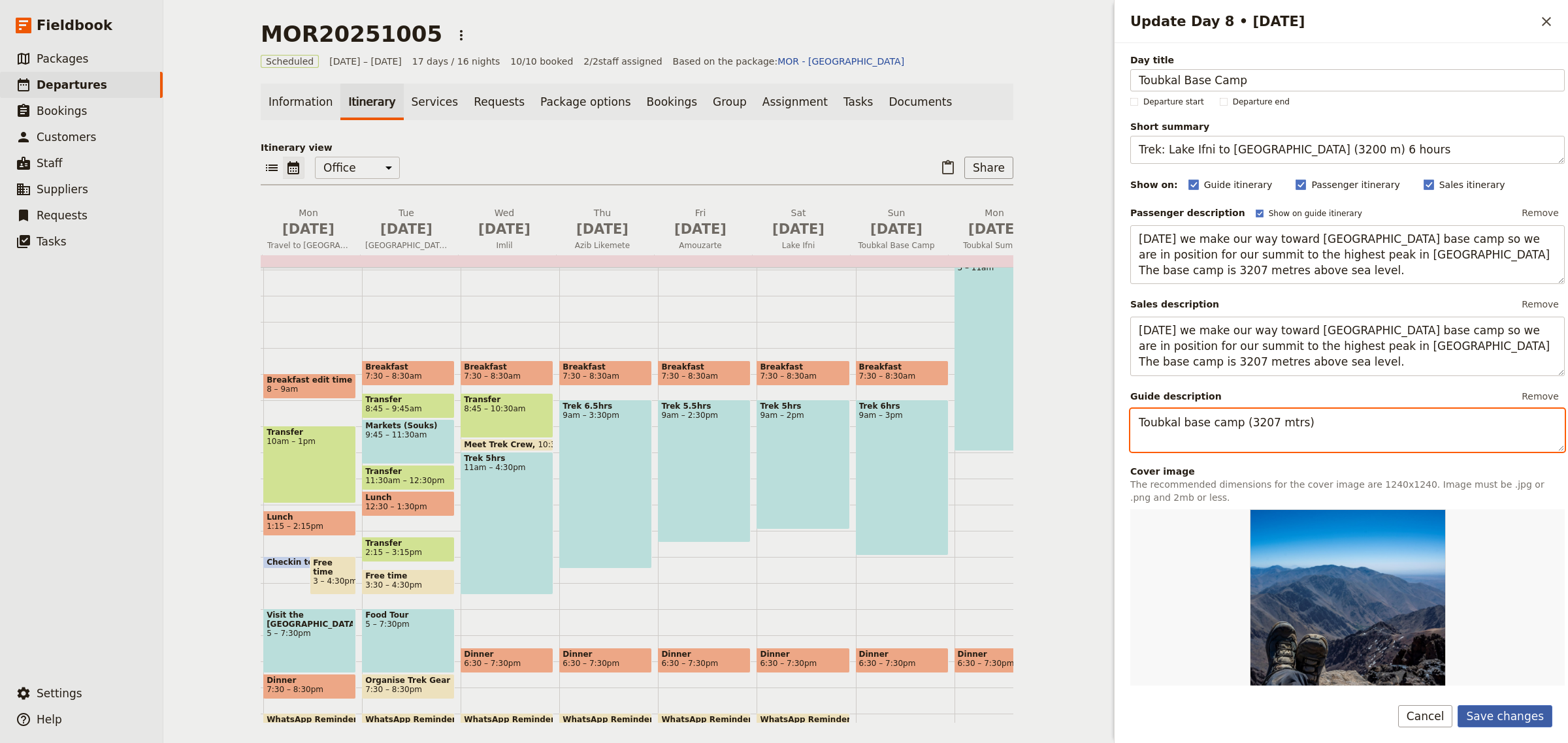
type textarea "Toubkal base camp (3207 mtrs)"
click at [1485, 712] on button "Save changes" at bounding box center [1505, 716] width 95 height 22
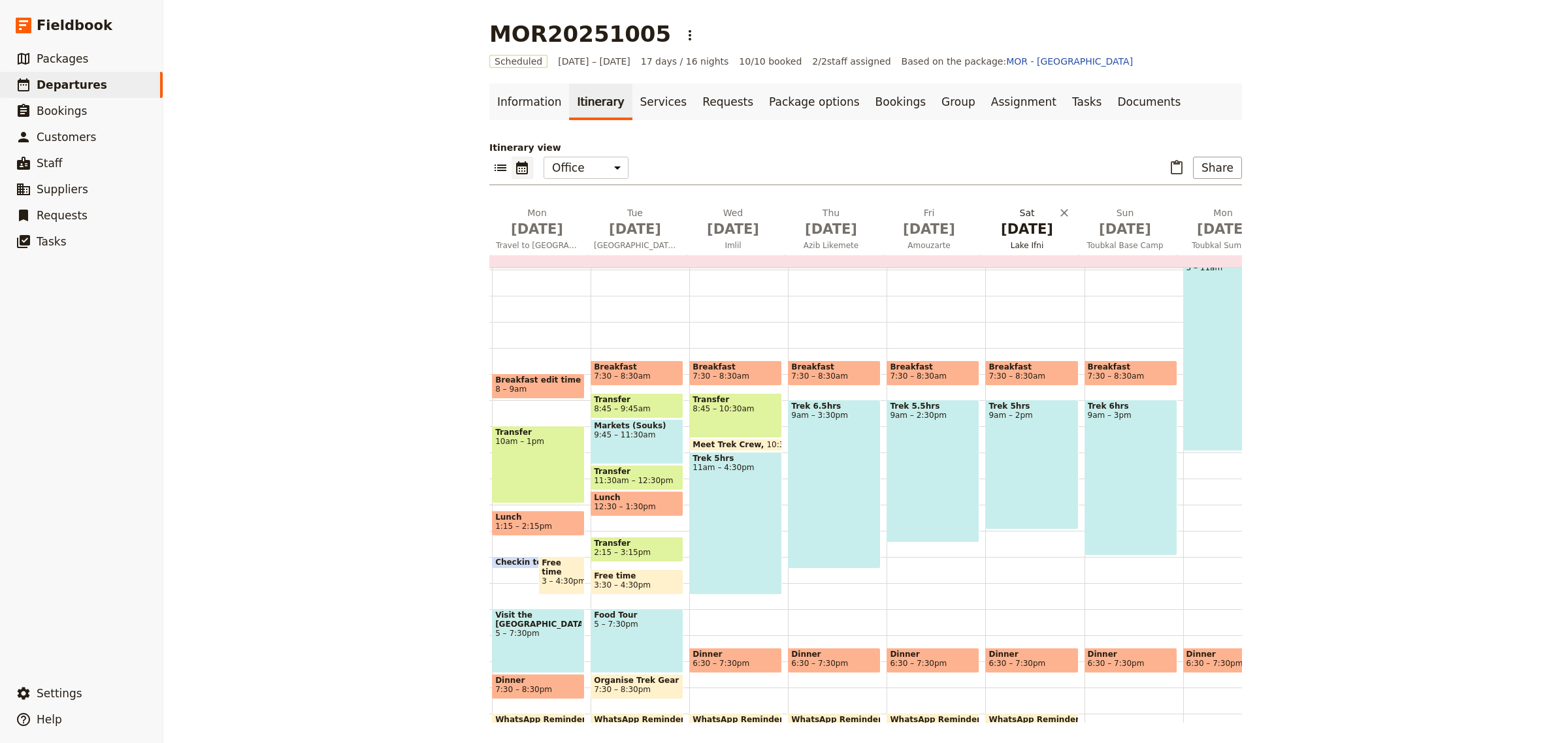
click at [1040, 239] on button "Sat Oct 11 Lake Ifni" at bounding box center [1030, 230] width 98 height 48
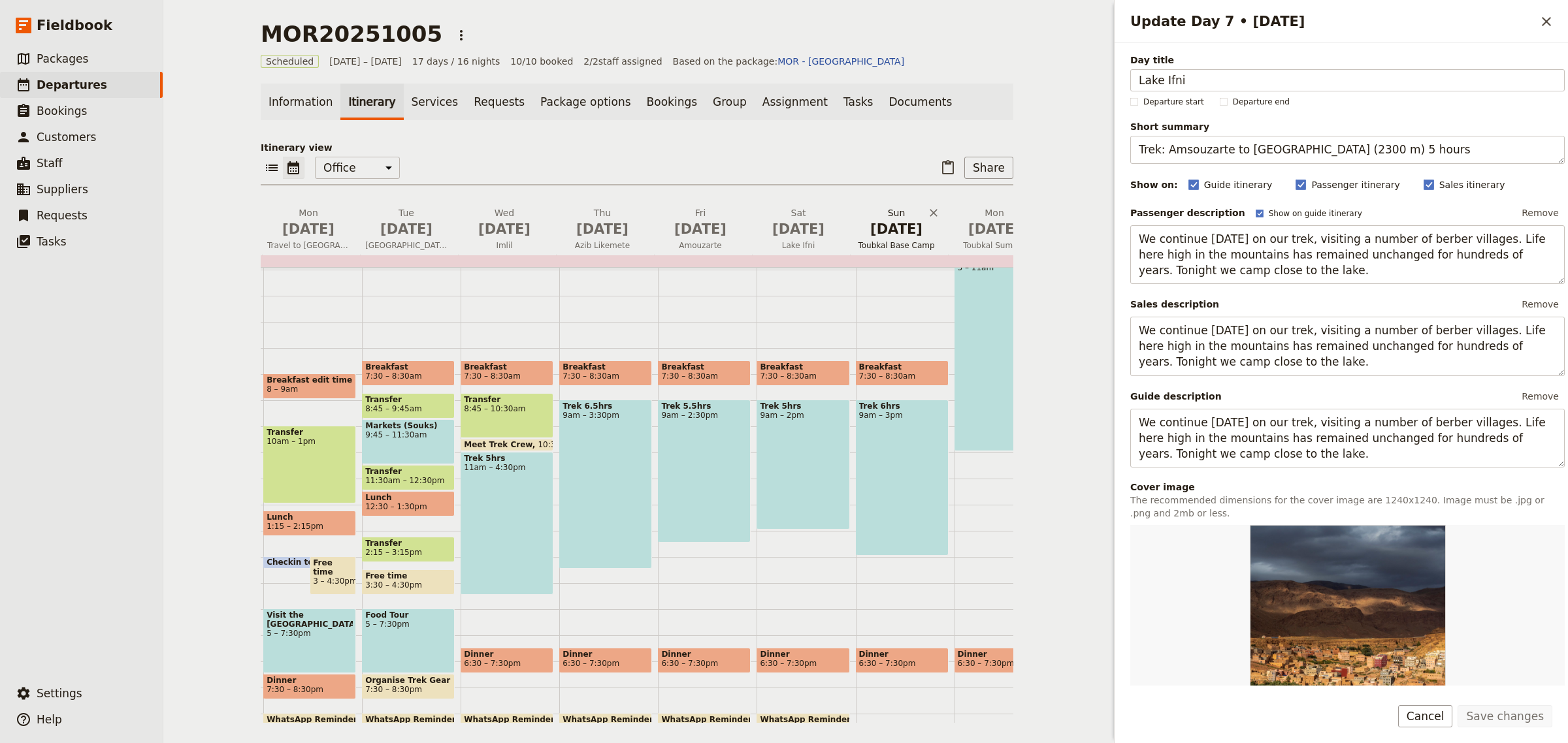
click at [894, 240] on span "Toubkal Base Camp" at bounding box center [897, 245] width 93 height 11
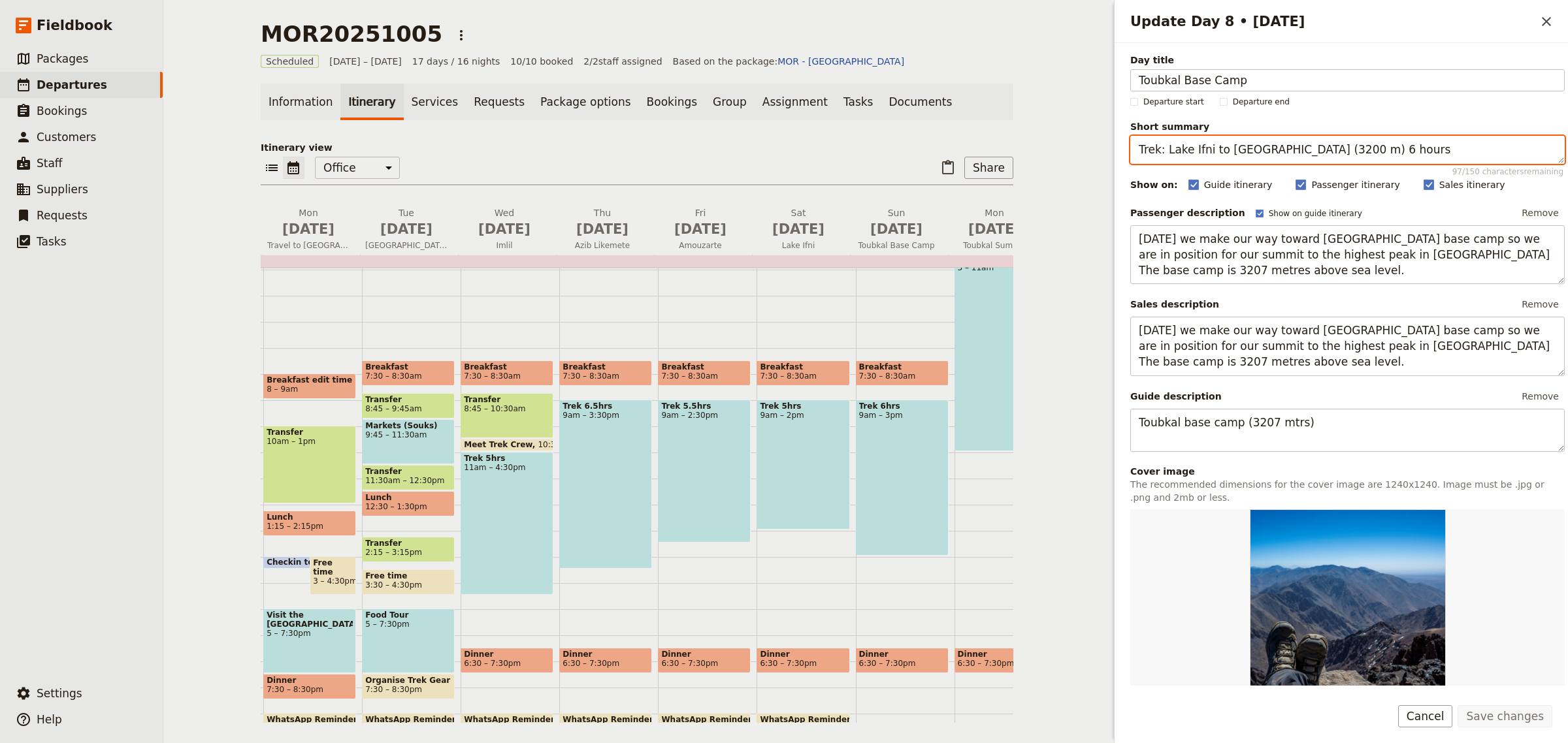
click at [1344, 148] on textarea "Trek: Lake Ifni to Toubkal Base Camp (3200 m) 6 hours" at bounding box center [1347, 149] width 434 height 28
click at [789, 242] on span "Lake Ifni" at bounding box center [798, 245] width 93 height 11
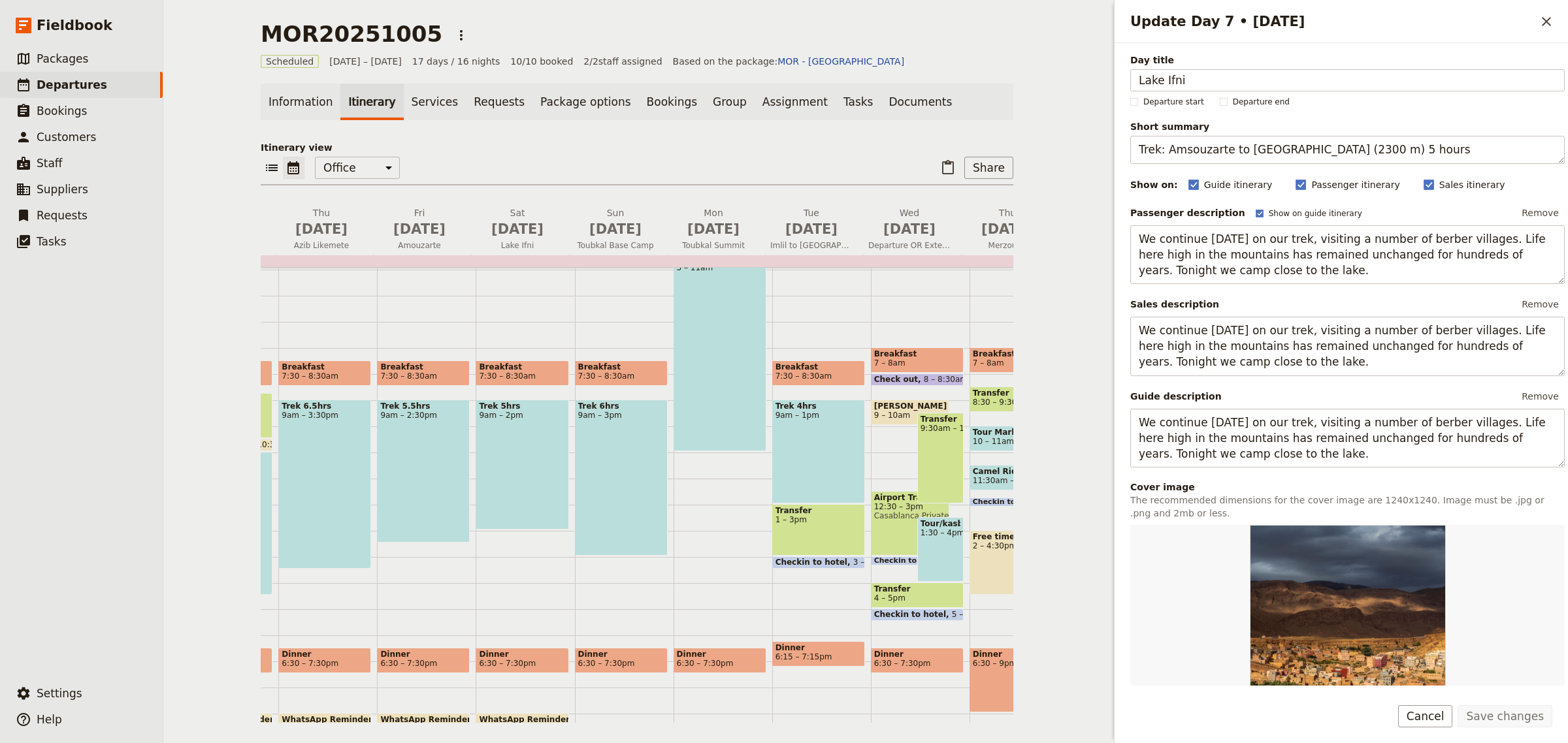
scroll to position [0, 520]
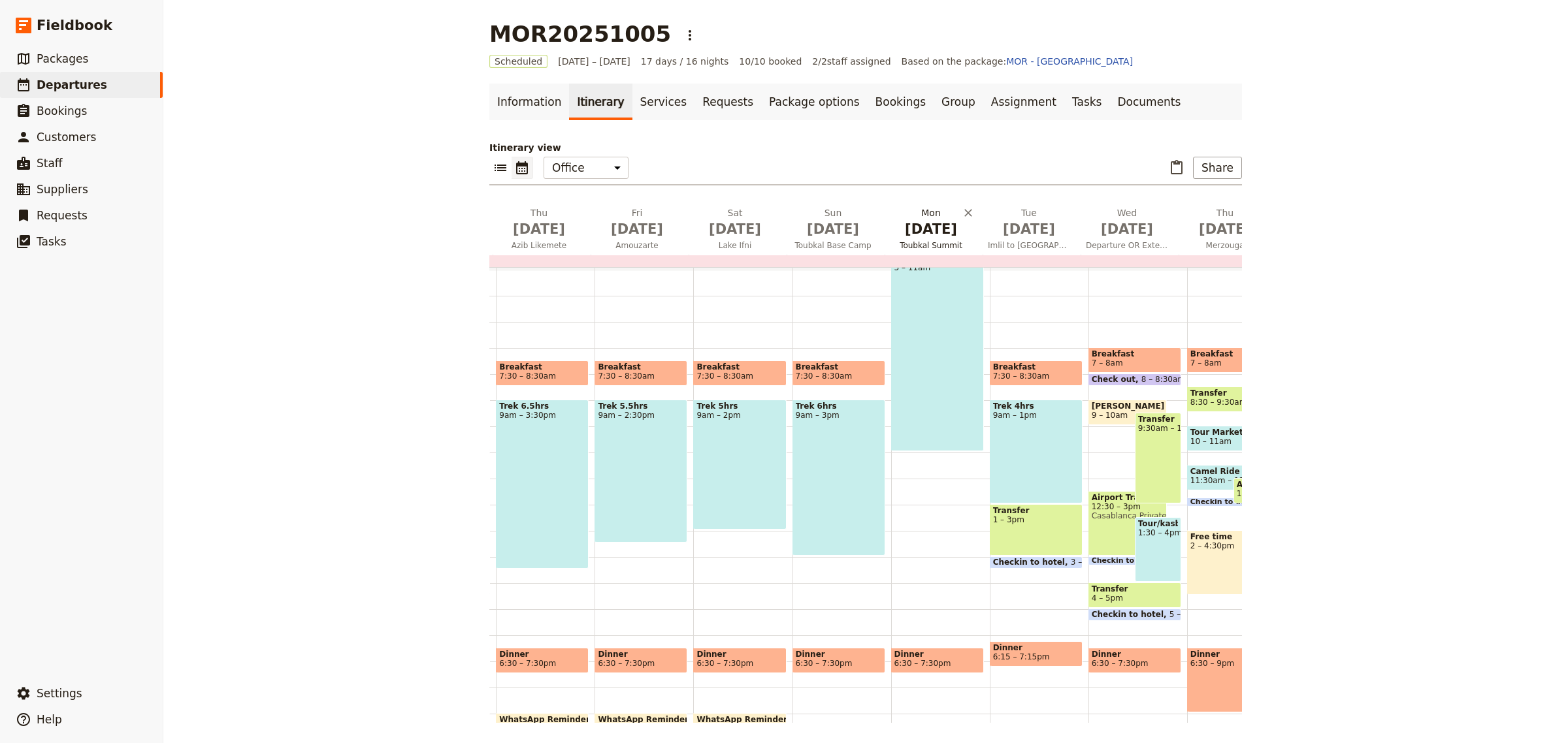
click at [909, 240] on span "Toubkal Summit" at bounding box center [931, 245] width 93 height 11
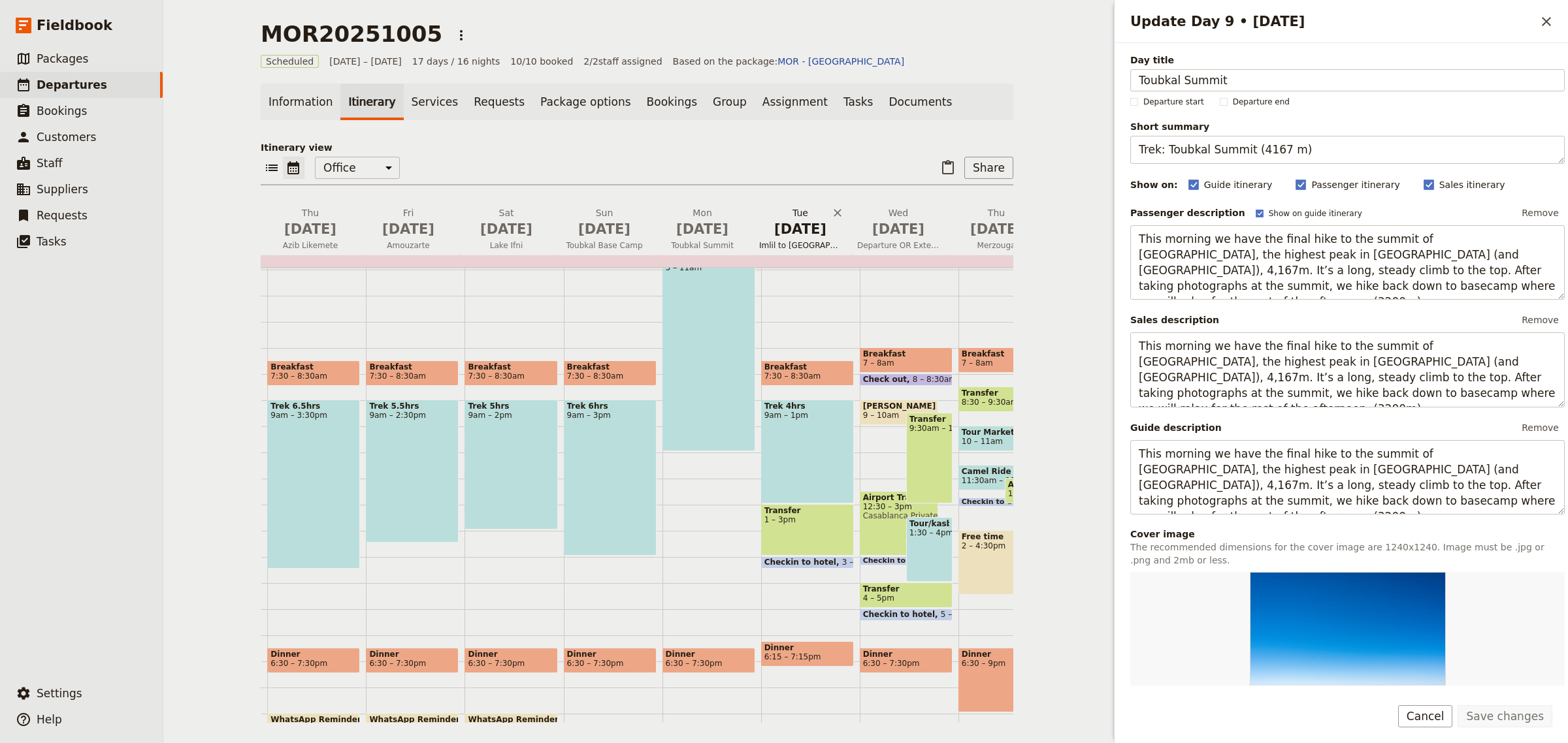
click at [807, 245] on span "Imlil to [GEOGRAPHIC_DATA]" at bounding box center [800, 245] width 93 height 11
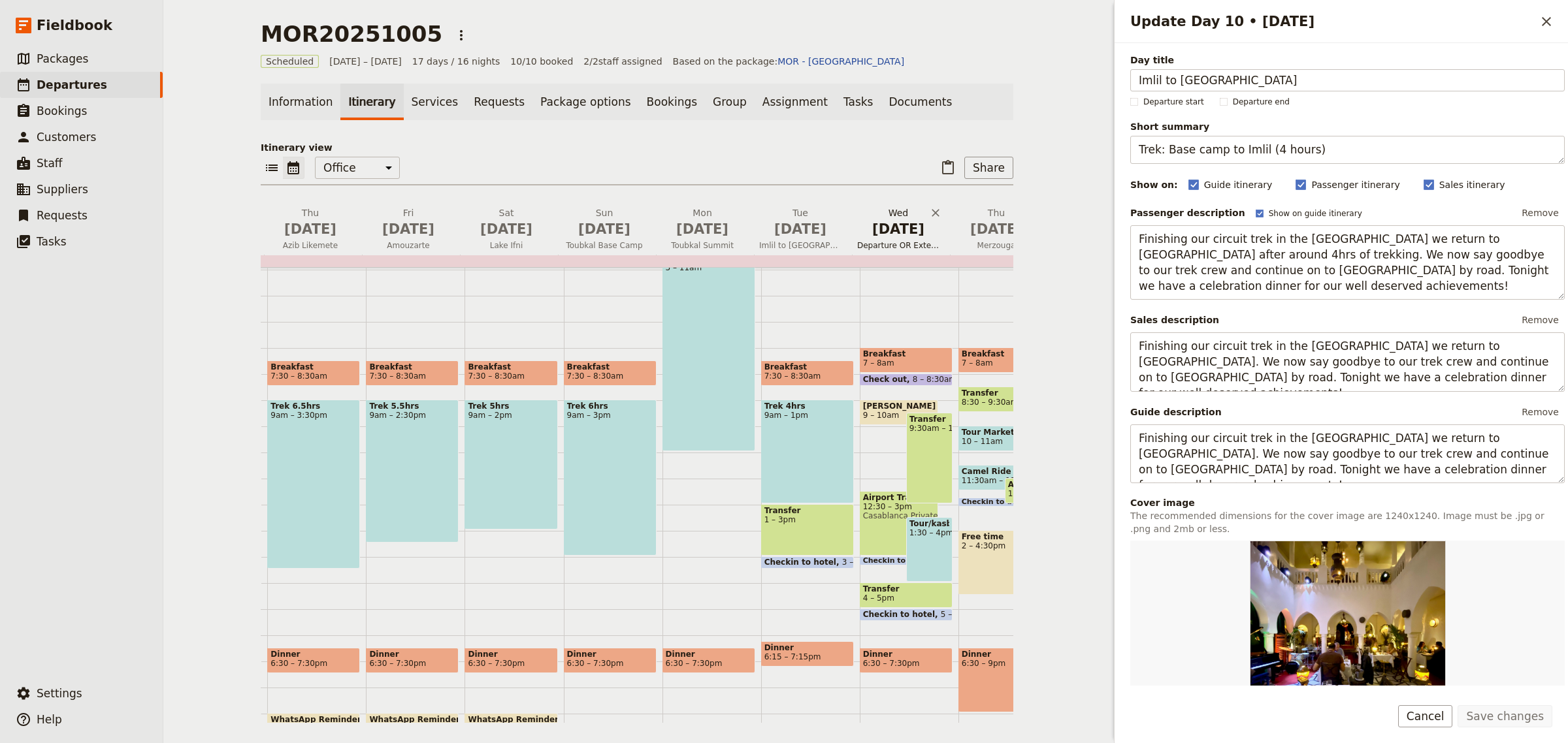
click at [871, 240] on span "Departure OR Extension" at bounding box center [898, 245] width 93 height 11
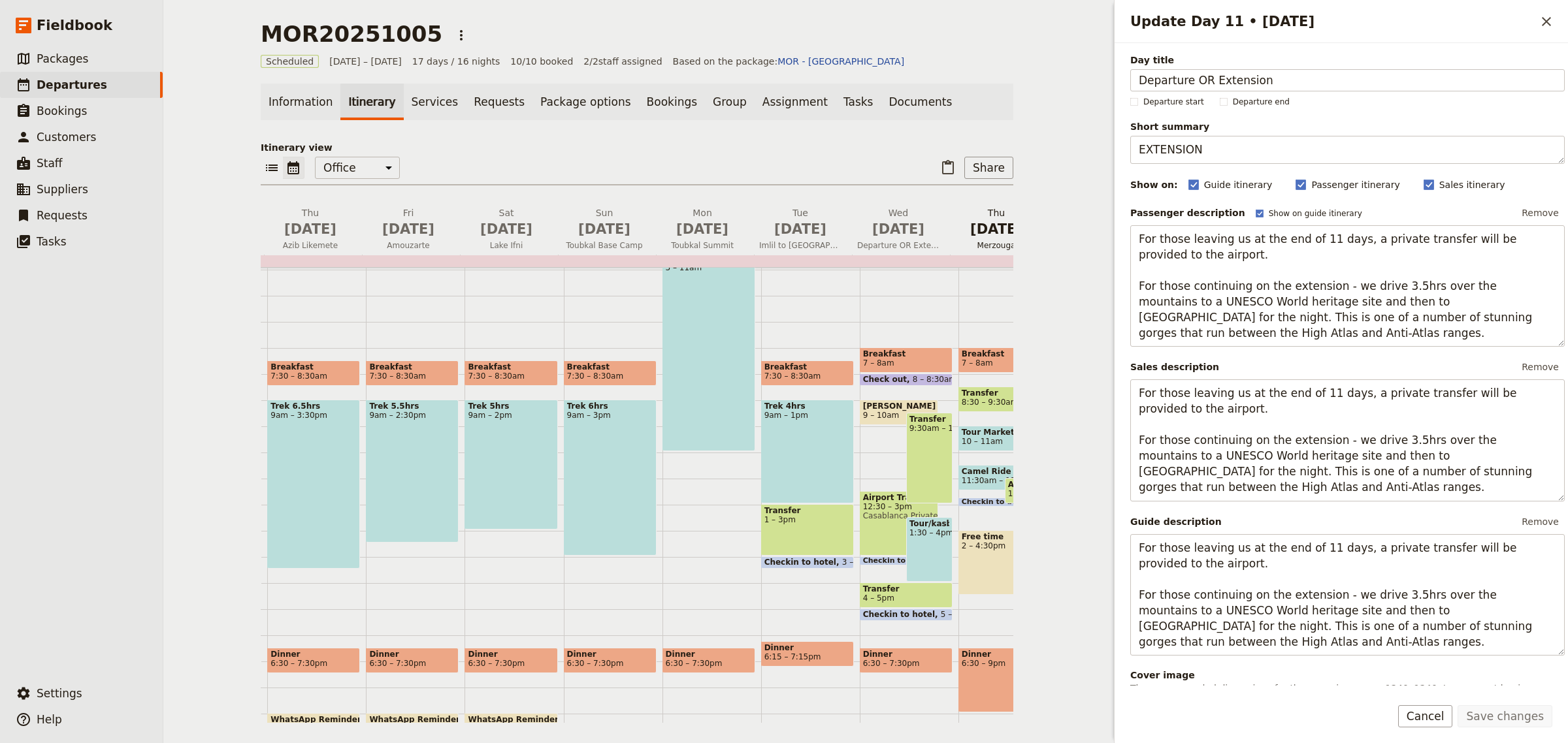
click at [982, 226] on span "[DATE]" at bounding box center [996, 229] width 83 height 19
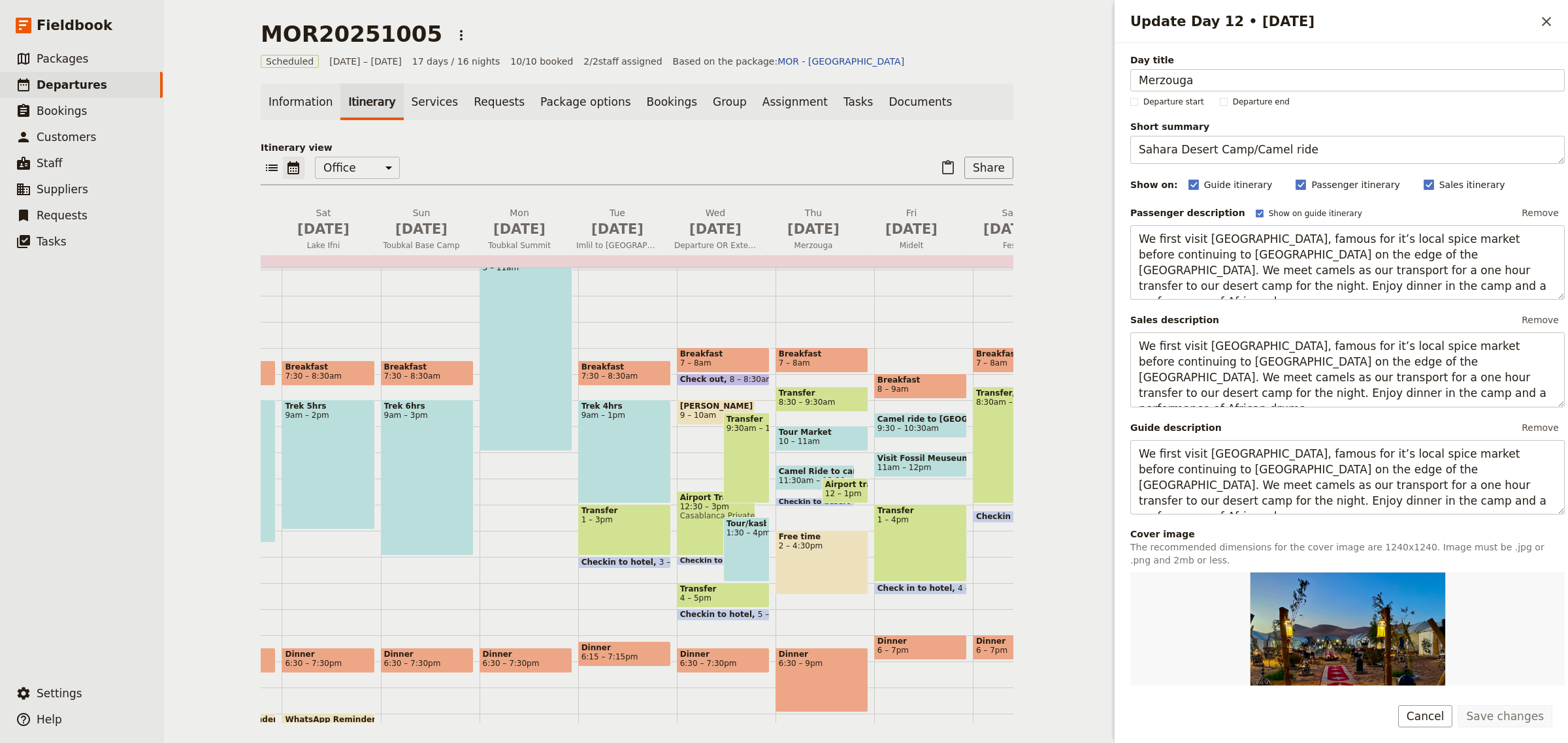
scroll to position [0, 730]
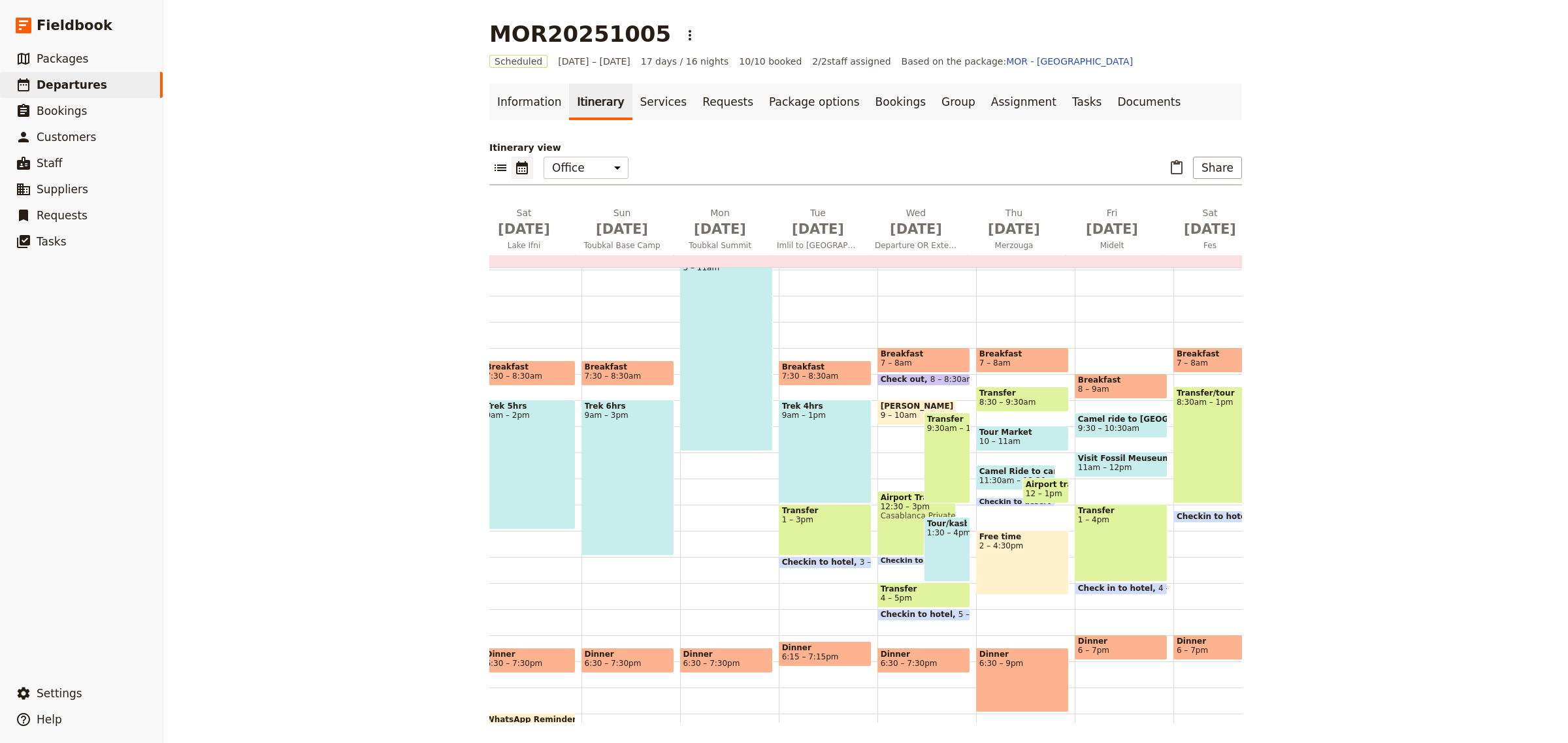
click at [1046, 494] on span "12 – 1pm" at bounding box center [1045, 494] width 40 height 9
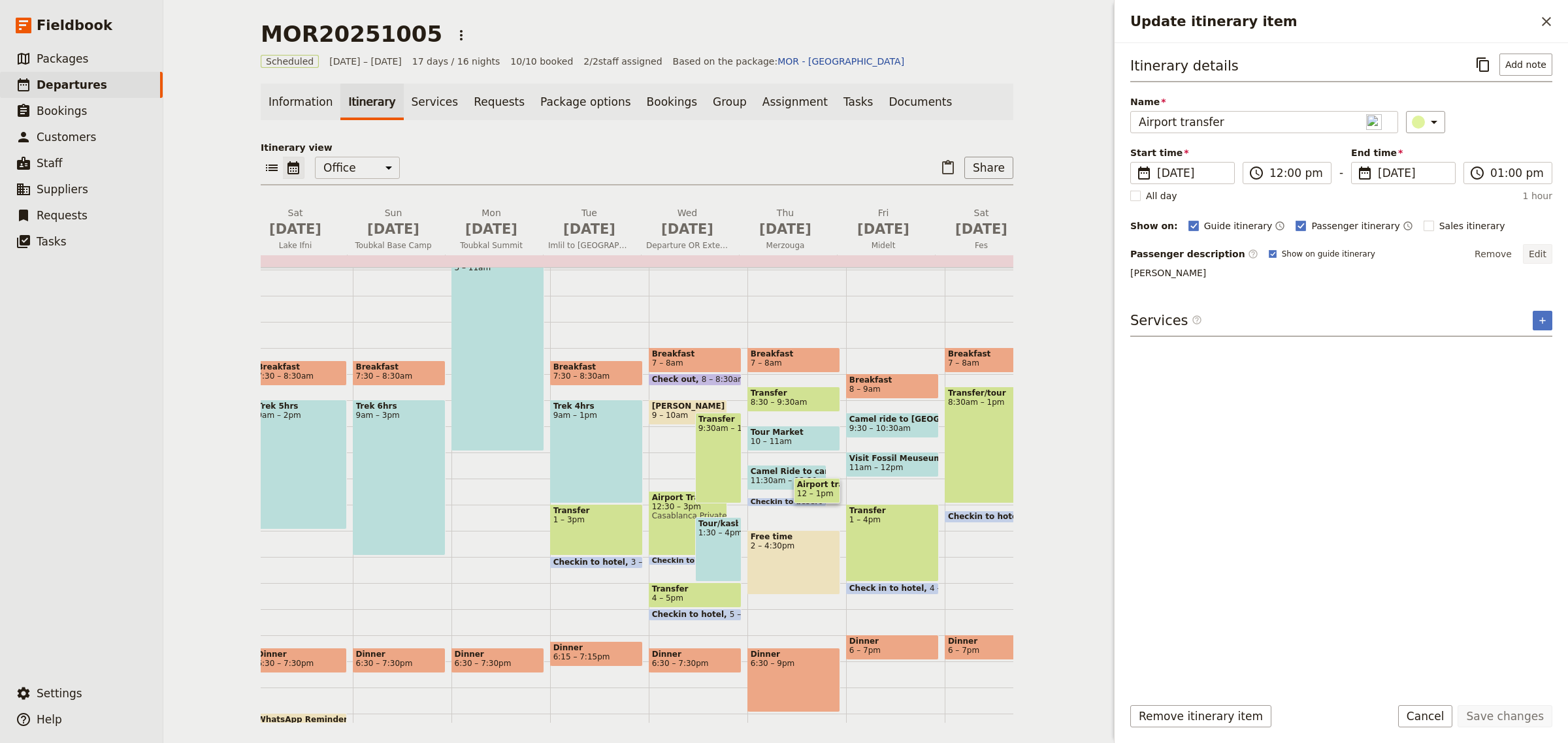
click at [1549, 255] on button "Edit" at bounding box center [1538, 254] width 29 height 19
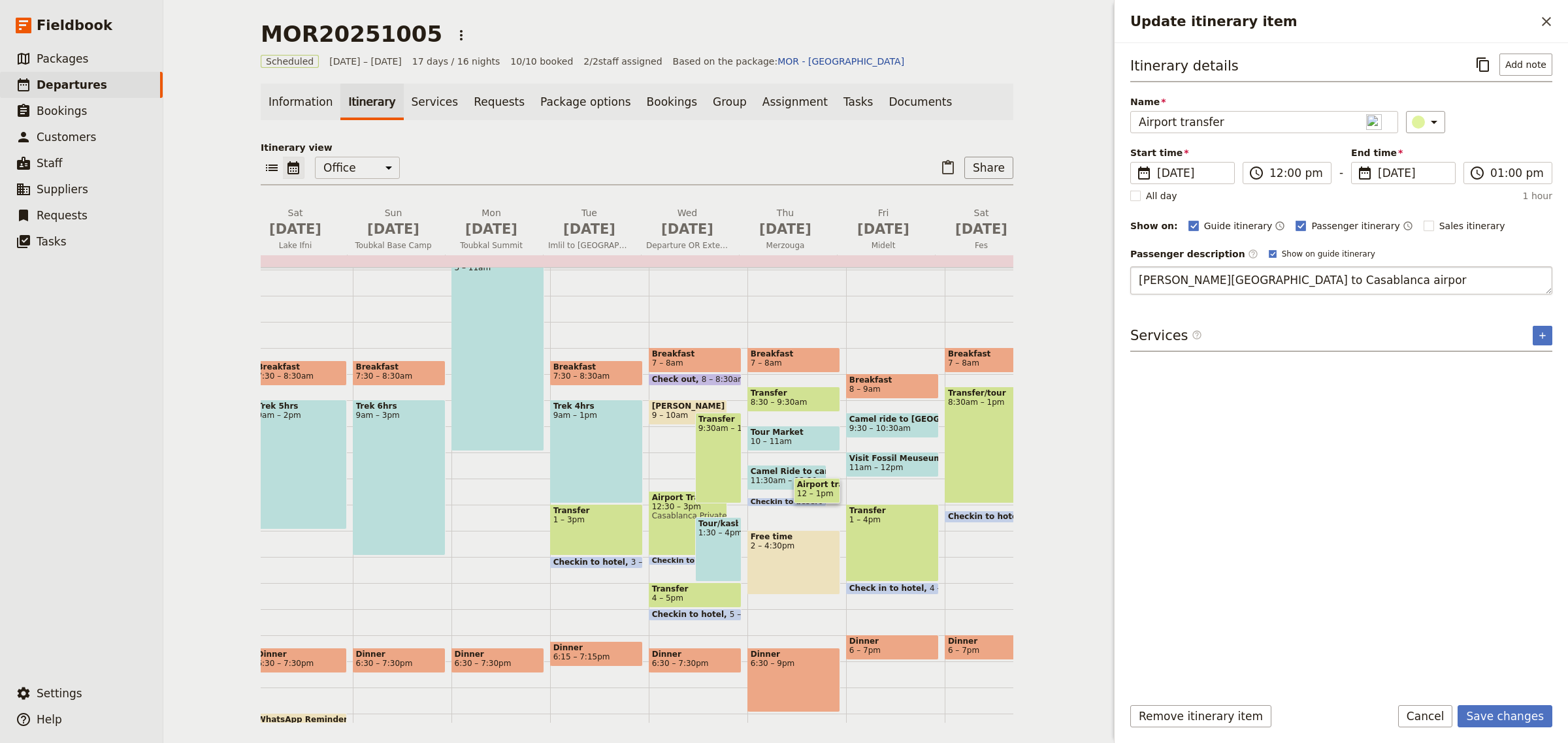
type textarea "Jane Cameron Kaan Hotel to Casablanca airport"
click at [1536, 721] on button "Save changes" at bounding box center [1505, 716] width 95 height 22
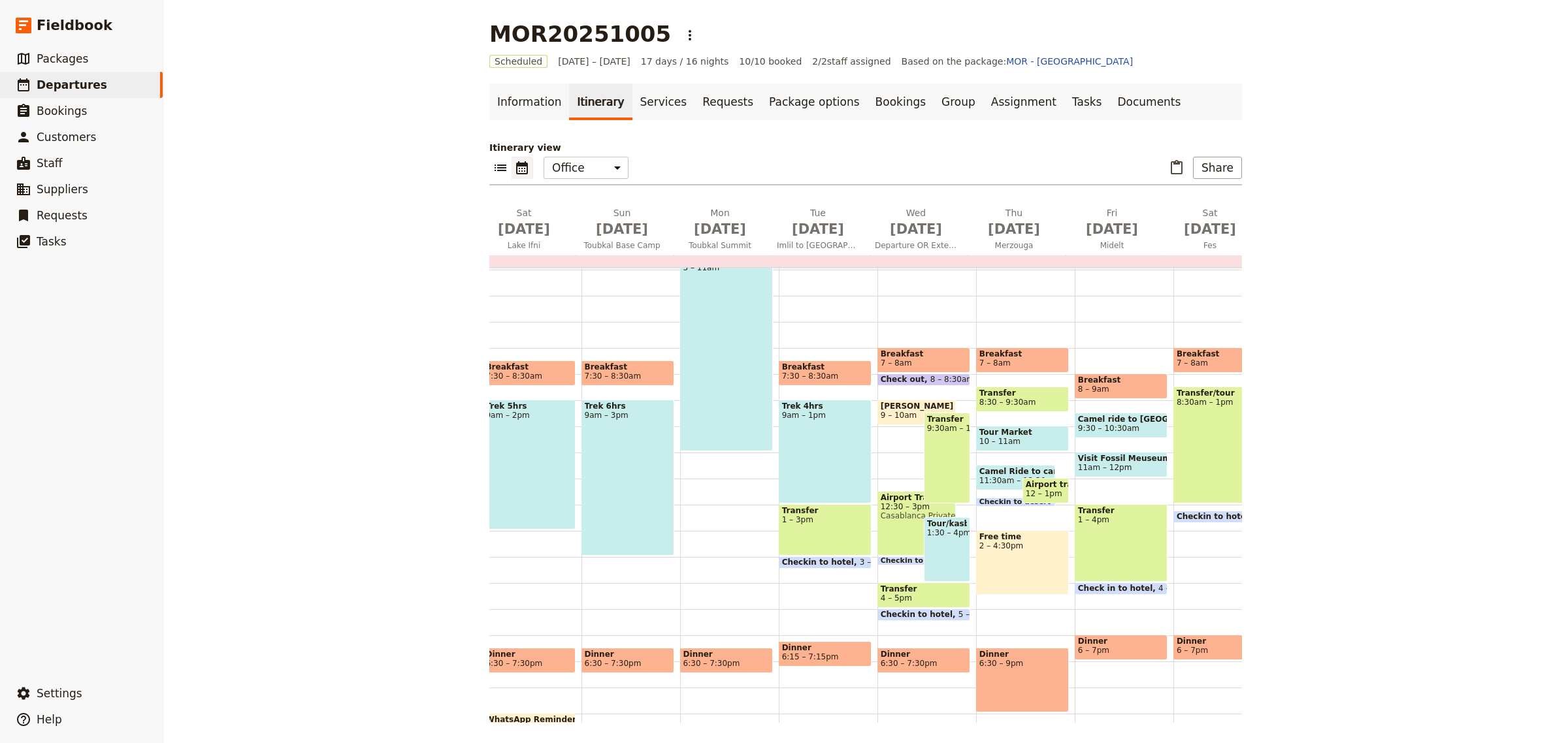
drag, startPoint x: 866, startPoint y: 723, endPoint x: 943, endPoint y: 723, distance: 77.0
click at [943, 723] on main "MOR20251005 ​ Scheduled 5 – 21 Oct 2025 17 days / 16 nights 10/10 booked 2 / 2 …" at bounding box center [866, 372] width 784 height 744
click at [1121, 246] on span "Midelt" at bounding box center [1112, 245] width 93 height 11
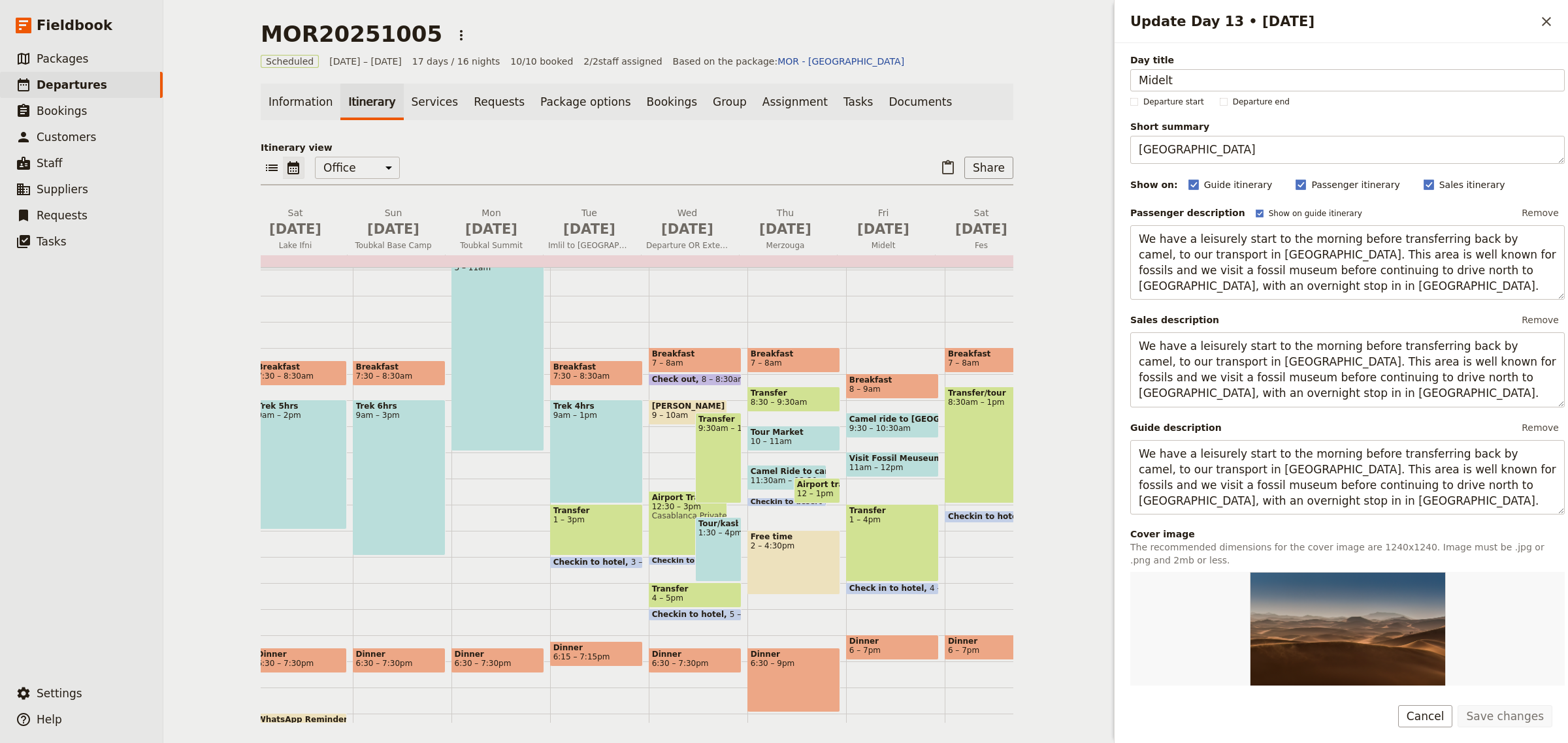
click at [880, 471] on span at bounding box center [892, 474] width 91 height 5
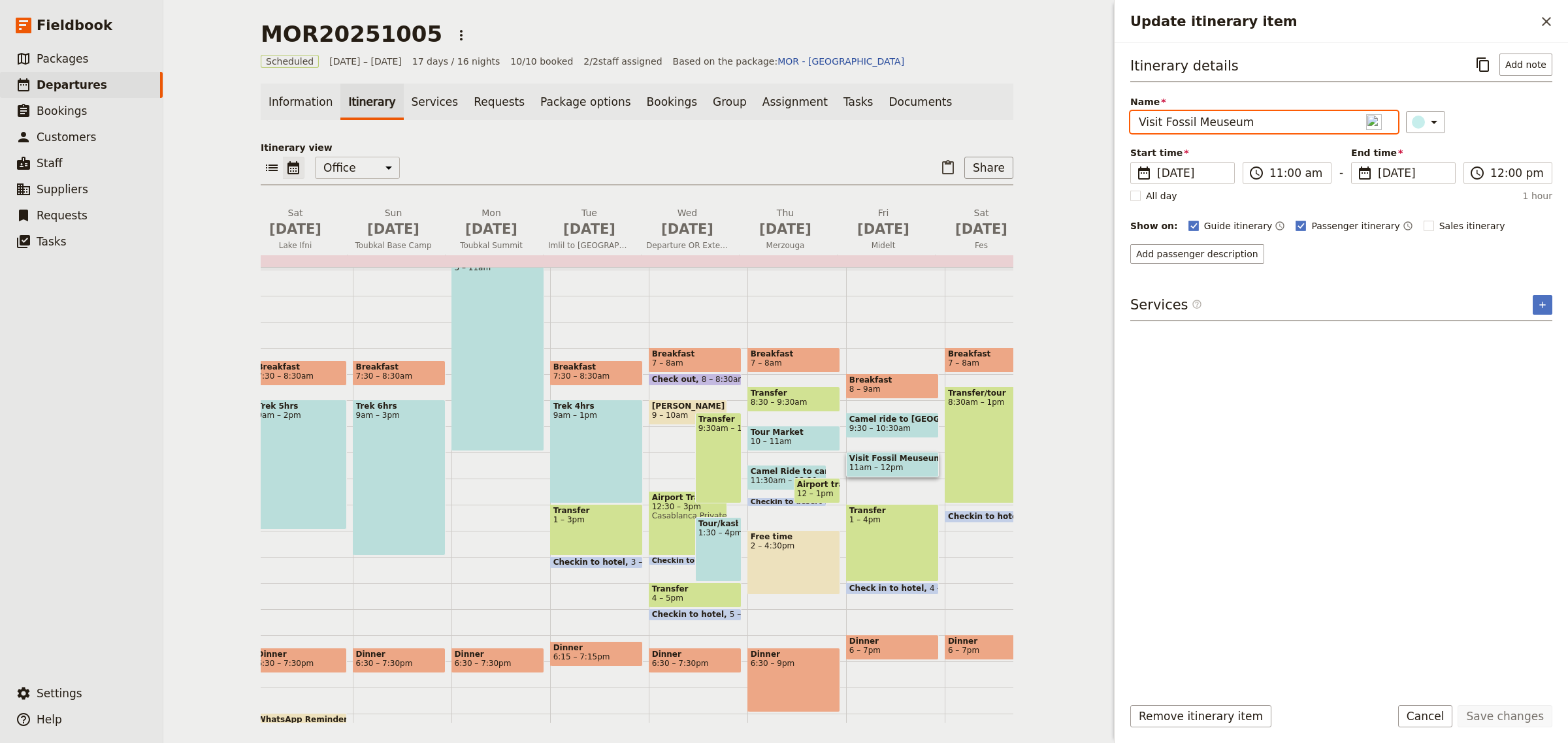
click at [1206, 119] on input "Visit Fossil Meuseum" at bounding box center [1264, 122] width 268 height 22
type input "Visit Fossil Museum"
click at [1520, 716] on button "Save changes" at bounding box center [1505, 716] width 95 height 22
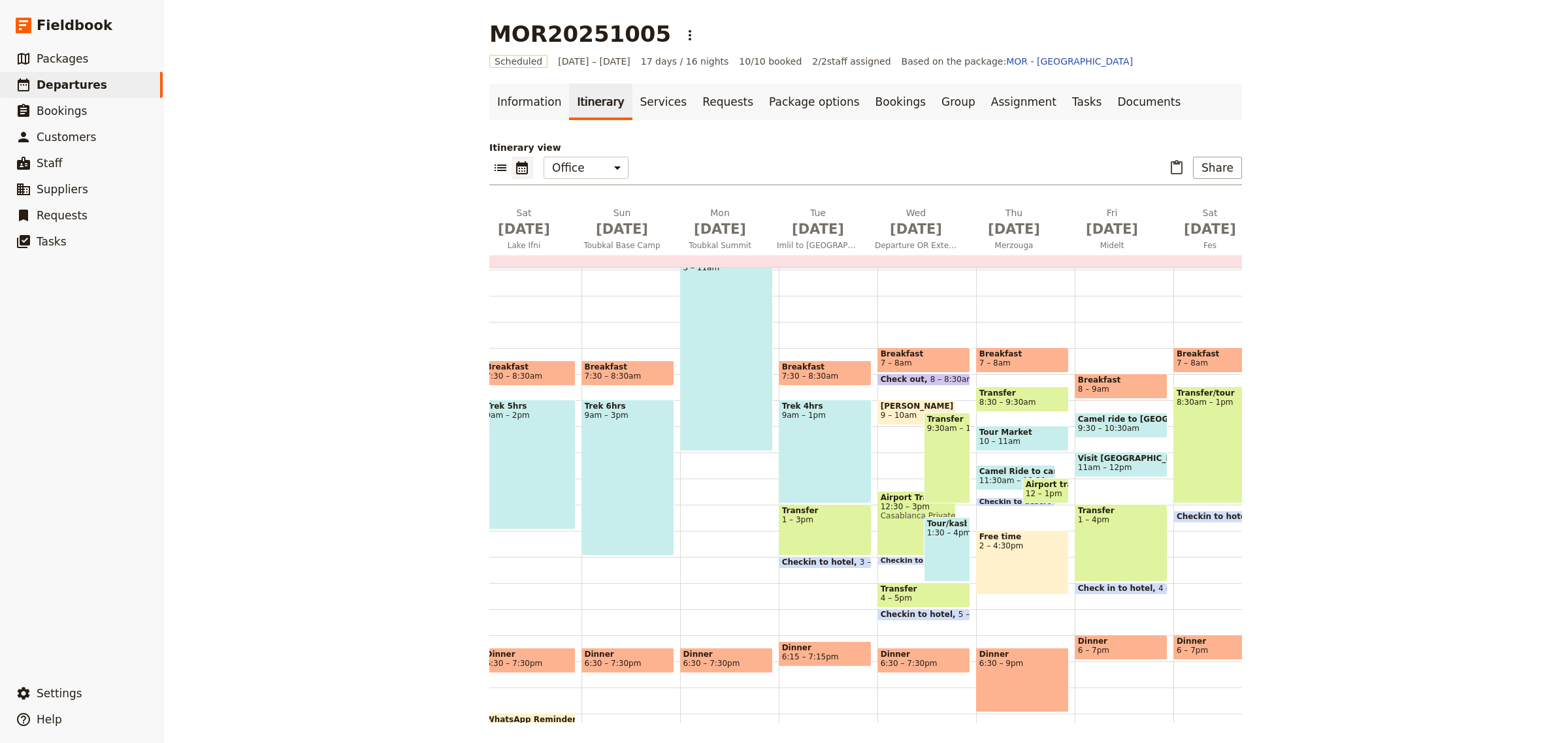
click at [1211, 517] on span at bounding box center [1219, 520] width 91 height 5
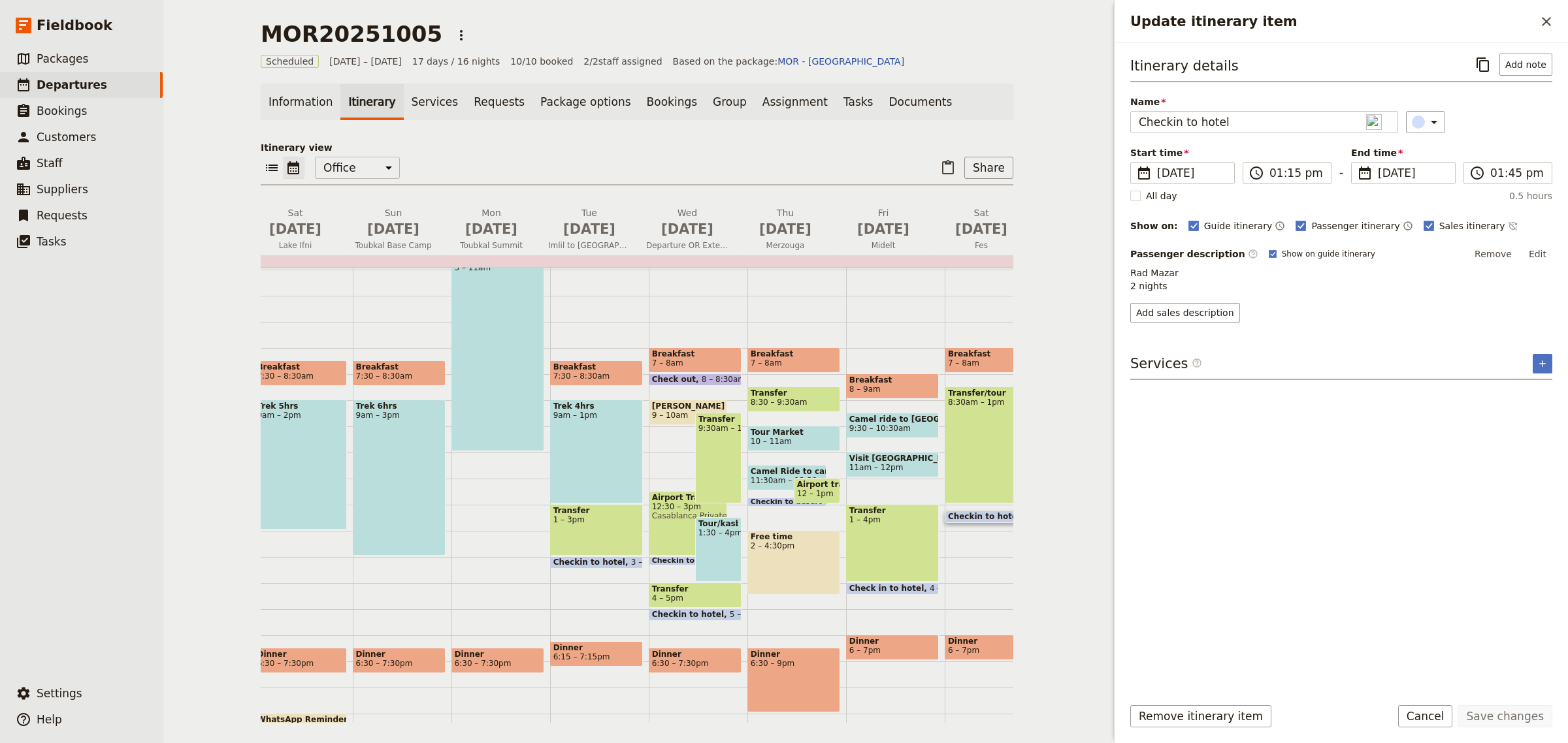
click at [1137, 273] on p "Rad Mazar 2 nights" at bounding box center [1341, 280] width 422 height 26
click at [1540, 248] on button "Edit" at bounding box center [1538, 254] width 29 height 19
click at [1145, 280] on textarea "Rad Mazar 2 nights" at bounding box center [1341, 288] width 422 height 44
type textarea "Riad Mazar 2 nights"
click at [1518, 722] on button "Save changes" at bounding box center [1505, 716] width 95 height 22
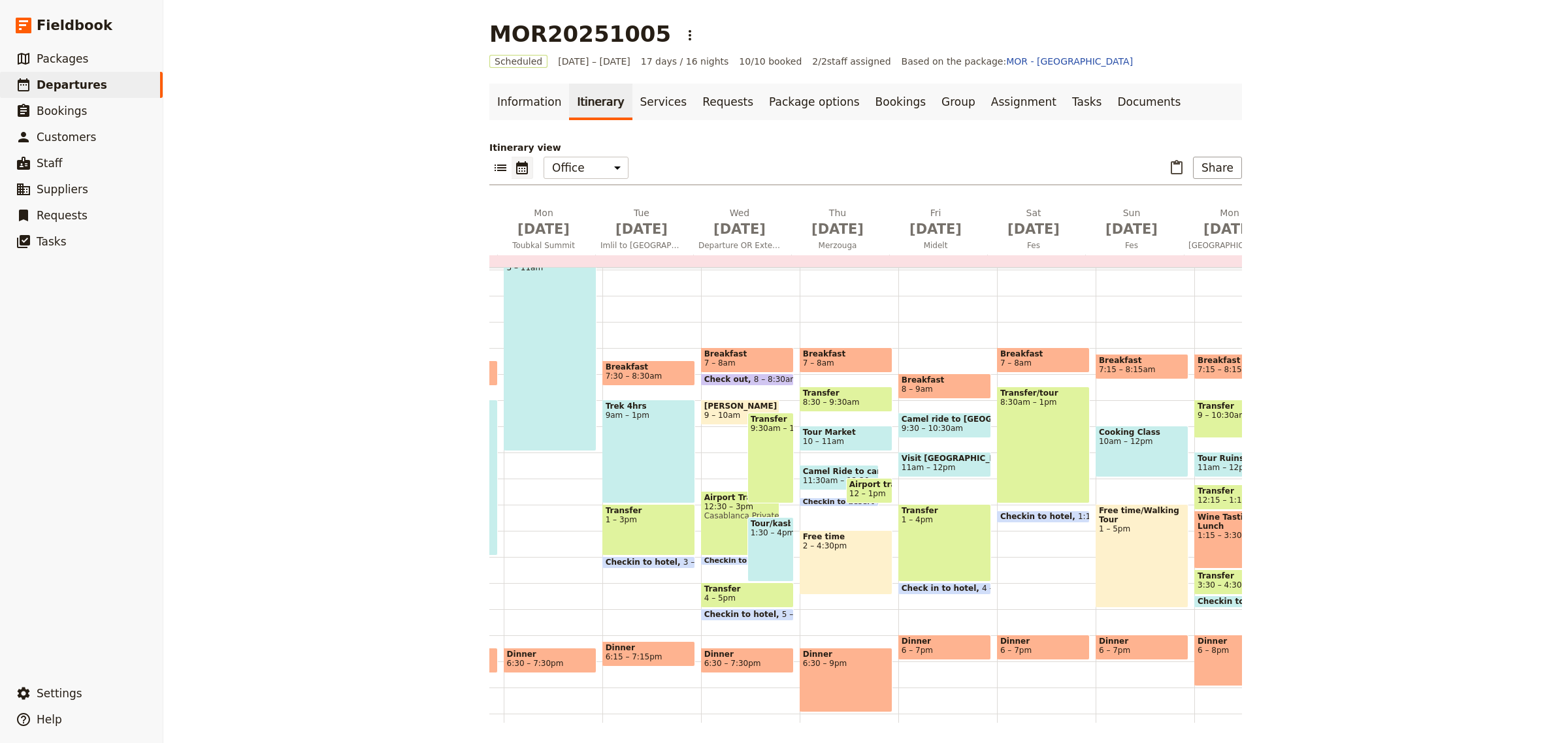
scroll to position [0, 1063]
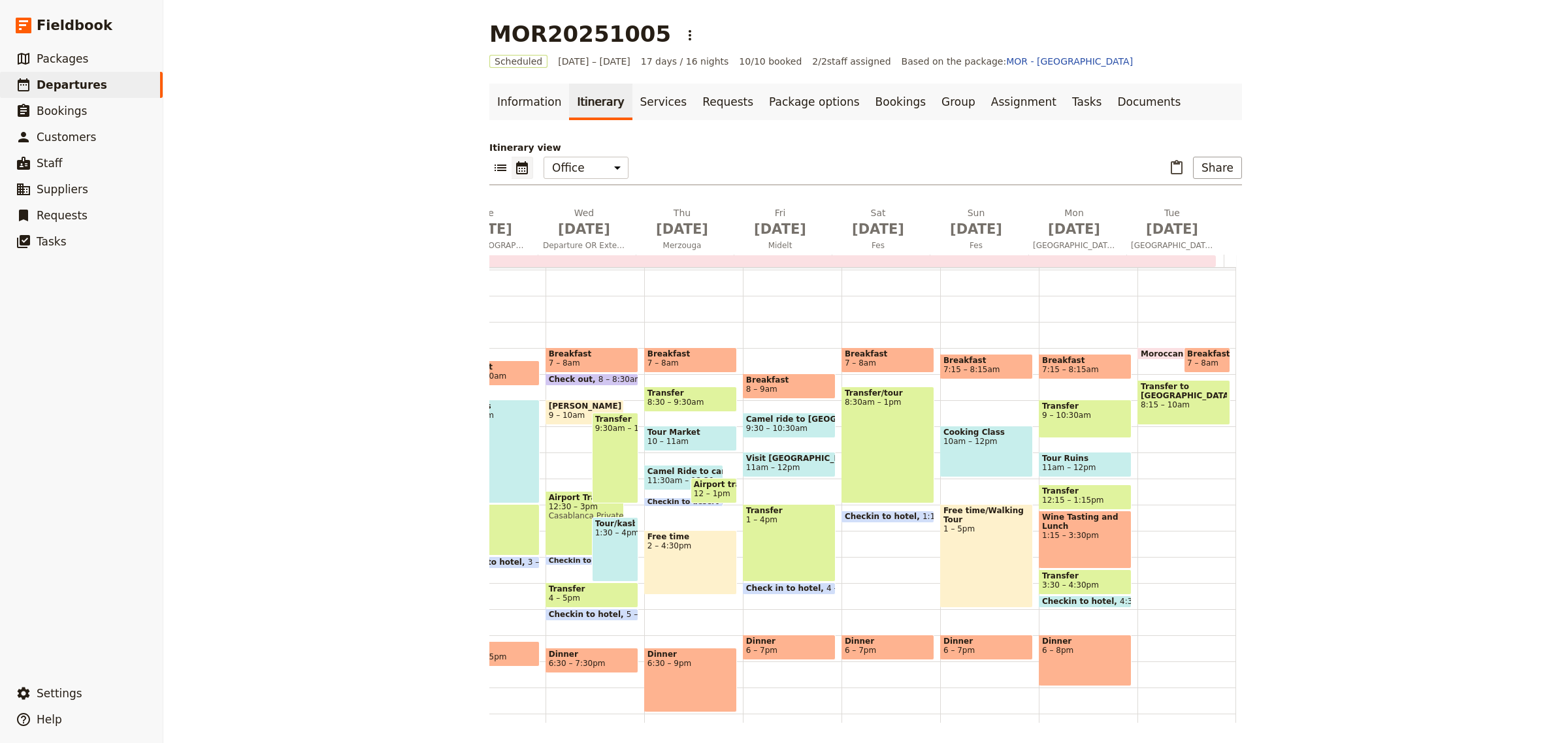
click at [1168, 400] on span "8:15 – 10am" at bounding box center [1184, 405] width 86 height 9
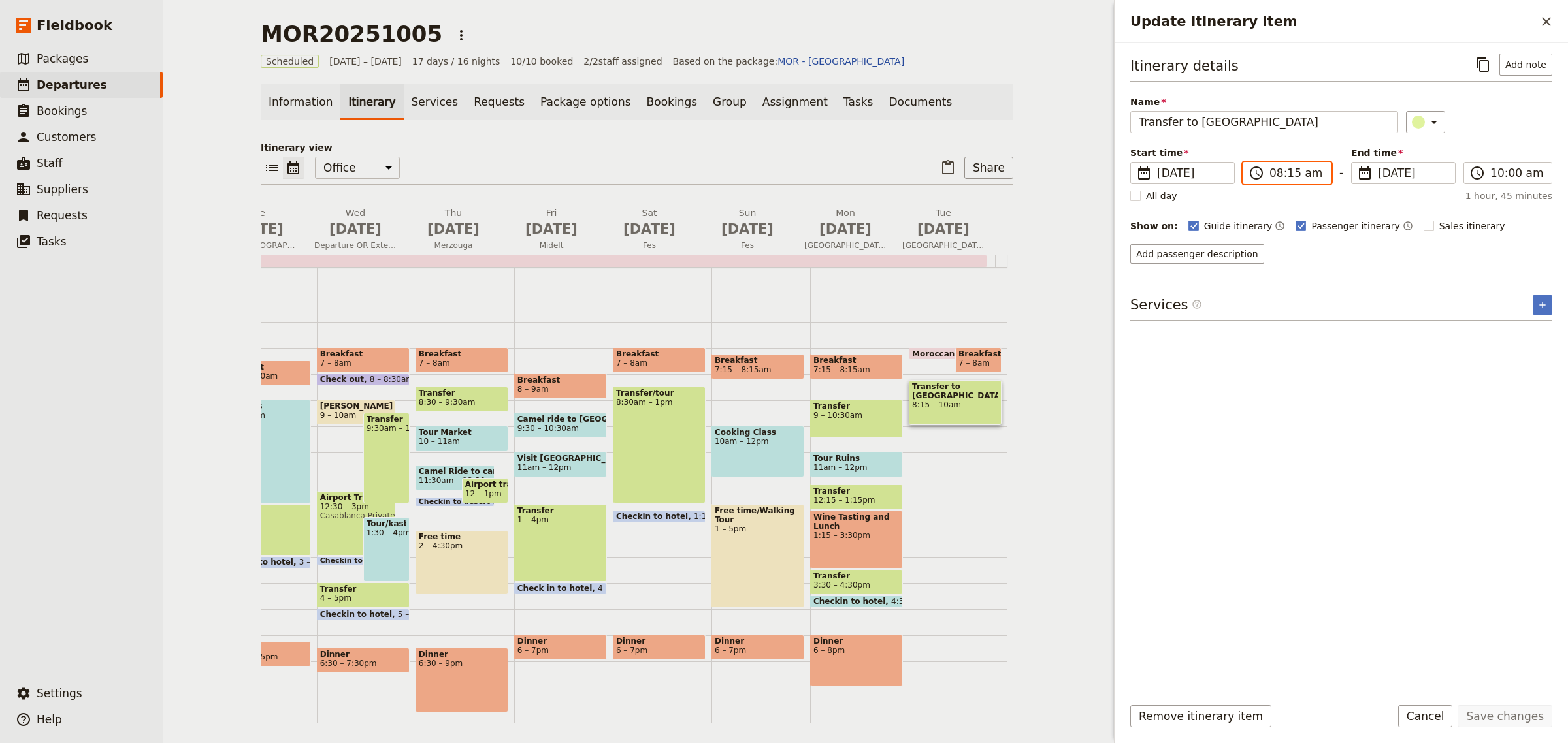
click at [1299, 180] on input "08:15 am" at bounding box center [1296, 173] width 54 height 16
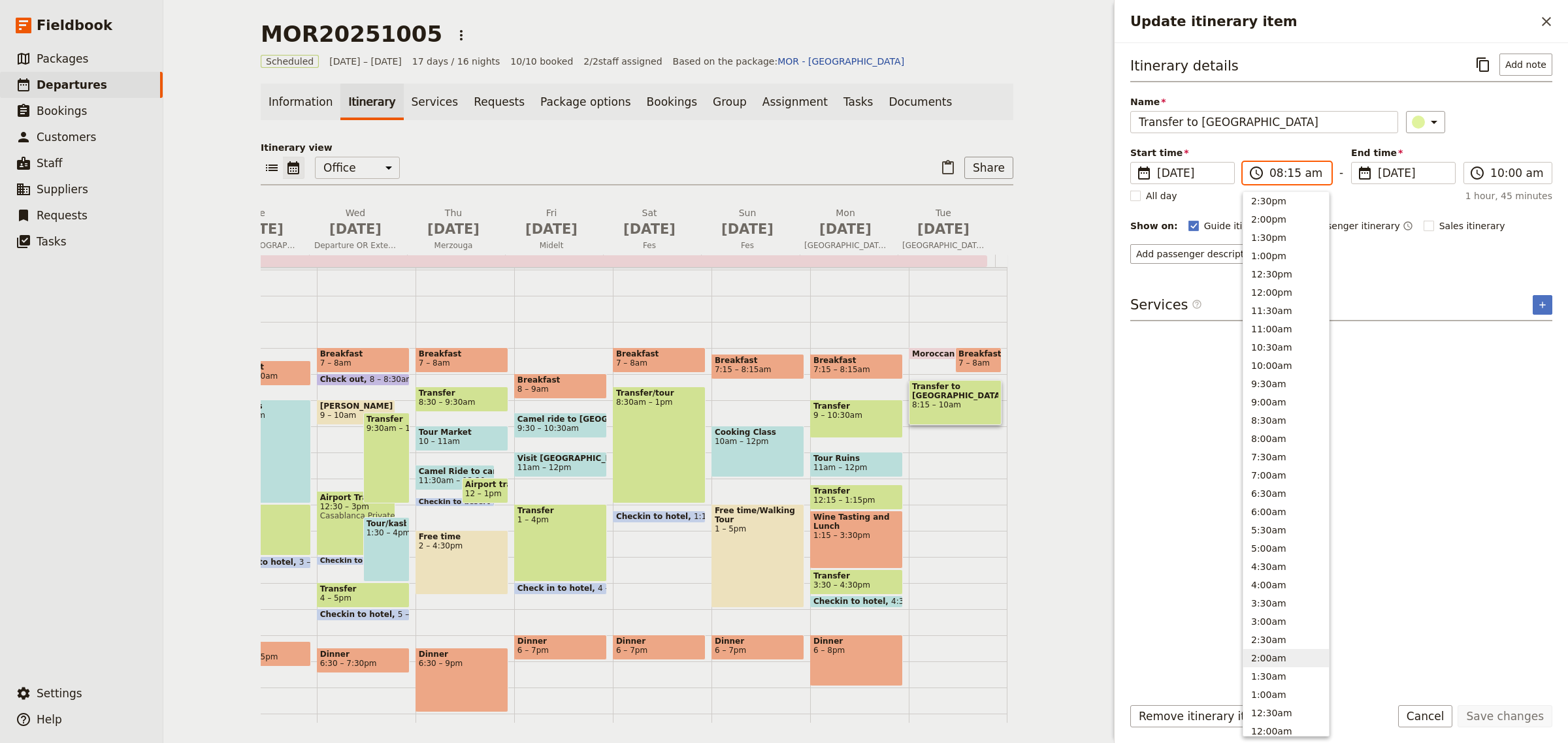
scroll to position [338, 0]
click at [1281, 356] on button "10:00am" at bounding box center [1286, 359] width 86 height 18
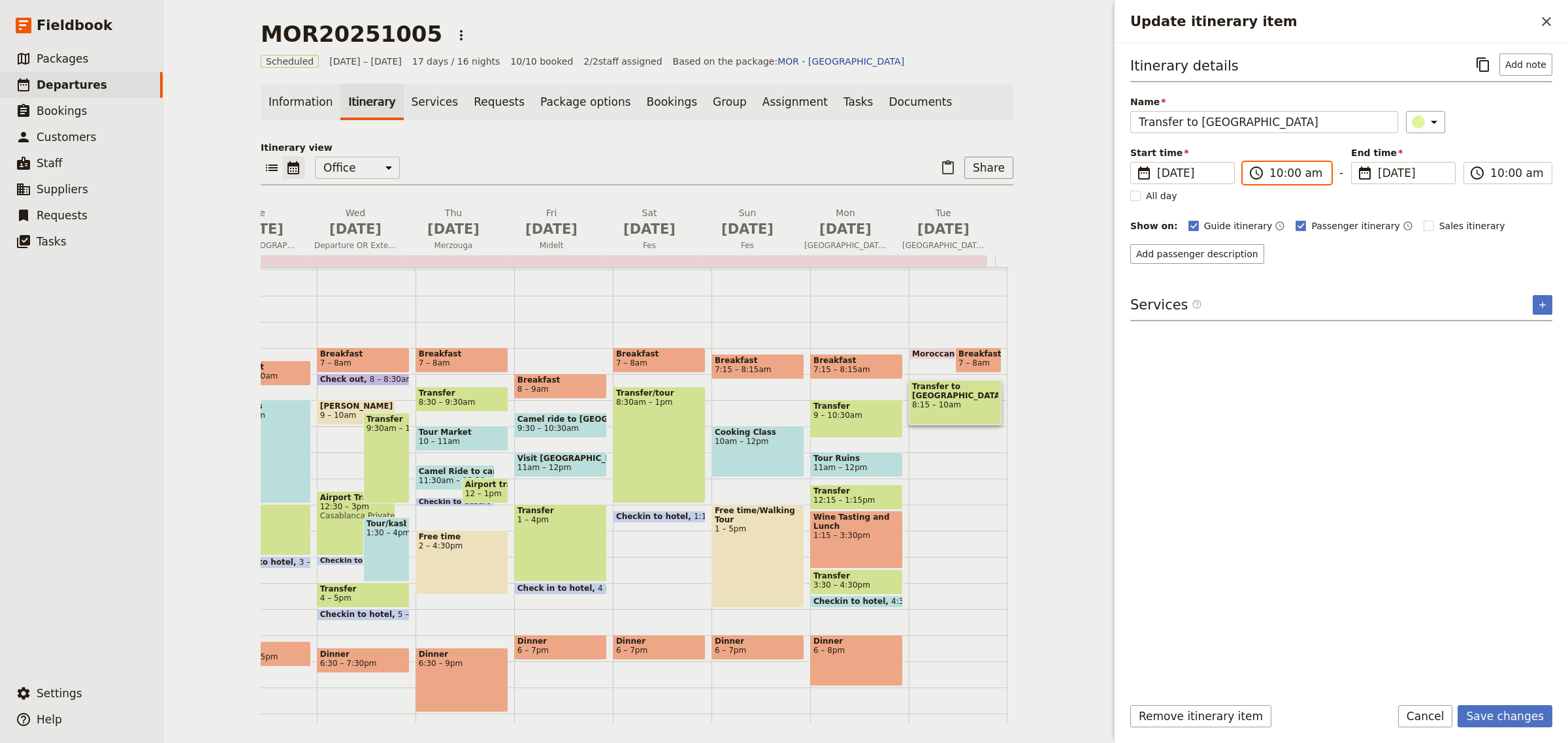
click at [1285, 173] on input "10:00 am" at bounding box center [1296, 173] width 54 height 16
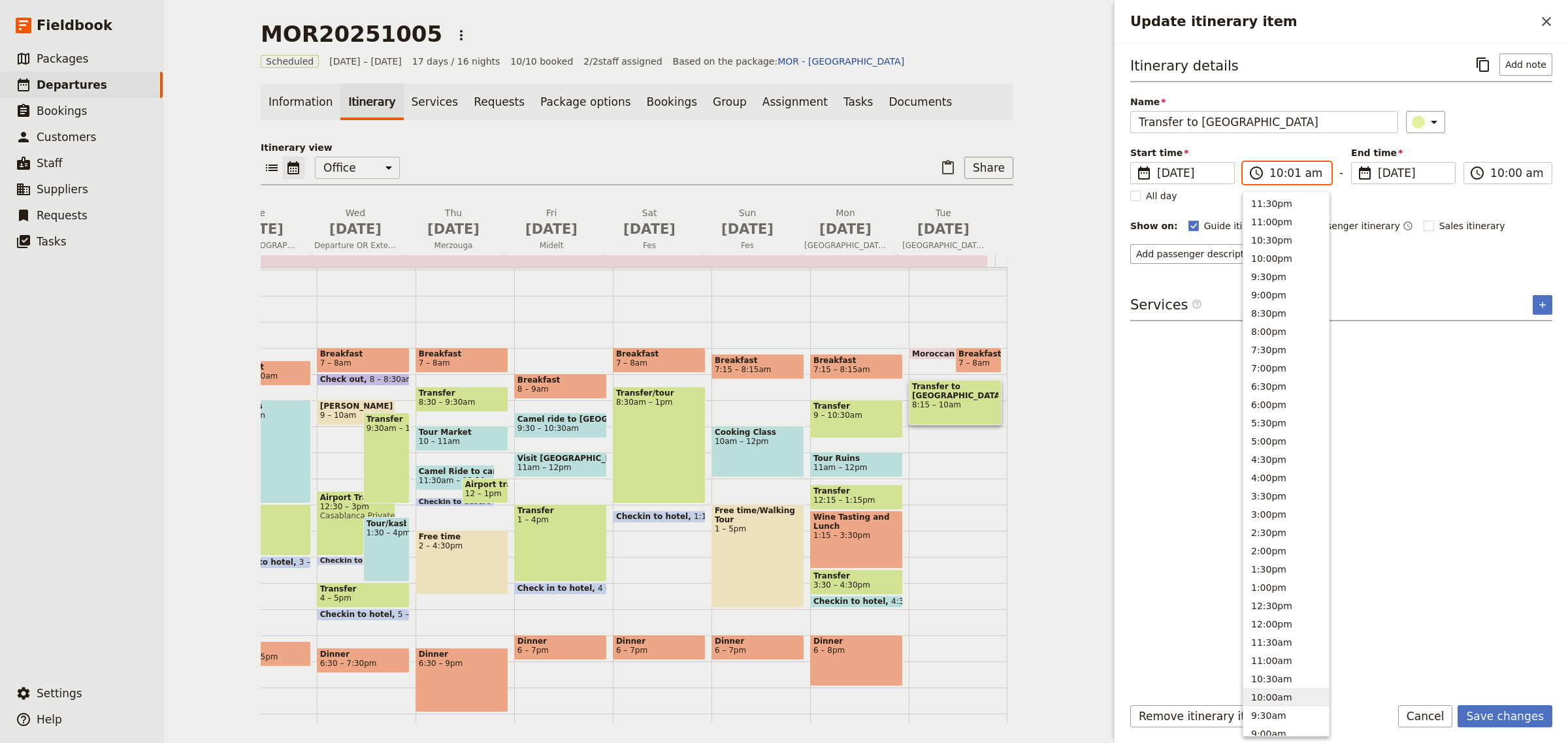
type input "10:15 am"
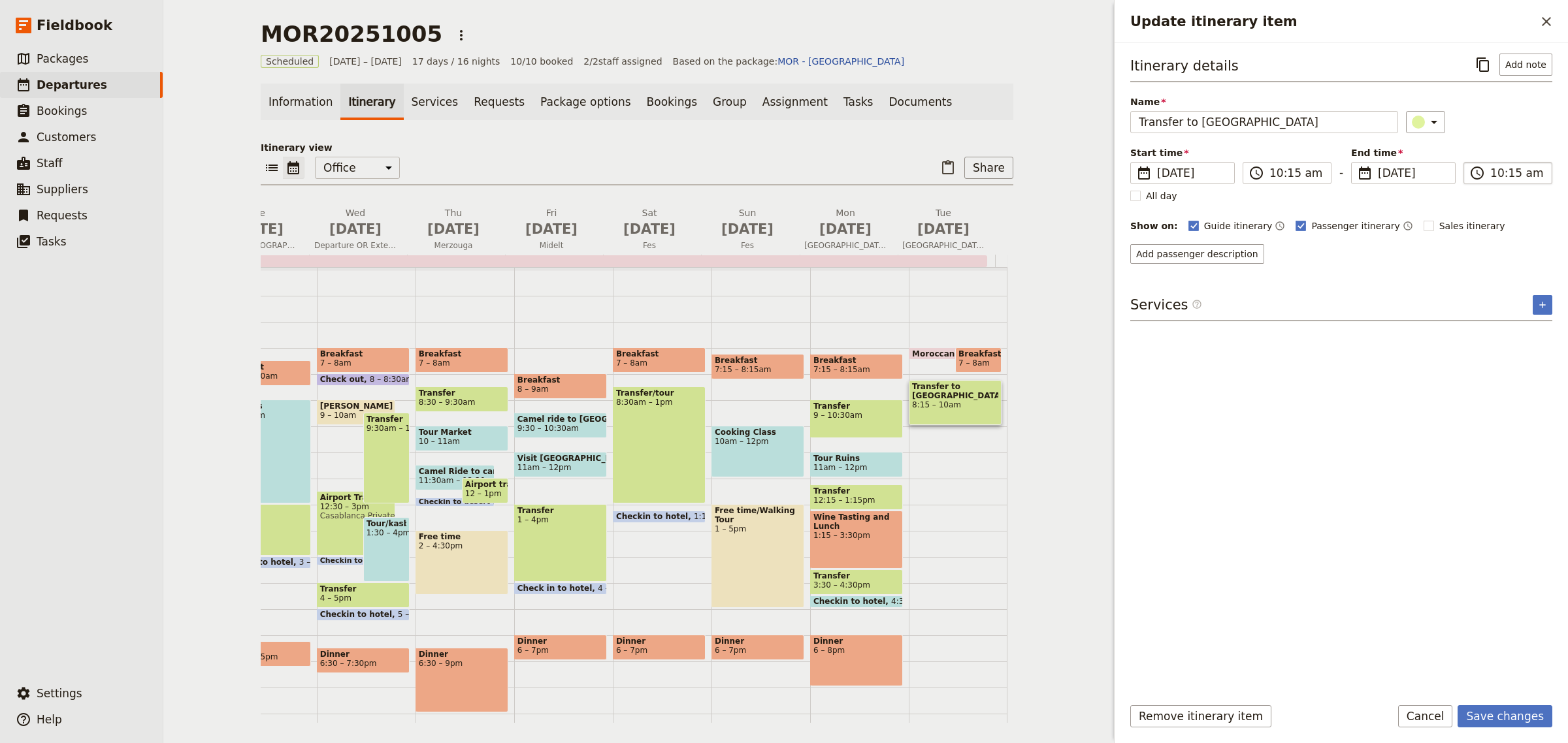
click at [1504, 177] on input "10:15 am" at bounding box center [1517, 173] width 54 height 16
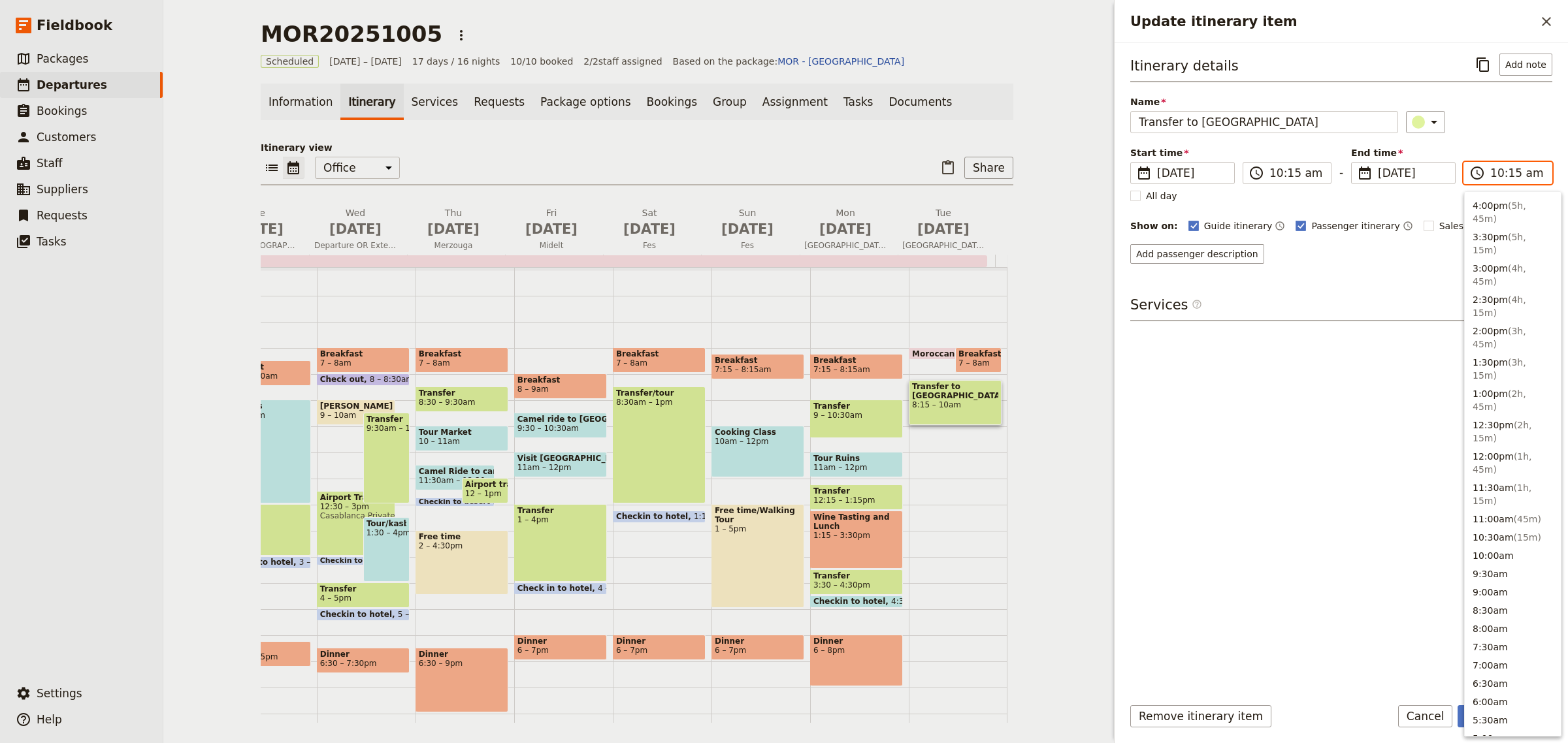
scroll to position [461, 0]
click at [1497, 518] on button "11:00am ( 45m )" at bounding box center [1513, 527] width 96 height 18
type input "11:00 am"
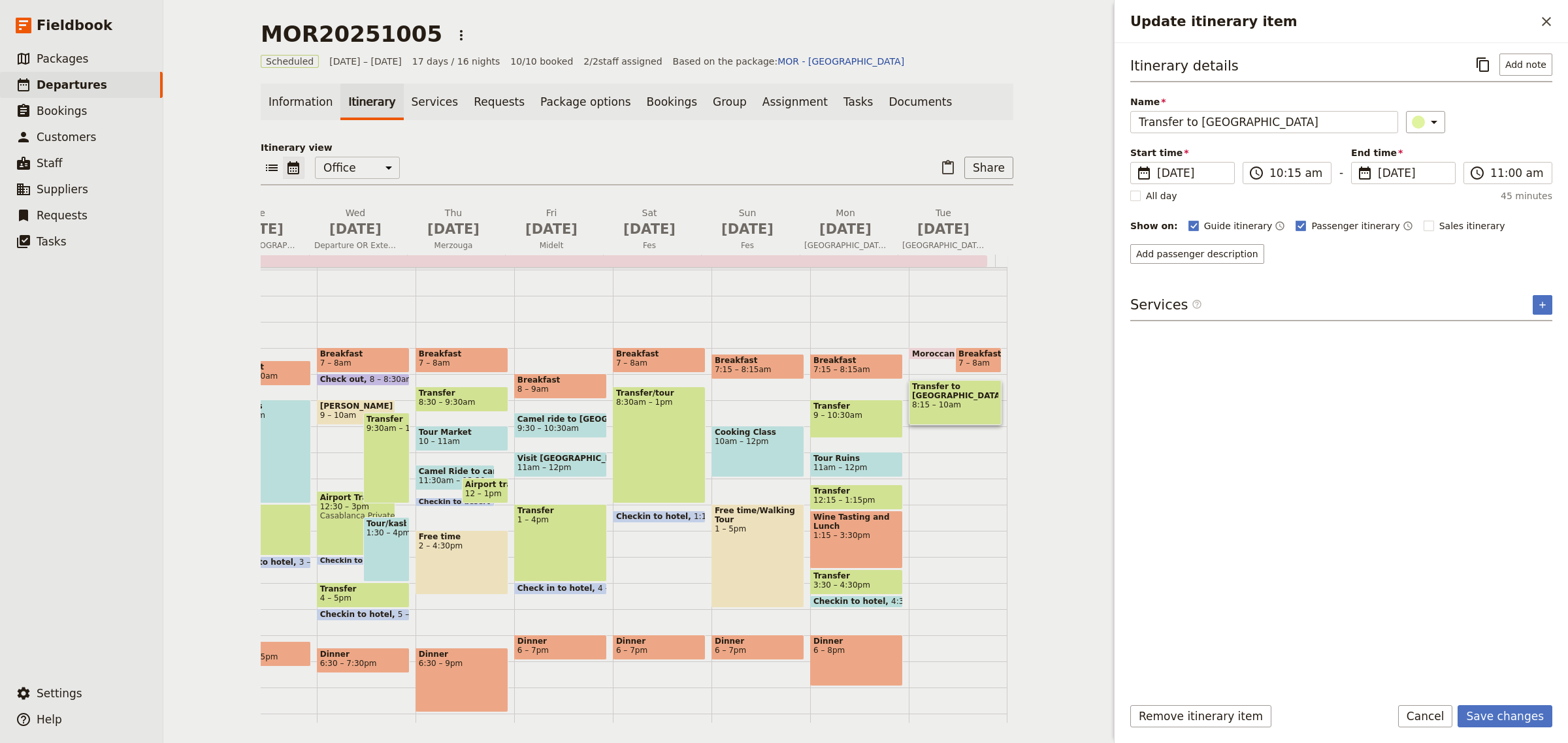
click at [1272, 405] on div "Itinerary details ​ Add note Name Transfer to Casablanca Airport ​ Start time ​…" at bounding box center [1341, 369] width 422 height 631
click at [1526, 722] on button "Save changes" at bounding box center [1505, 716] width 95 height 22
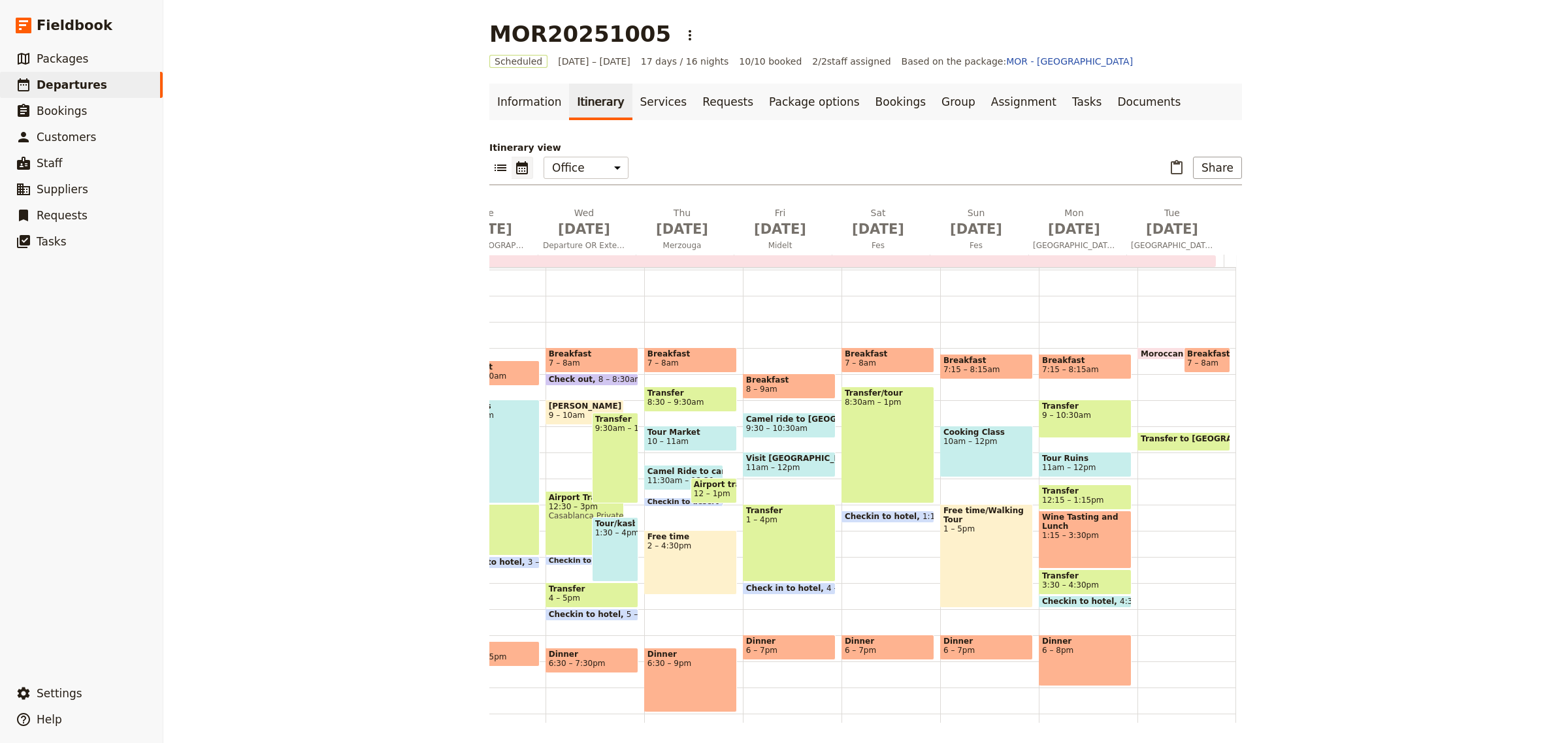
click at [711, 492] on span "12 – 1pm" at bounding box center [712, 494] width 37 height 9
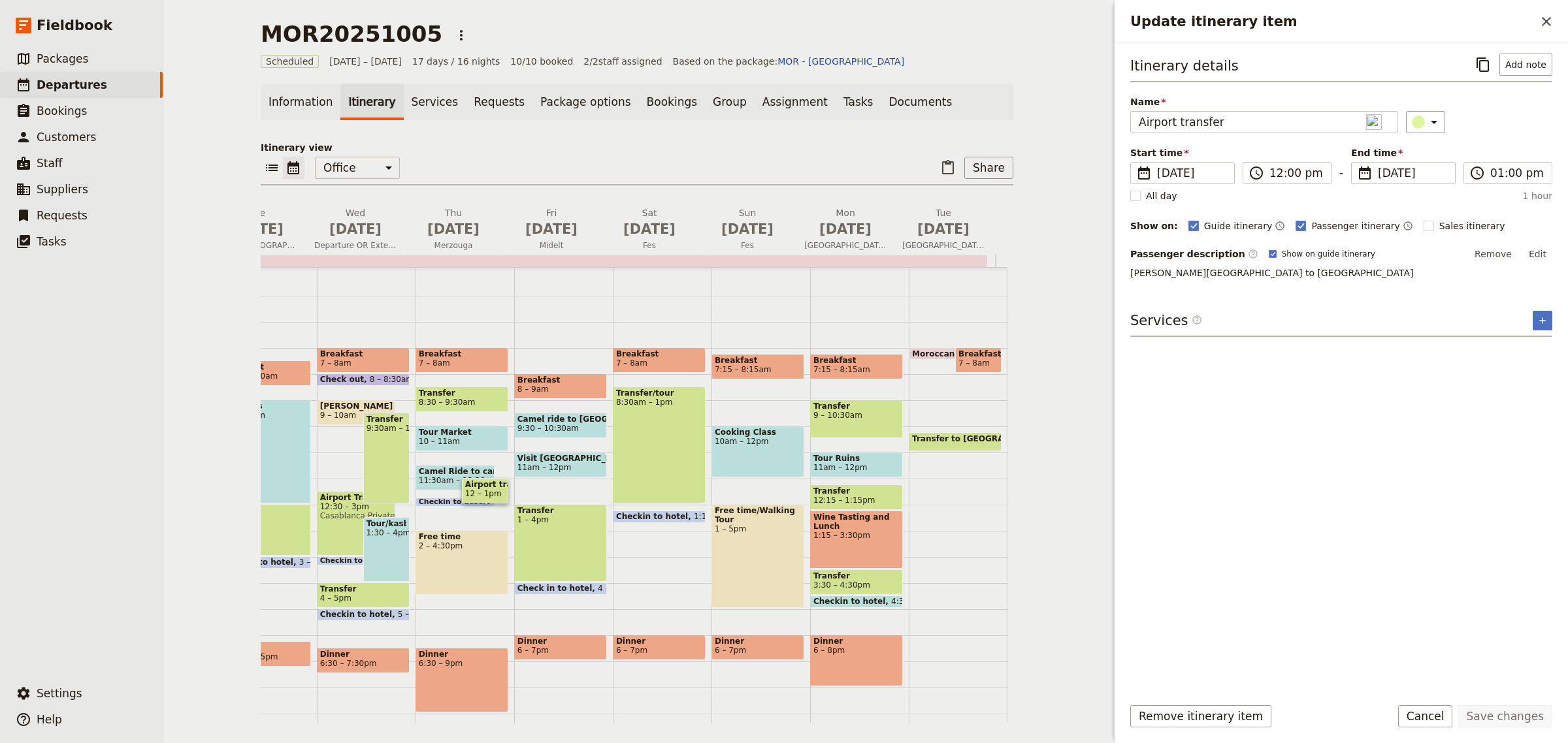
click at [944, 438] on span "Transfer to [GEOGRAPHIC_DATA]" at bounding box center [986, 438] width 149 height 9
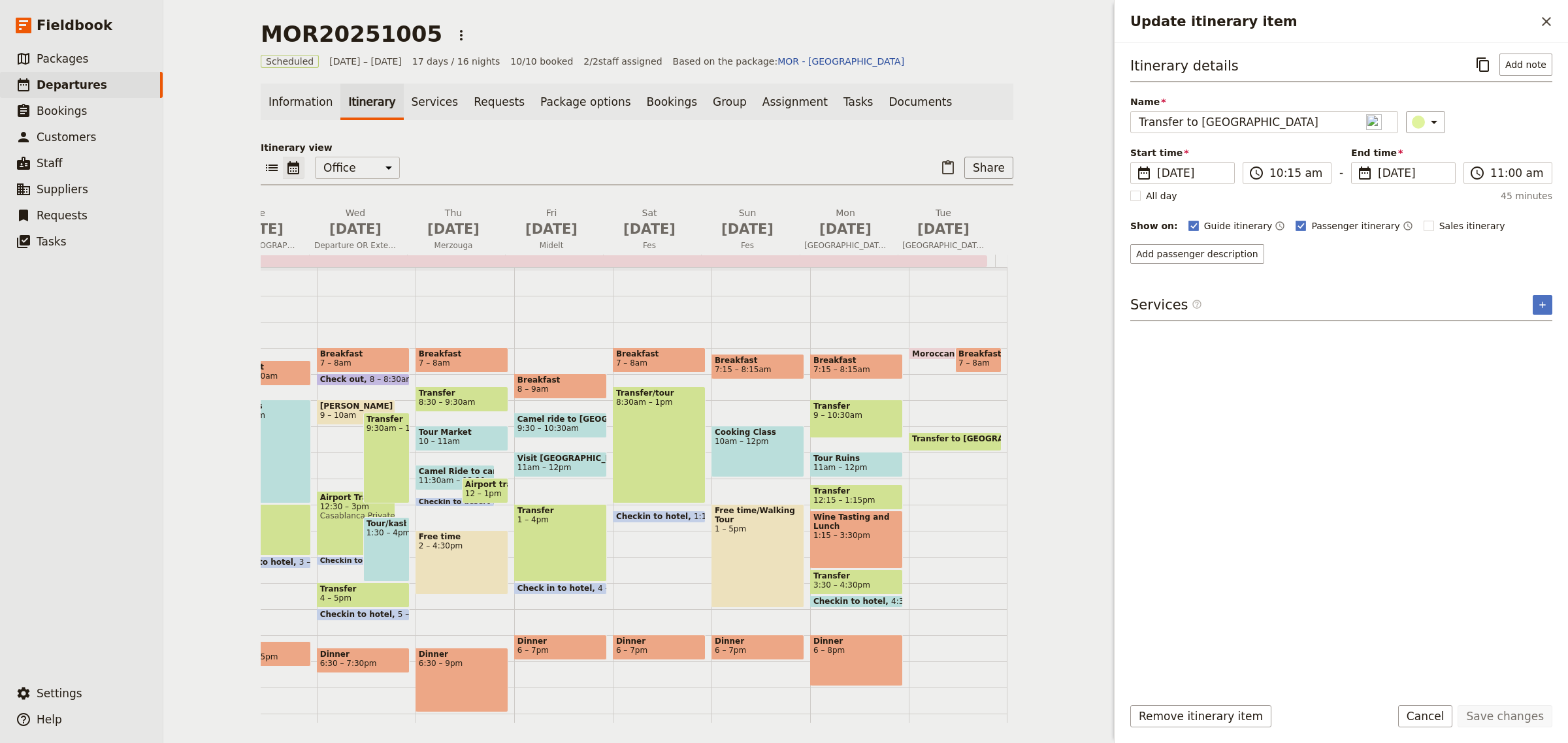
click at [940, 575] on div "Moroccan Escapes 7am Breakfast 7 – 8am Transfer to Casablanca Airport 10:15 – 1…" at bounding box center [958, 479] width 98 height 627
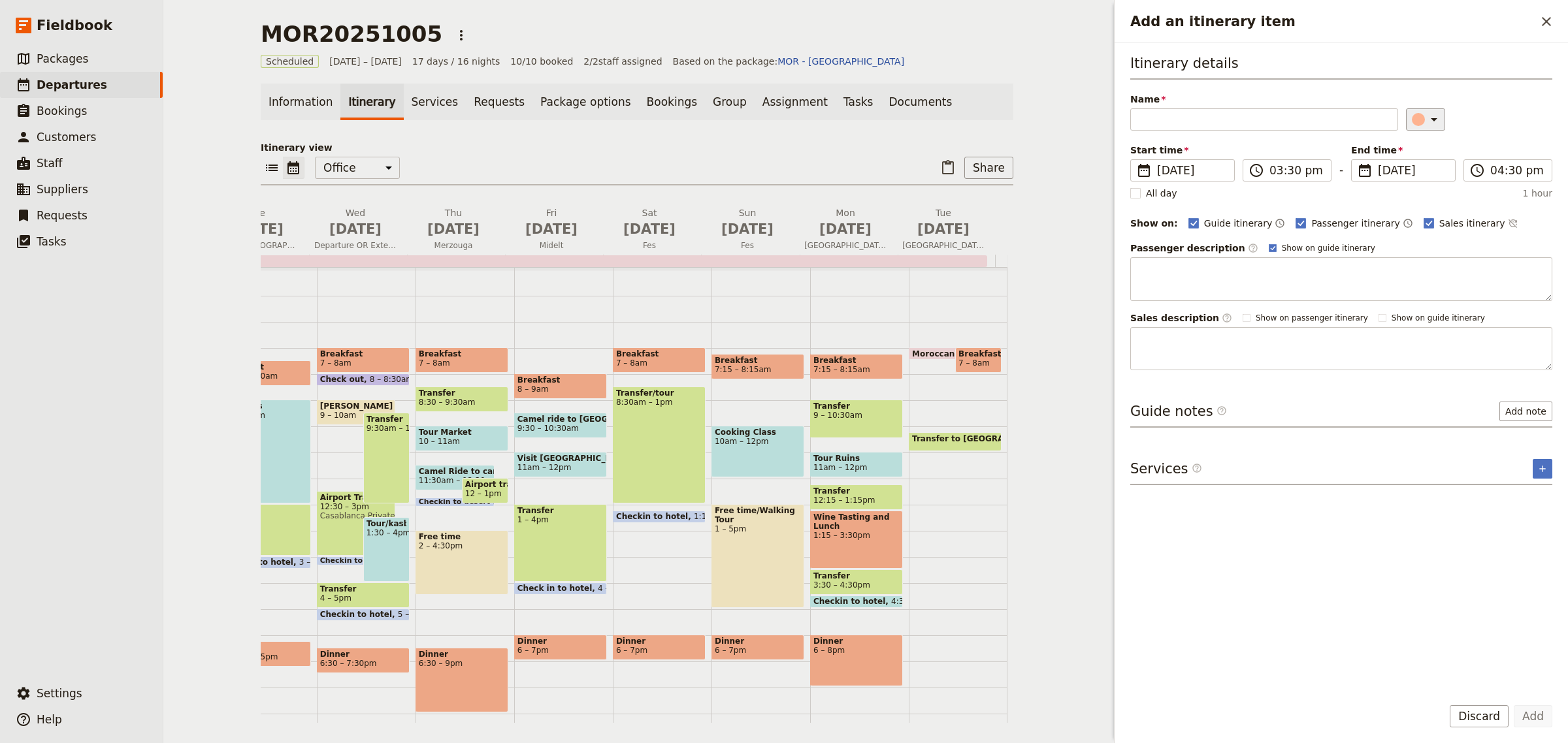
click at [1428, 124] on icon "Add an itinerary item" at bounding box center [1434, 119] width 16 height 16
click at [1412, 169] on div "button" at bounding box center [1410, 162] width 13 height 13
click at [1263, 125] on input "Name" at bounding box center [1264, 119] width 268 height 22
type input "Annette Findley"
click at [1285, 175] on input "03:30 pm" at bounding box center [1296, 170] width 54 height 16
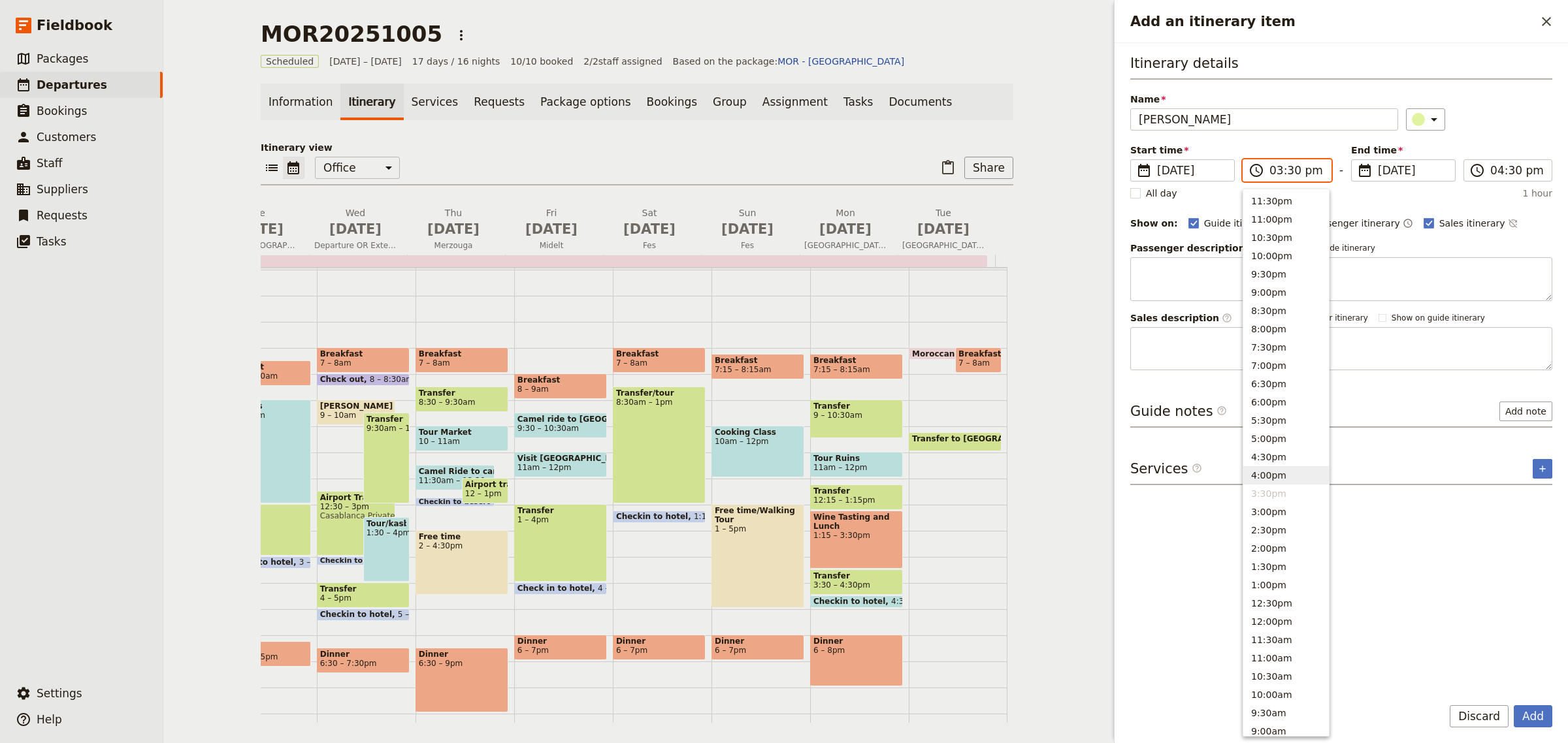
click at [1255, 475] on button "4:00pm" at bounding box center [1286, 475] width 86 height 18
type input "04:00 pm"
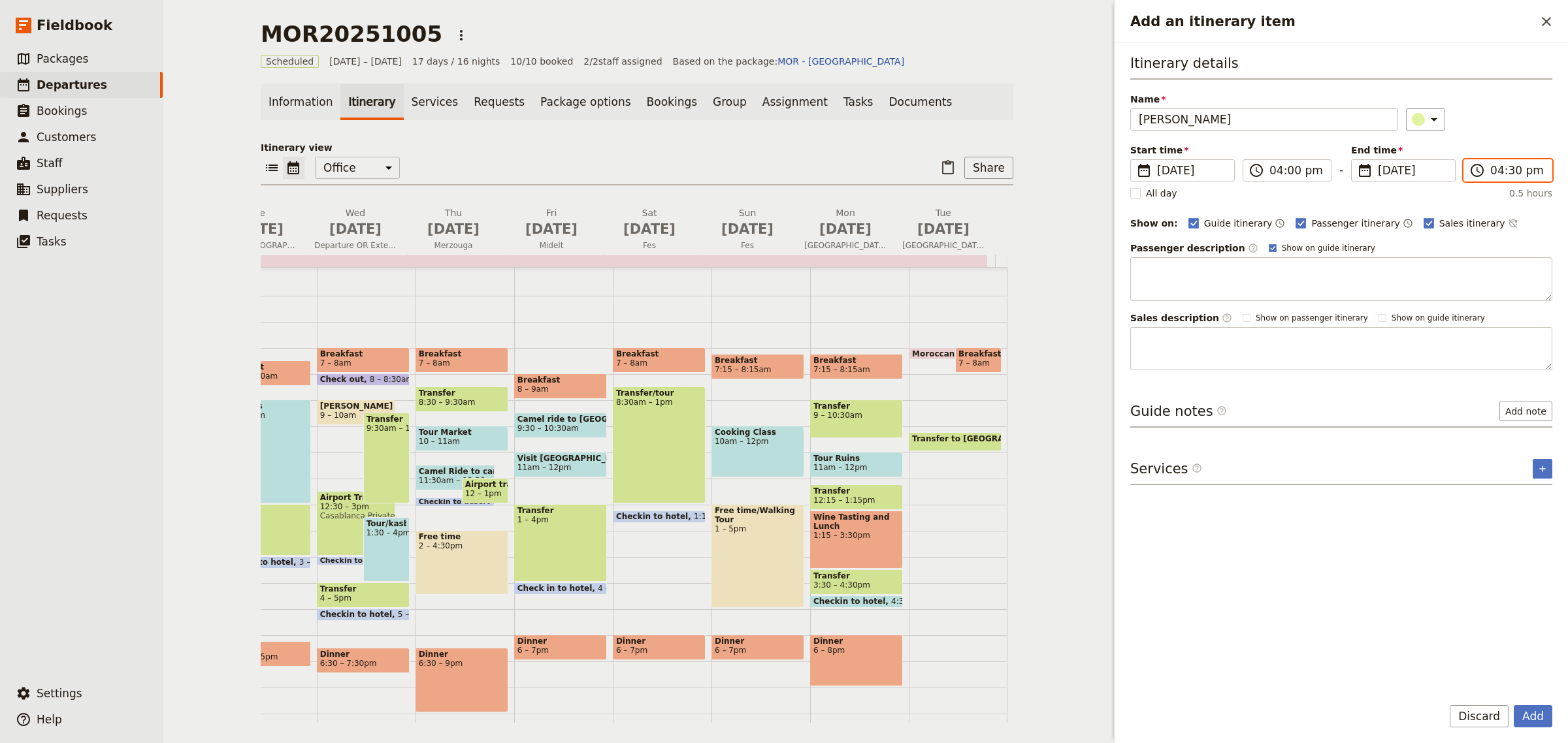
click at [1500, 173] on input "04:30 pm" at bounding box center [1517, 170] width 54 height 16
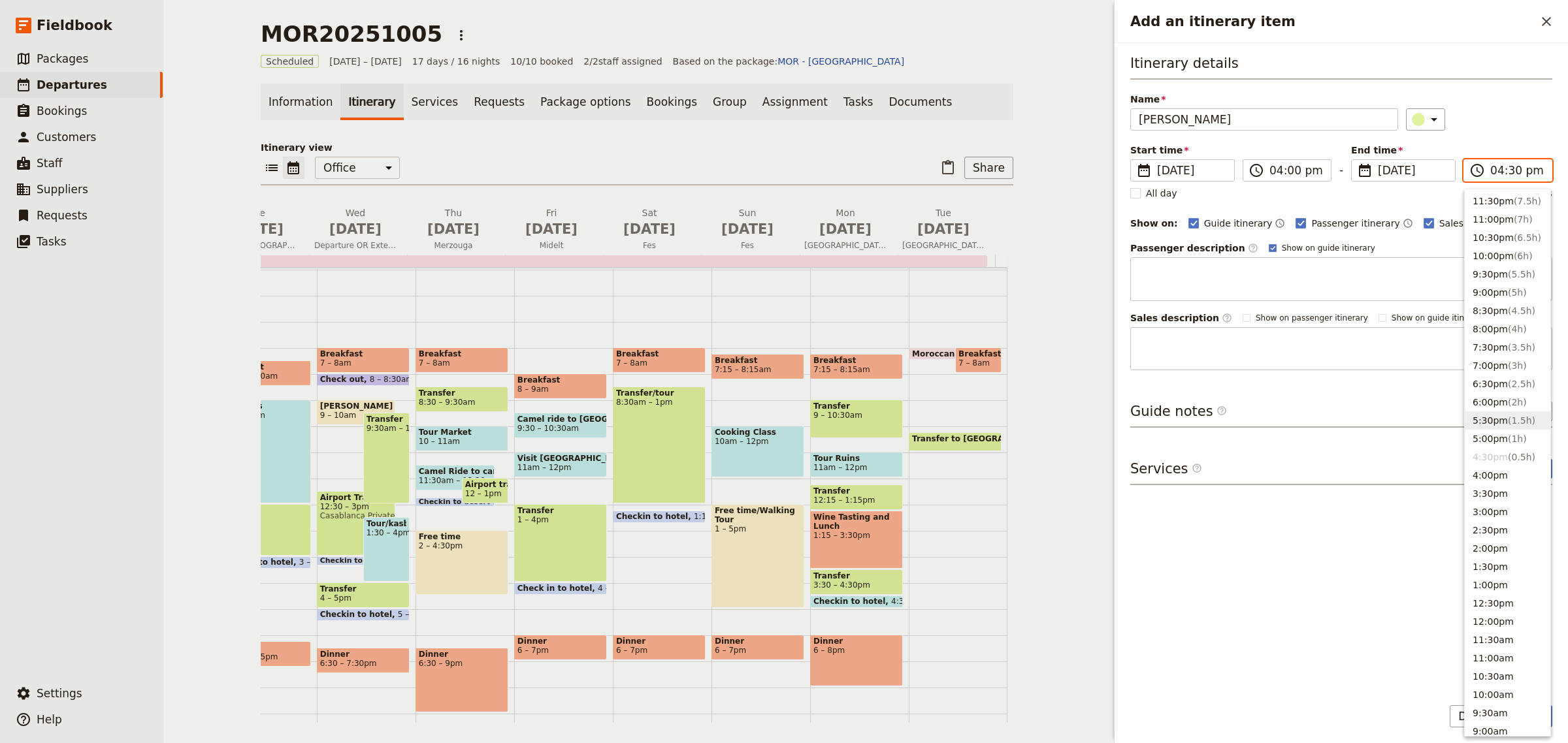
click at [1508, 415] on span "( 1.5h )" at bounding box center [1522, 420] width 27 height 11
type input "05:30 pm"
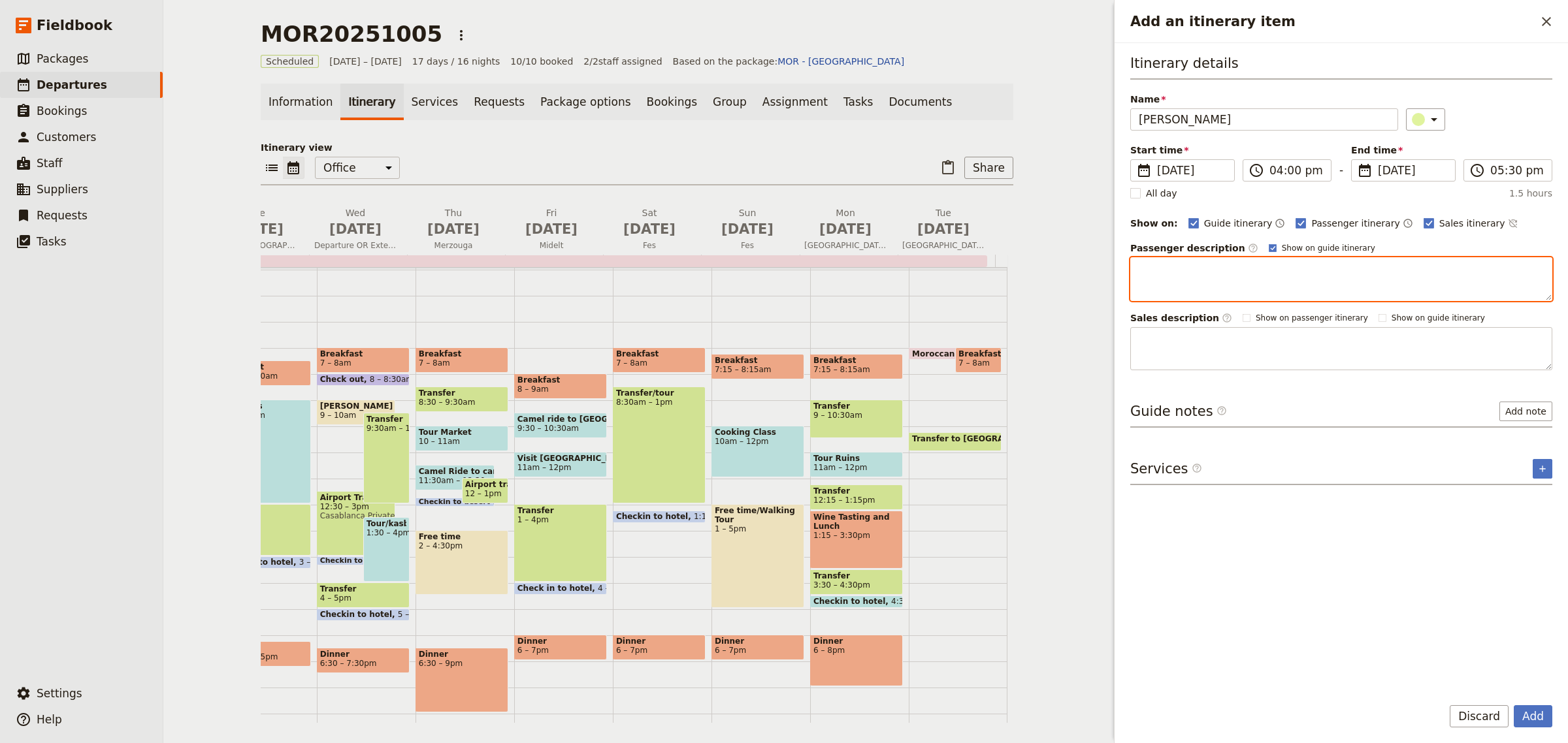
click at [1417, 265] on textarea "Add an itinerary item" at bounding box center [1341, 279] width 422 height 44
type textarea "T"
type textarea "Airport Transfer Rabat to Casablanca Airport"
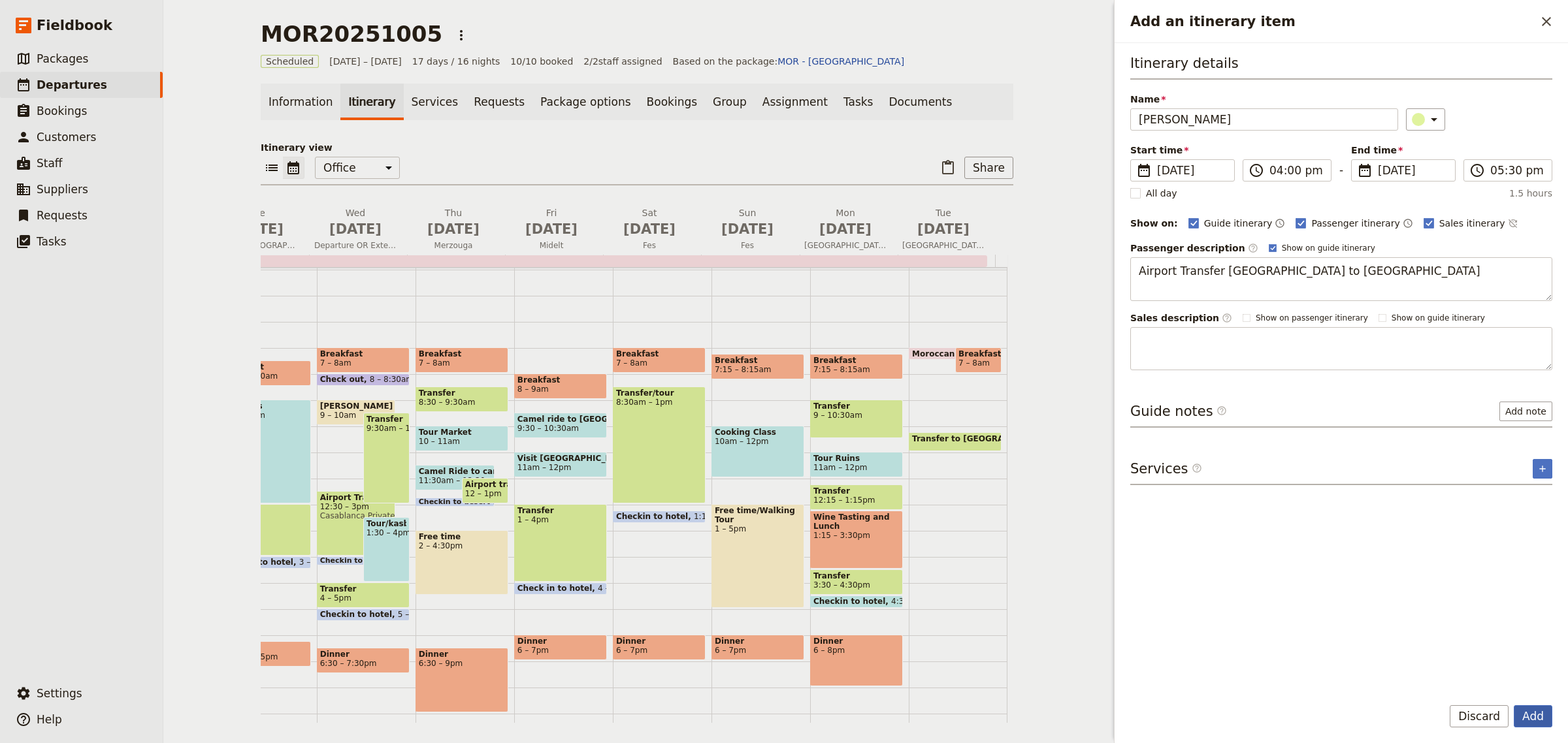
click at [1540, 721] on button "Add" at bounding box center [1533, 716] width 39 height 22
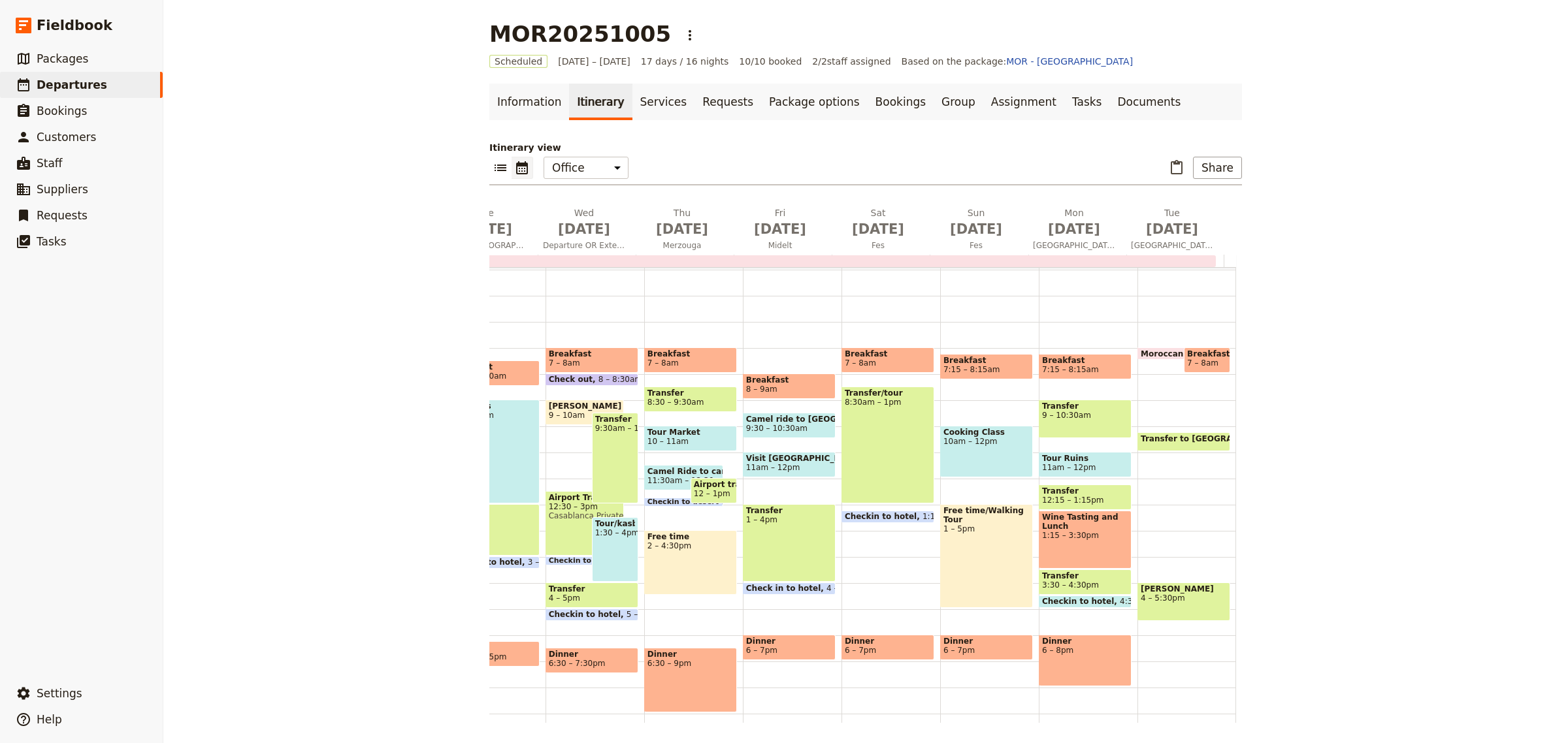
click at [1180, 606] on div "Annette Findley 4 – 5:30pm" at bounding box center [1183, 602] width 93 height 39
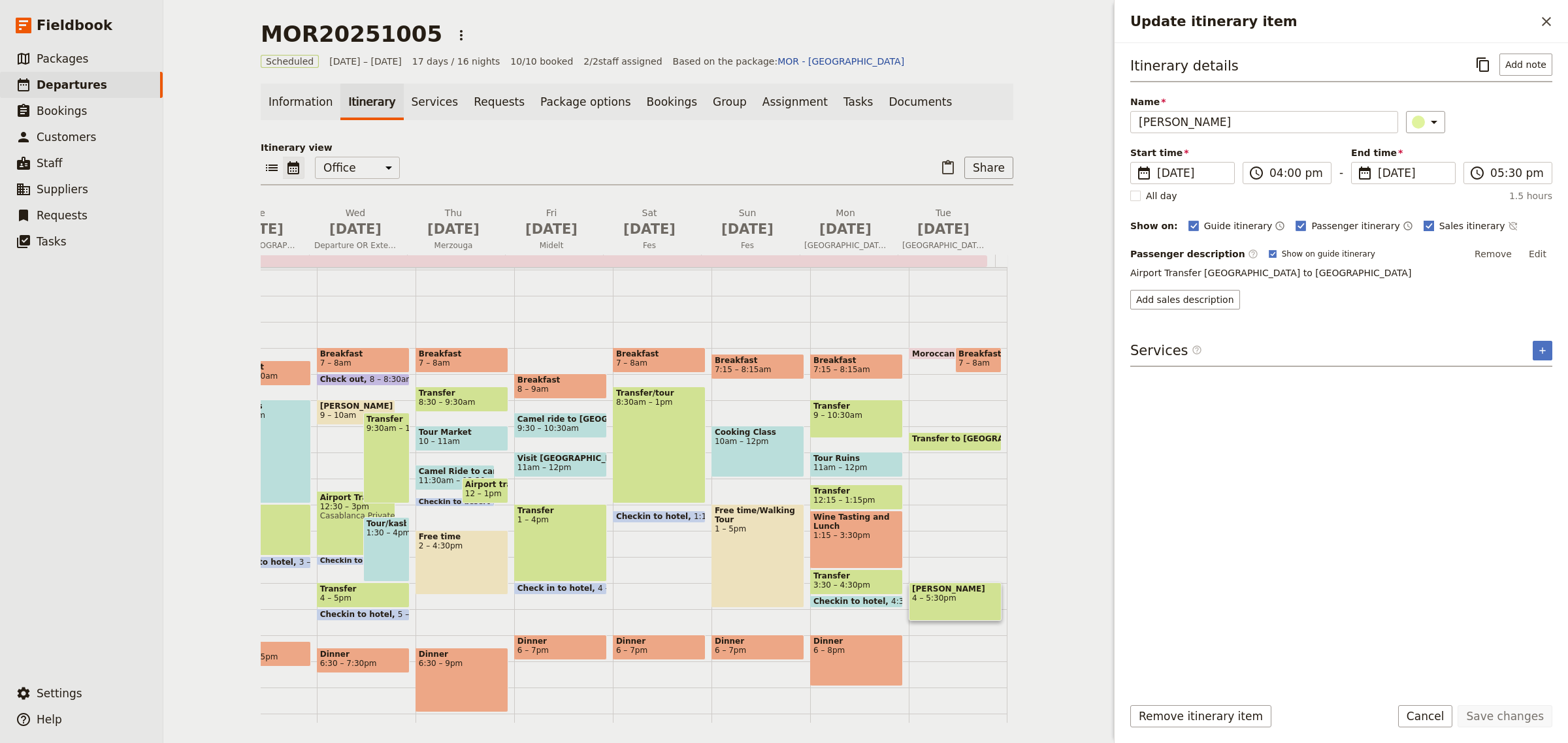
click at [1424, 226] on rect "Update itinerary item" at bounding box center [1429, 226] width 10 height 10
click at [1423, 219] on input "Sales itinerary" at bounding box center [1423, 218] width 1 height 1
checkbox input "false"
click at [1498, 709] on button "Save changes" at bounding box center [1505, 716] width 95 height 22
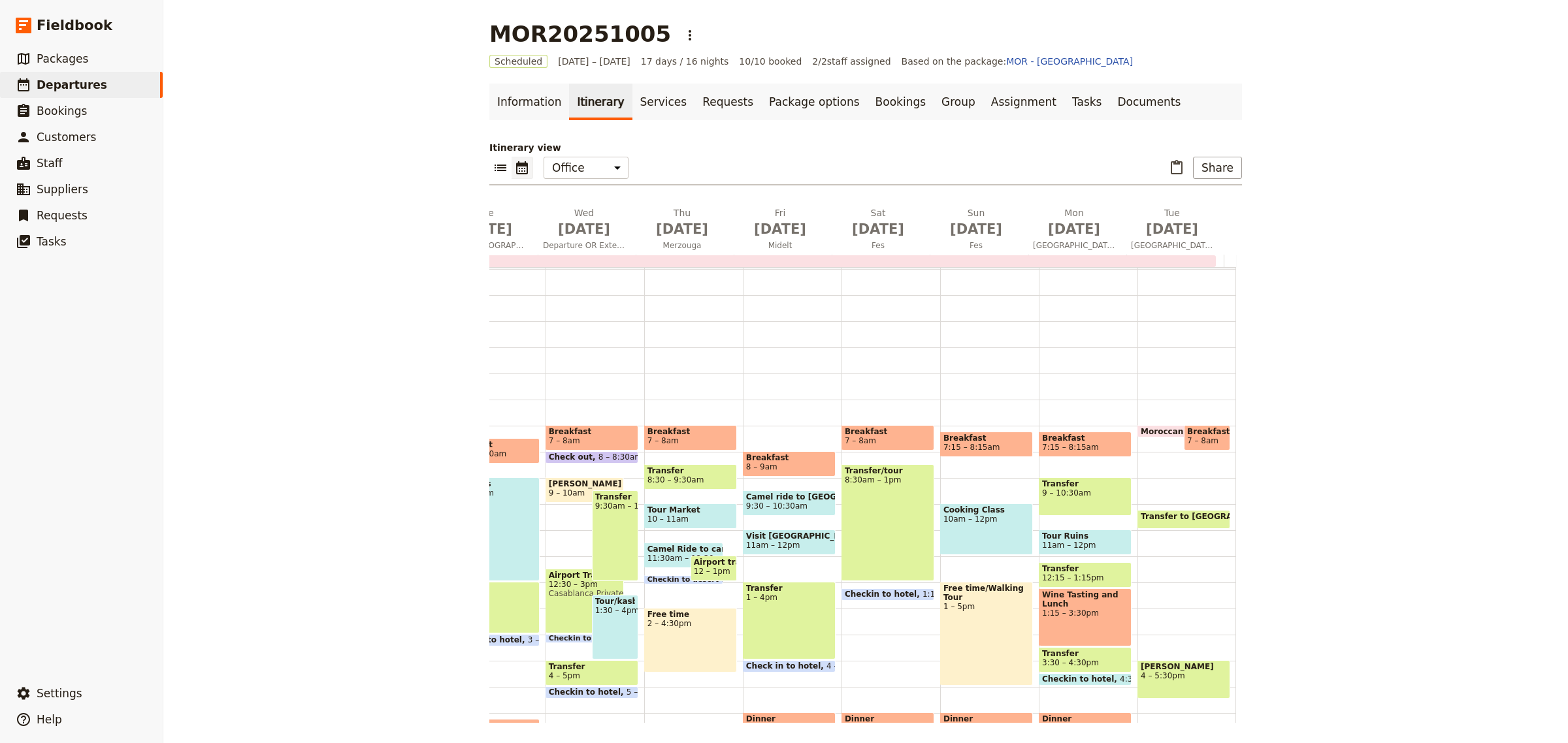
scroll to position [23, 0]
